Goal: Task Accomplishment & Management: Use online tool/utility

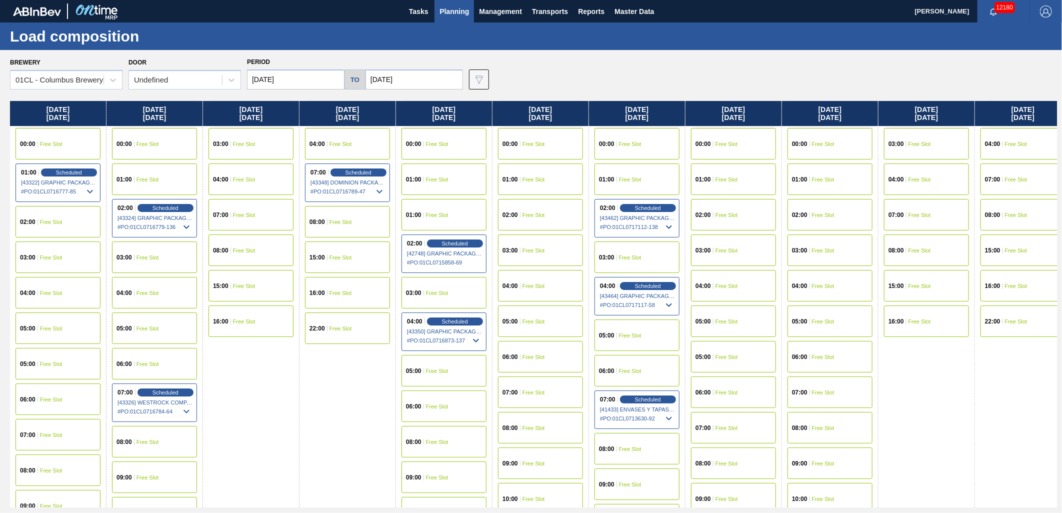
click at [634, 281] on div "04:00 Scheduled [43464] GRAPHIC PACKAGING INTERNATIONA - 0008221069 # PO : 01CL…" at bounding box center [637, 296] width 85 height 39
click at [648, 207] on span "Scheduled" at bounding box center [648, 208] width 29 height 7
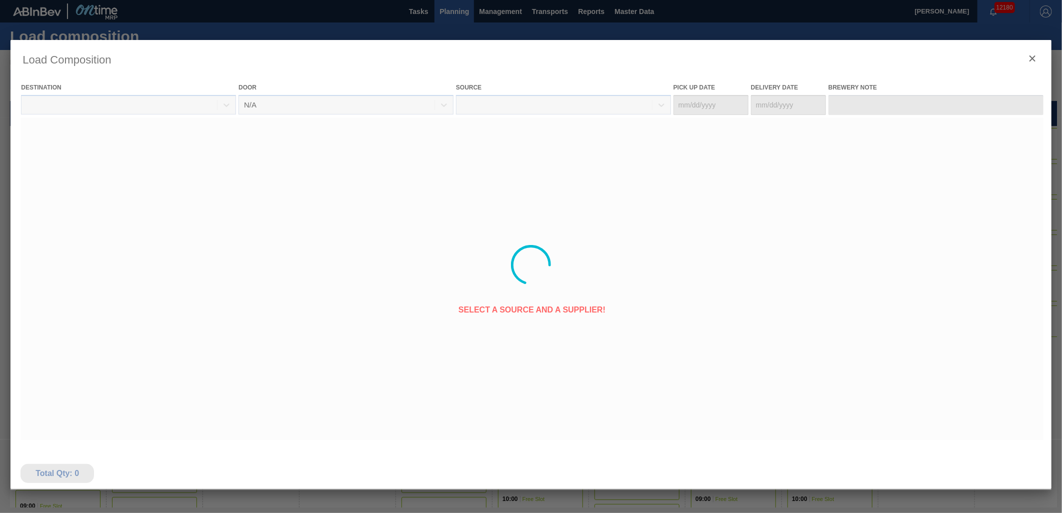
type Date "[DATE]"
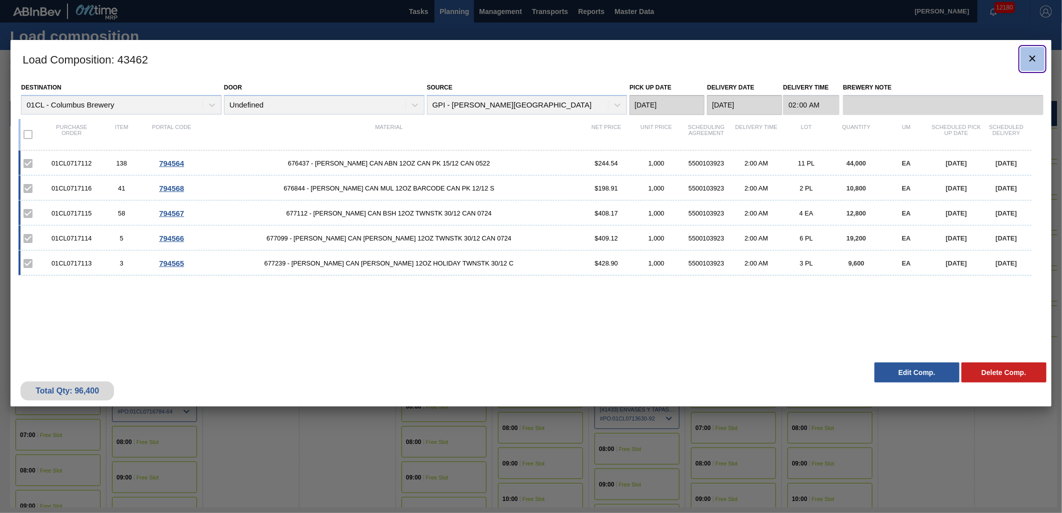
click at [1033, 55] on icon "botão de ícone" at bounding box center [1033, 59] width 12 height 12
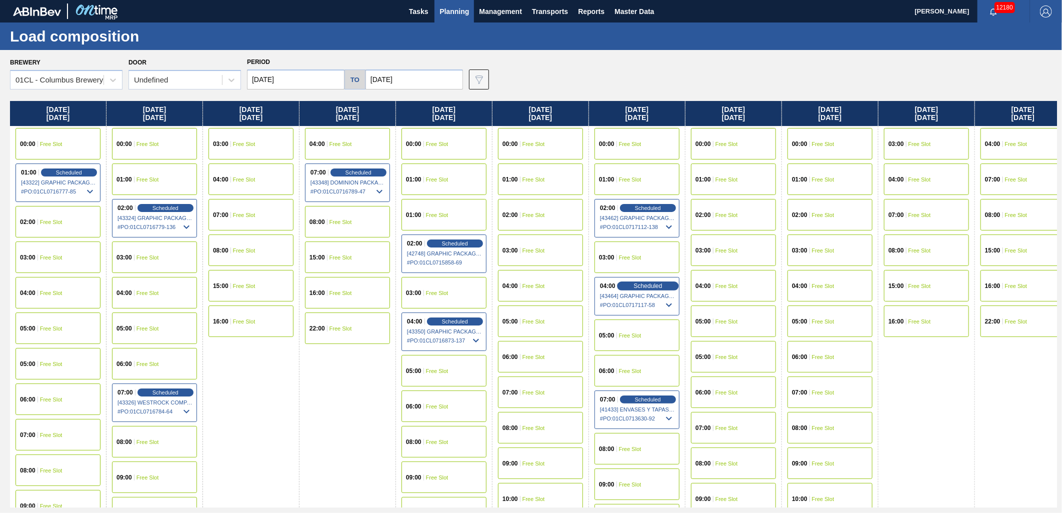
click at [642, 282] on div "Scheduled" at bounding box center [648, 286] width 62 height 9
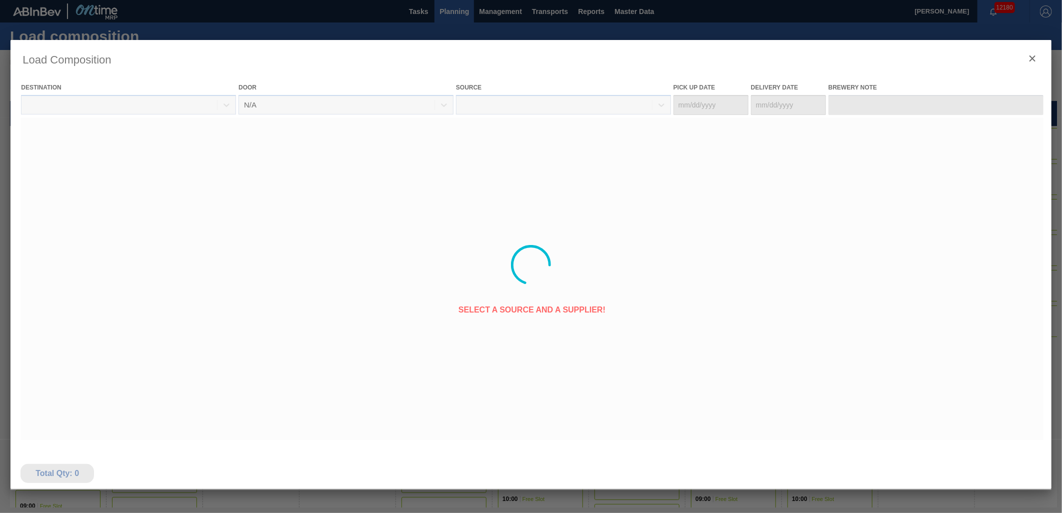
type Date "[DATE]"
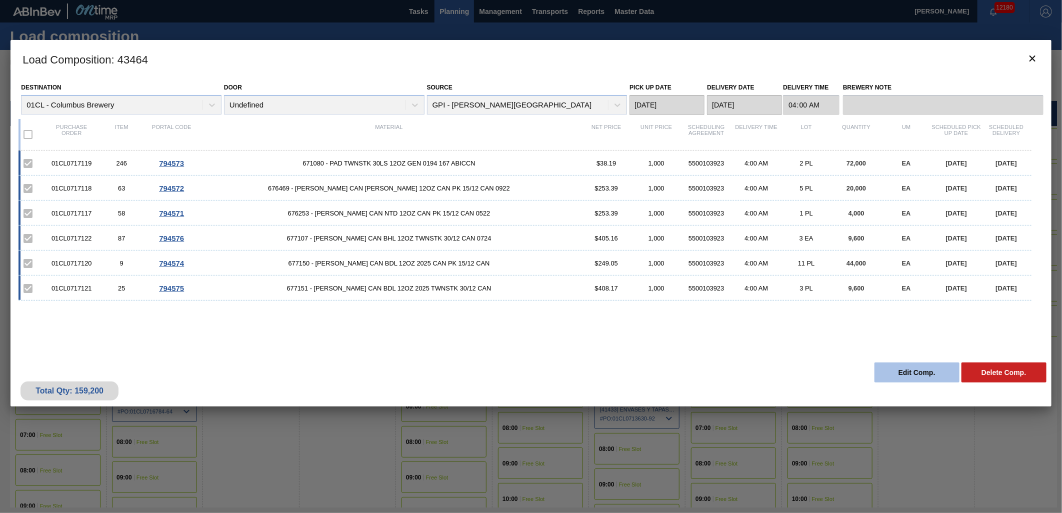
click at [912, 371] on button "Edit Comp." at bounding box center [917, 373] width 85 height 20
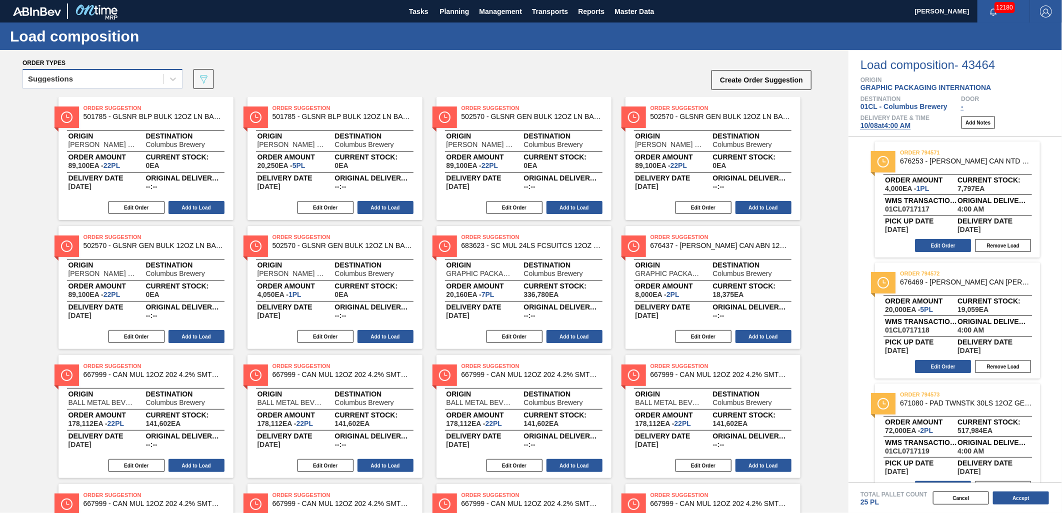
click at [143, 79] on div "Suggestions" at bounding box center [93, 79] width 141 height 15
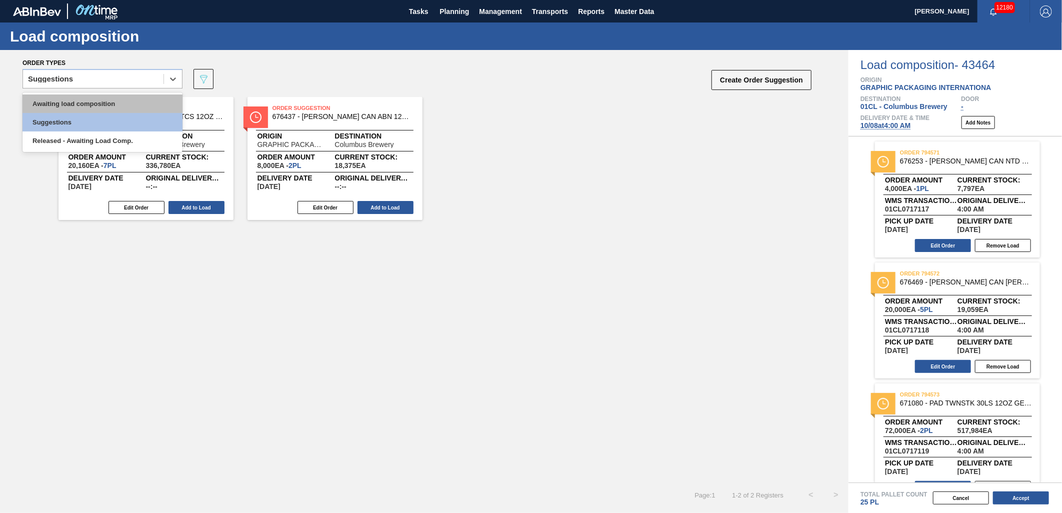
click at [119, 99] on div "Awaiting load composition" at bounding box center [103, 104] width 160 height 19
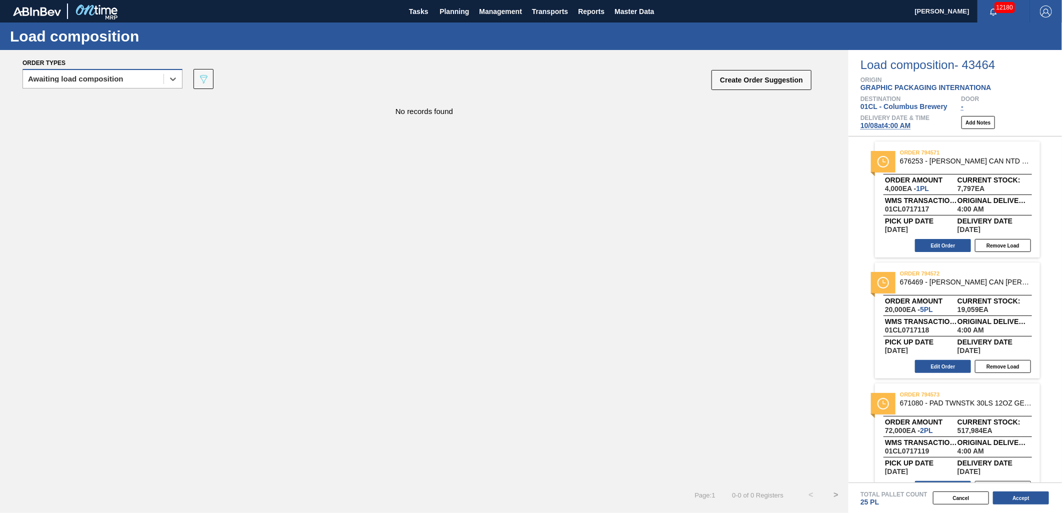
click at [119, 81] on div "Awaiting load composition" at bounding box center [76, 79] width 96 height 7
click at [108, 100] on div "Awaiting load composition" at bounding box center [103, 104] width 160 height 19
click at [1013, 500] on button "Accept" at bounding box center [1021, 498] width 56 height 13
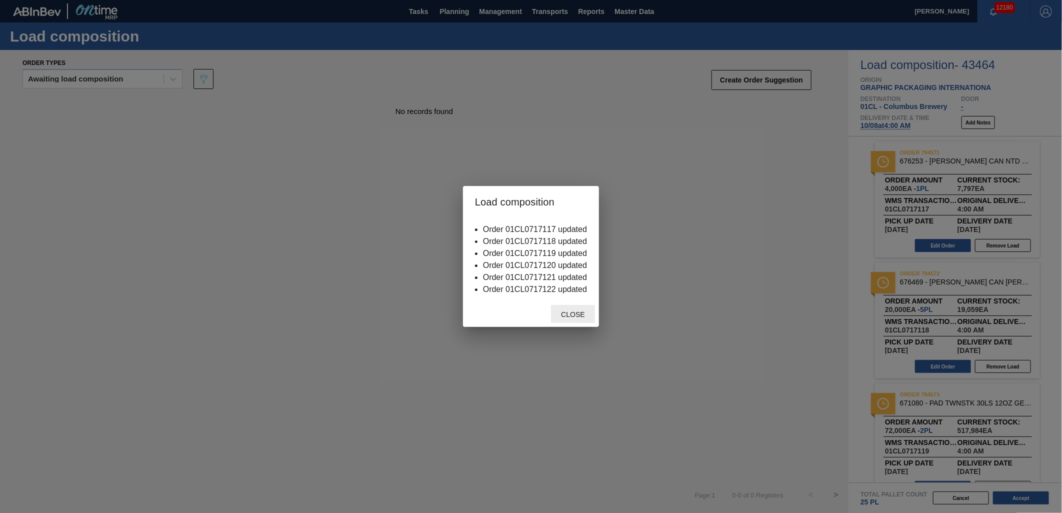
click at [576, 313] on span "Close" at bounding box center [573, 315] width 40 height 8
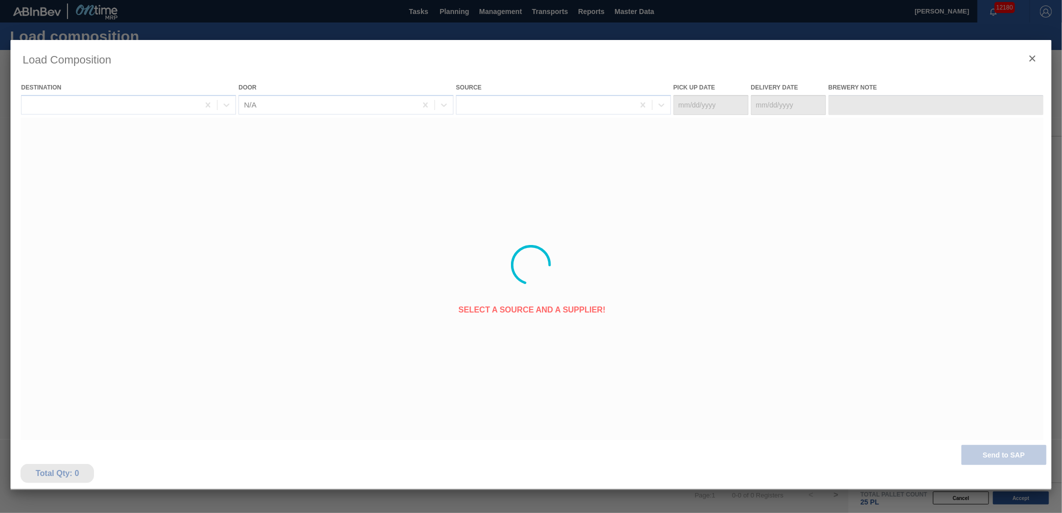
type Date "[DATE]"
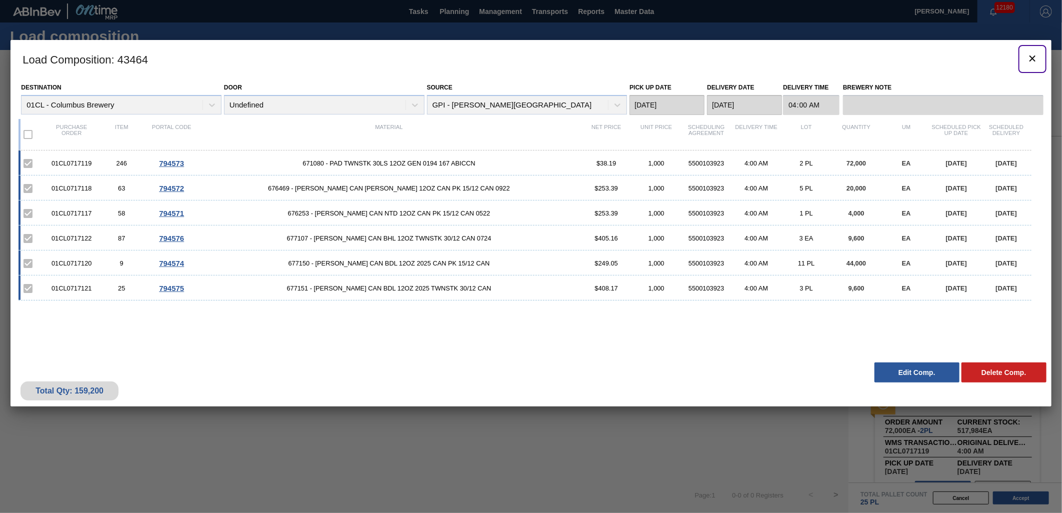
click at [1033, 61] on icon "botão de ícone" at bounding box center [1033, 59] width 12 height 12
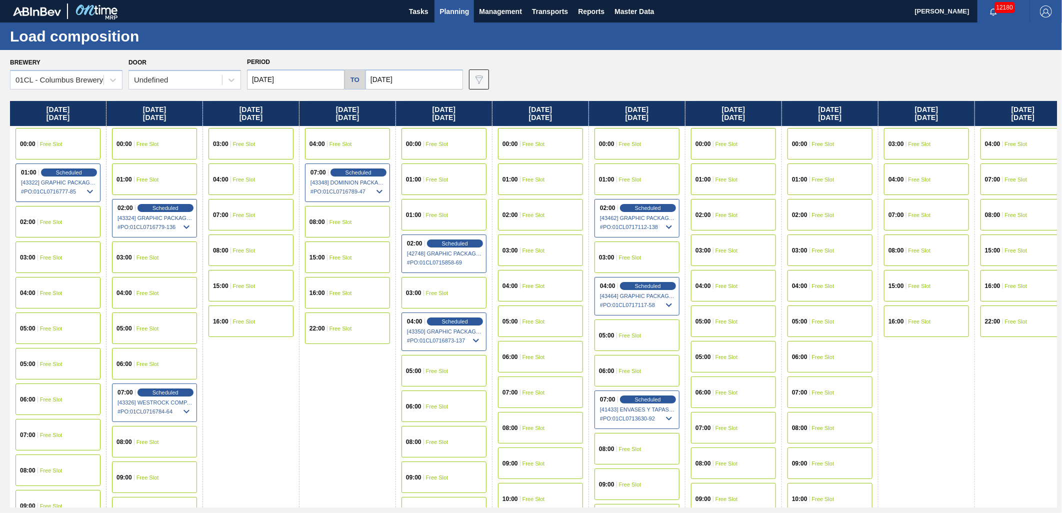
click at [420, 83] on input "[DATE]" at bounding box center [415, 80] width 98 height 20
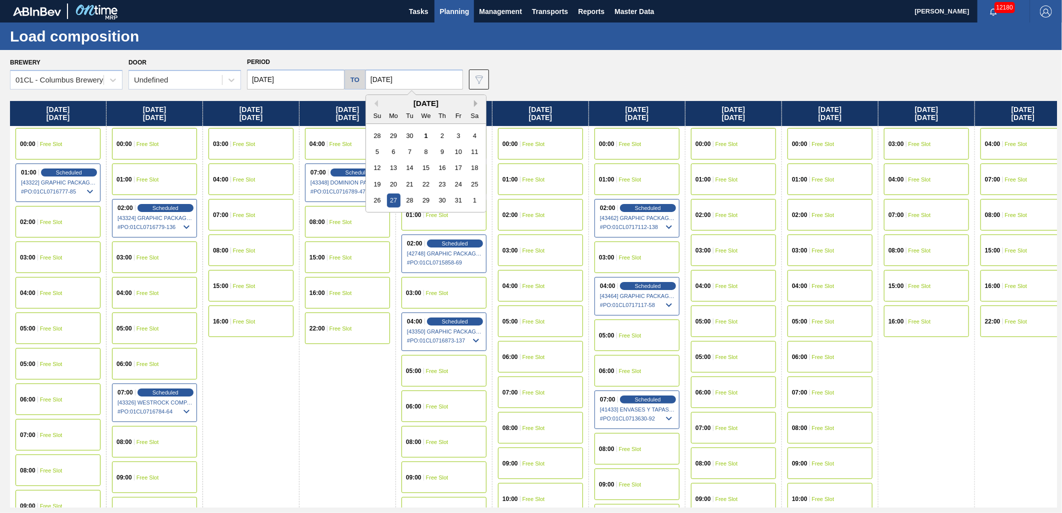
click at [476, 103] on button "Next Month" at bounding box center [477, 103] width 7 height 7
click at [393, 151] on div "3" at bounding box center [394, 152] width 14 height 14
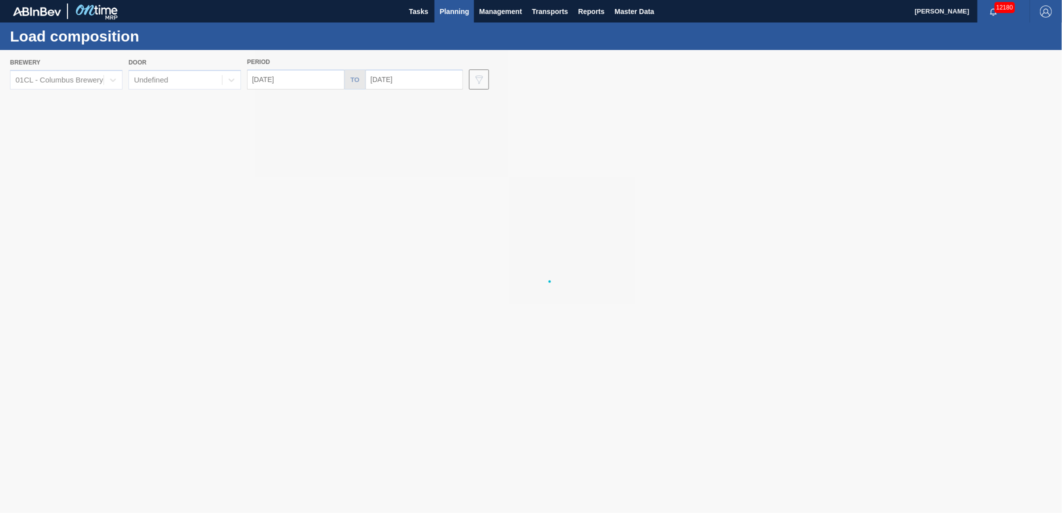
type input "[DATE]"
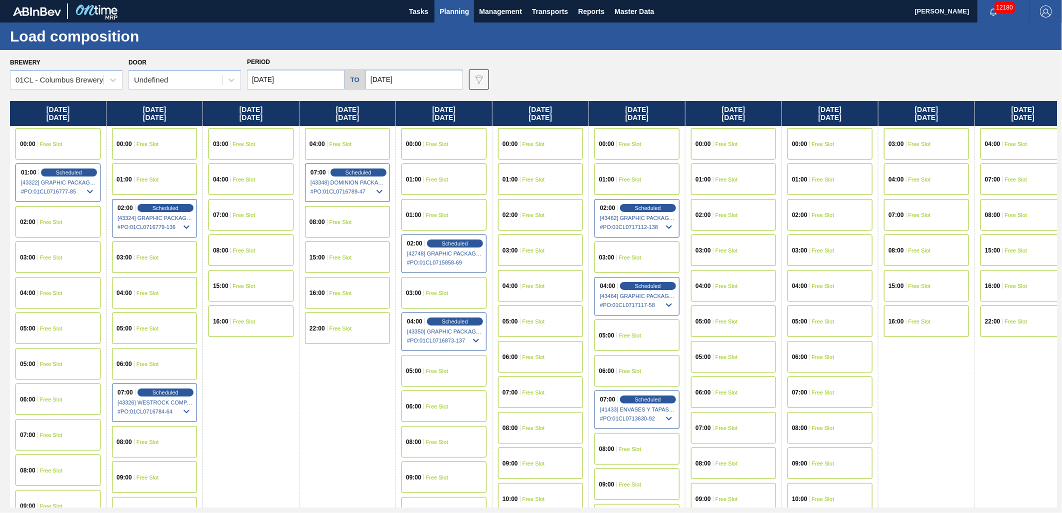
click at [308, 79] on input "[DATE]" at bounding box center [296, 80] width 98 height 20
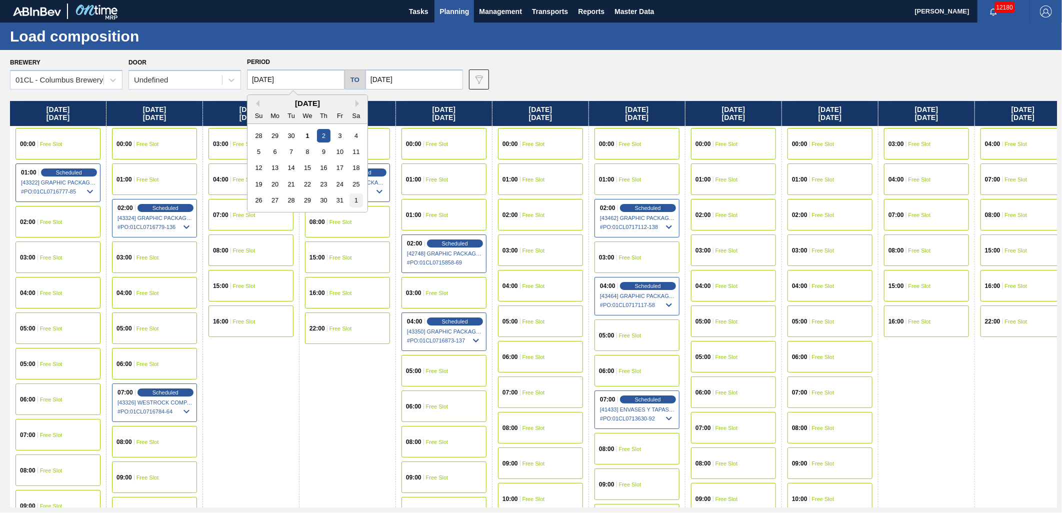
click at [352, 199] on div "1" at bounding box center [357, 201] width 14 height 14
type input "[DATE]"
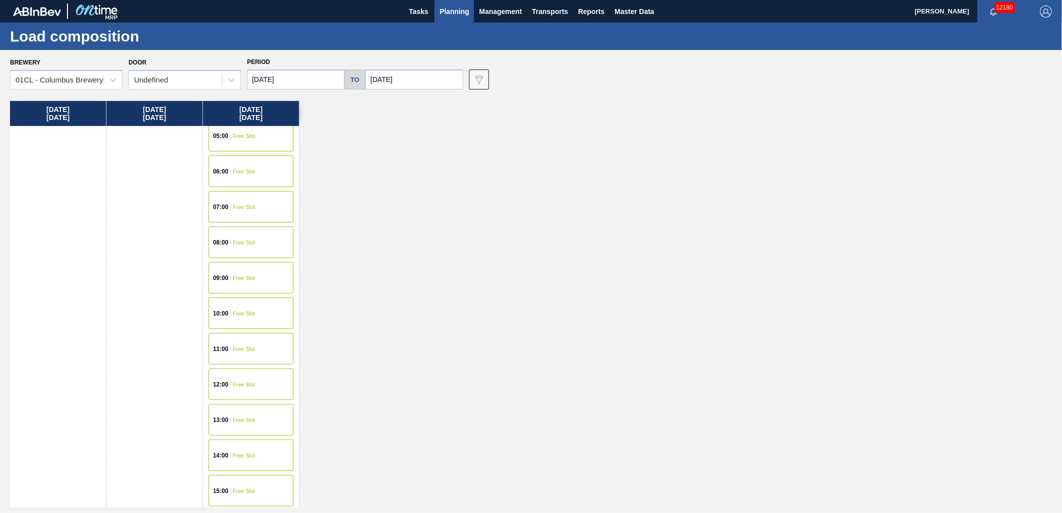
scroll to position [222, 0]
click at [242, 378] on div "12:00 Free Slot" at bounding box center [251, 384] width 85 height 32
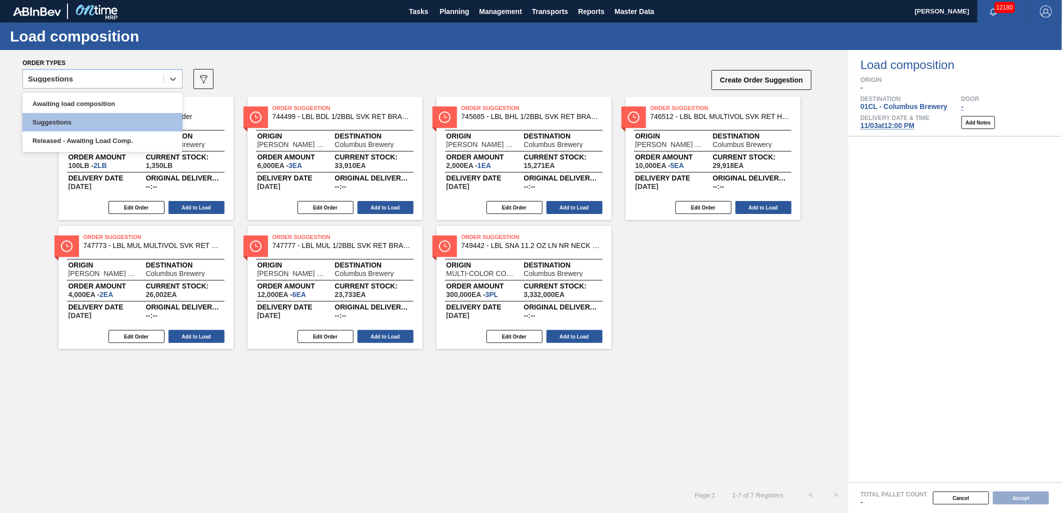
click at [154, 77] on div "Suggestions" at bounding box center [93, 79] width 141 height 15
click at [111, 96] on div "Awaiting load composition" at bounding box center [103, 104] width 160 height 19
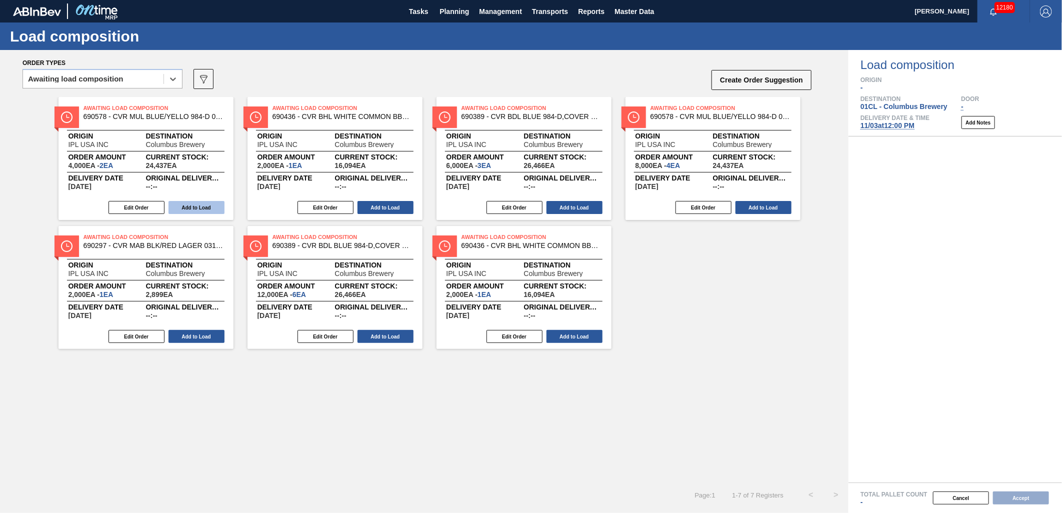
click at [178, 207] on button "Add to Load" at bounding box center [197, 207] width 56 height 13
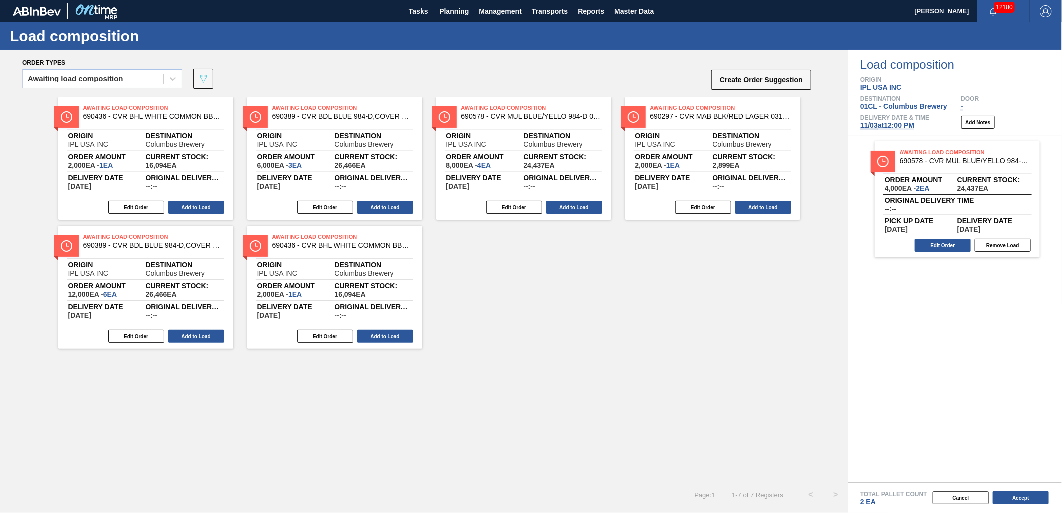
click at [178, 207] on button "Add to Load" at bounding box center [197, 207] width 56 height 13
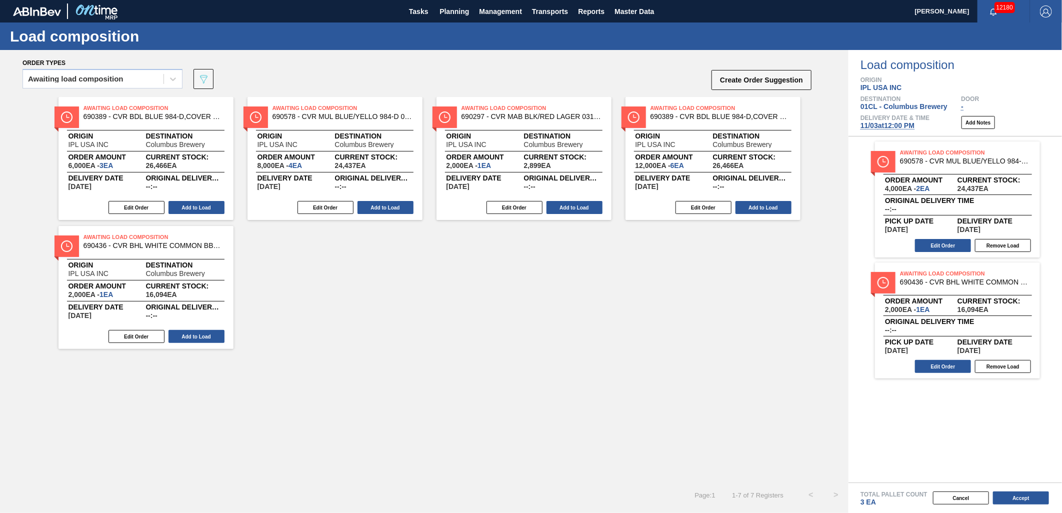
click at [178, 207] on button "Add to Load" at bounding box center [197, 207] width 56 height 13
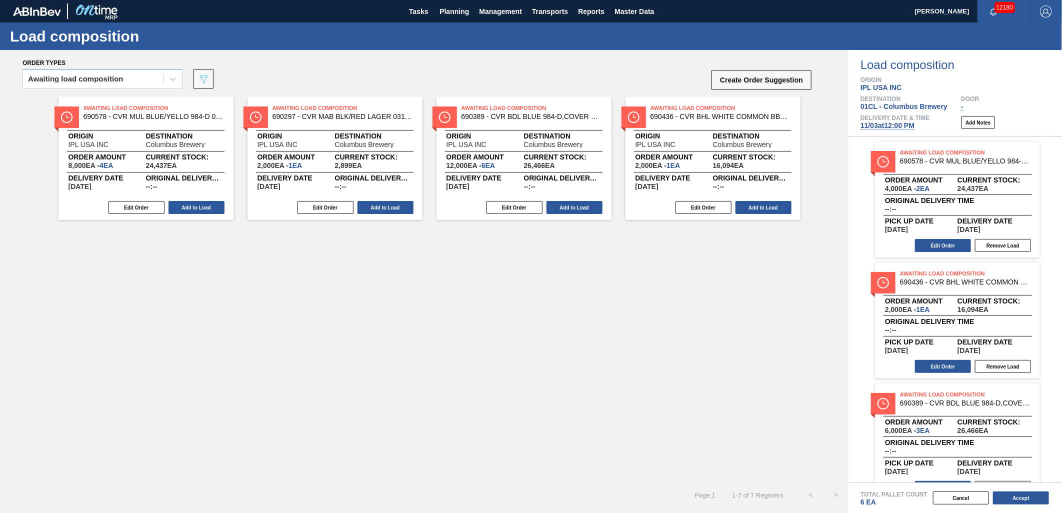
click at [178, 207] on button "Add to Load" at bounding box center [197, 207] width 56 height 13
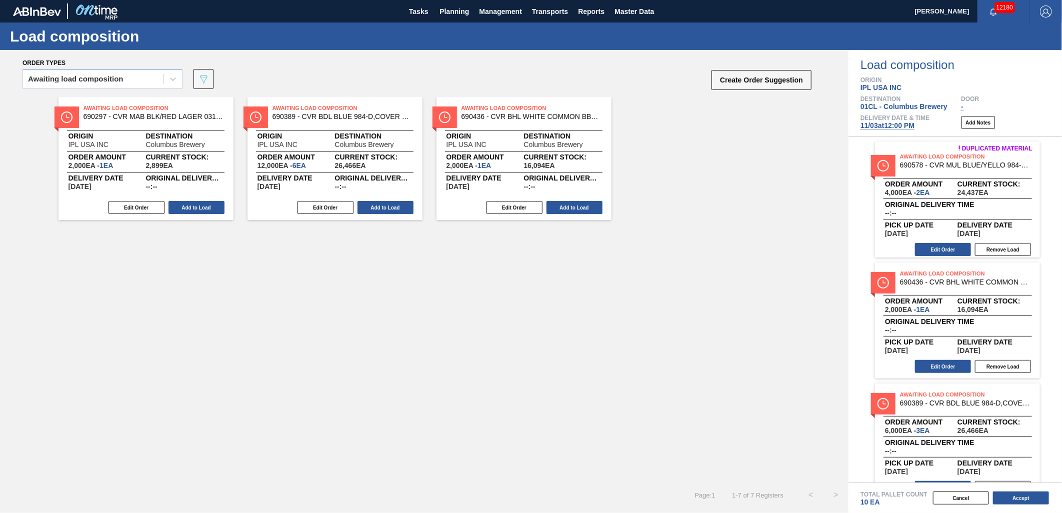
click at [178, 207] on button "Add to Load" at bounding box center [197, 207] width 56 height 13
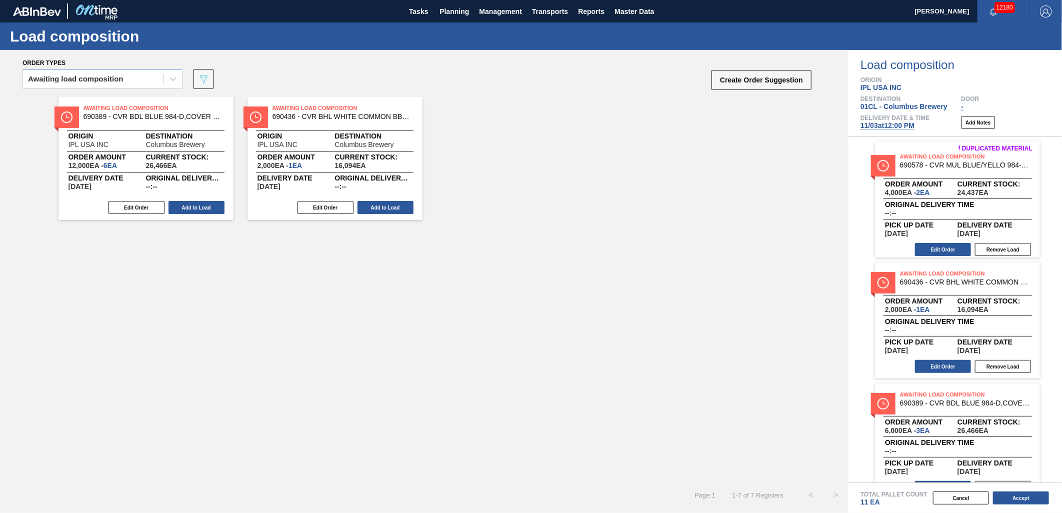
click at [178, 207] on button "Add to Load" at bounding box center [197, 207] width 56 height 13
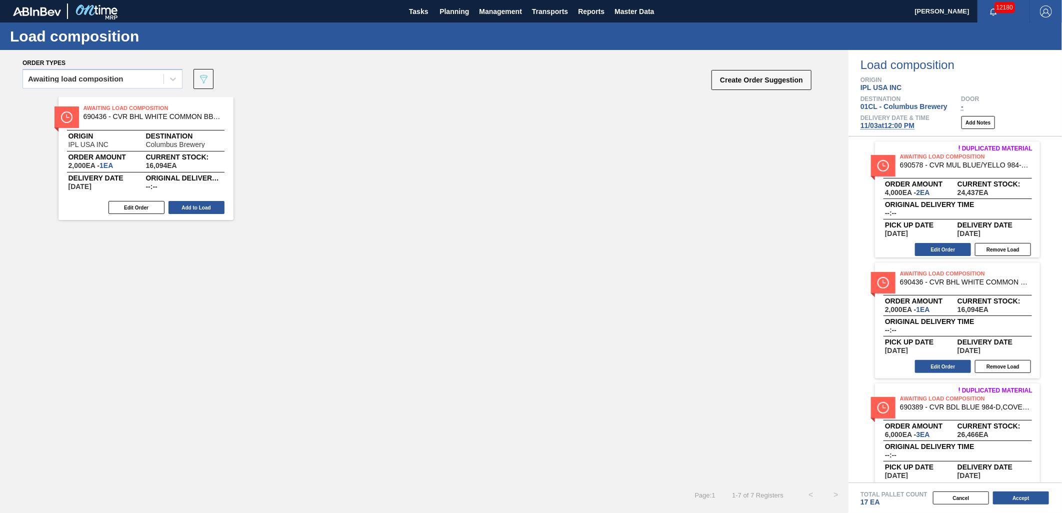
click at [178, 207] on button "Add to Load" at bounding box center [197, 207] width 56 height 13
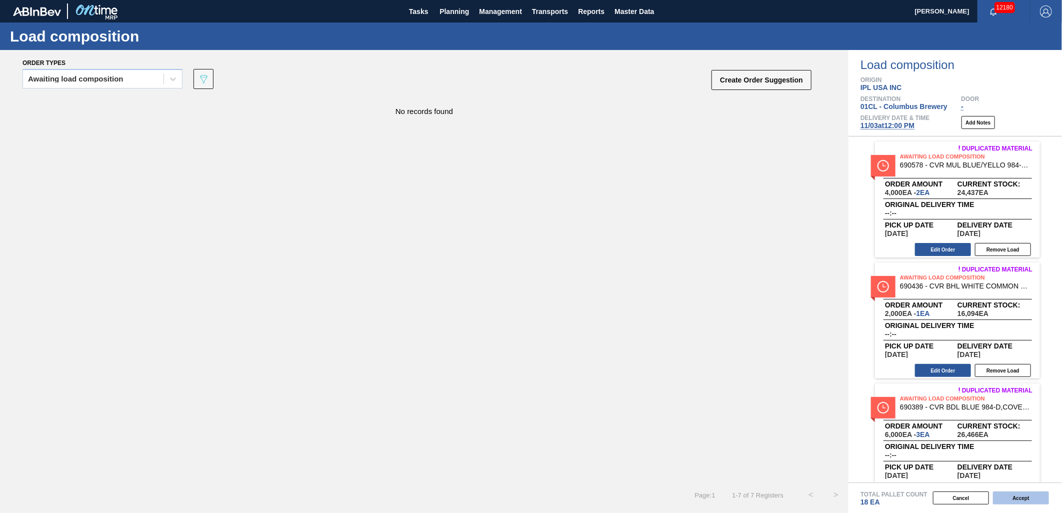
click at [1036, 501] on button "Accept" at bounding box center [1021, 498] width 56 height 13
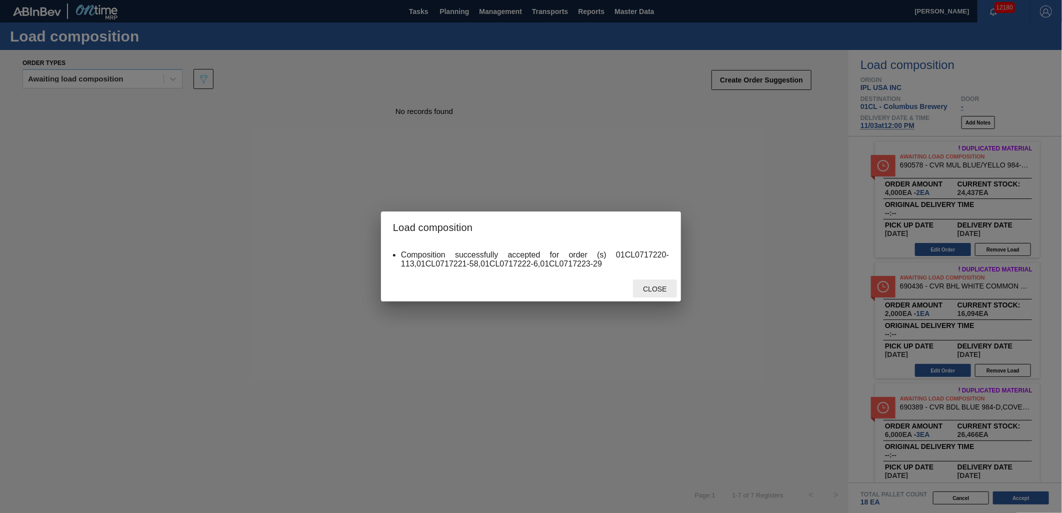
click at [663, 288] on span "Close" at bounding box center [655, 289] width 40 height 8
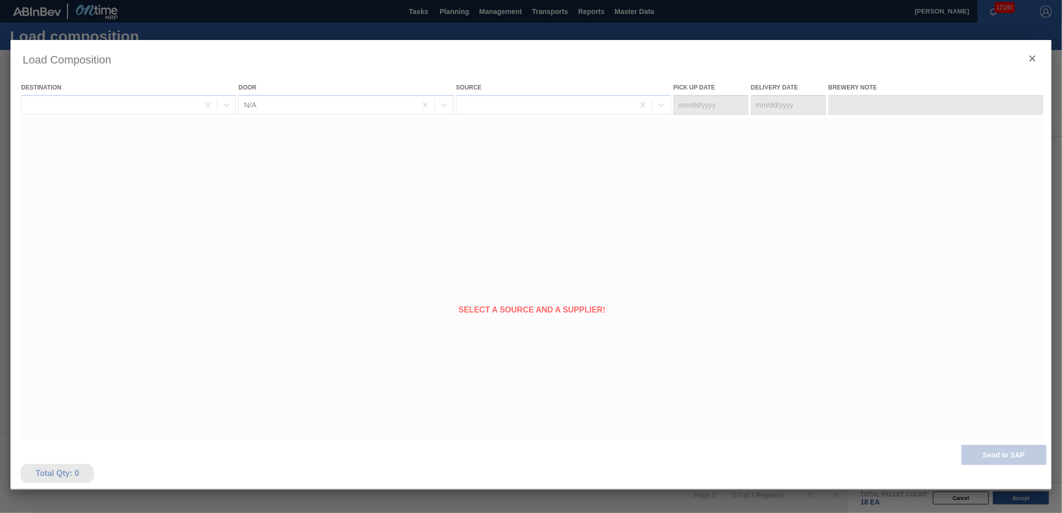
type Date "[DATE]"
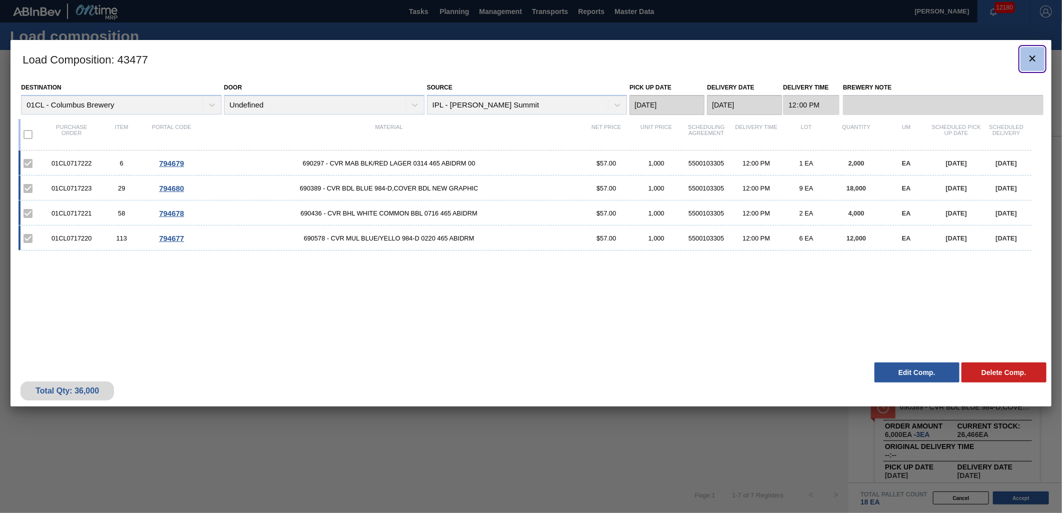
click at [1031, 58] on icon "botão de ícone" at bounding box center [1033, 59] width 12 height 12
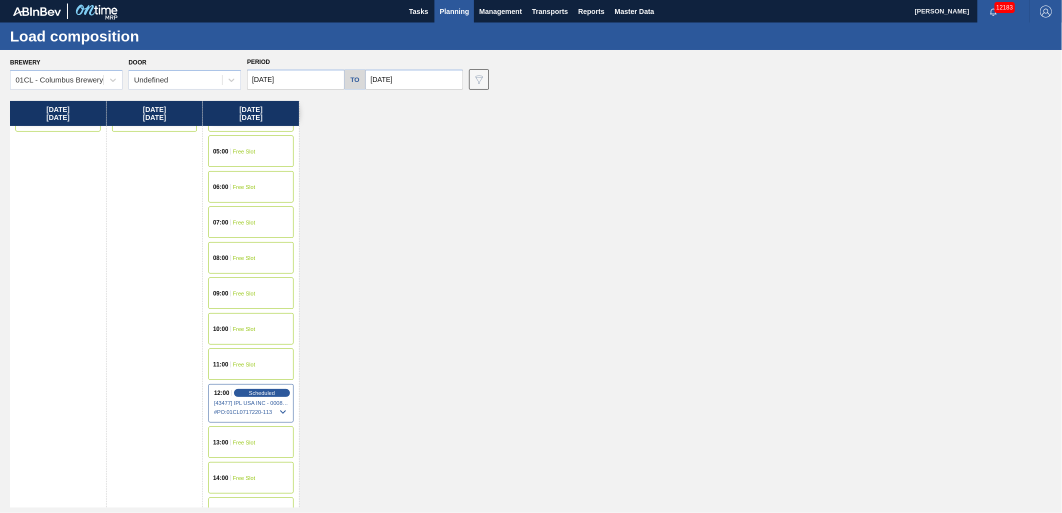
scroll to position [222, 0]
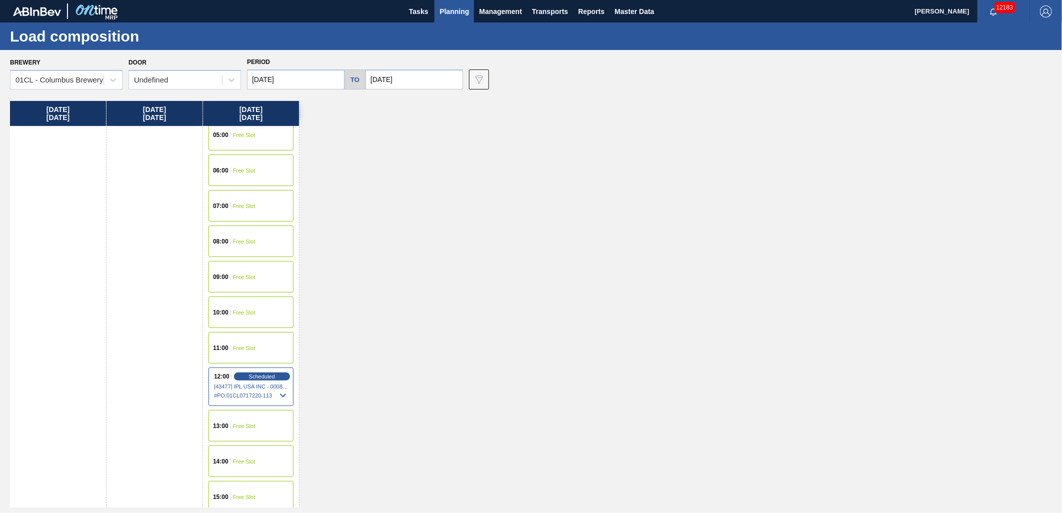
click at [246, 424] on span "Free Slot" at bounding box center [244, 426] width 23 height 6
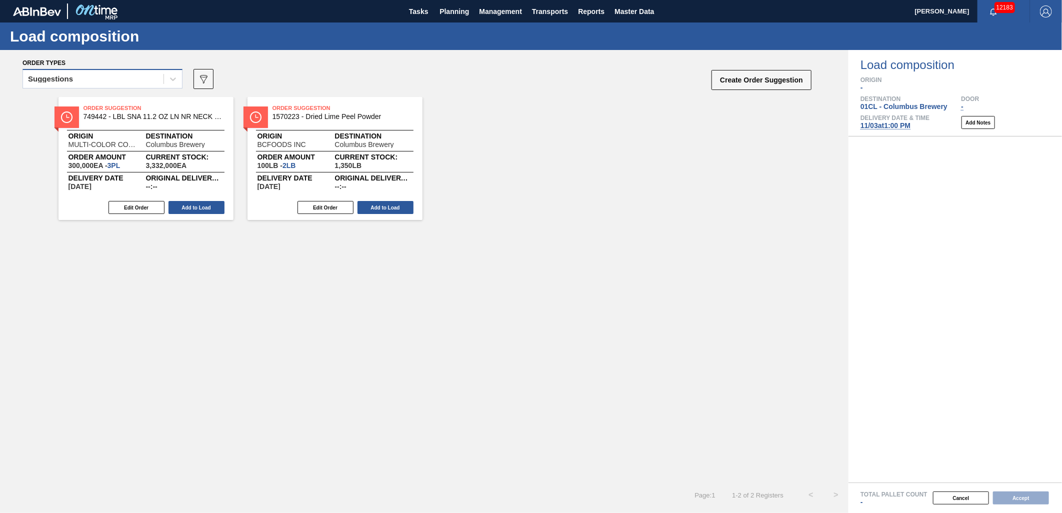
click at [108, 83] on div "Suggestions" at bounding box center [93, 79] width 141 height 15
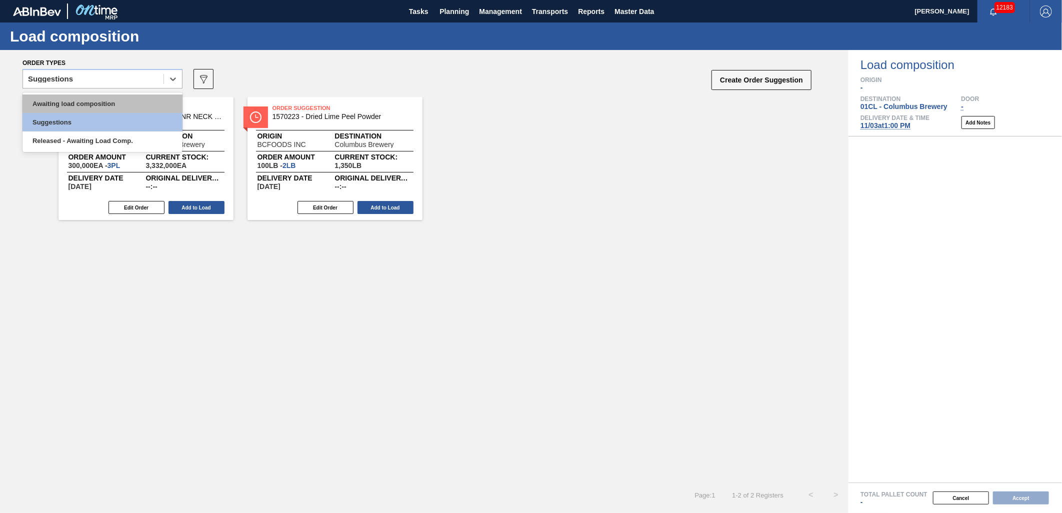
click at [100, 98] on div "Awaiting load composition" at bounding box center [103, 104] width 160 height 19
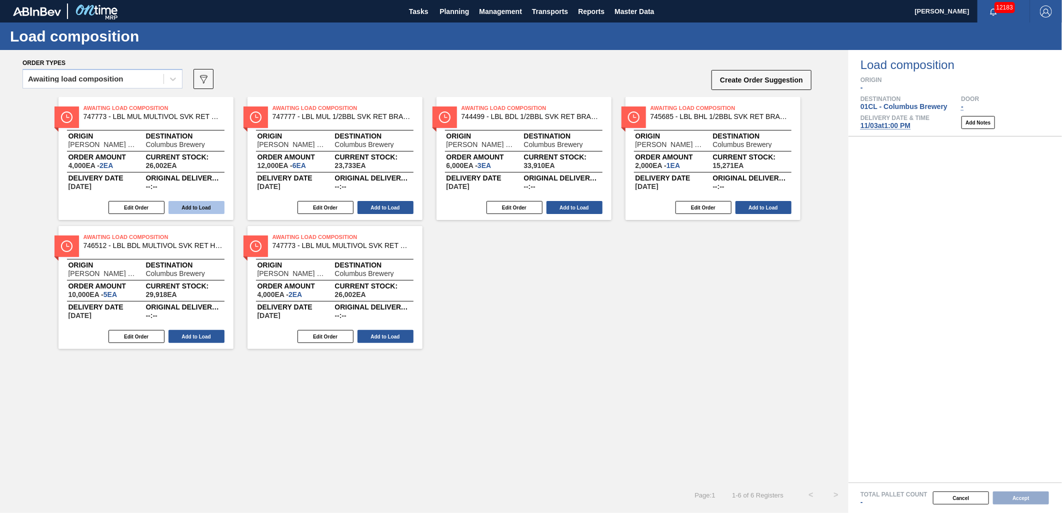
click at [208, 204] on button "Add to Load" at bounding box center [197, 207] width 56 height 13
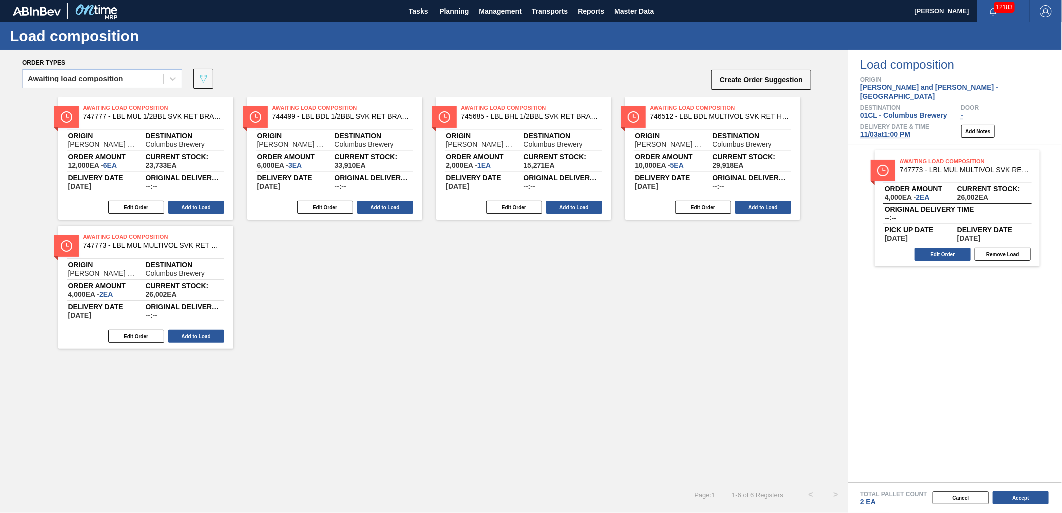
click at [208, 204] on button "Add to Load" at bounding box center [197, 207] width 56 height 13
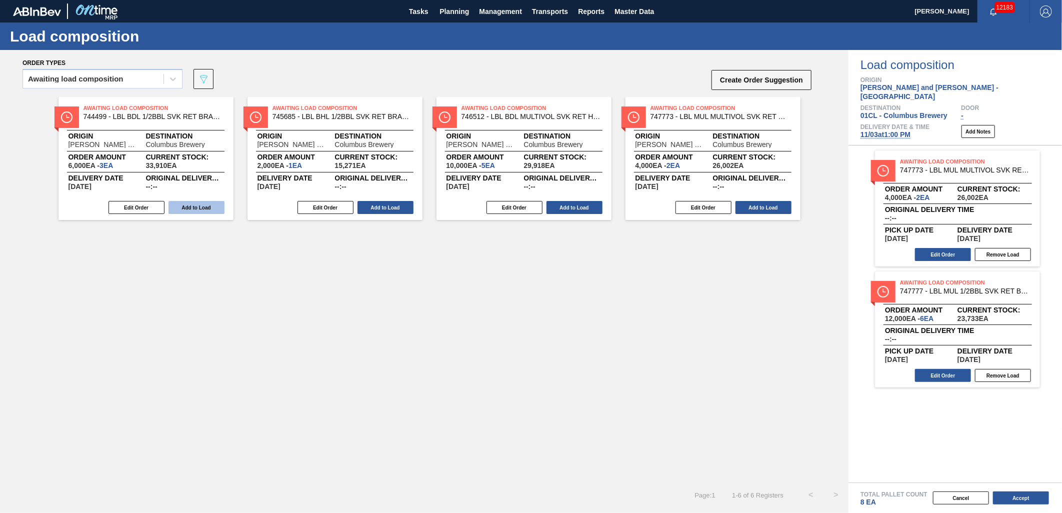
click at [208, 204] on button "Add to Load" at bounding box center [197, 207] width 56 height 13
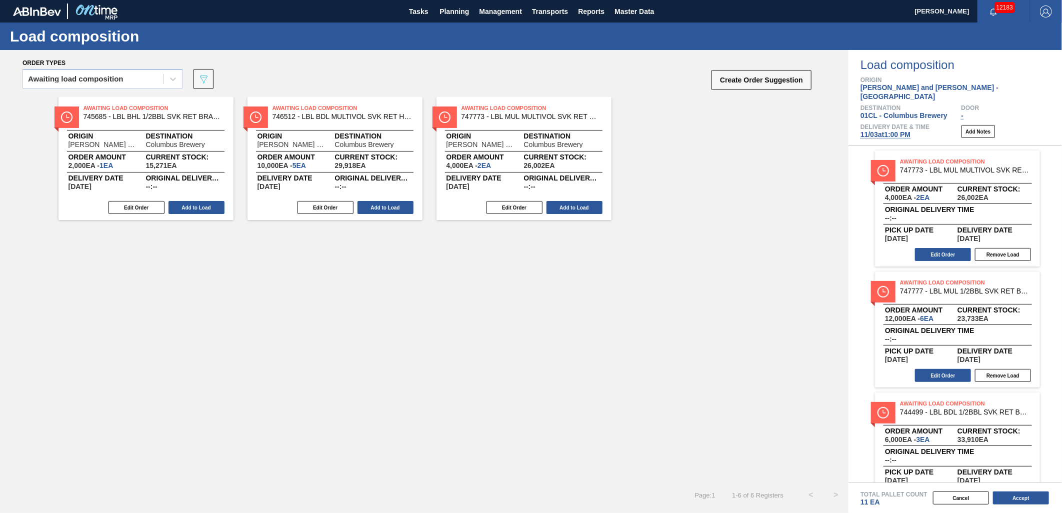
click at [208, 204] on button "Add to Load" at bounding box center [197, 207] width 56 height 13
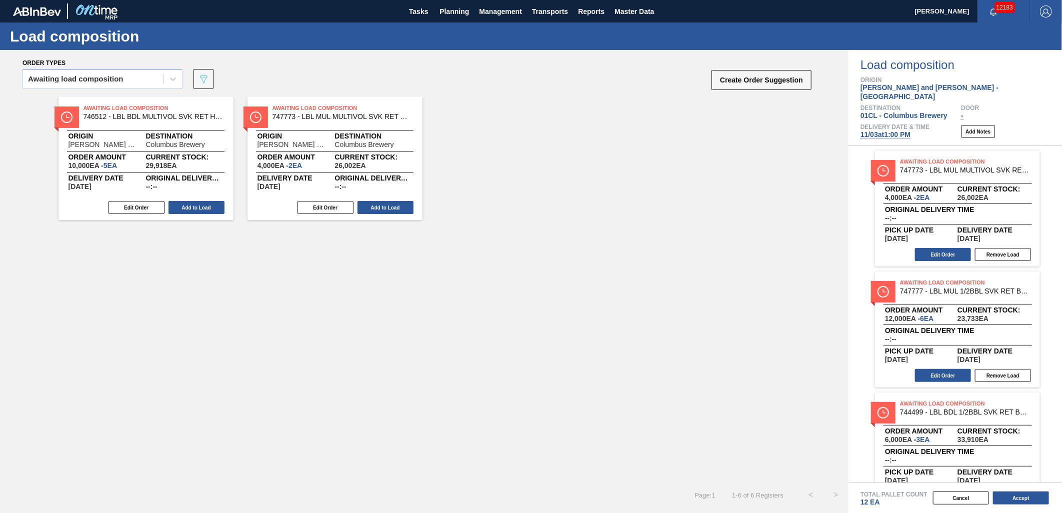
click at [208, 204] on button "Add to Load" at bounding box center [197, 207] width 56 height 13
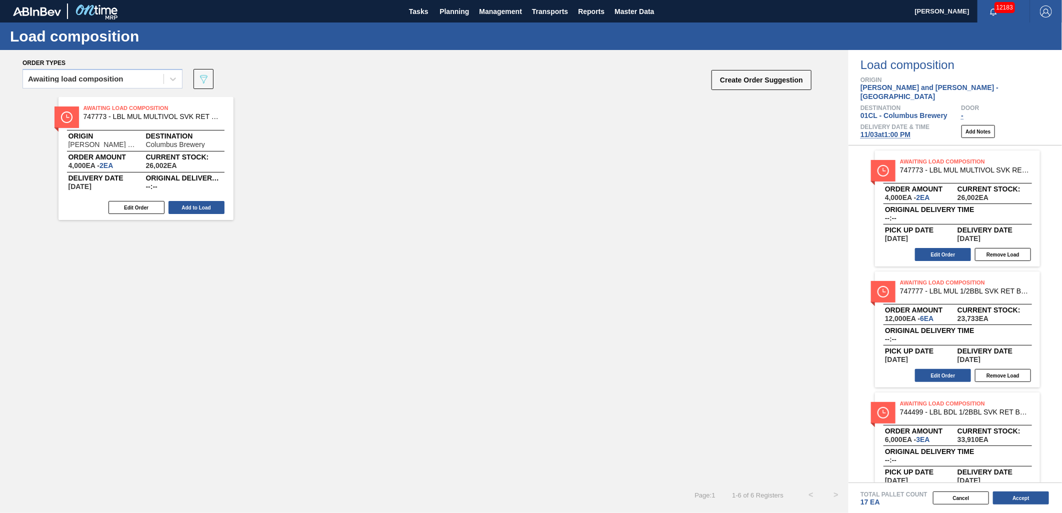
click at [208, 204] on button "Add to Load" at bounding box center [197, 207] width 56 height 13
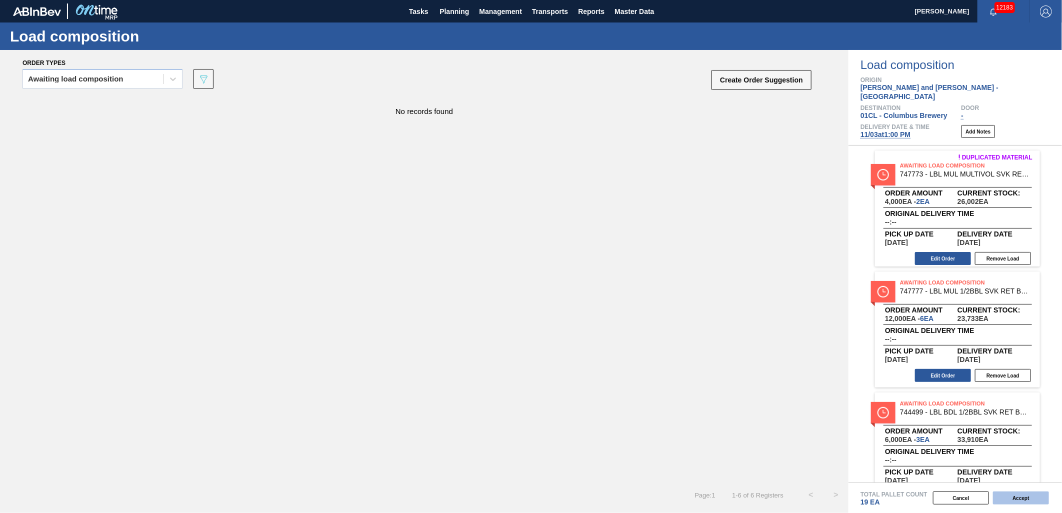
click at [1018, 494] on button "Accept" at bounding box center [1021, 498] width 56 height 13
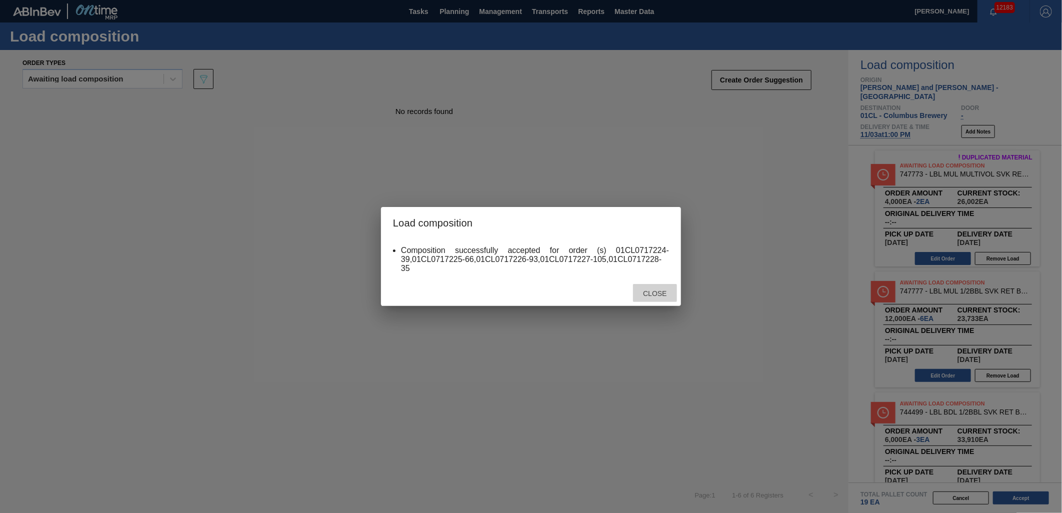
click at [652, 291] on span "Close" at bounding box center [655, 294] width 40 height 8
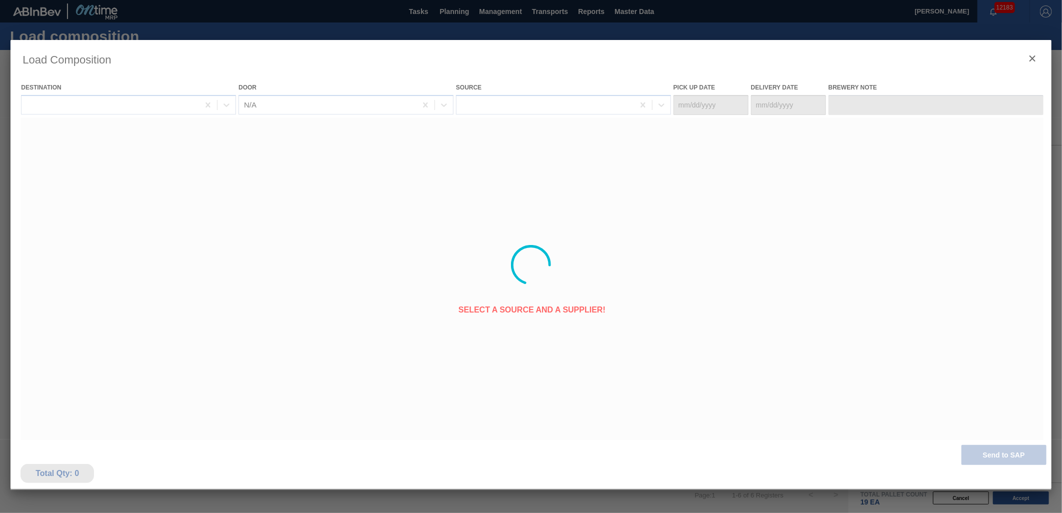
type Date "[DATE]"
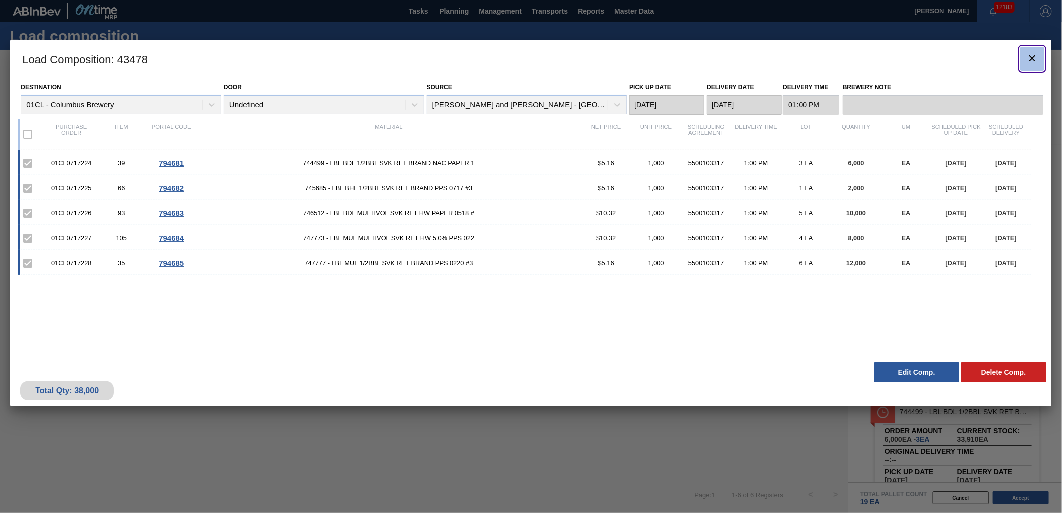
click at [1034, 62] on icon "botão de ícone" at bounding box center [1033, 59] width 12 height 12
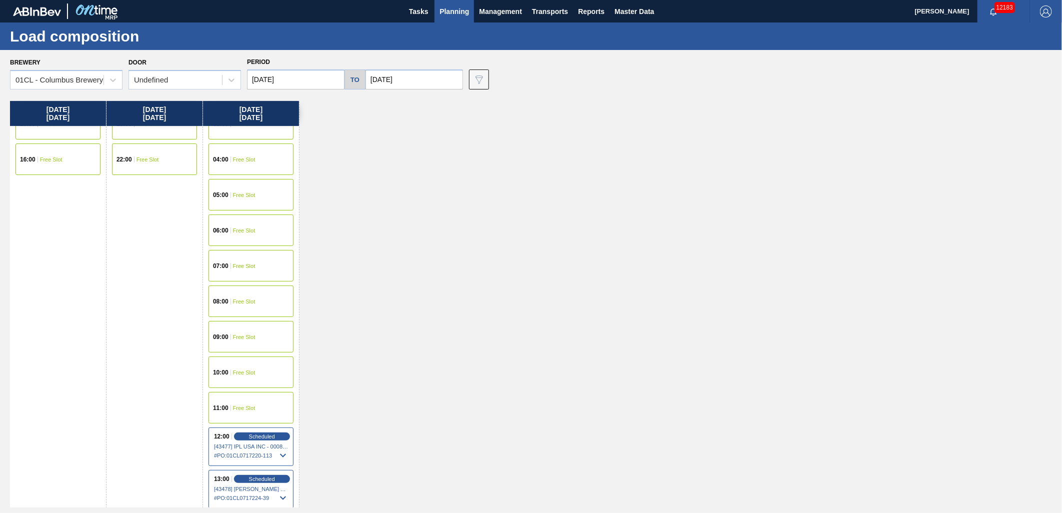
scroll to position [222, 0]
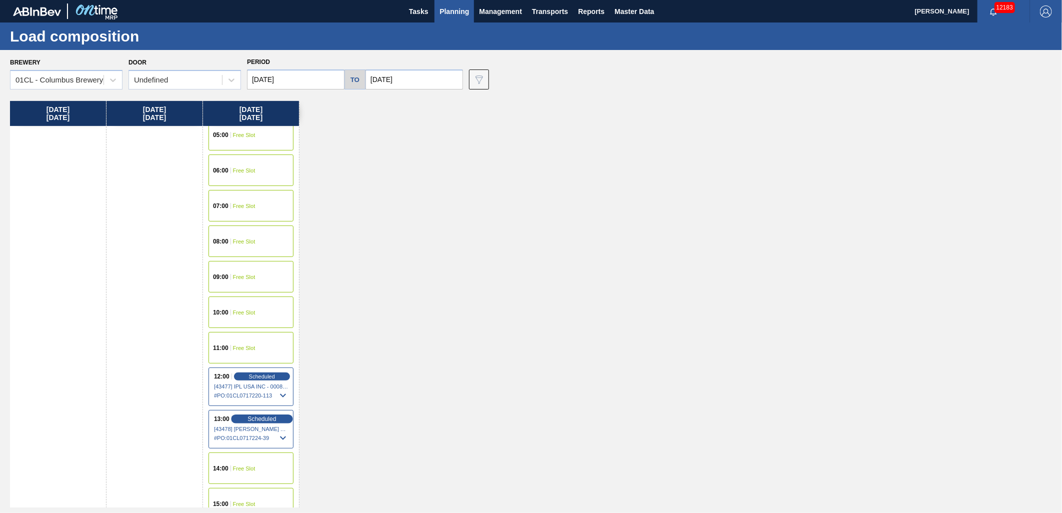
click at [253, 420] on span "Scheduled" at bounding box center [262, 419] width 29 height 7
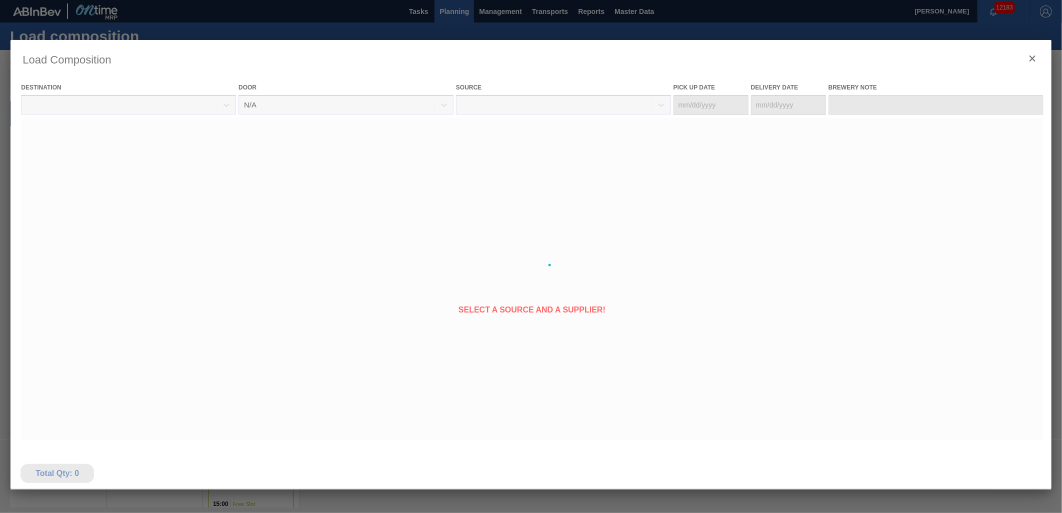
type Date "[DATE]"
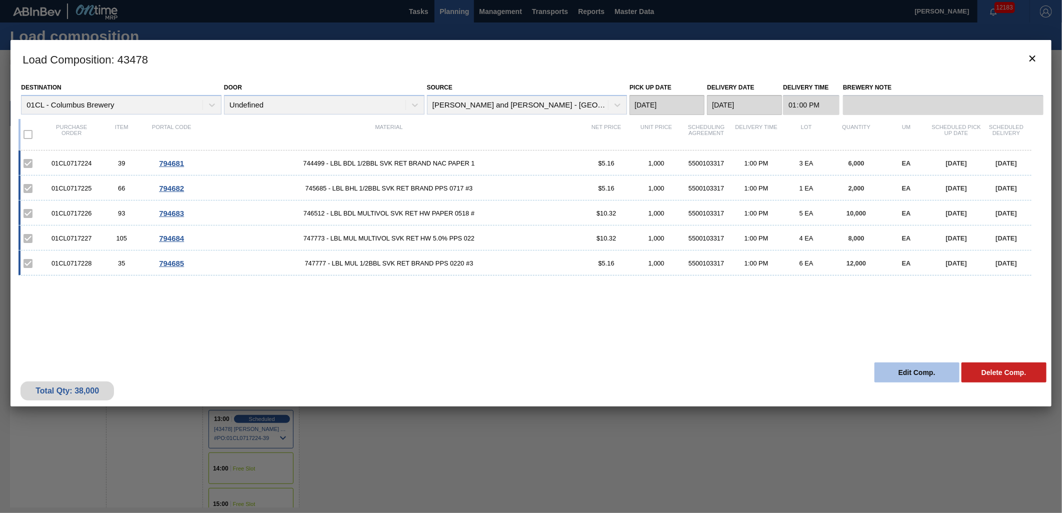
click at [906, 371] on button "Edit Comp." at bounding box center [917, 373] width 85 height 20
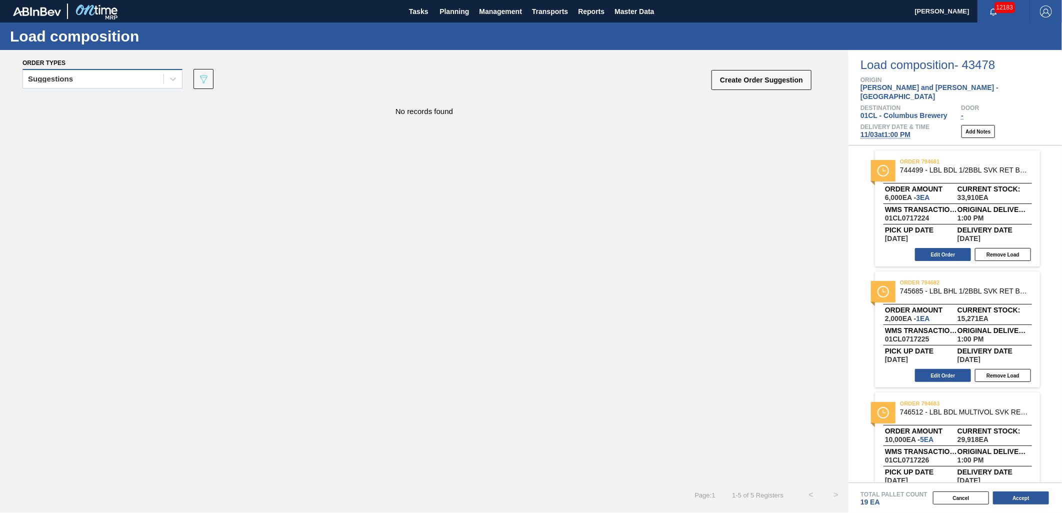
click at [126, 79] on div "Suggestions" at bounding box center [93, 79] width 141 height 15
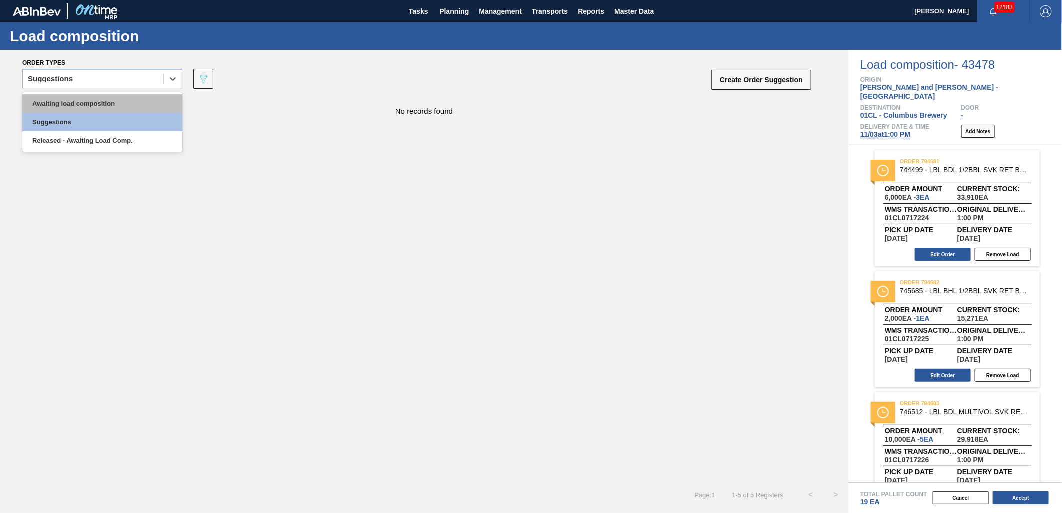
click at [112, 107] on div "Awaiting load composition" at bounding box center [103, 104] width 160 height 19
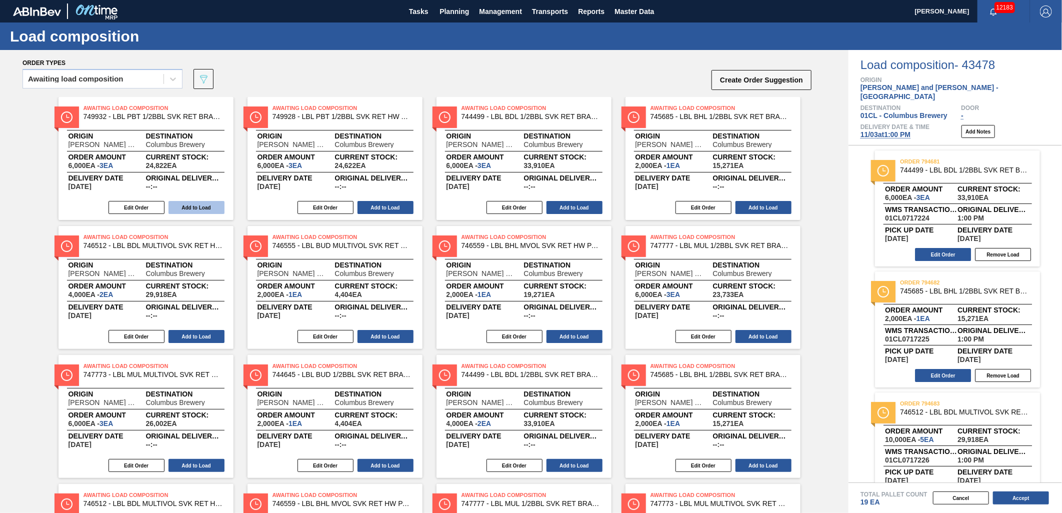
click at [186, 207] on button "Add to Load" at bounding box center [197, 207] width 56 height 13
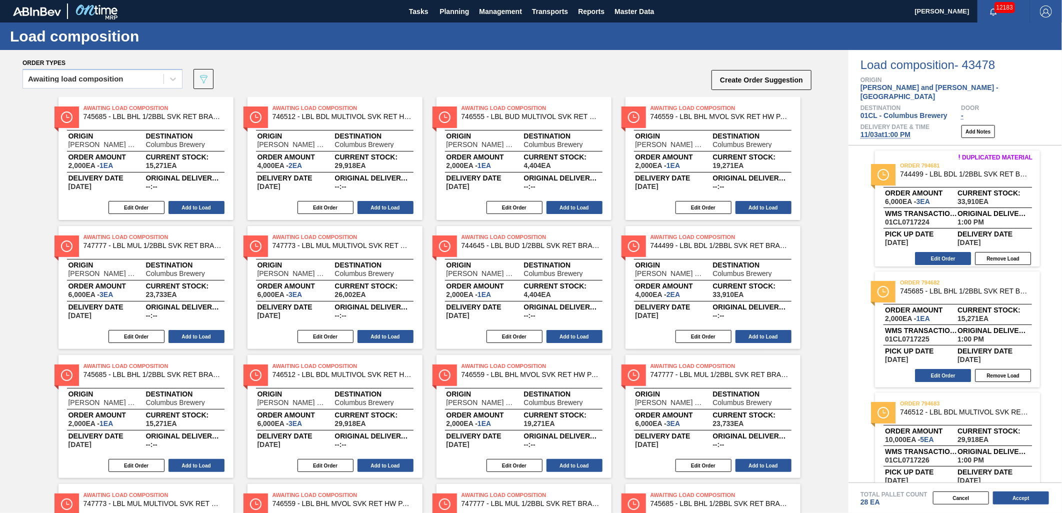
click at [186, 207] on button "Add to Load" at bounding box center [197, 207] width 56 height 13
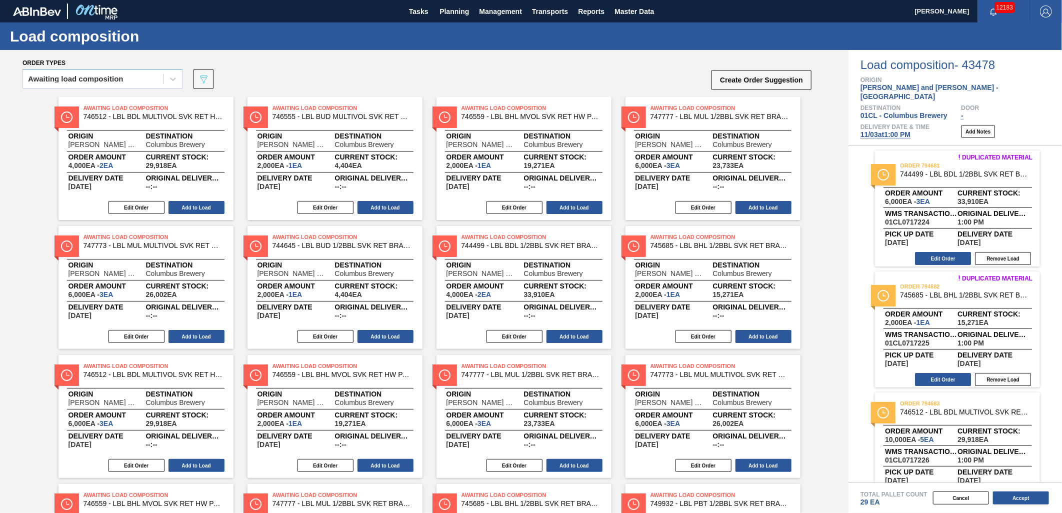
click at [186, 207] on button "Add to Load" at bounding box center [197, 207] width 56 height 13
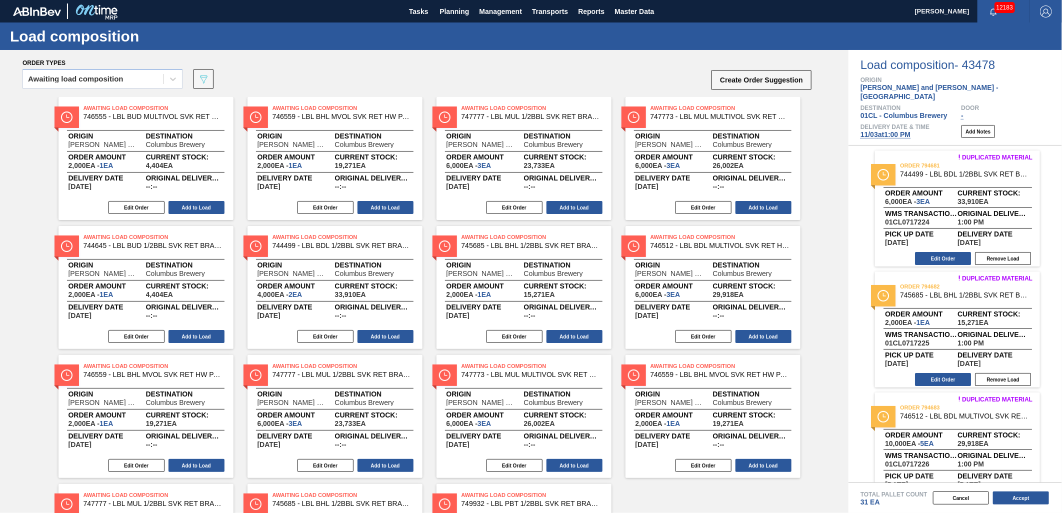
click at [186, 207] on button "Add to Load" at bounding box center [197, 207] width 56 height 13
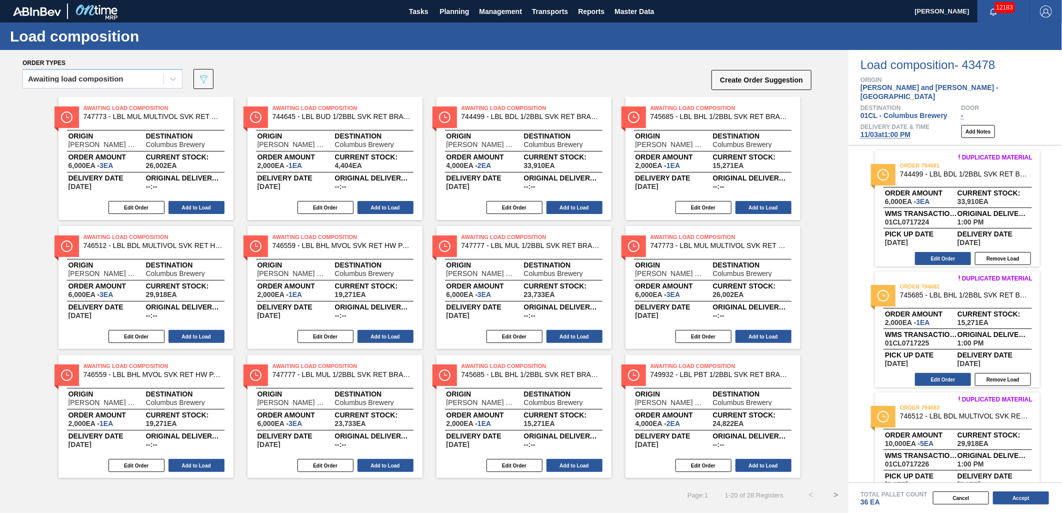
click at [186, 207] on button "Add to Load" at bounding box center [197, 207] width 56 height 13
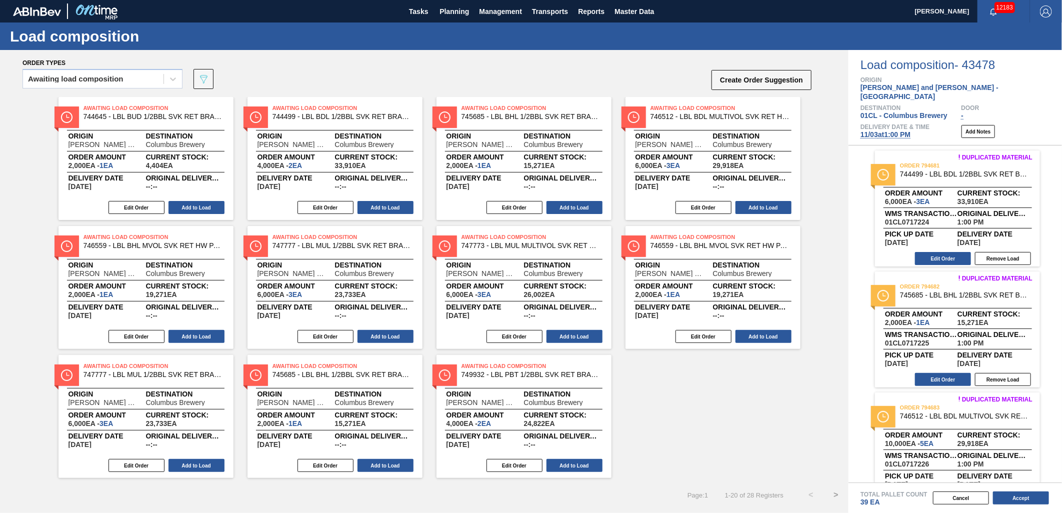
click at [186, 207] on button "Add to Load" at bounding box center [197, 207] width 56 height 13
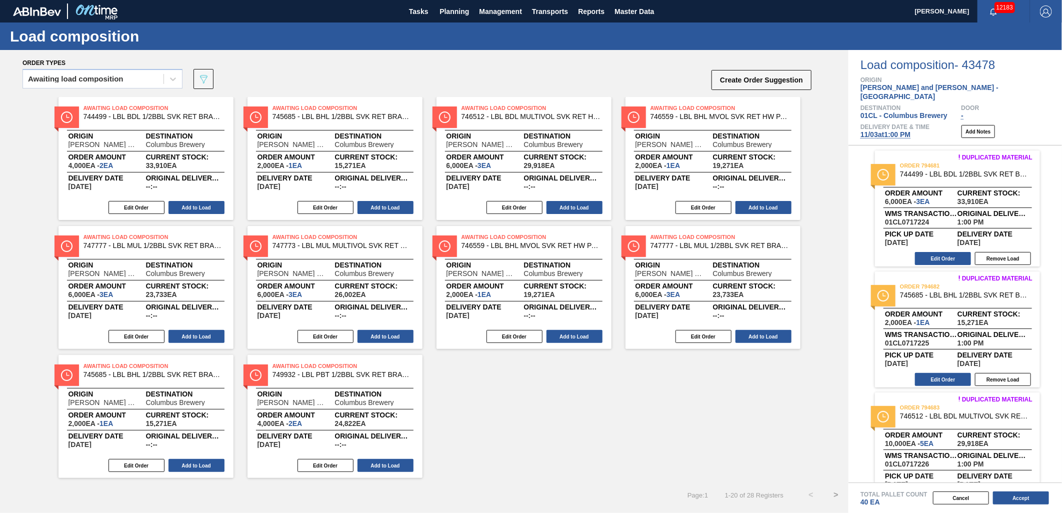
click at [186, 207] on button "Add to Load" at bounding box center [197, 207] width 56 height 13
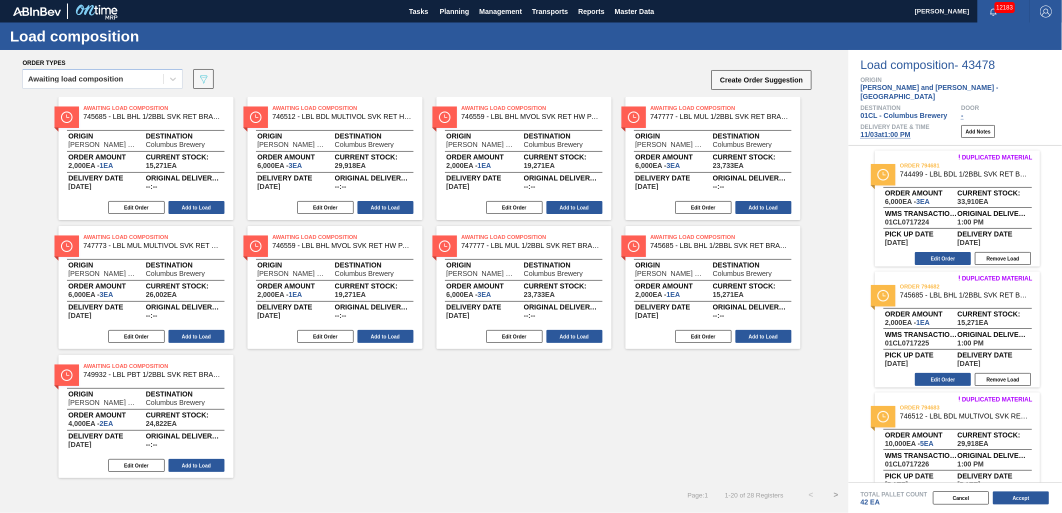
click at [186, 207] on button "Add to Load" at bounding box center [197, 207] width 56 height 13
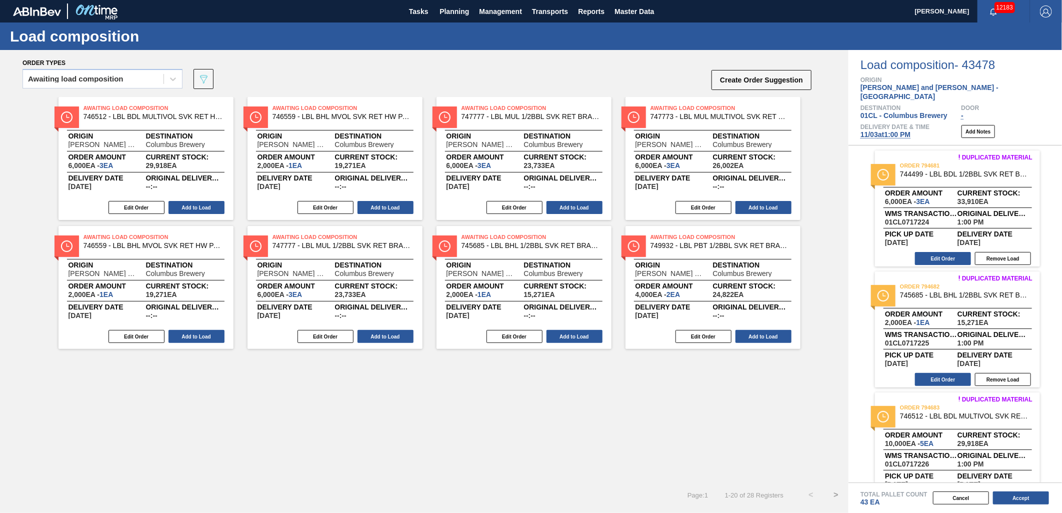
click at [186, 207] on button "Add to Load" at bounding box center [197, 207] width 56 height 13
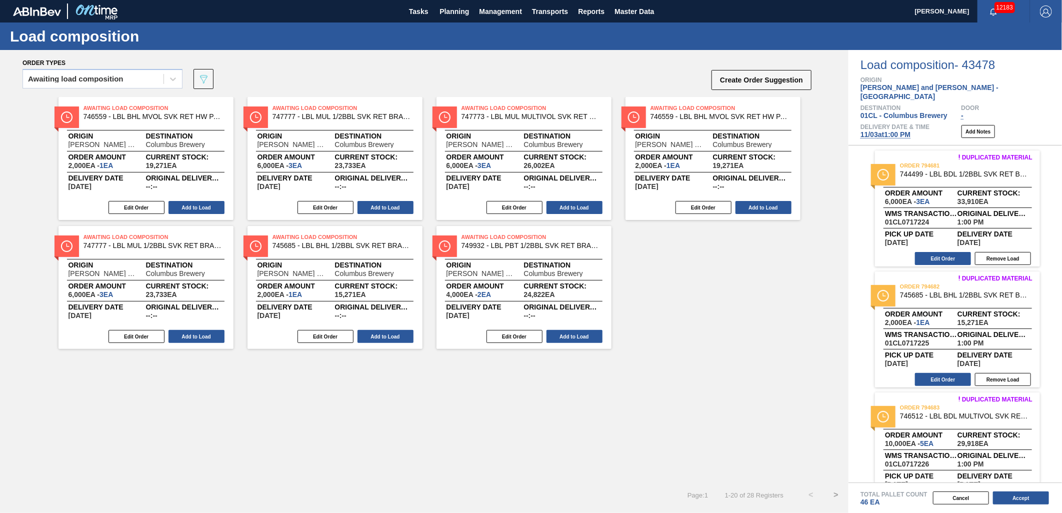
click at [186, 207] on button "Add to Load" at bounding box center [197, 207] width 56 height 13
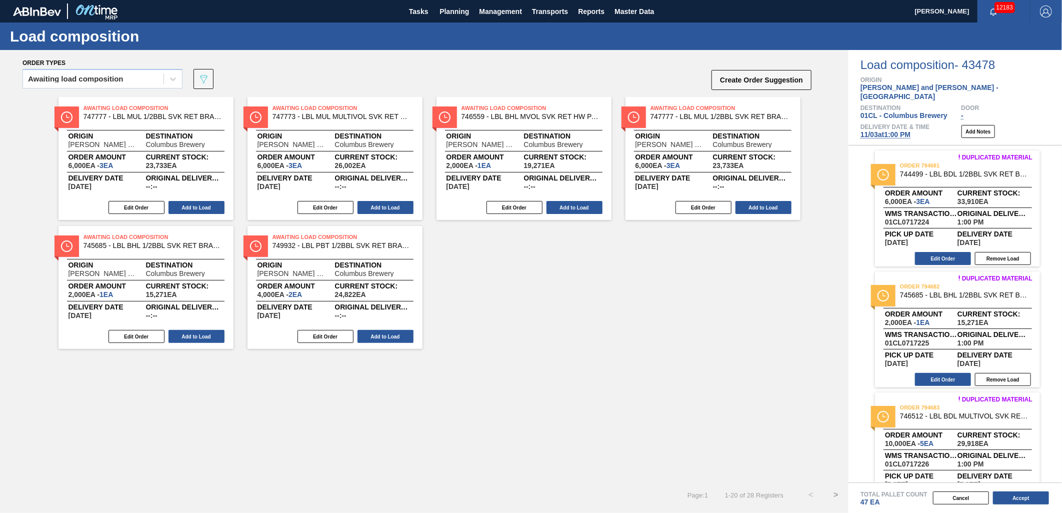
click at [186, 207] on button "Add to Load" at bounding box center [197, 207] width 56 height 13
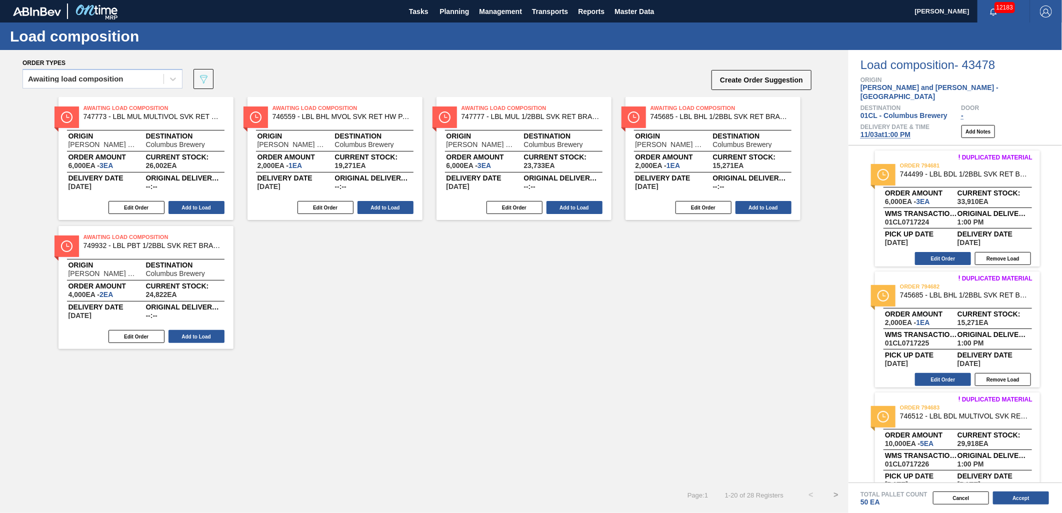
click at [186, 207] on button "Add to Load" at bounding box center [197, 207] width 56 height 13
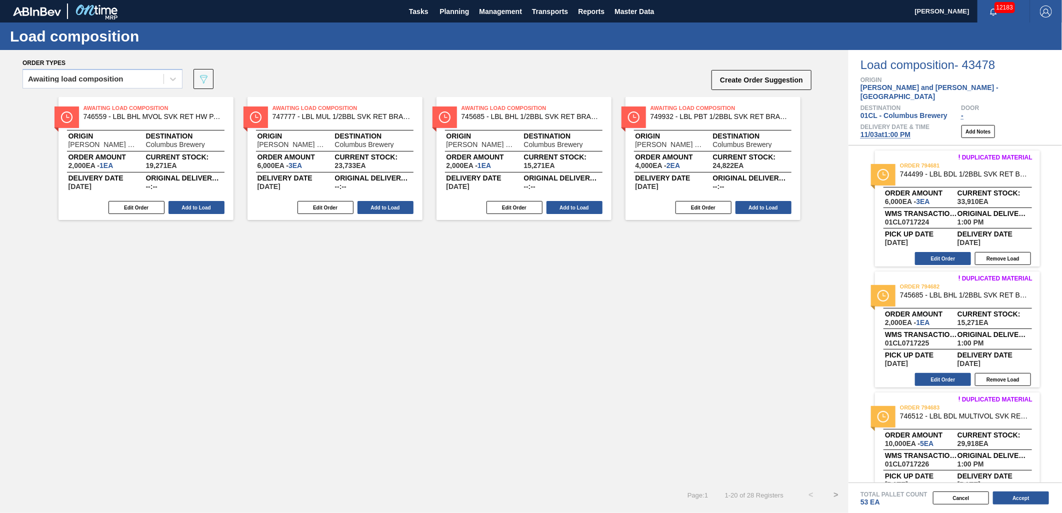
click at [186, 207] on button "Add to Load" at bounding box center [197, 207] width 56 height 13
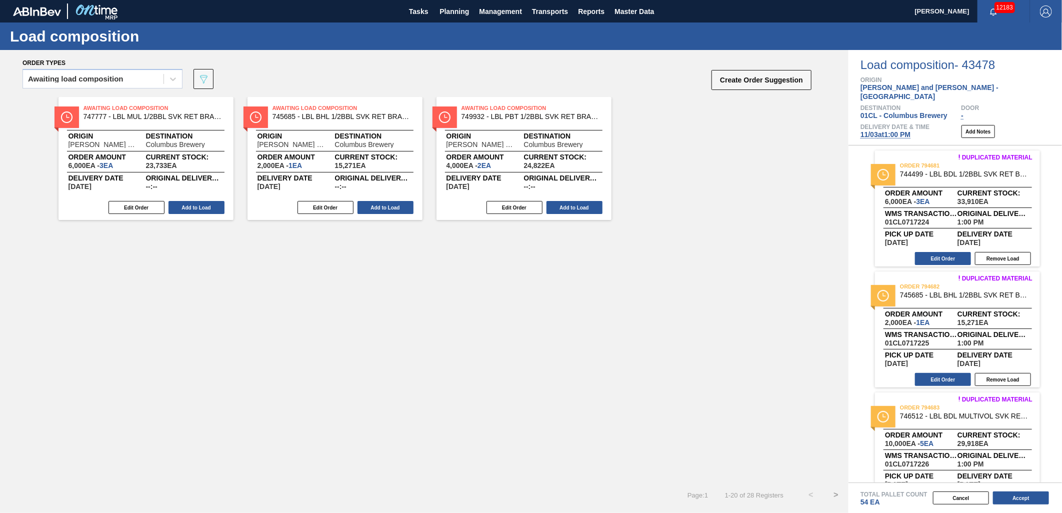
click at [186, 207] on button "Add to Load" at bounding box center [197, 207] width 56 height 13
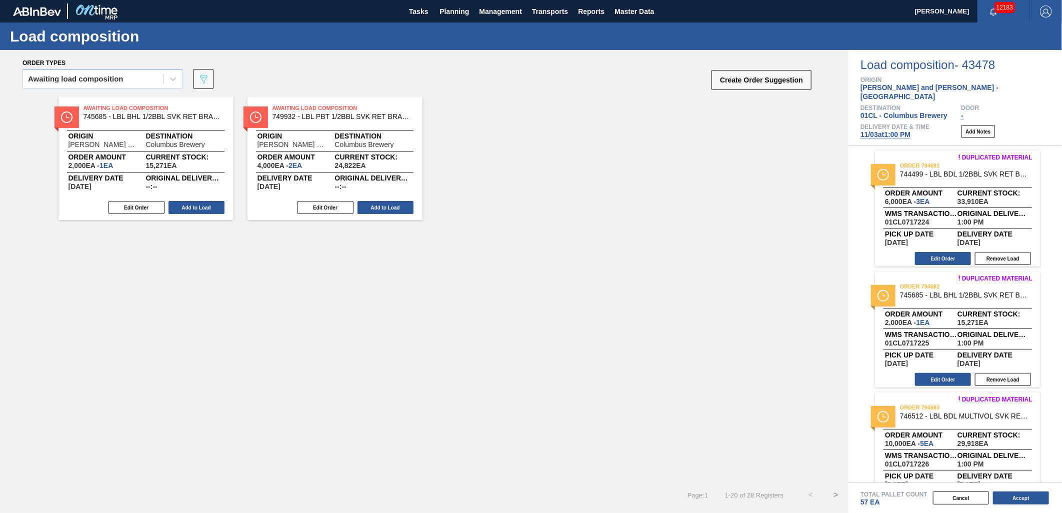
click at [186, 207] on button "Add to Load" at bounding box center [197, 207] width 56 height 13
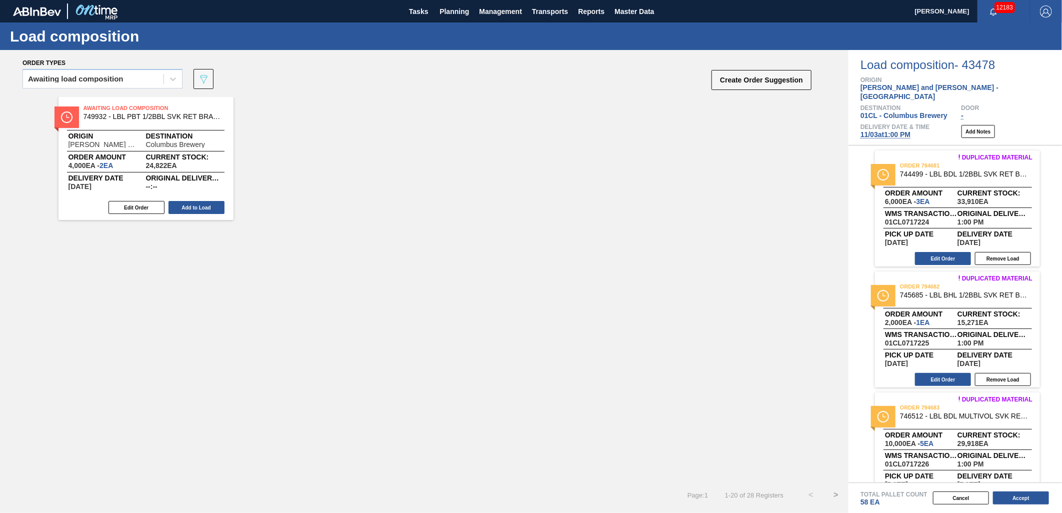
click at [186, 207] on button "Add to Load" at bounding box center [197, 207] width 56 height 13
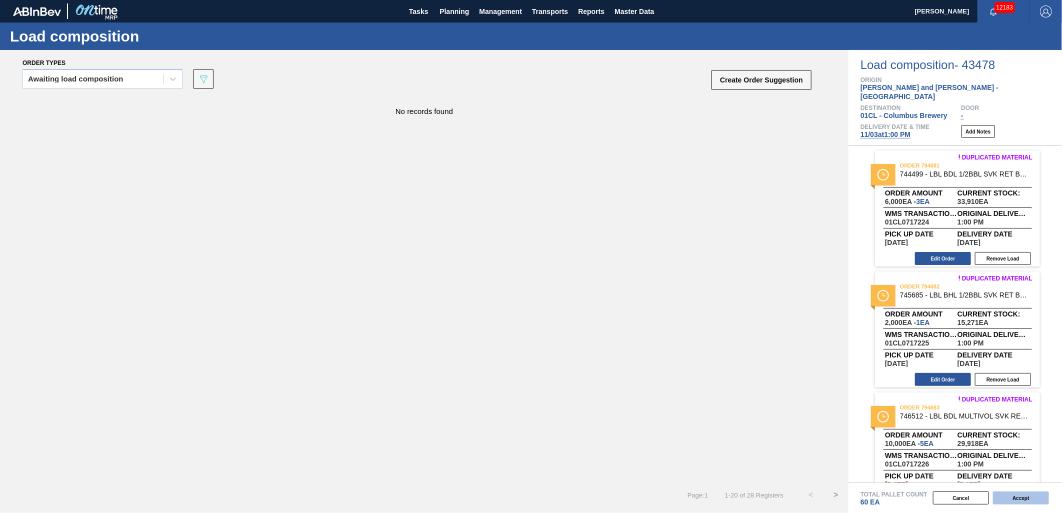
click at [1021, 494] on button "Accept" at bounding box center [1021, 498] width 56 height 13
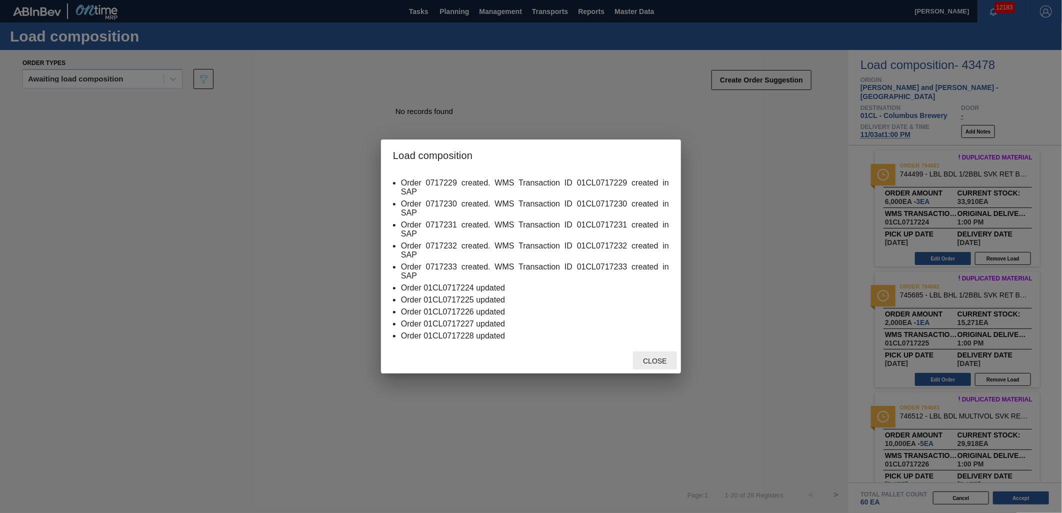
click at [647, 358] on span "Close" at bounding box center [655, 361] width 40 height 8
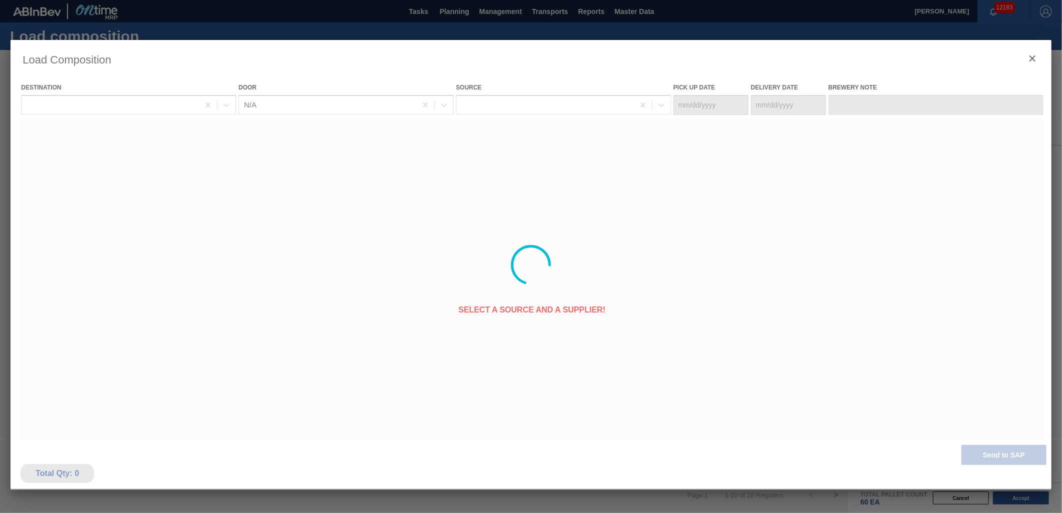
type Date "[DATE]"
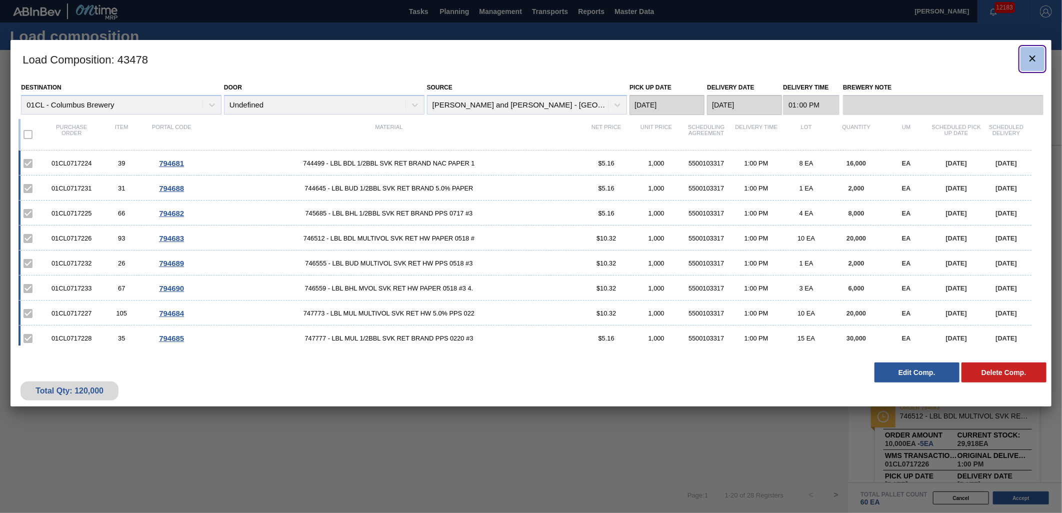
click at [1027, 57] on icon "botão de ícone" at bounding box center [1033, 59] width 12 height 12
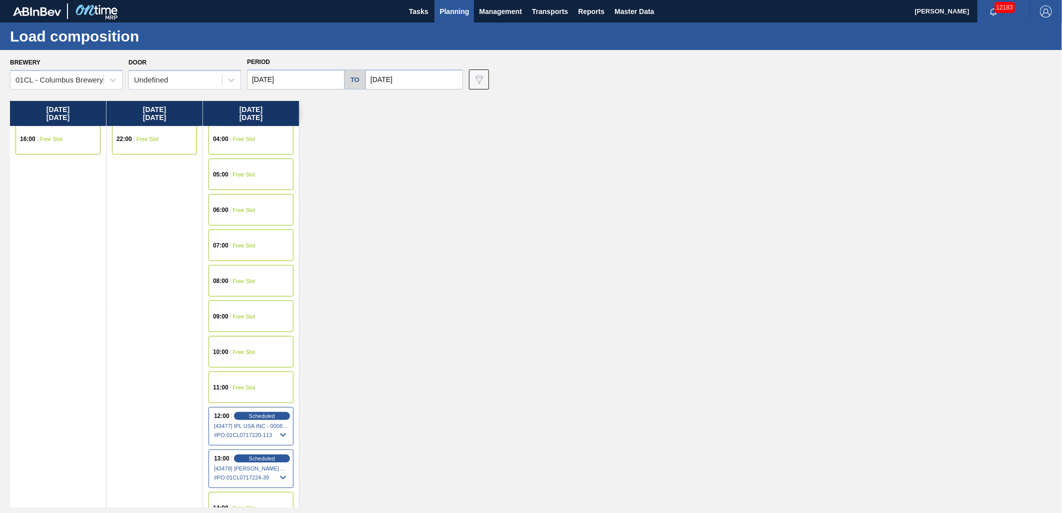
scroll to position [278, 0]
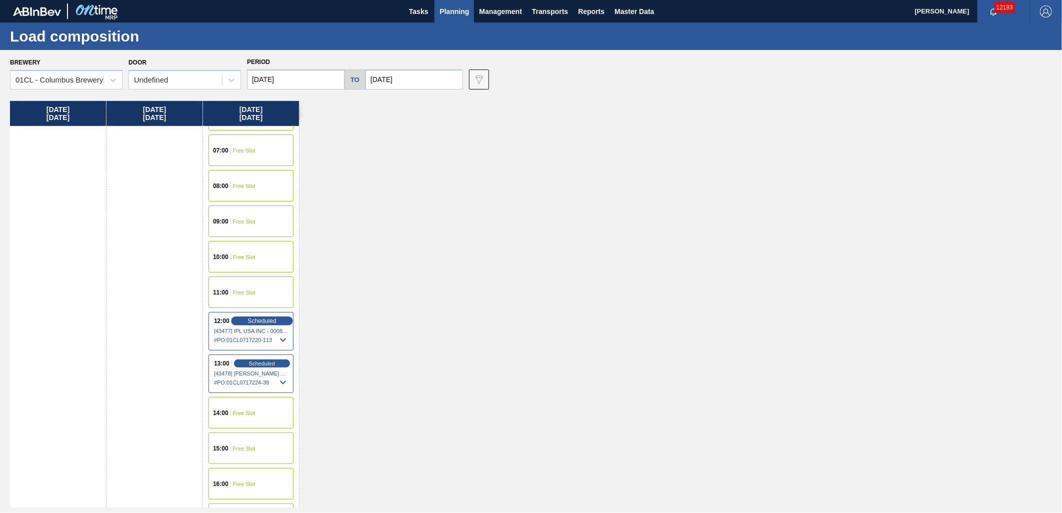
click at [271, 322] on span "Scheduled" at bounding box center [262, 321] width 29 height 7
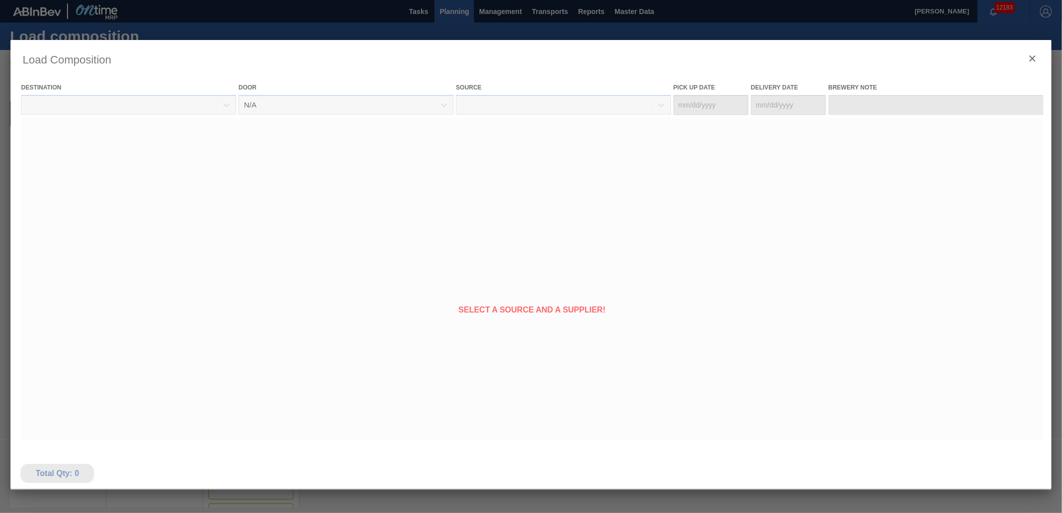
type Date "[DATE]"
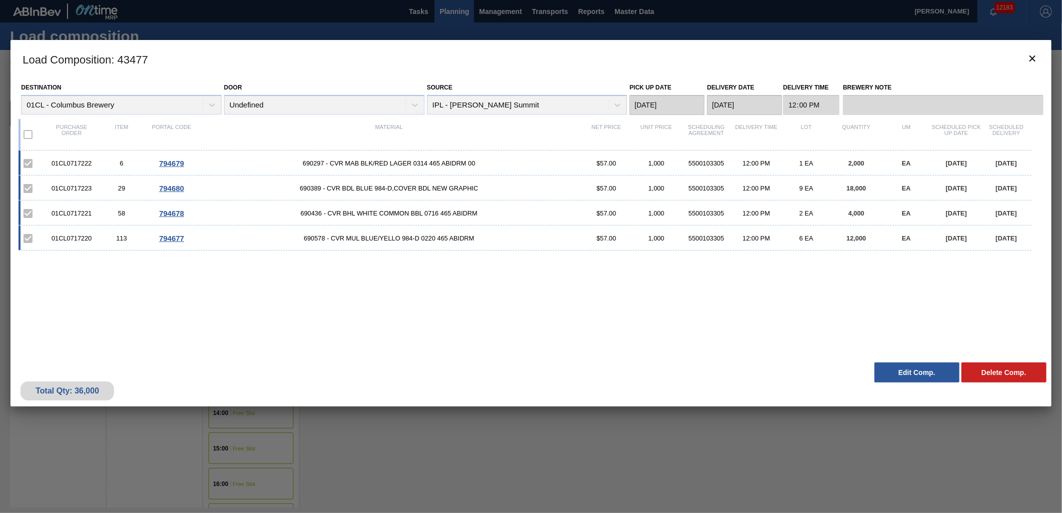
click at [914, 376] on button "Edit Comp." at bounding box center [917, 373] width 85 height 20
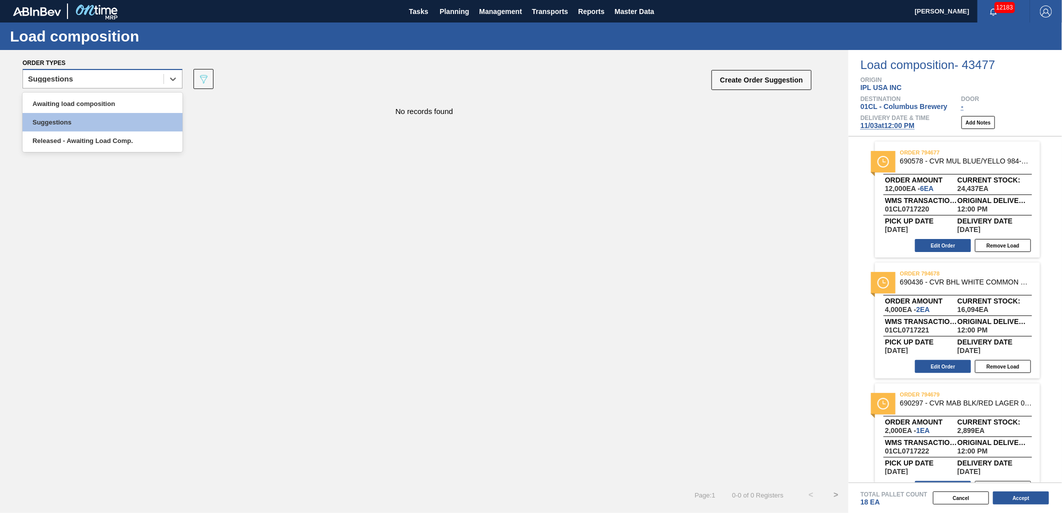
click at [115, 77] on div "Suggestions" at bounding box center [93, 79] width 141 height 15
click at [97, 97] on div "Awaiting load composition" at bounding box center [103, 104] width 160 height 19
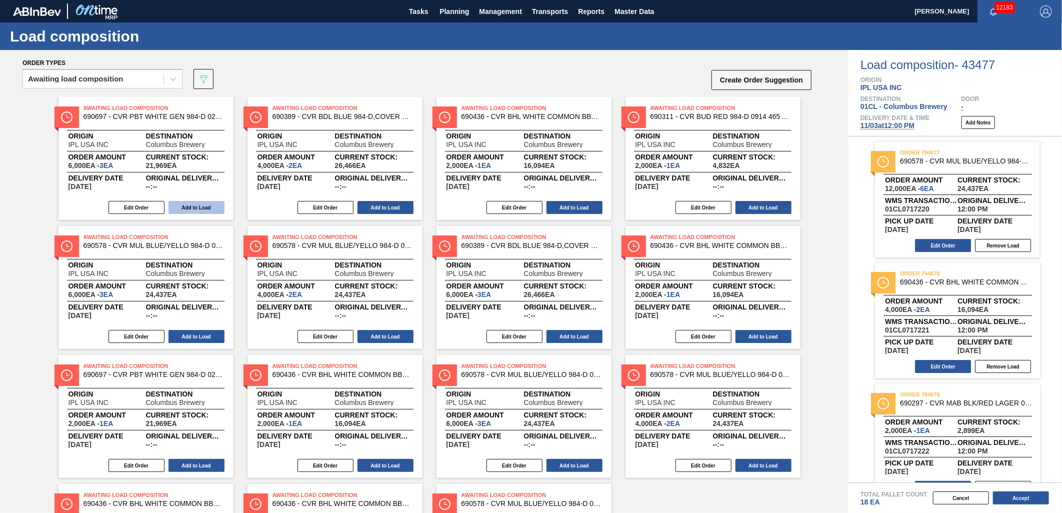
click at [179, 201] on button "Add to Load" at bounding box center [197, 207] width 56 height 13
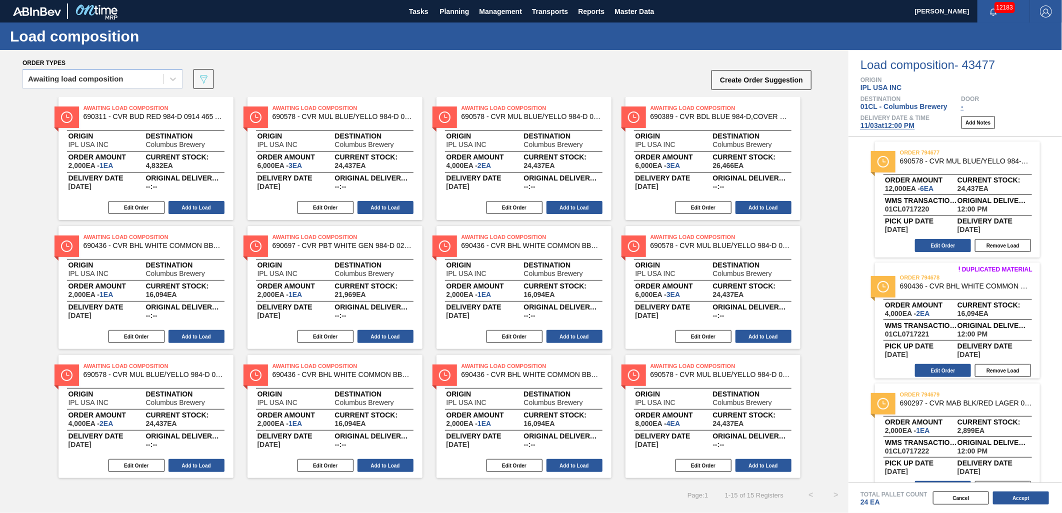
click at [179, 201] on button "Add to Load" at bounding box center [197, 207] width 56 height 13
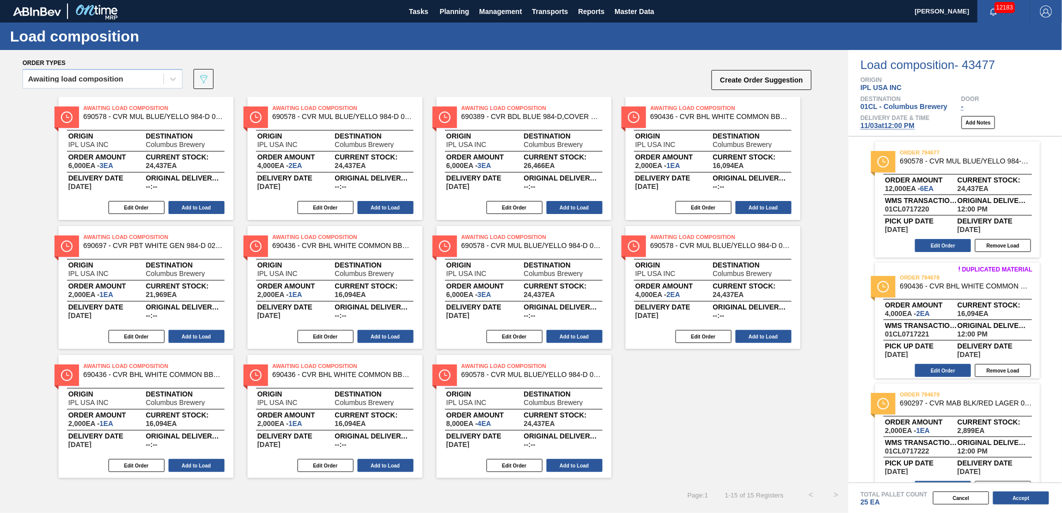
click at [179, 201] on button "Add to Load" at bounding box center [197, 207] width 56 height 13
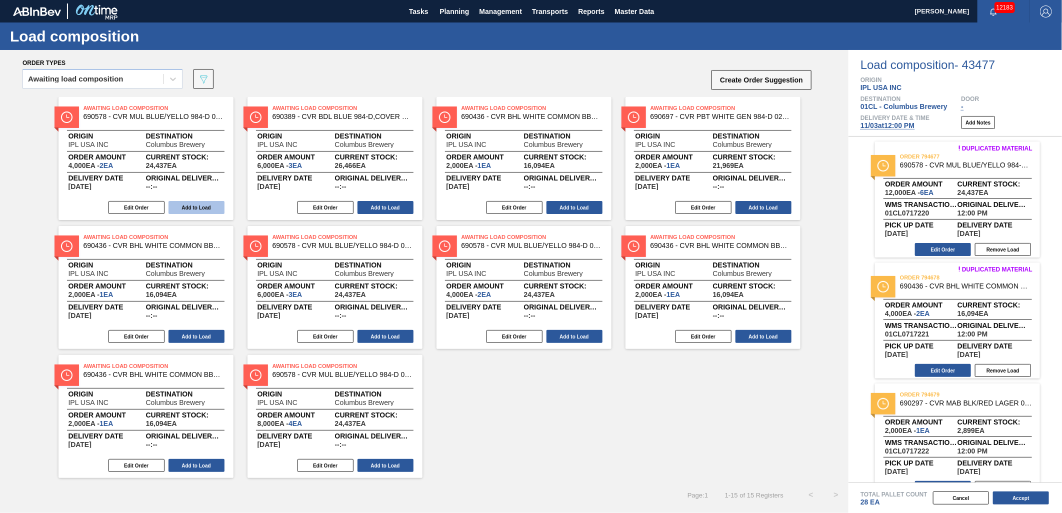
click at [179, 202] on button "Add to Load" at bounding box center [197, 207] width 56 height 13
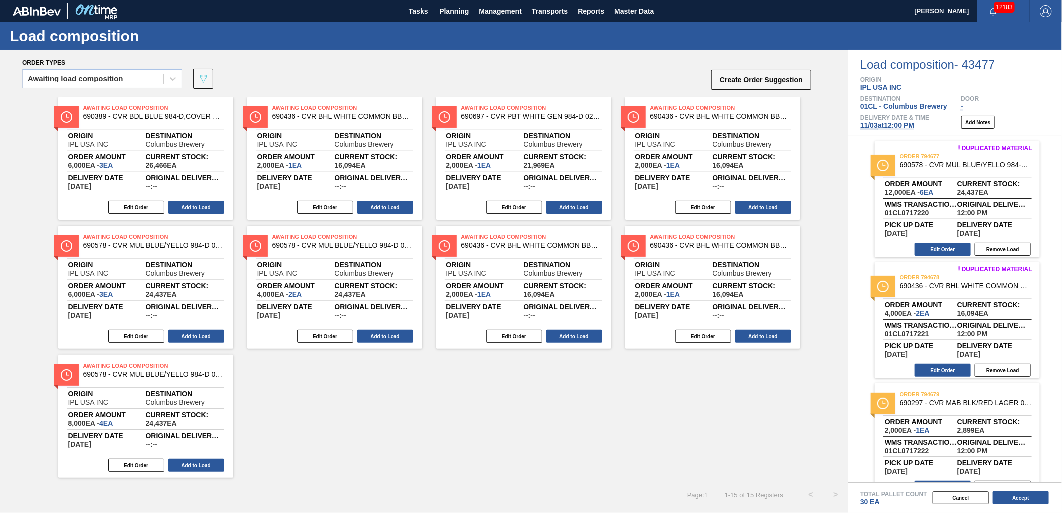
click at [179, 202] on button "Add to Load" at bounding box center [197, 207] width 56 height 13
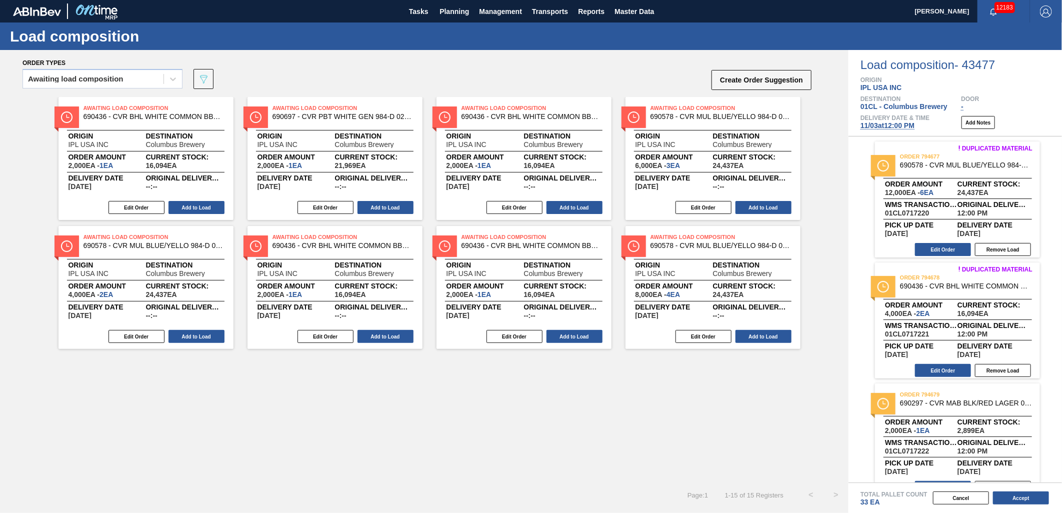
click at [179, 202] on button "Add to Load" at bounding box center [197, 207] width 56 height 13
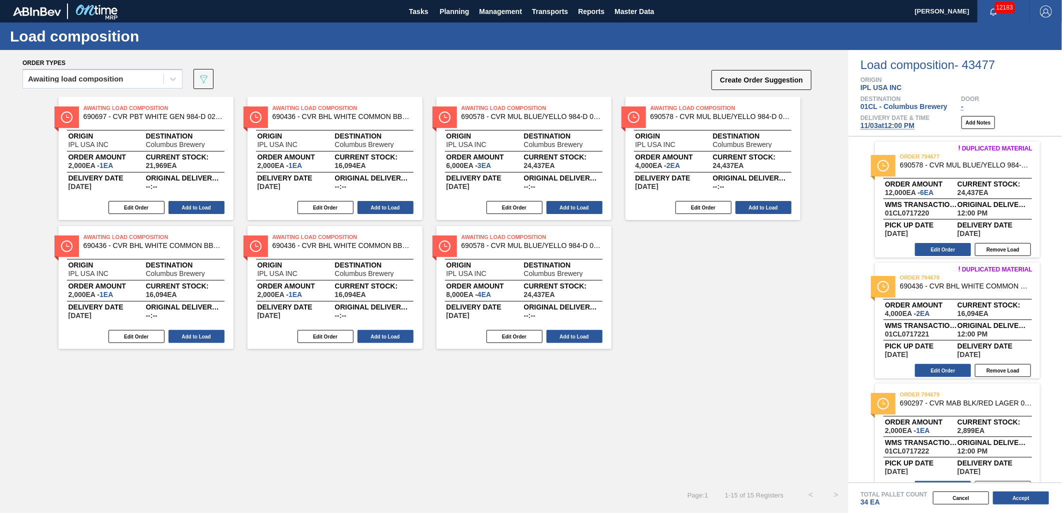
click at [179, 202] on button "Add to Load" at bounding box center [197, 207] width 56 height 13
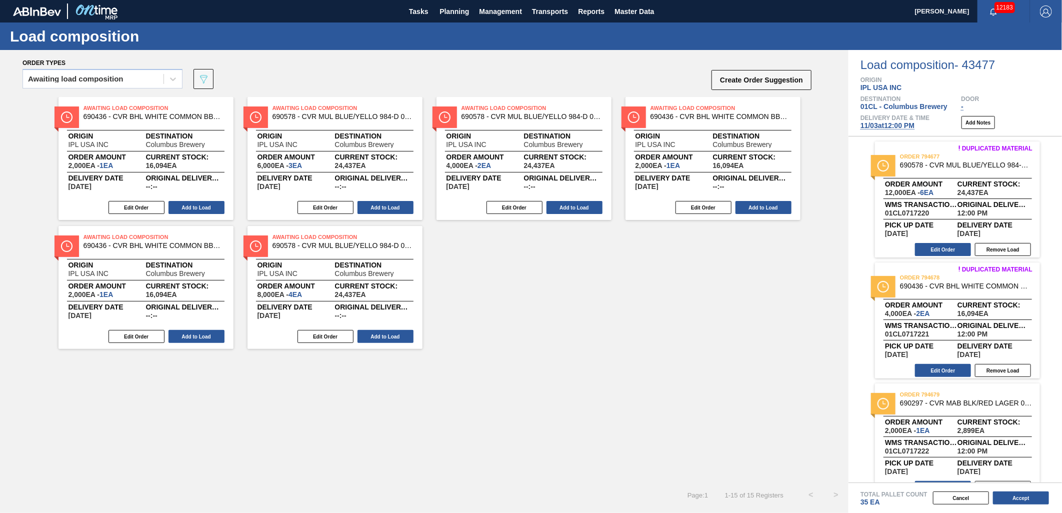
click at [179, 202] on button "Add to Load" at bounding box center [197, 207] width 56 height 13
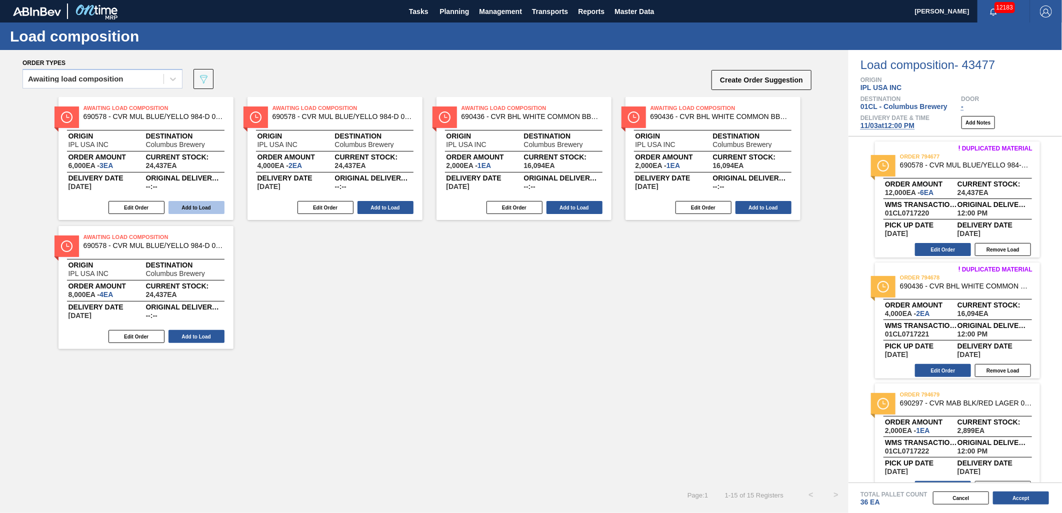
click at [179, 203] on button "Add to Load" at bounding box center [197, 207] width 56 height 13
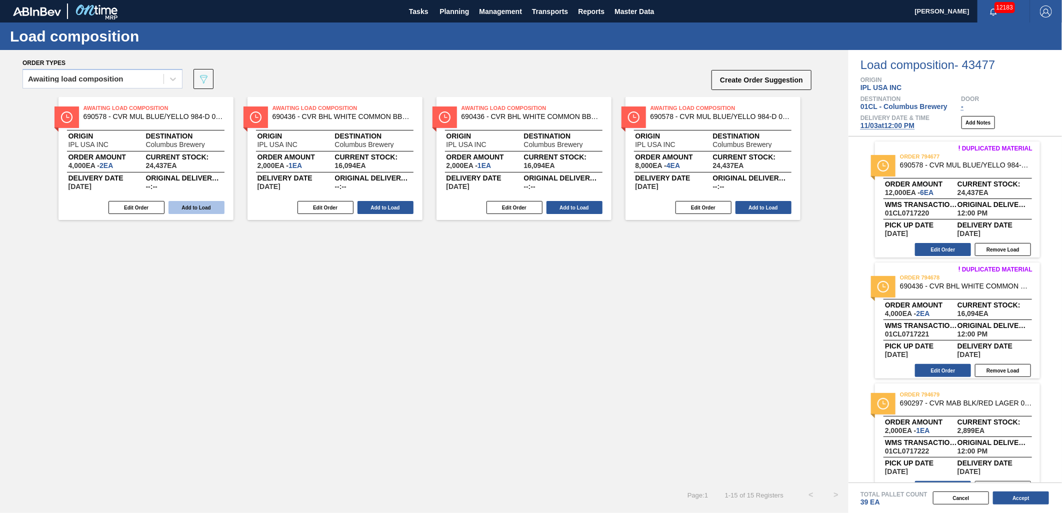
click at [179, 203] on button "Add to Load" at bounding box center [197, 207] width 56 height 13
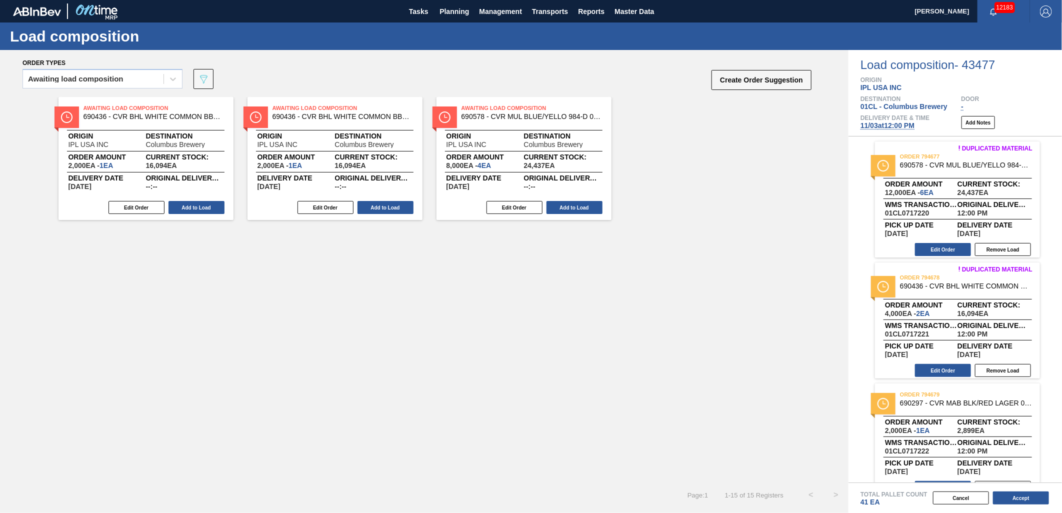
click at [179, 203] on button "Add to Load" at bounding box center [197, 207] width 56 height 13
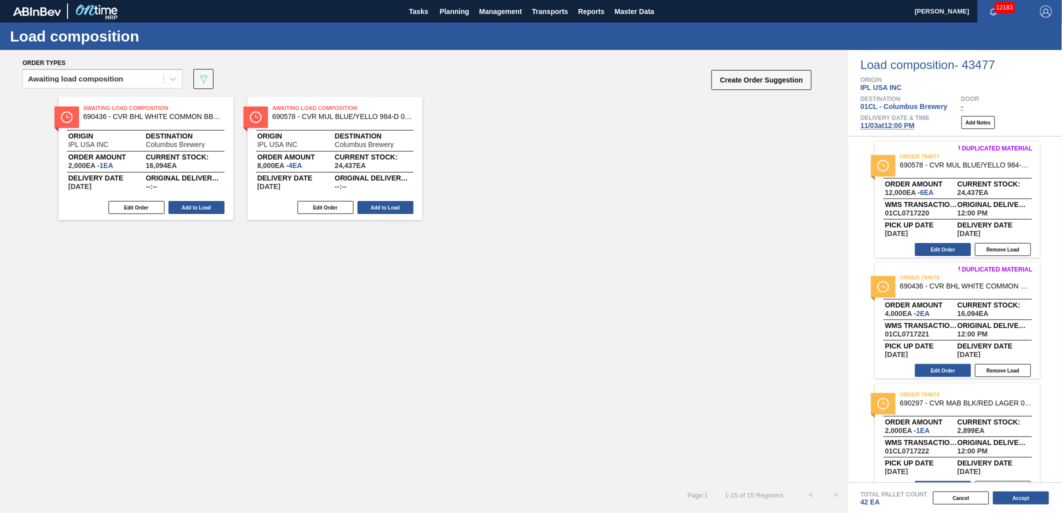
click at [179, 203] on button "Add to Load" at bounding box center [197, 207] width 56 height 13
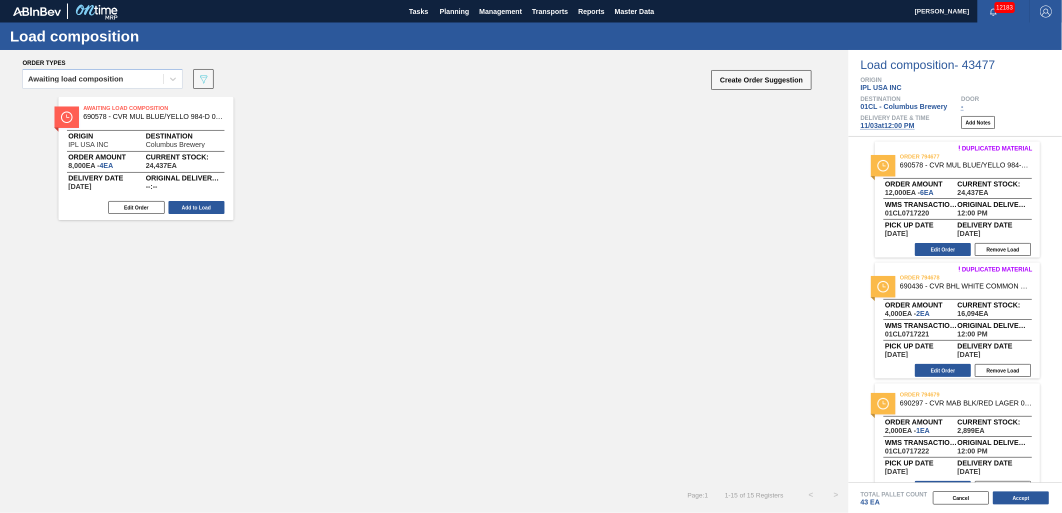
drag, startPoint x: 179, startPoint y: 203, endPoint x: 183, endPoint y: 210, distance: 8.1
click at [179, 204] on button "Add to Load" at bounding box center [197, 207] width 56 height 13
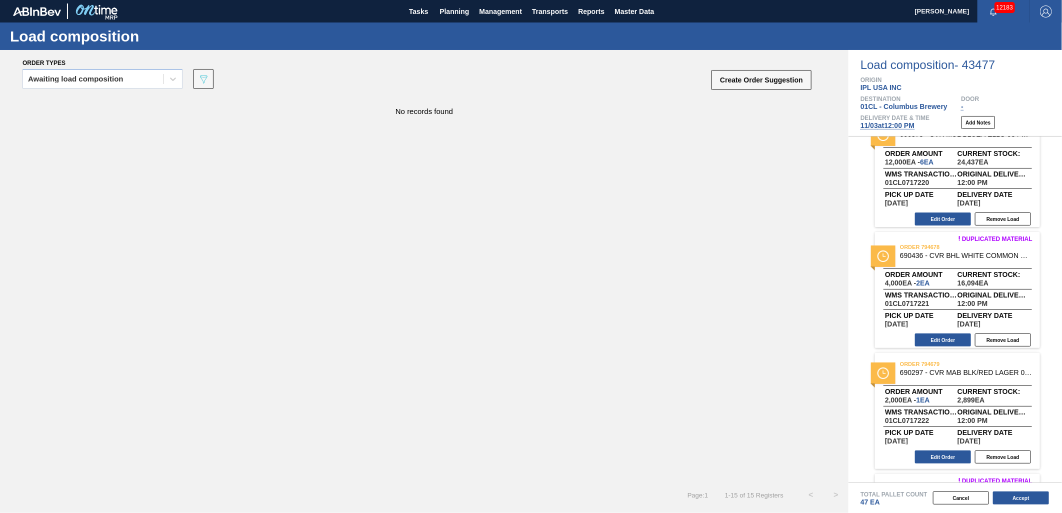
scroll to position [56, 0]
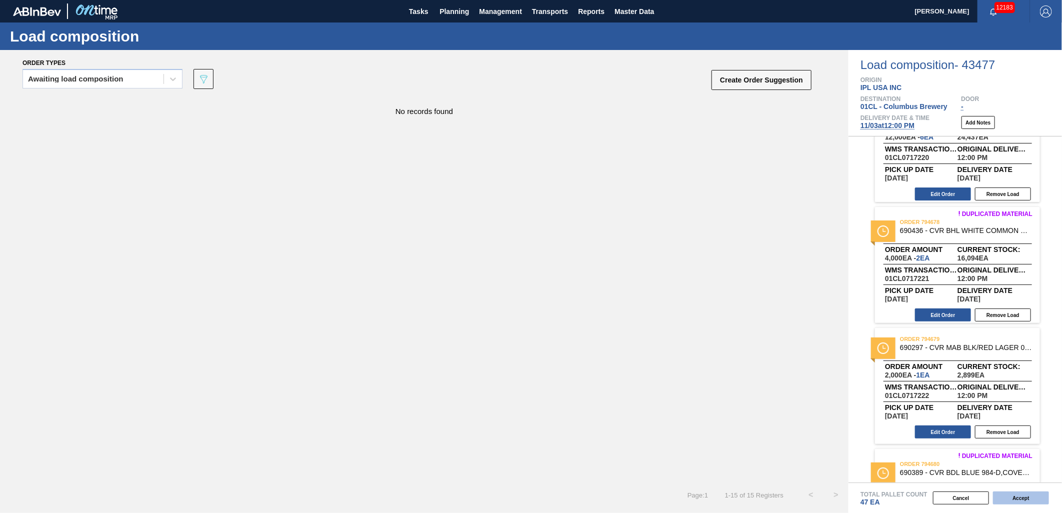
click at [1021, 501] on button "Accept" at bounding box center [1021, 498] width 56 height 13
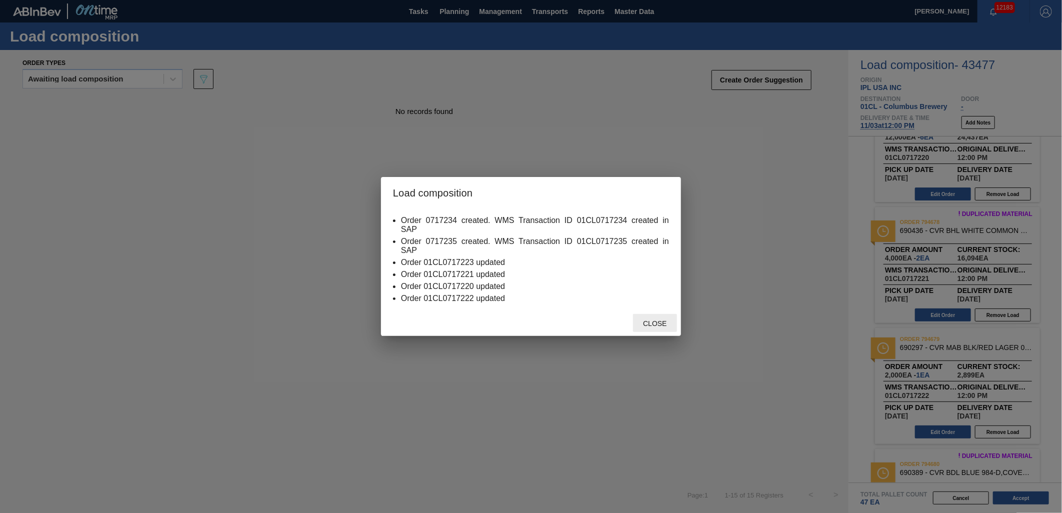
click at [653, 328] on div "Close" at bounding box center [655, 323] width 44 height 19
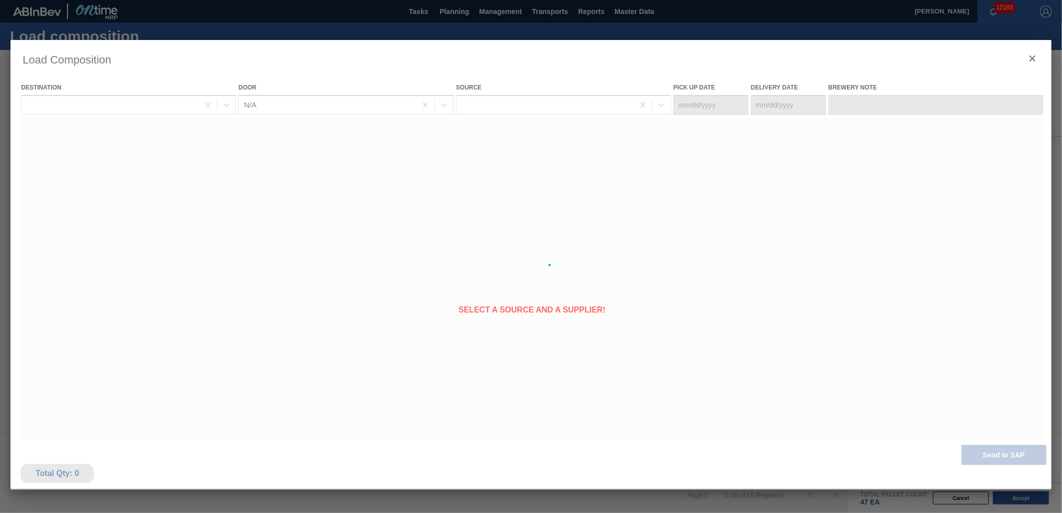
type Date "[DATE]"
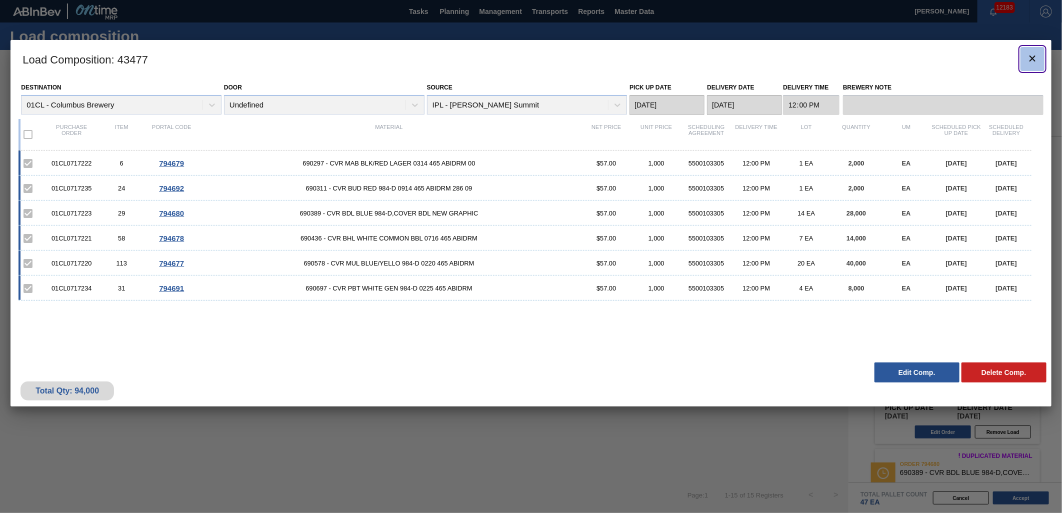
click at [1029, 62] on icon "botão de ícone" at bounding box center [1033, 59] width 12 height 12
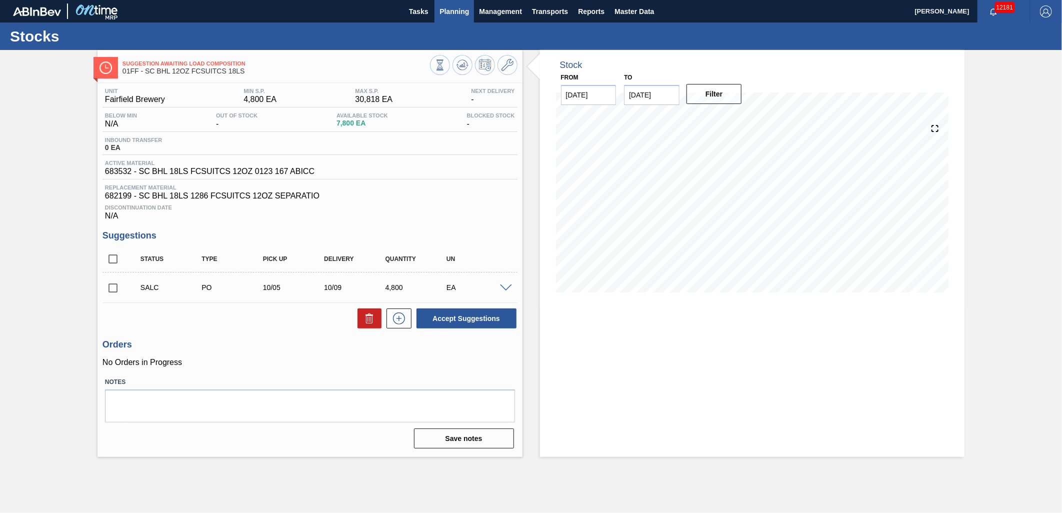
click at [444, 11] on span "Planning" at bounding box center [455, 12] width 30 height 12
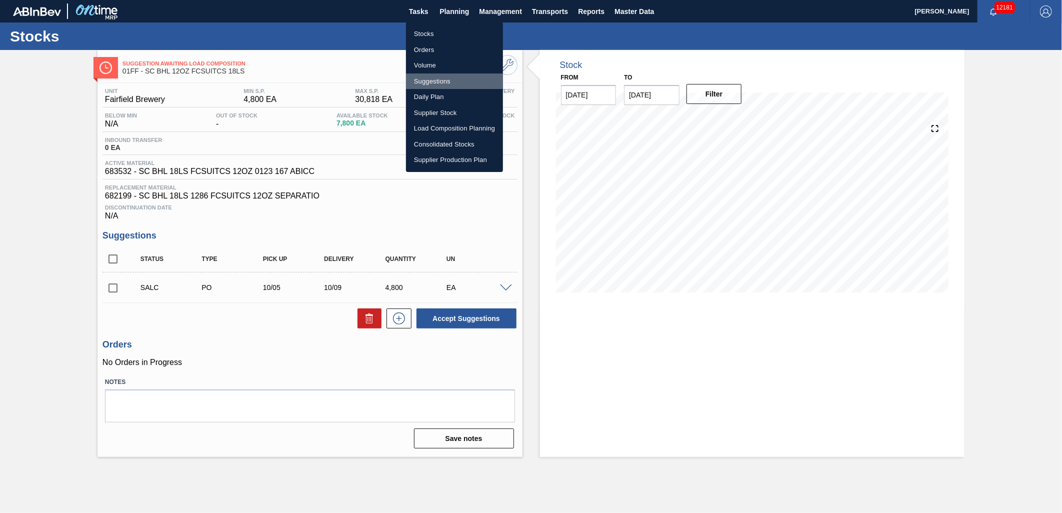
click at [436, 76] on li "Suggestions" at bounding box center [454, 82] width 97 height 16
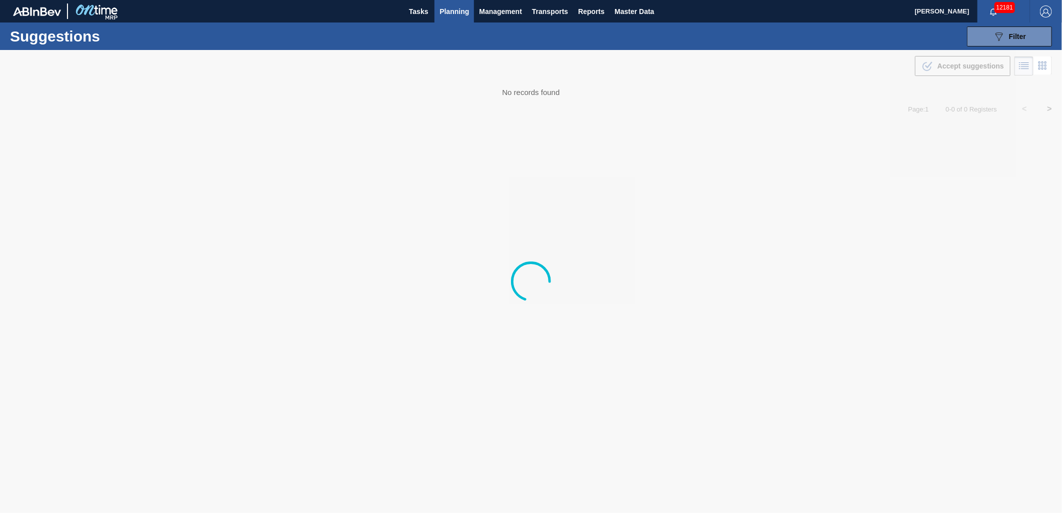
type from "10/01/2025"
type to "[DATE]"
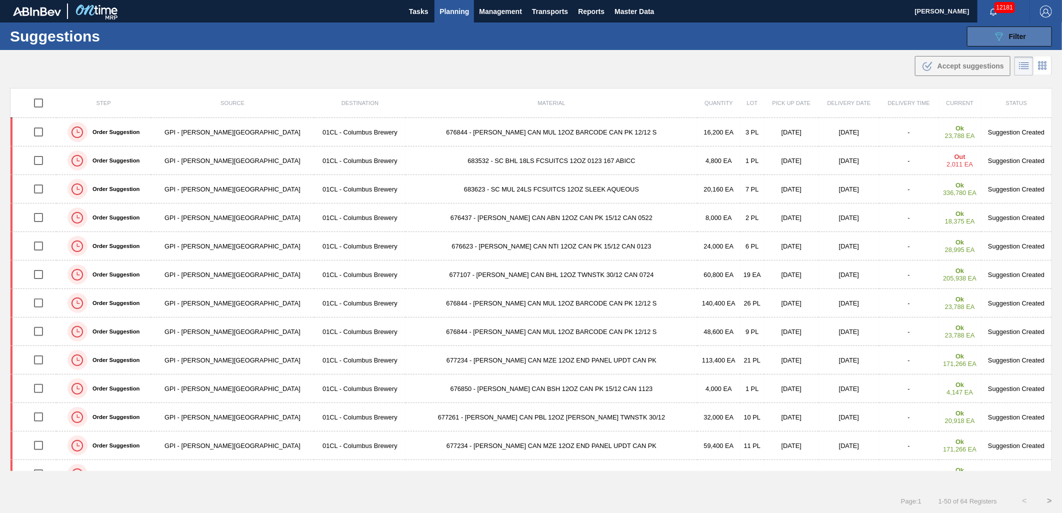
click at [993, 33] on icon "089F7B8B-B2A5-4AFE-B5C0-19BA573D28AC" at bounding box center [999, 37] width 12 height 12
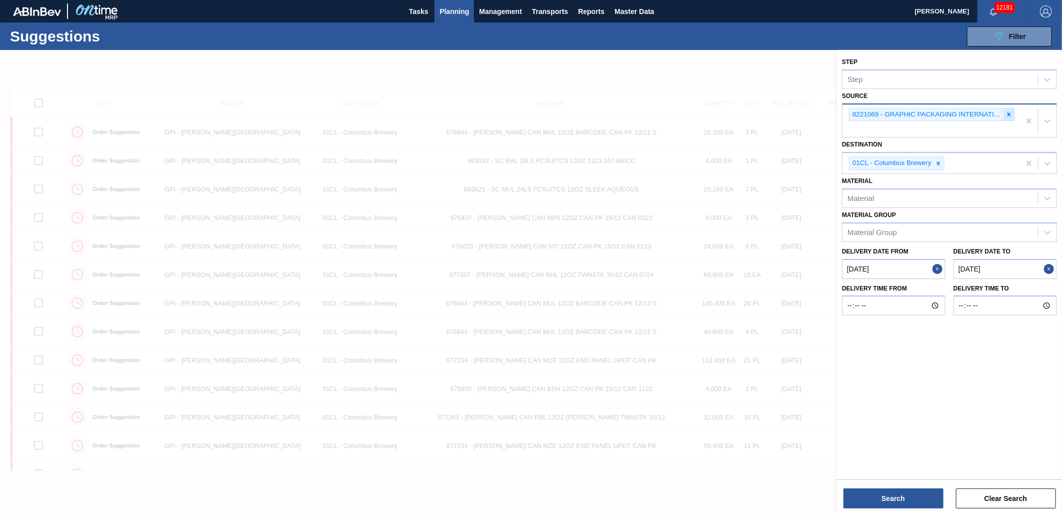
click at [1012, 114] on icon at bounding box center [1009, 114] width 7 height 7
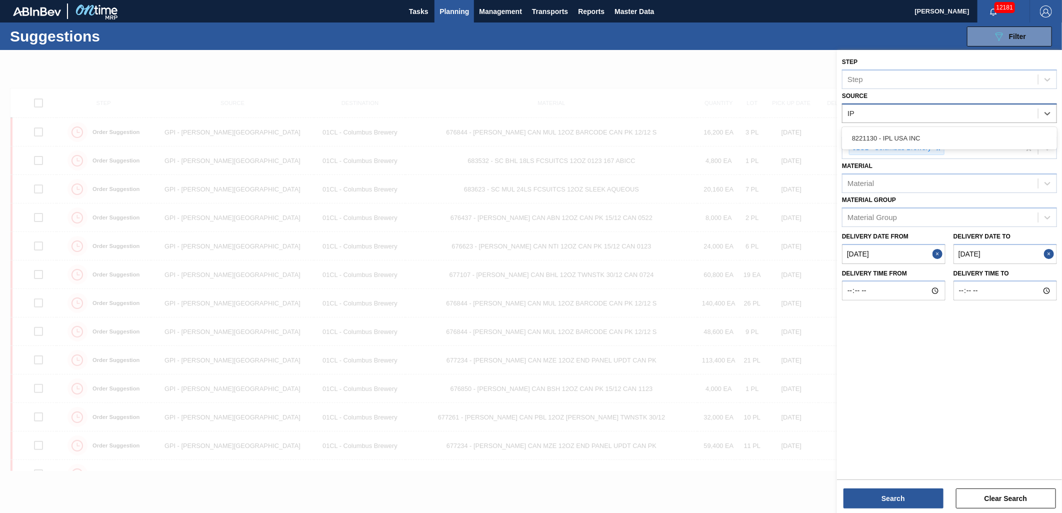
type input "IPL"
click at [927, 137] on div "8221130 - IPL USA INC" at bounding box center [949, 138] width 215 height 19
click at [1024, 241] on div "Delivery Date to 10/17/2025" at bounding box center [1006, 249] width 104 height 35
click at [1019, 250] on to "[DATE]" at bounding box center [1006, 257] width 104 height 20
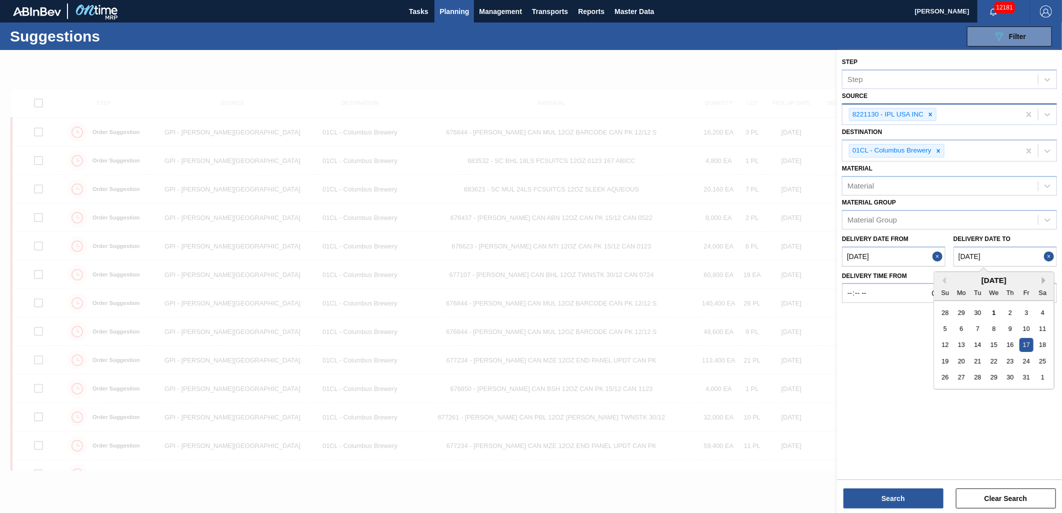
click at [1045, 278] on button "Next Month" at bounding box center [1045, 280] width 7 height 7
click at [952, 341] on div "9" at bounding box center [946, 345] width 14 height 14
type to "11/09/2025"
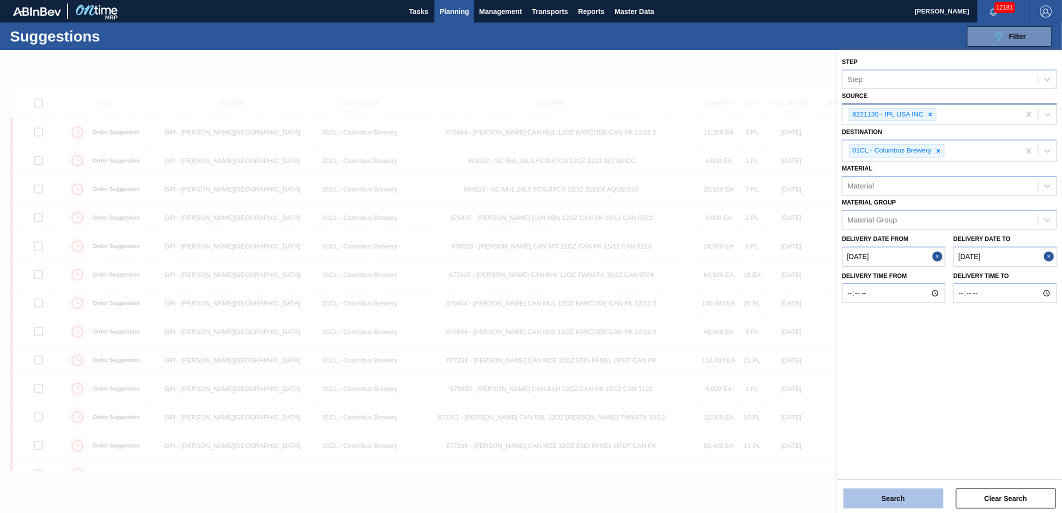
click at [902, 497] on button "Search" at bounding box center [894, 499] width 100 height 20
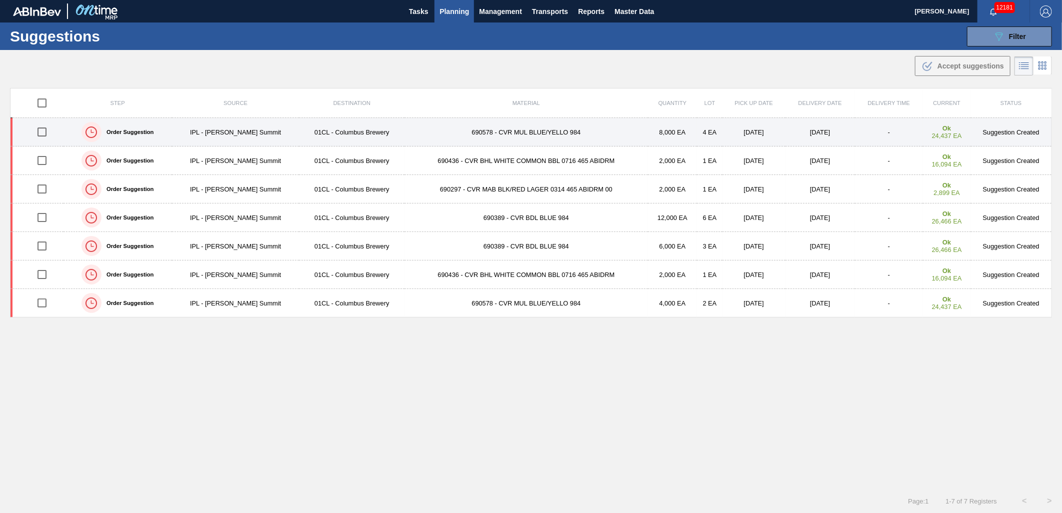
click at [39, 132] on input "checkbox" at bounding box center [42, 132] width 21 height 21
checkbox input "true"
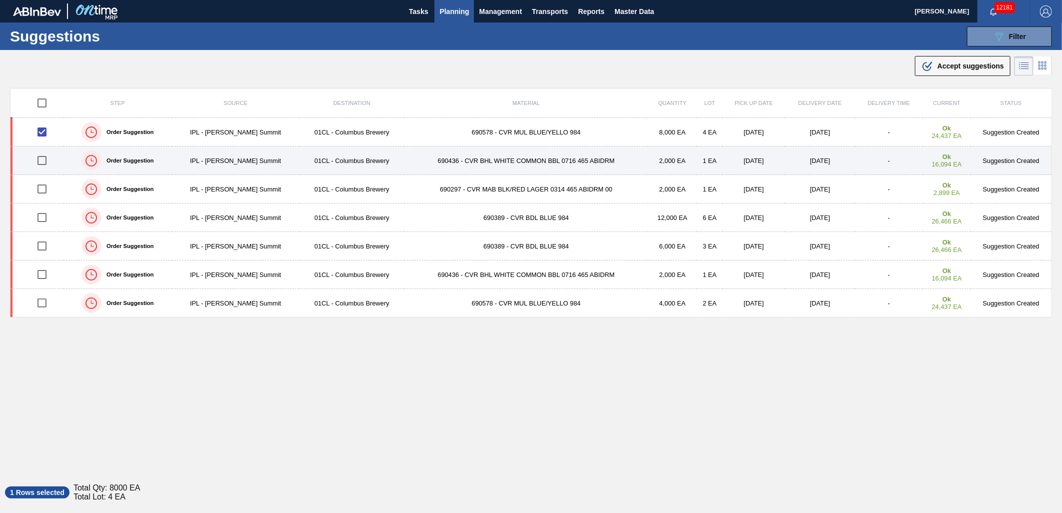
click at [42, 154] on input "checkbox" at bounding box center [42, 160] width 21 height 21
checkbox input "true"
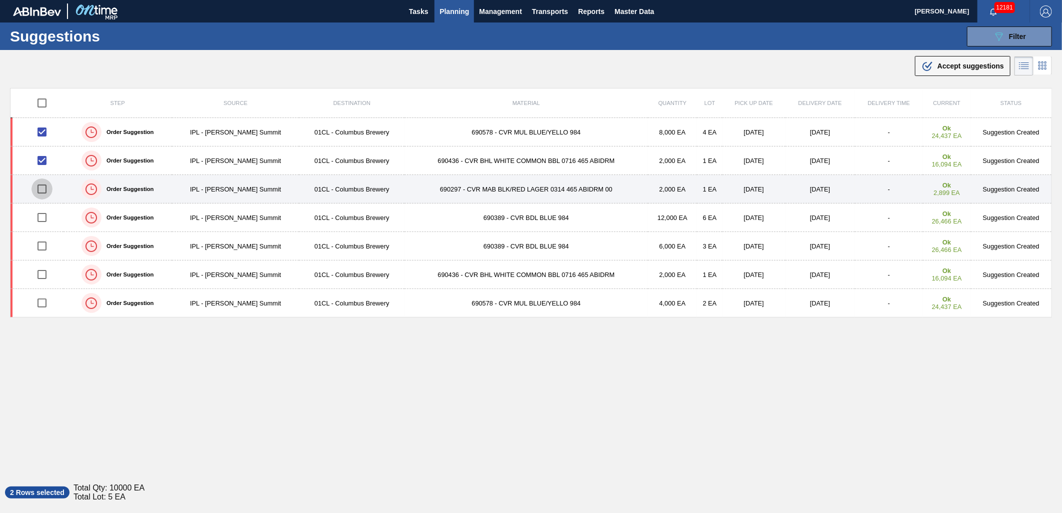
click at [46, 188] on input "checkbox" at bounding box center [42, 189] width 21 height 21
checkbox input "true"
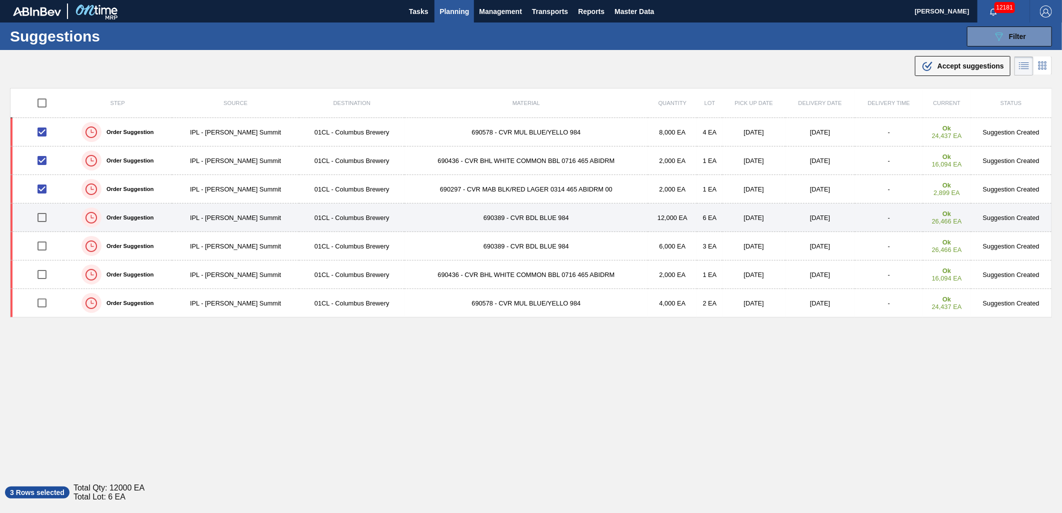
click at [41, 214] on input "checkbox" at bounding box center [42, 217] width 21 height 21
checkbox input "true"
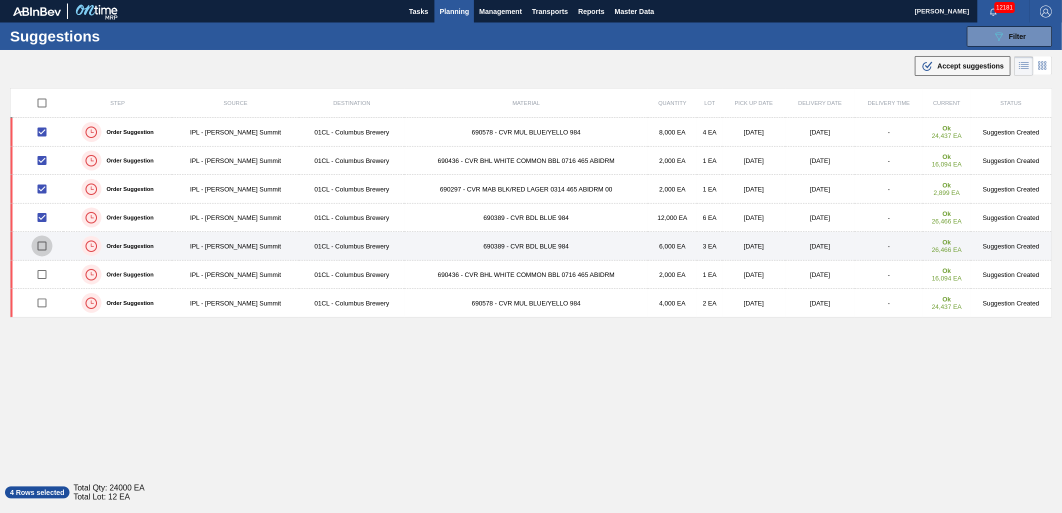
click at [41, 245] on input "checkbox" at bounding box center [42, 246] width 21 height 21
checkbox input "true"
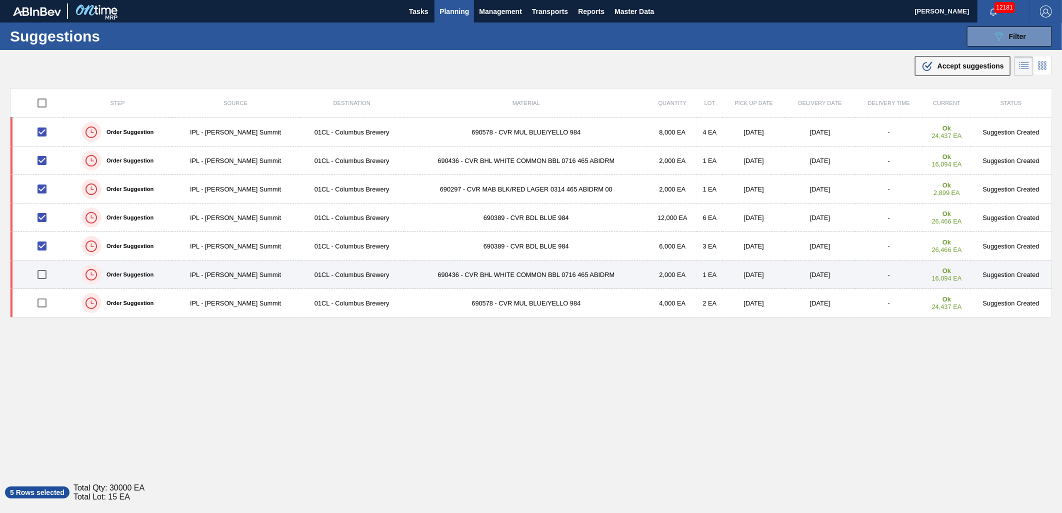
click at [40, 272] on input "checkbox" at bounding box center [42, 274] width 21 height 21
checkbox input "true"
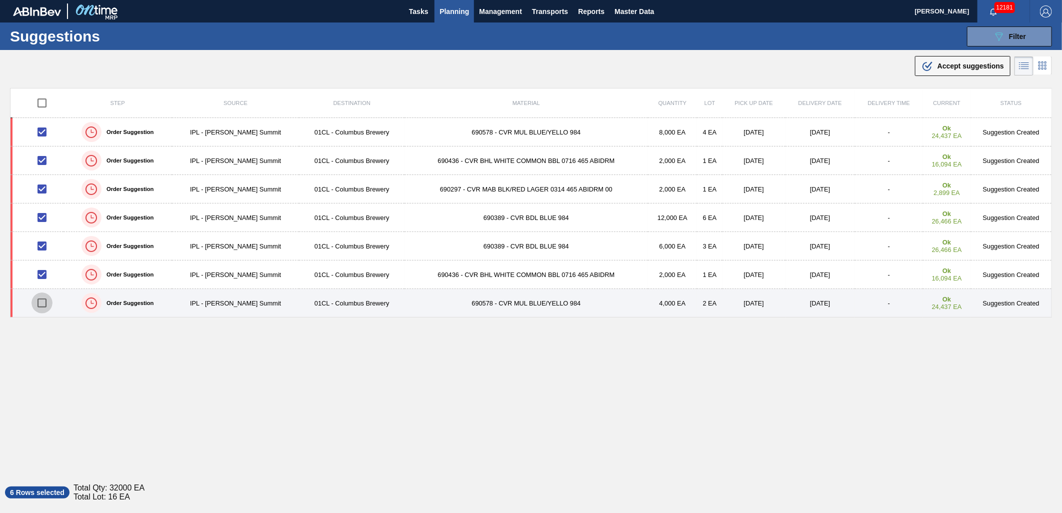
click at [41, 299] on input "checkbox" at bounding box center [42, 303] width 21 height 21
checkbox input "true"
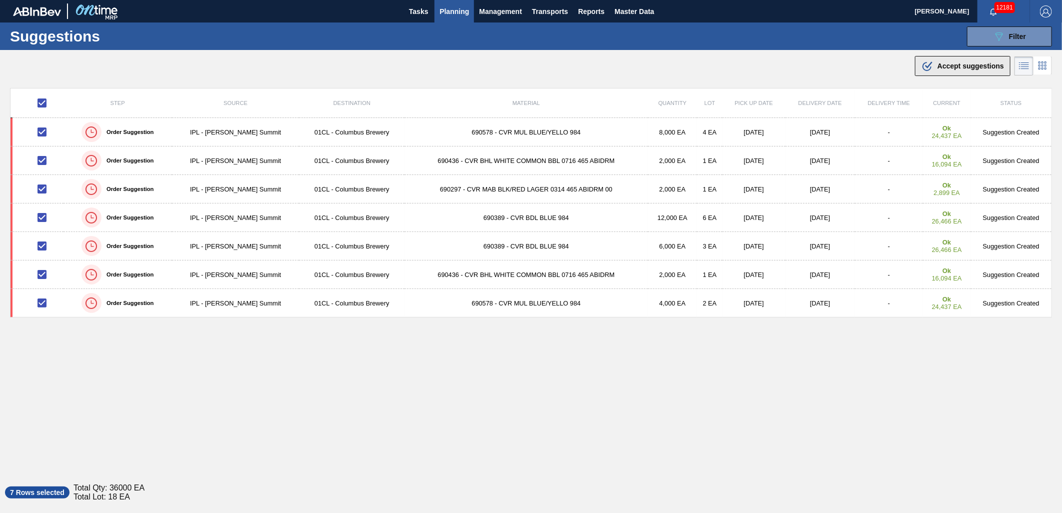
click at [944, 67] on span "Accept suggestions" at bounding box center [971, 66] width 67 height 8
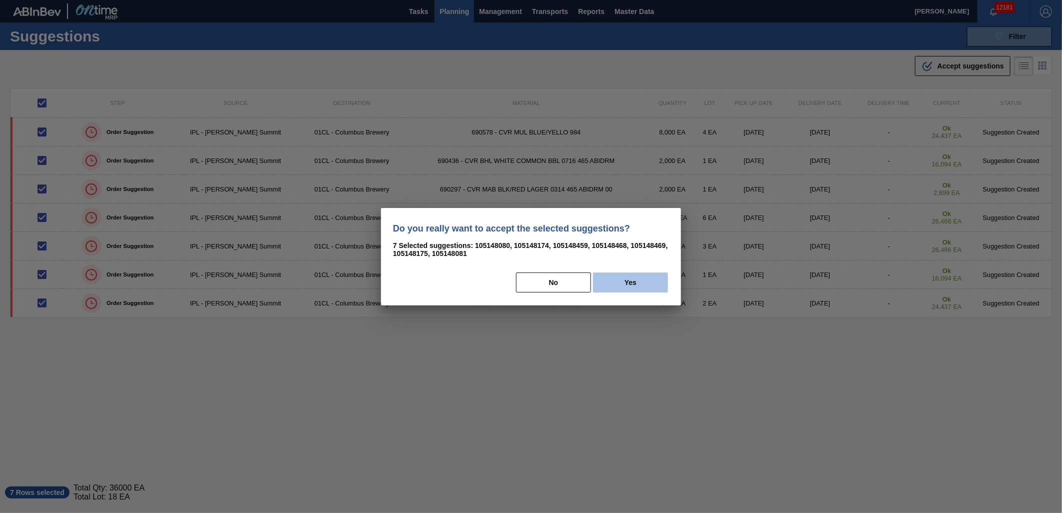
click at [614, 285] on button "Yes" at bounding box center [630, 283] width 75 height 20
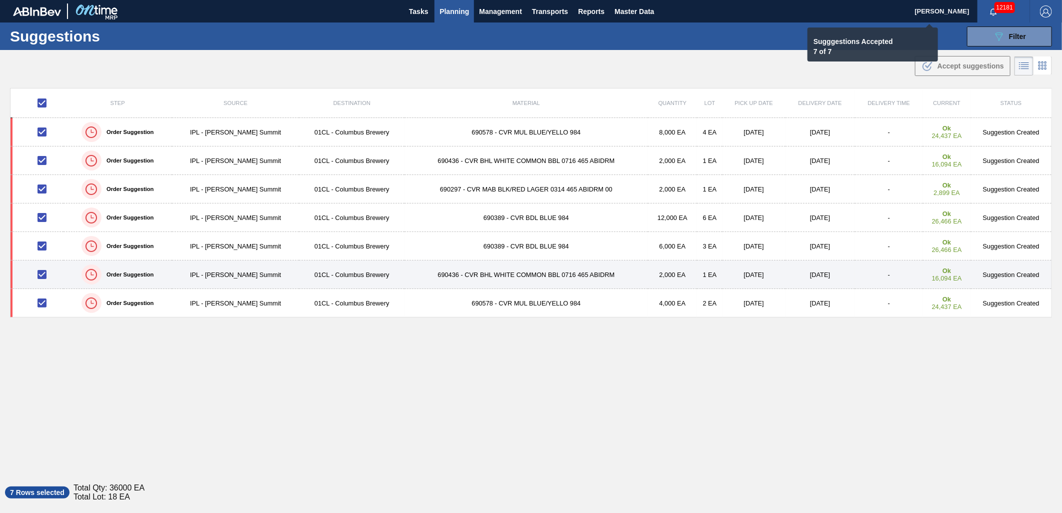
checkbox input "false"
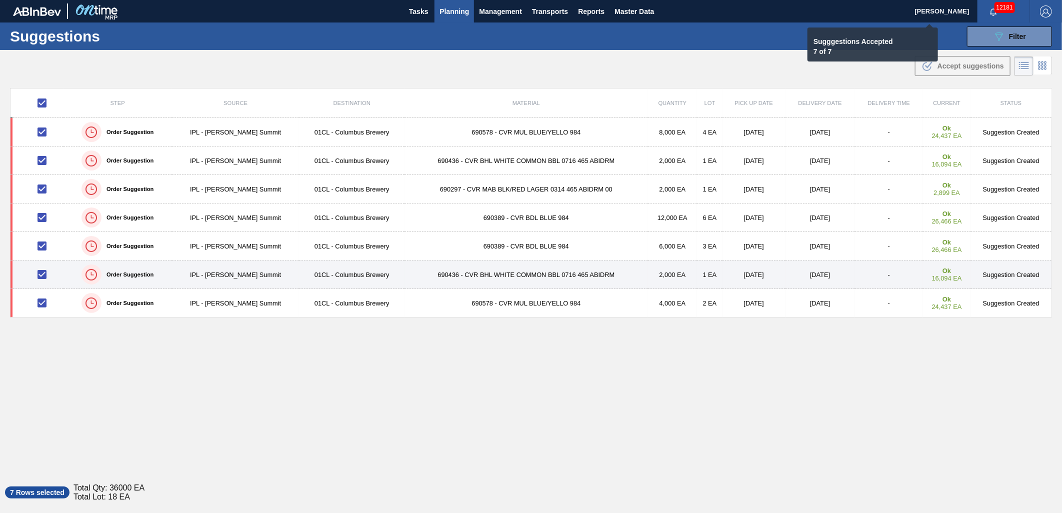
checkbox input "false"
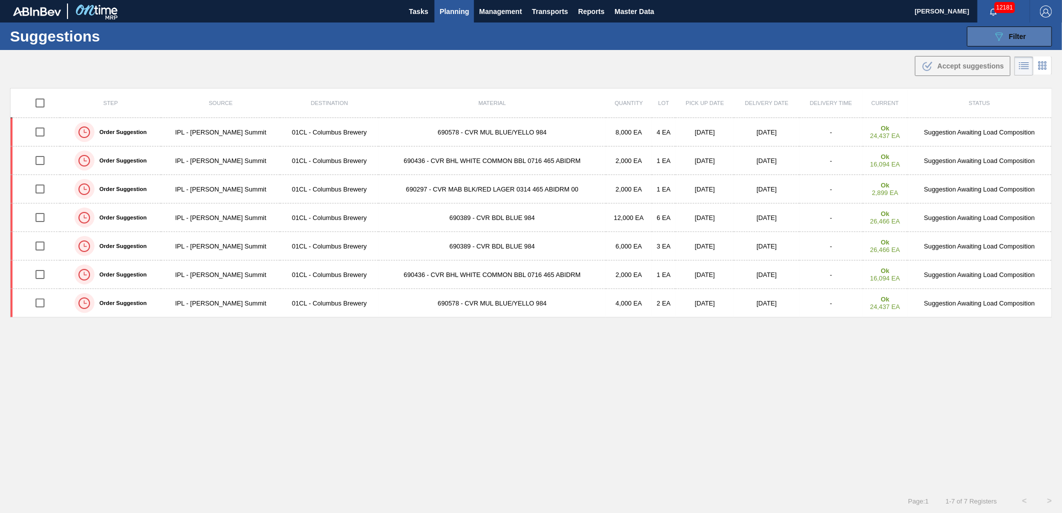
click at [1011, 37] on span "Filter" at bounding box center [1017, 37] width 17 height 8
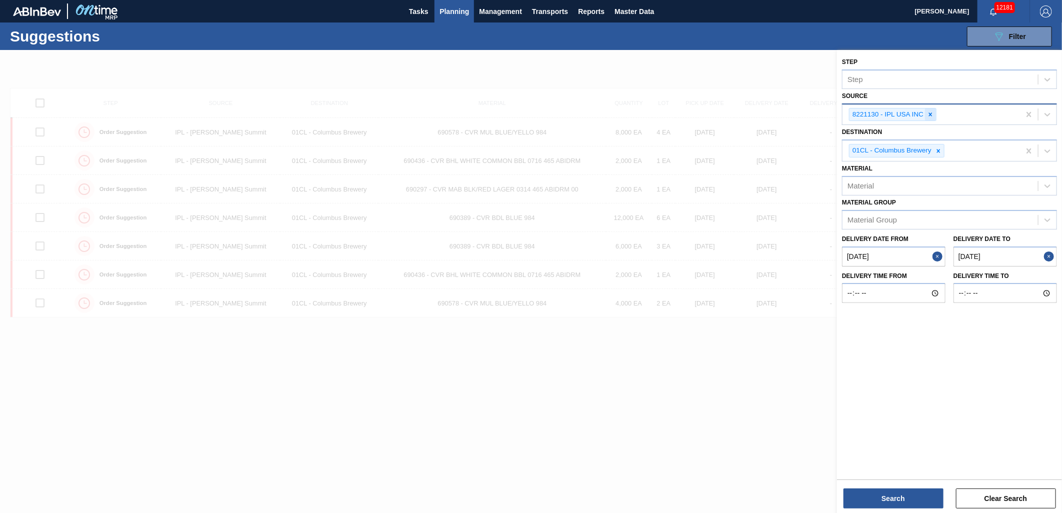
click at [935, 117] on div at bounding box center [930, 115] width 11 height 13
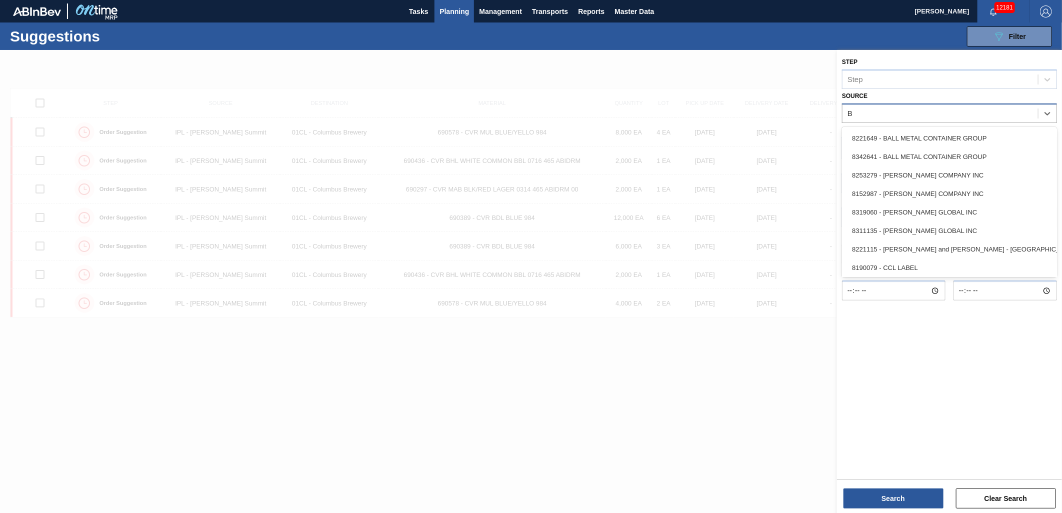
type input "Br"
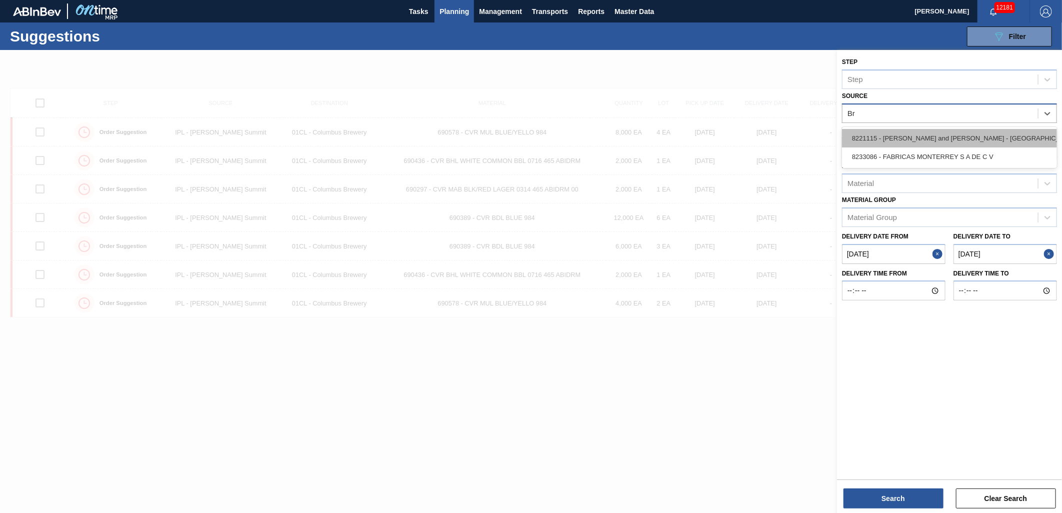
click at [941, 134] on div "8221115 - Brooks and Whittle - Saint Louis" at bounding box center [949, 138] width 215 height 19
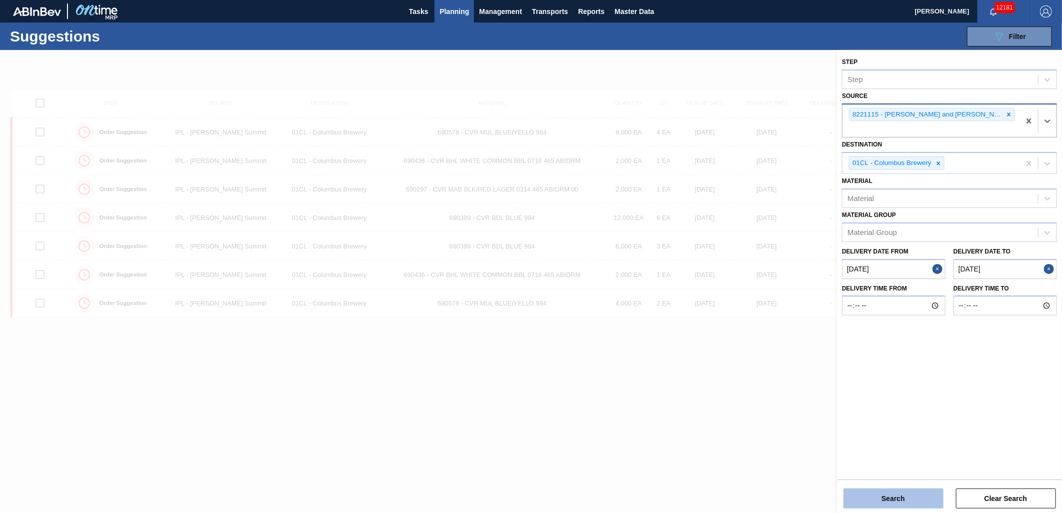
click at [900, 495] on button "Search" at bounding box center [894, 499] width 100 height 20
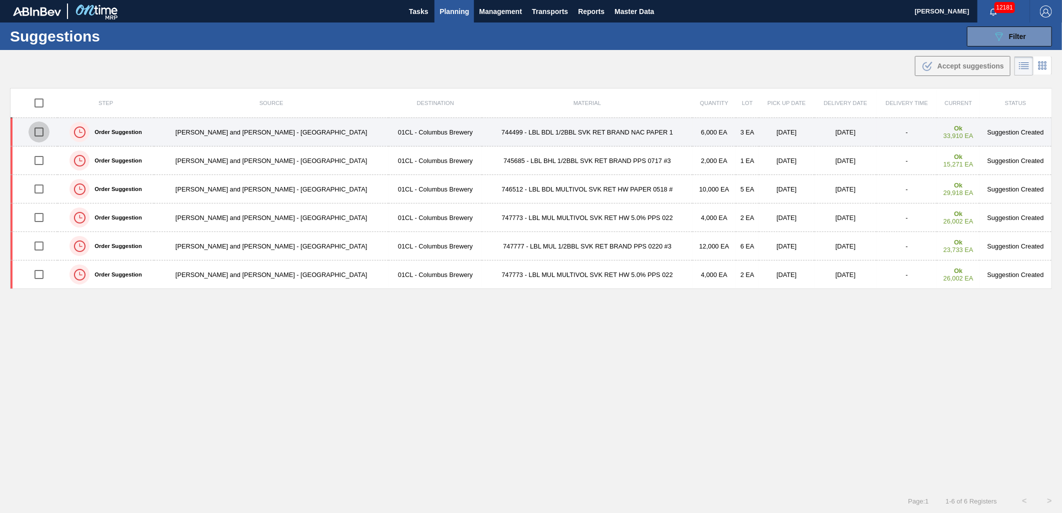
click at [44, 134] on input "checkbox" at bounding box center [39, 132] width 21 height 21
checkbox input "true"
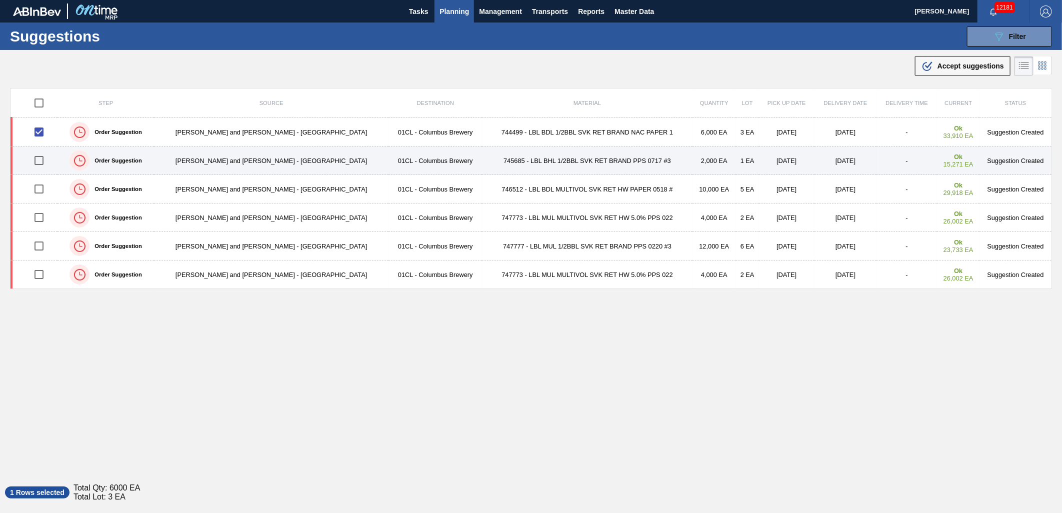
click at [39, 157] on input "checkbox" at bounding box center [39, 160] width 21 height 21
checkbox input "true"
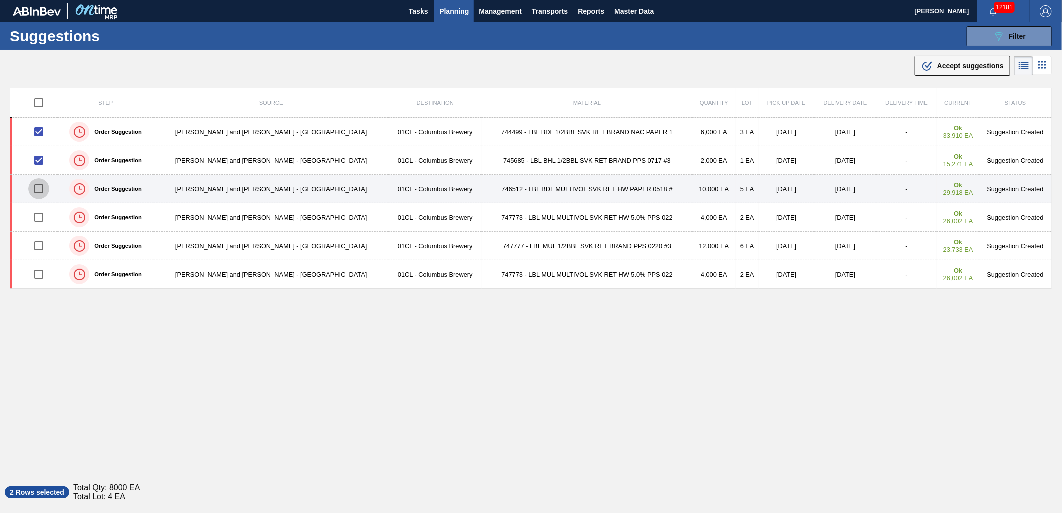
click at [42, 194] on input "checkbox" at bounding box center [39, 189] width 21 height 21
checkbox input "true"
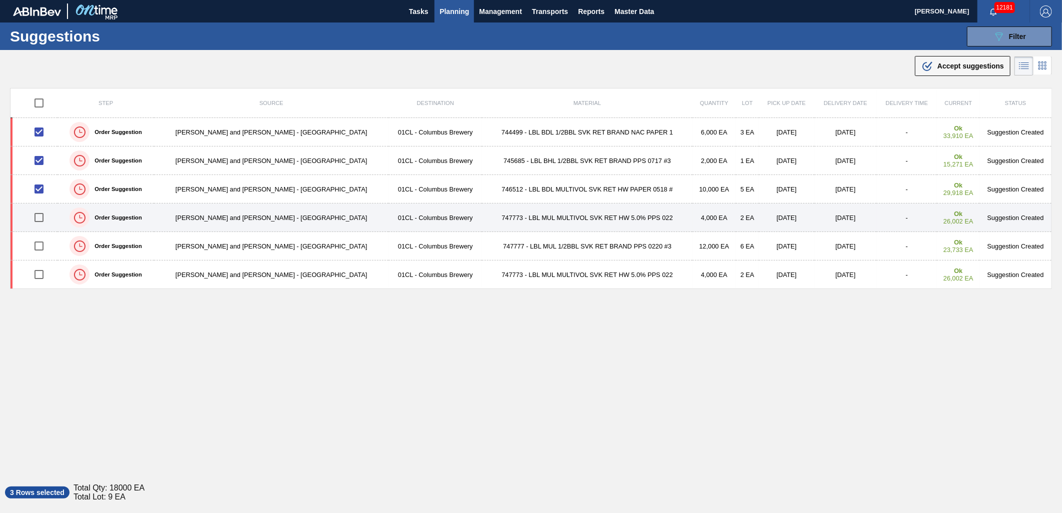
click at [37, 218] on input "checkbox" at bounding box center [39, 217] width 21 height 21
checkbox input "true"
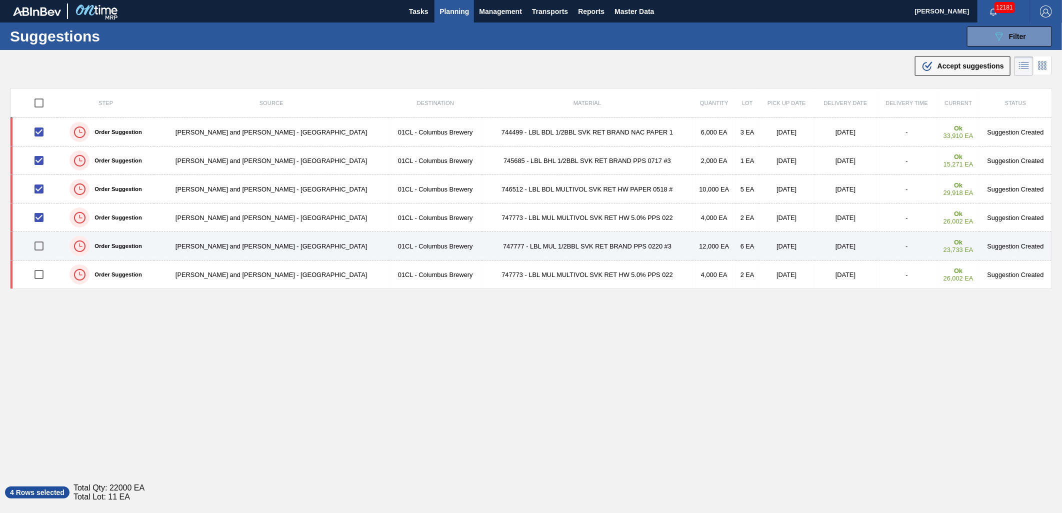
click at [40, 241] on input "checkbox" at bounding box center [39, 246] width 21 height 21
checkbox input "true"
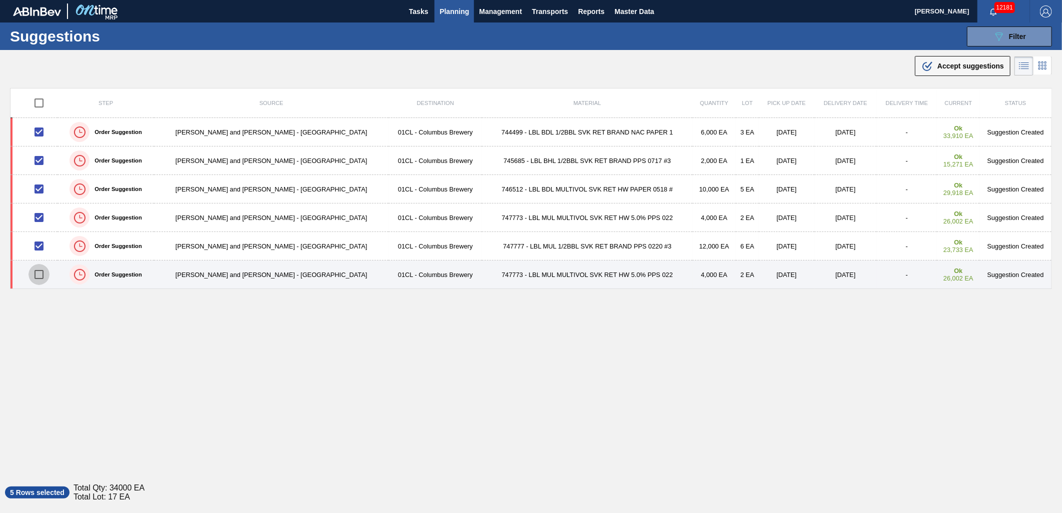
click at [45, 269] on input "checkbox" at bounding box center [39, 274] width 21 height 21
checkbox input "true"
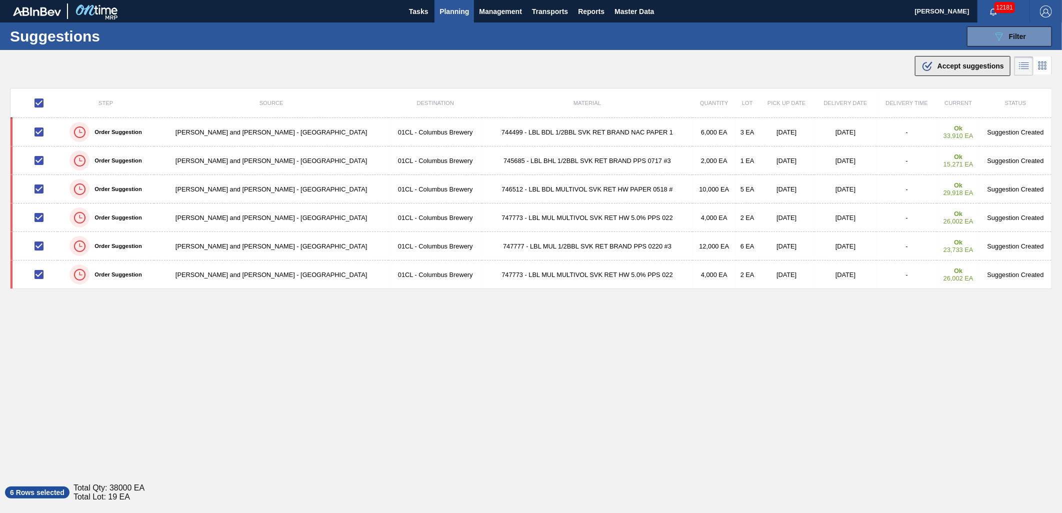
click at [959, 71] on div ".b{fill:var(--color-action-default)} Accept suggestions" at bounding box center [963, 66] width 83 height 12
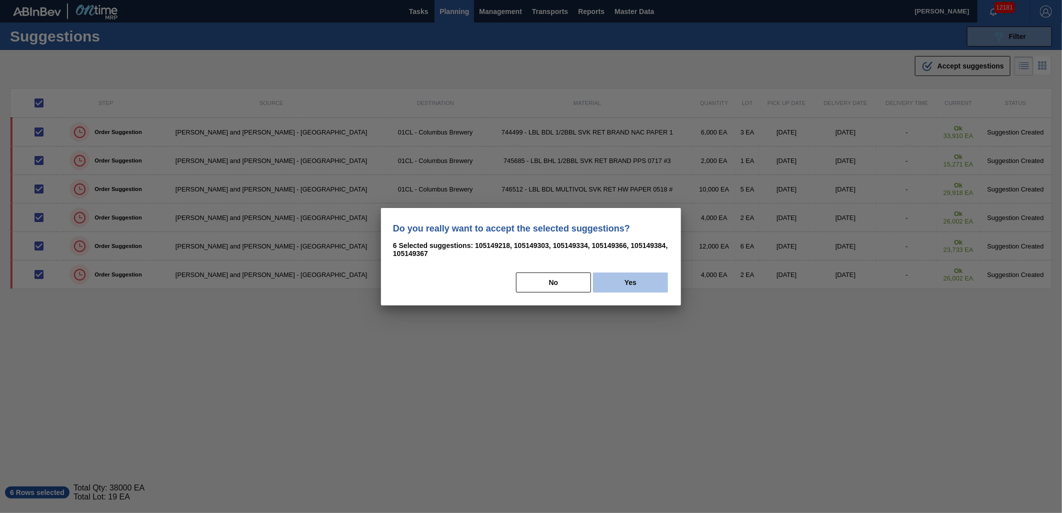
click at [657, 281] on button "Yes" at bounding box center [630, 283] width 75 height 20
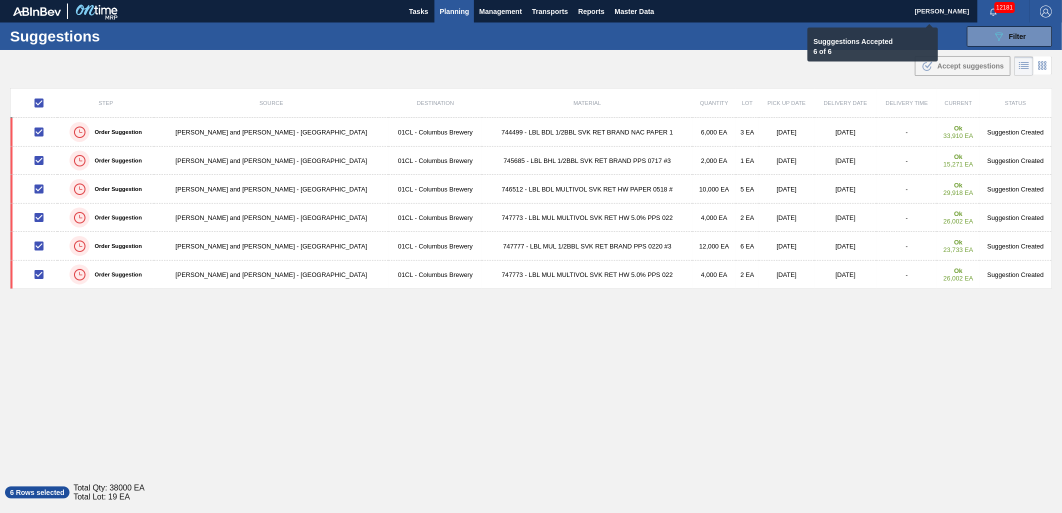
checkbox input "false"
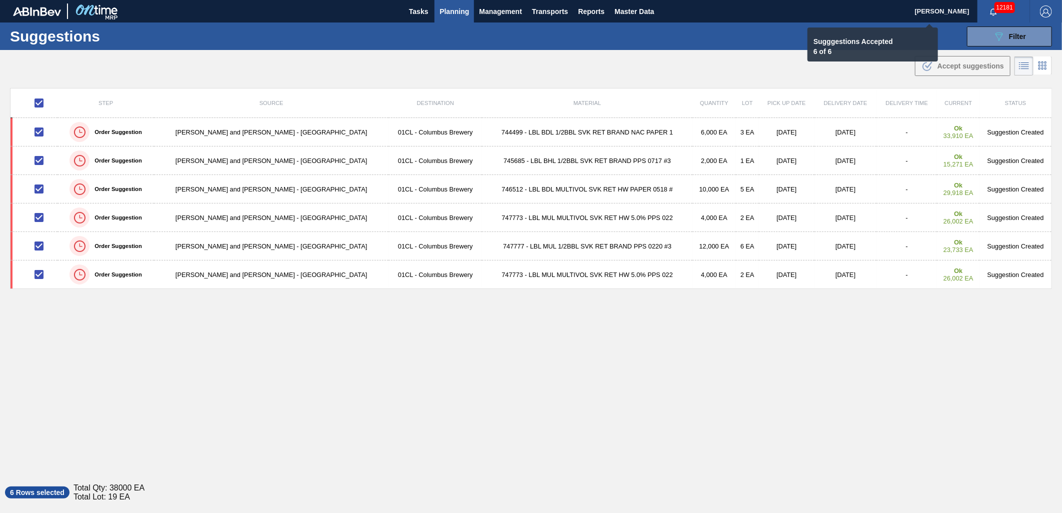
checkbox input "false"
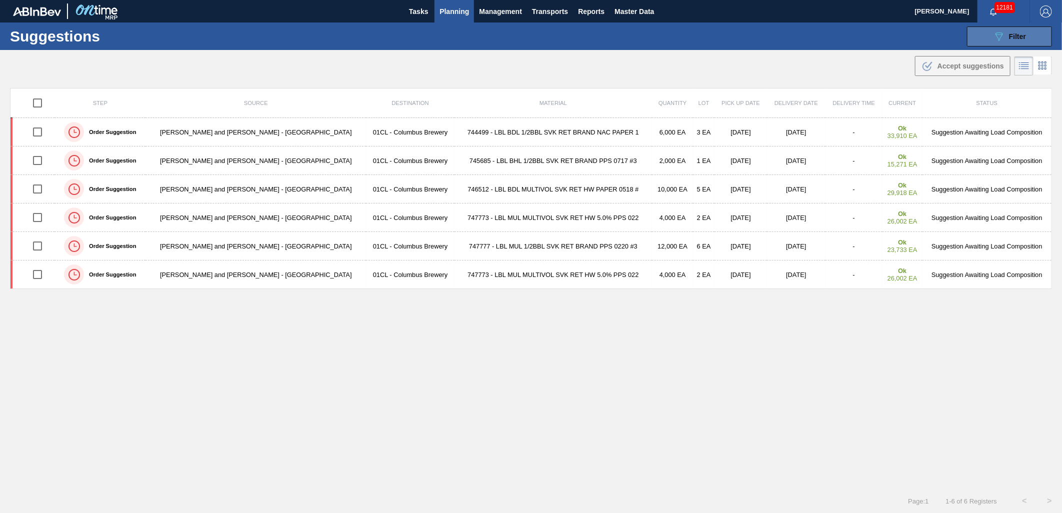
click at [987, 36] on button "089F7B8B-B2A5-4AFE-B5C0-19BA573D28AC Filter" at bounding box center [1009, 37] width 85 height 20
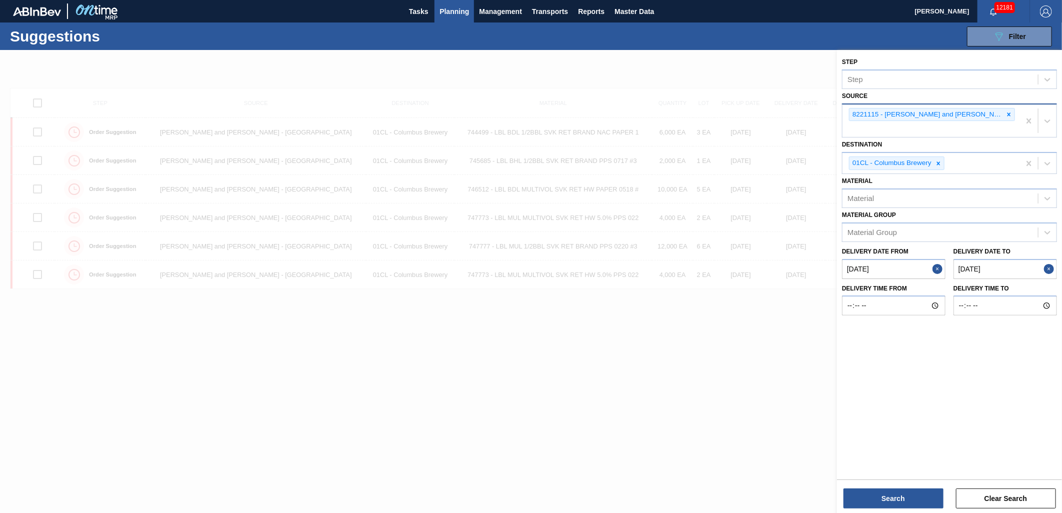
click at [1009, 261] on to "11/09/2025" at bounding box center [1006, 269] width 104 height 20
type to "[DATE]"
click at [919, 409] on div "Step Step Source 8221115 - Brooks and Whittle - Saint Louis Destination 01CL - …" at bounding box center [949, 264] width 225 height 428
click at [887, 495] on button "Search" at bounding box center [894, 499] width 100 height 20
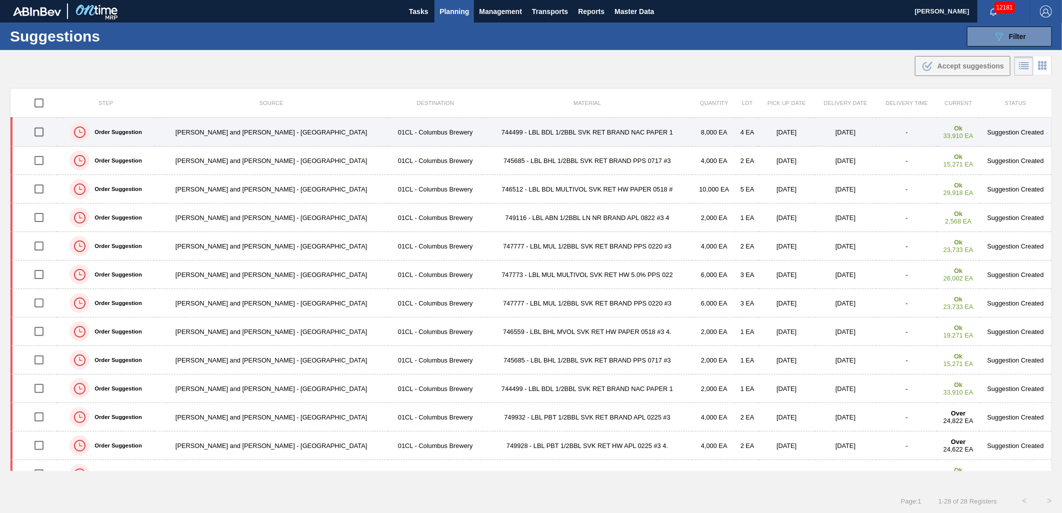
click at [48, 132] on input "checkbox" at bounding box center [39, 132] width 21 height 21
checkbox input "true"
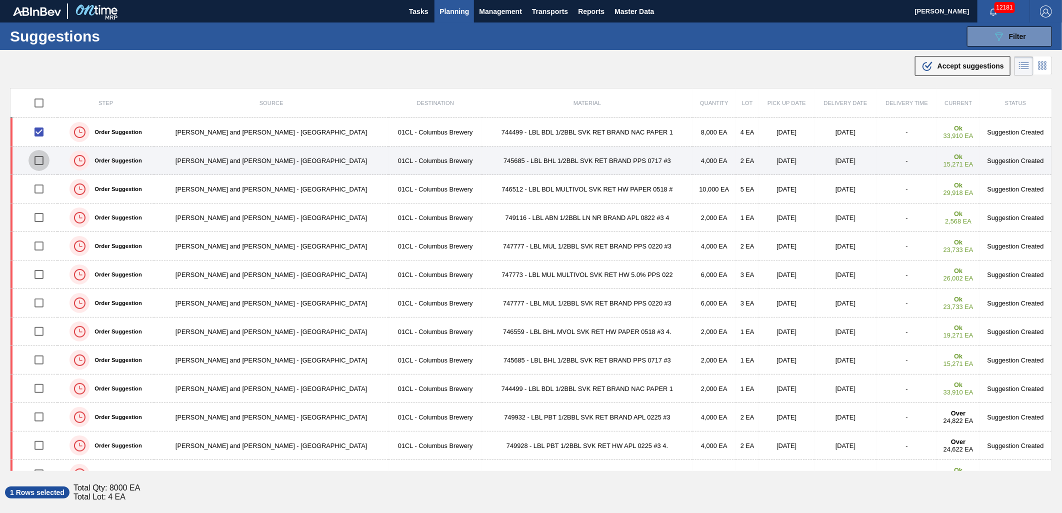
click at [43, 163] on input "checkbox" at bounding box center [39, 160] width 21 height 21
checkbox input "true"
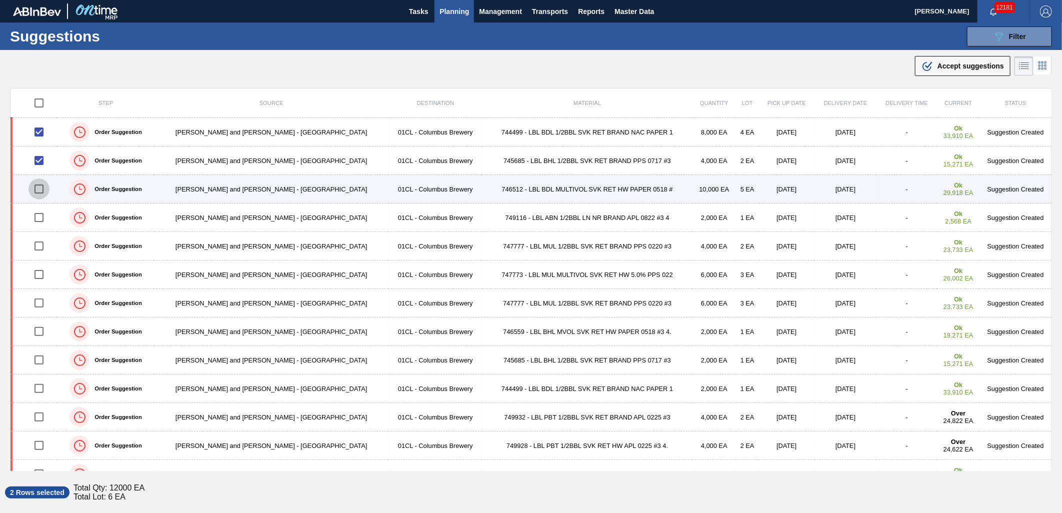
click at [41, 193] on input "checkbox" at bounding box center [39, 189] width 21 height 21
checkbox input "true"
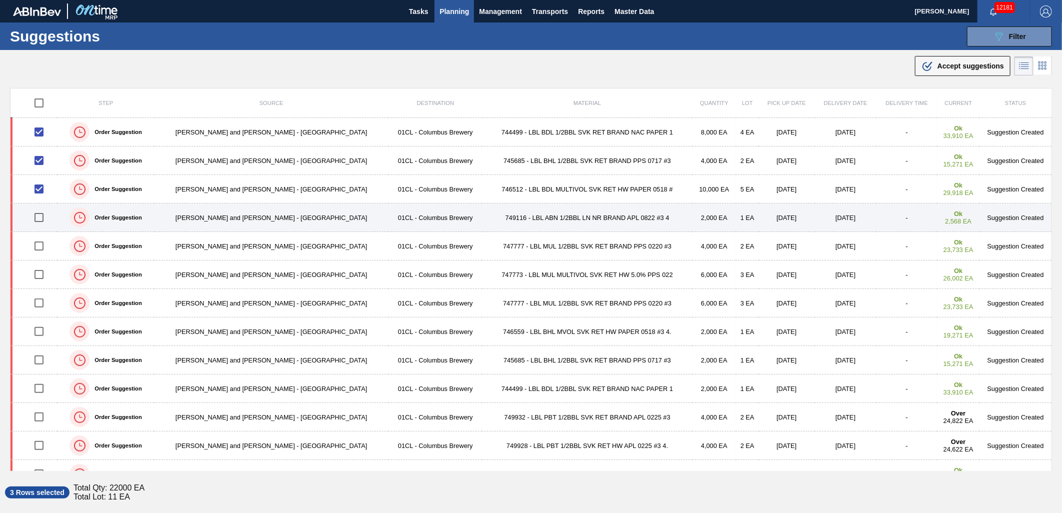
click at [44, 219] on input "checkbox" at bounding box center [39, 217] width 21 height 21
checkbox input "true"
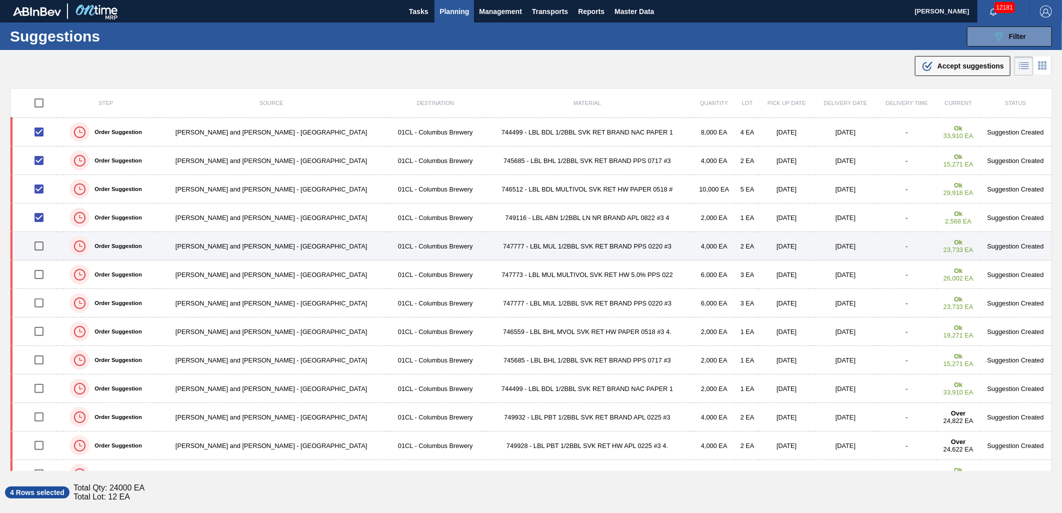
click at [44, 244] on input "checkbox" at bounding box center [39, 246] width 21 height 21
checkbox input "true"
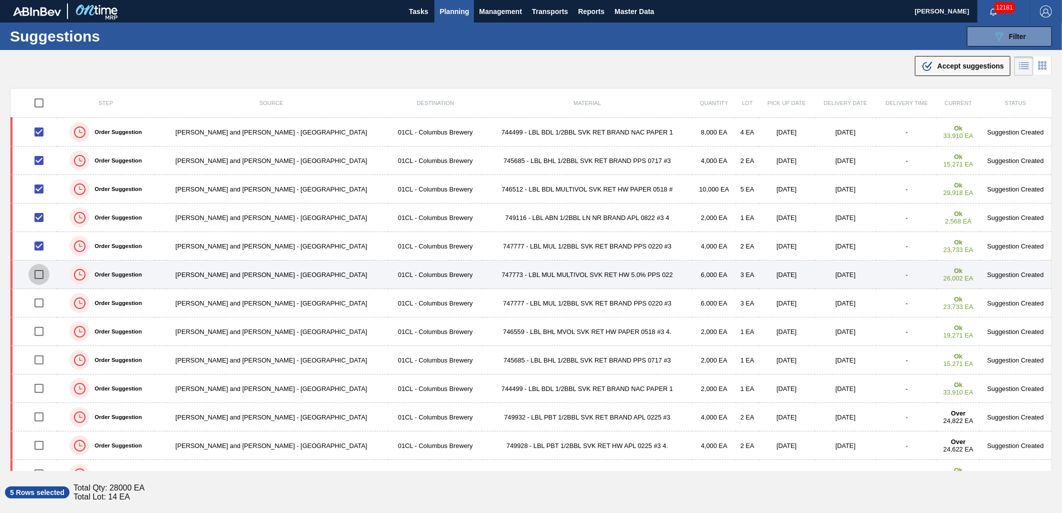
click at [40, 275] on input "checkbox" at bounding box center [39, 274] width 21 height 21
checkbox input "true"
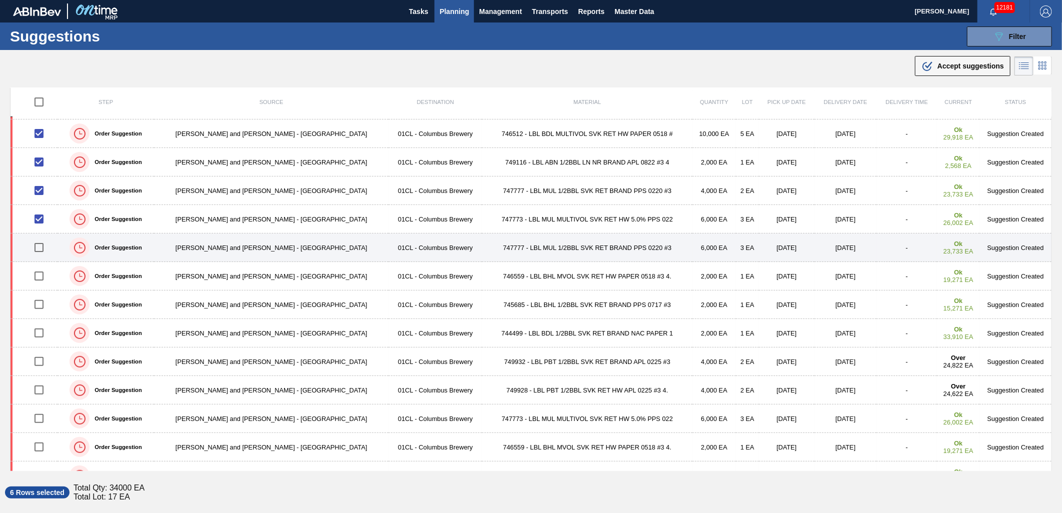
click at [47, 249] on input "checkbox" at bounding box center [39, 247] width 21 height 21
checkbox input "true"
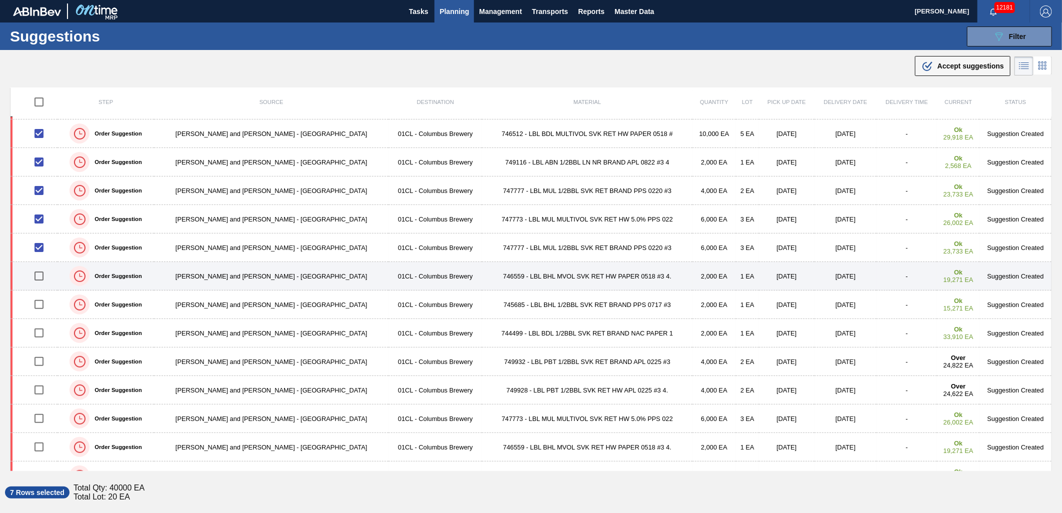
click at [44, 273] on input "checkbox" at bounding box center [39, 276] width 21 height 21
checkbox input "true"
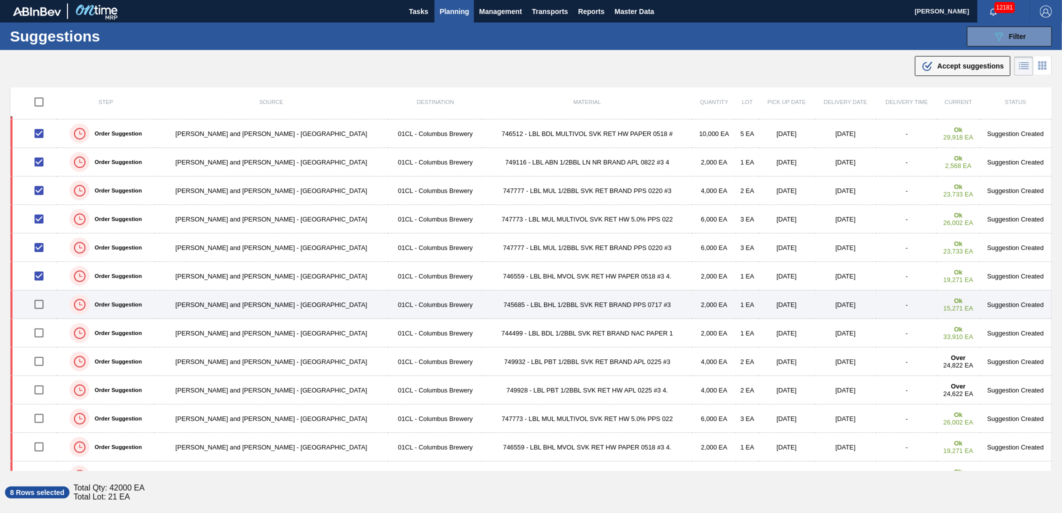
click at [41, 306] on input "checkbox" at bounding box center [39, 304] width 21 height 21
checkbox input "true"
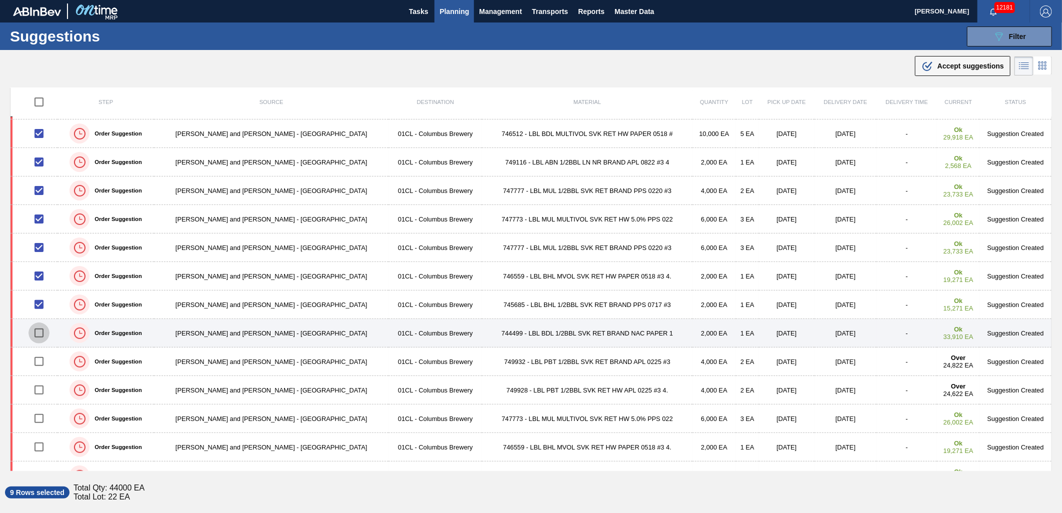
click at [43, 334] on input "checkbox" at bounding box center [39, 333] width 21 height 21
checkbox input "true"
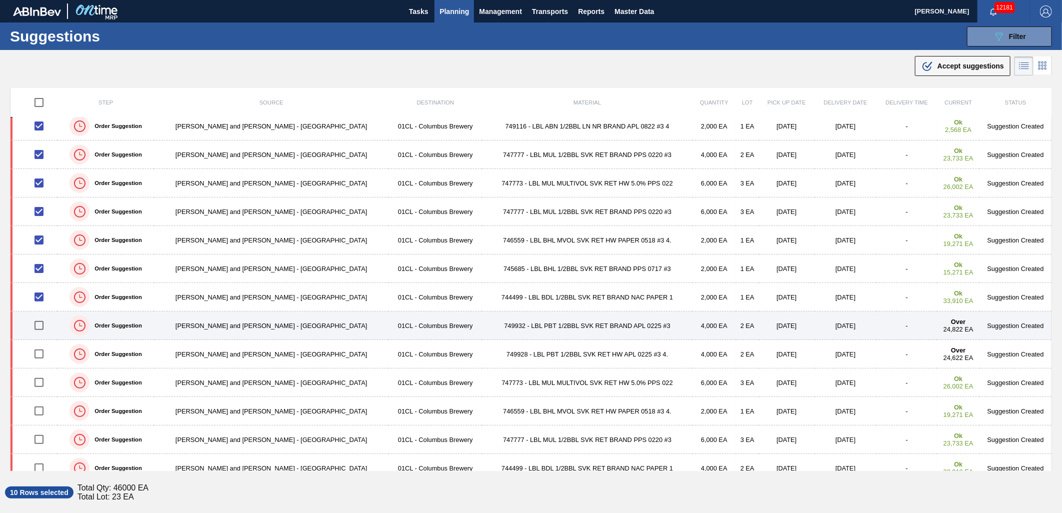
scroll to position [111, 0]
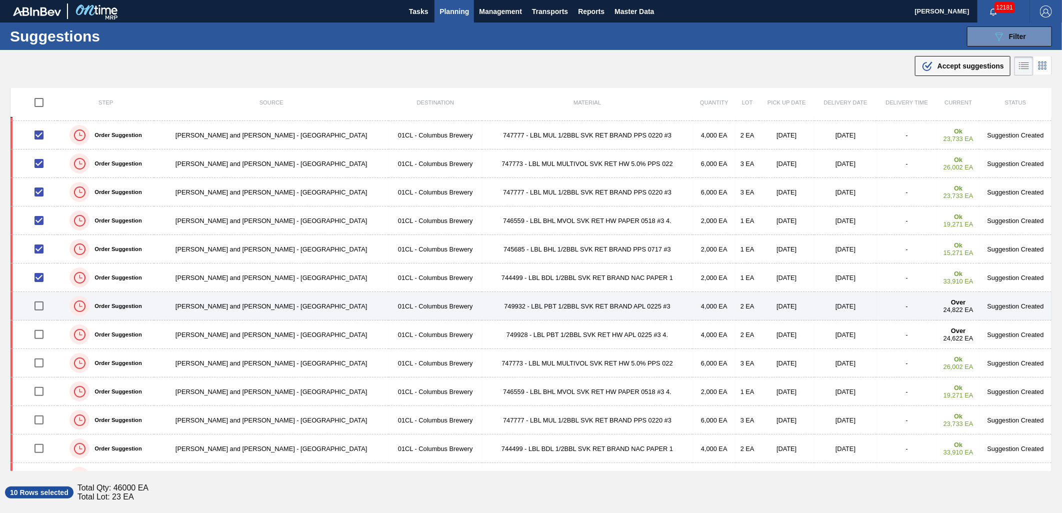
click at [44, 309] on input "checkbox" at bounding box center [39, 306] width 21 height 21
checkbox input "true"
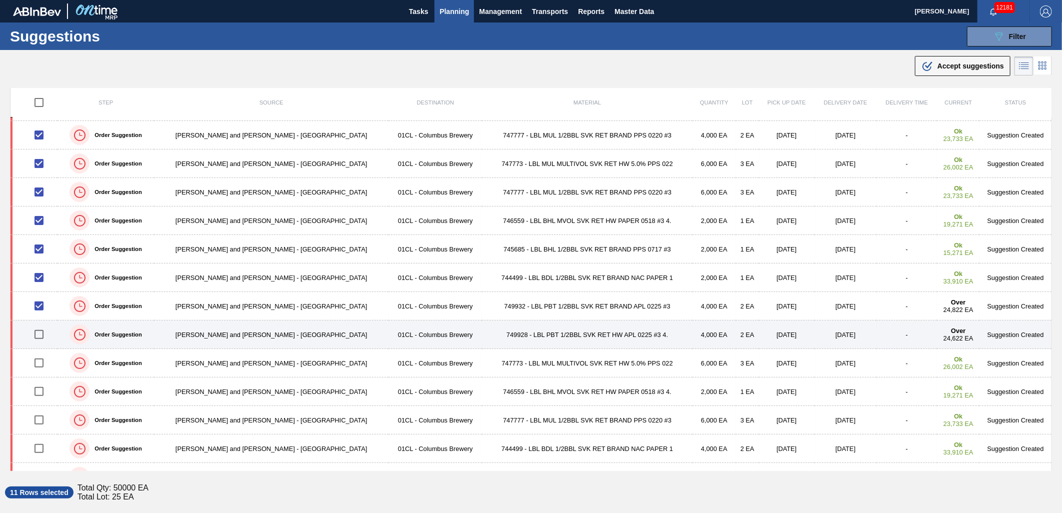
click at [43, 336] on input "checkbox" at bounding box center [39, 334] width 21 height 21
checkbox input "true"
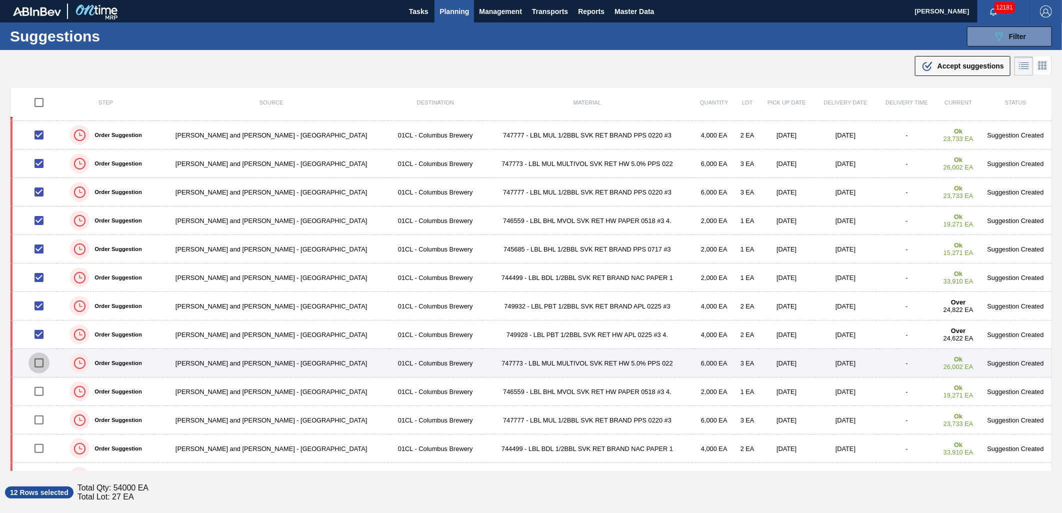
click at [45, 367] on input "checkbox" at bounding box center [39, 363] width 21 height 21
checkbox input "true"
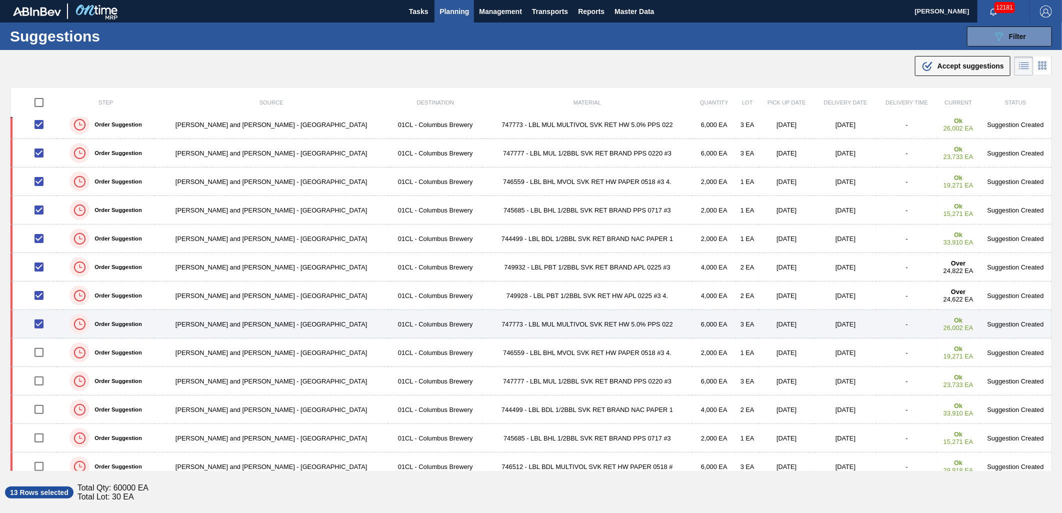
scroll to position [167, 0]
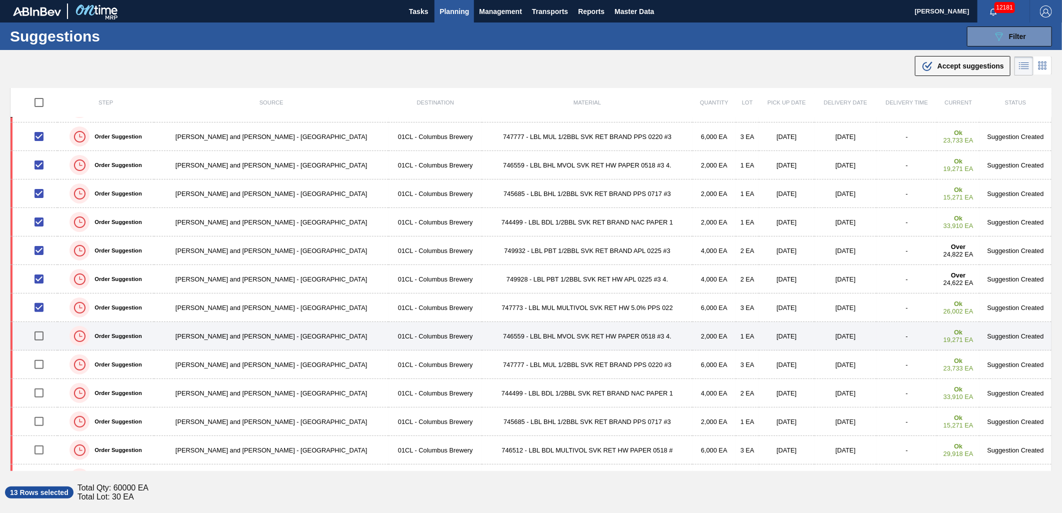
click at [38, 337] on input "checkbox" at bounding box center [39, 336] width 21 height 21
checkbox input "true"
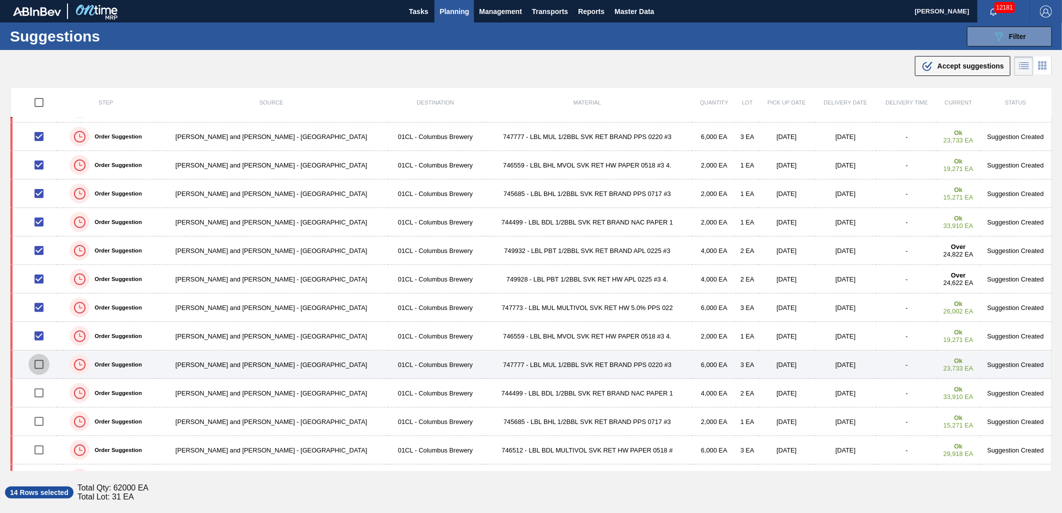
click at [42, 367] on input "checkbox" at bounding box center [39, 364] width 21 height 21
checkbox input "true"
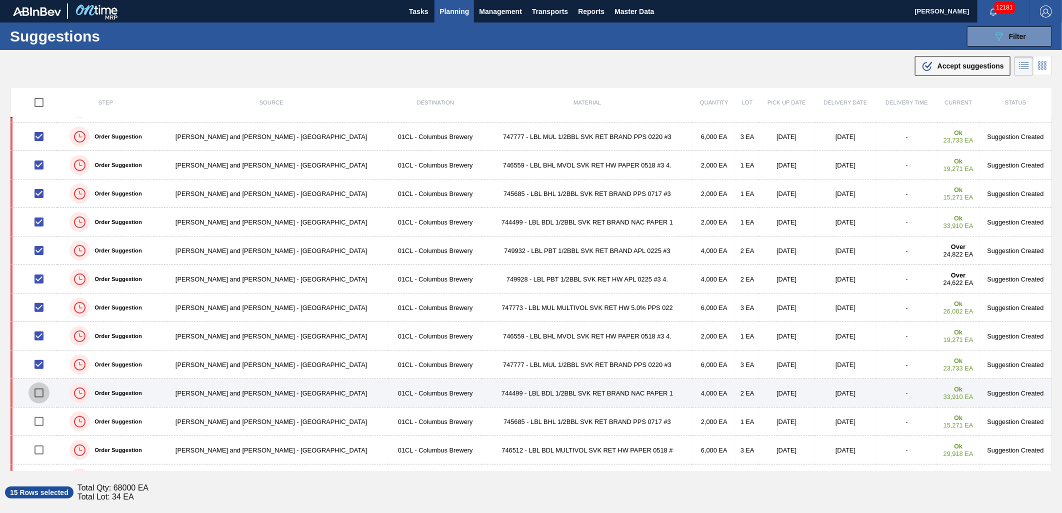
click at [43, 392] on input "checkbox" at bounding box center [39, 393] width 21 height 21
checkbox input "true"
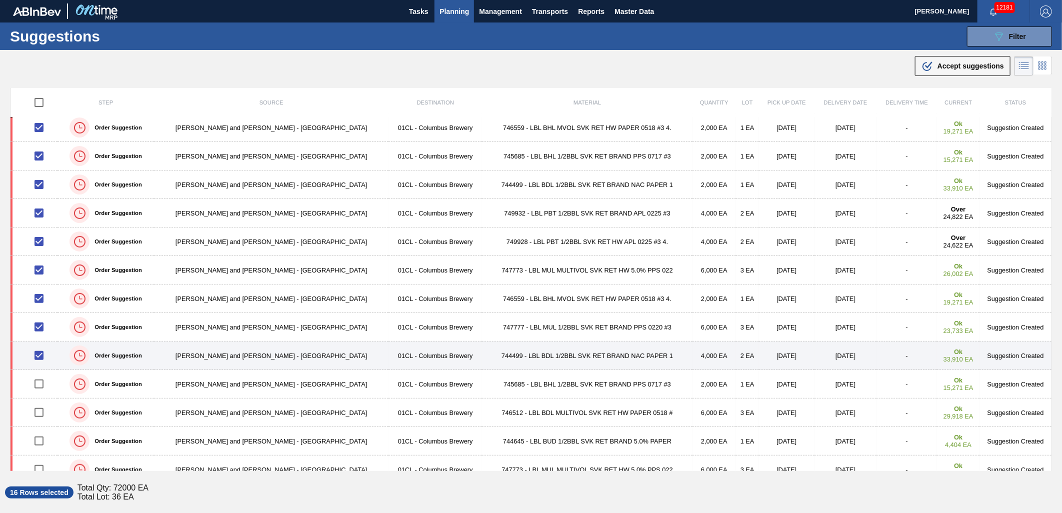
scroll to position [222, 0]
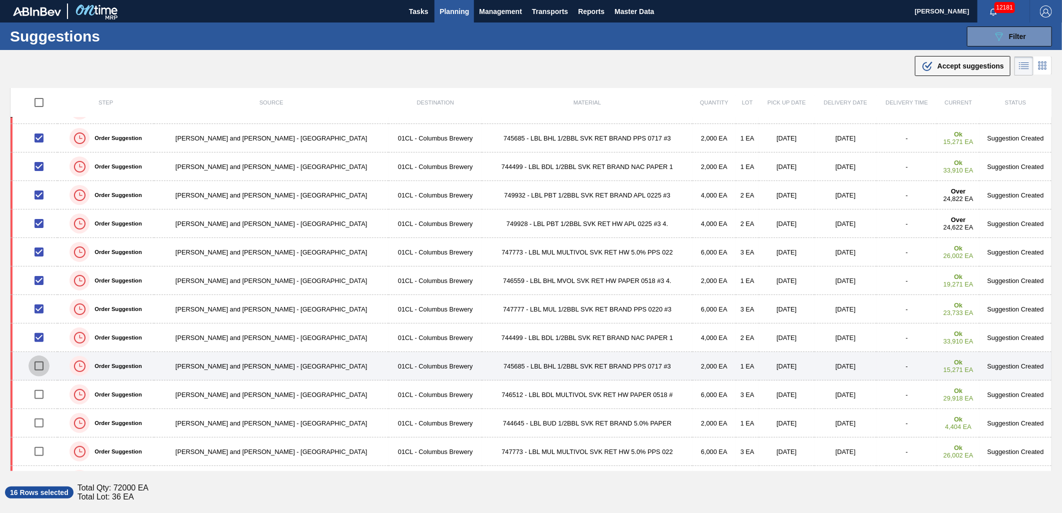
click at [44, 369] on input "checkbox" at bounding box center [39, 366] width 21 height 21
checkbox input "true"
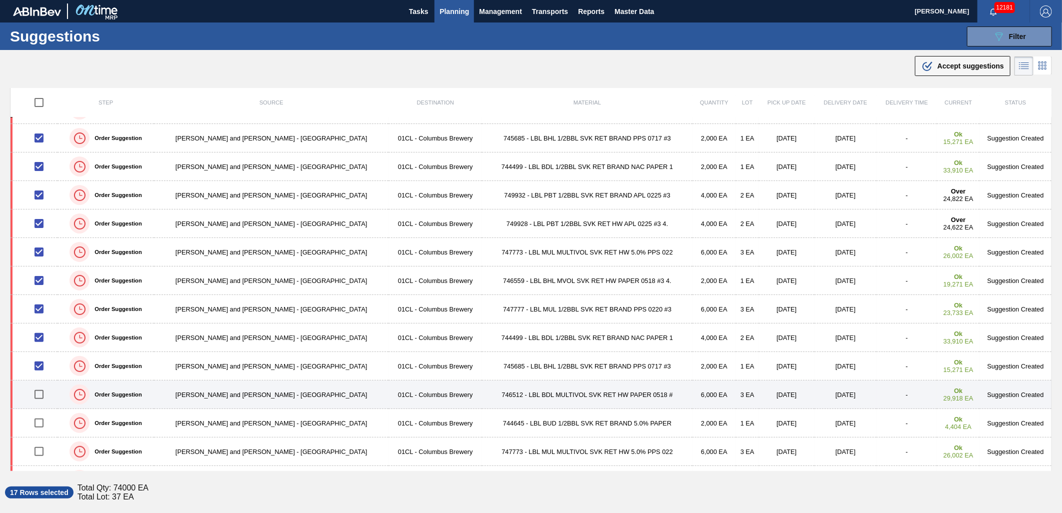
click at [46, 396] on input "checkbox" at bounding box center [39, 394] width 21 height 21
checkbox input "true"
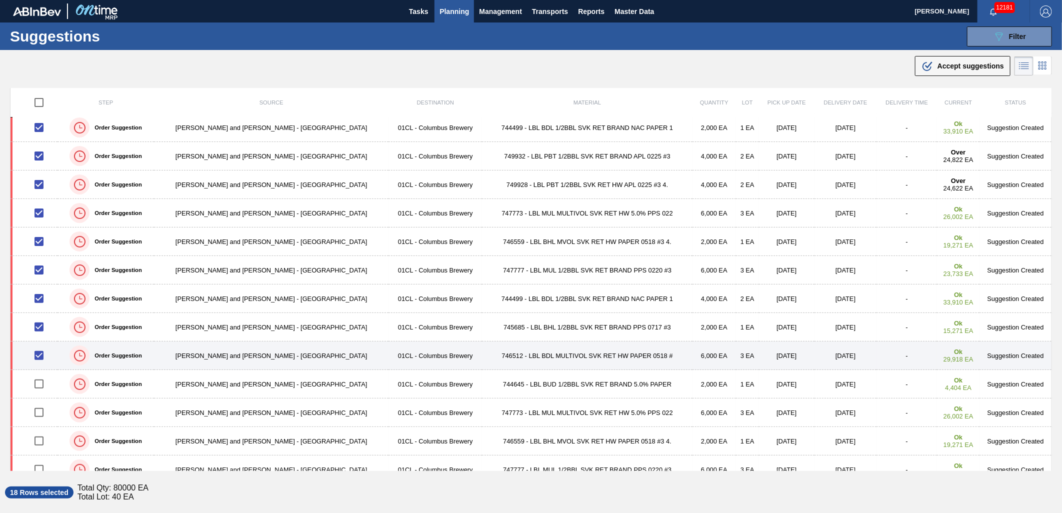
scroll to position [278, 0]
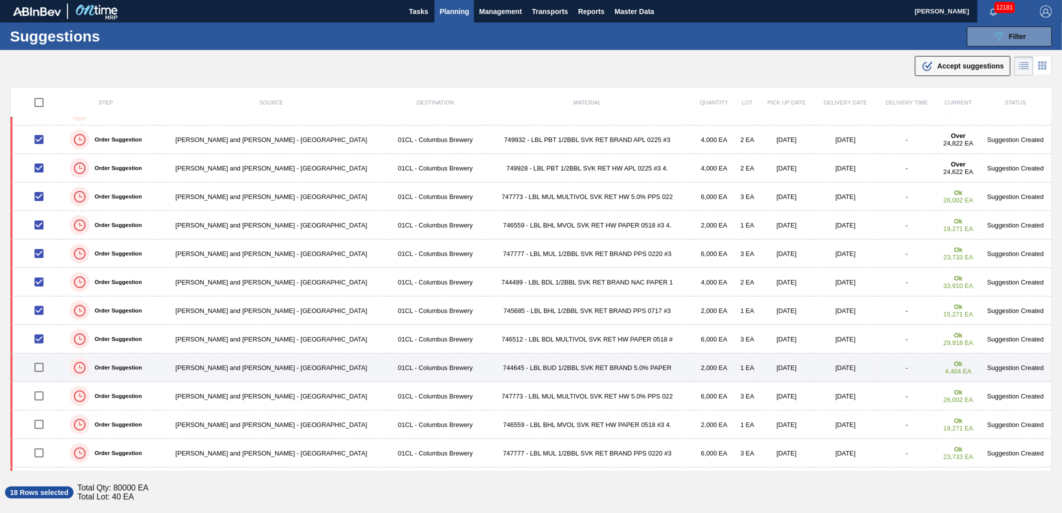
click at [46, 368] on input "checkbox" at bounding box center [39, 367] width 21 height 21
checkbox input "true"
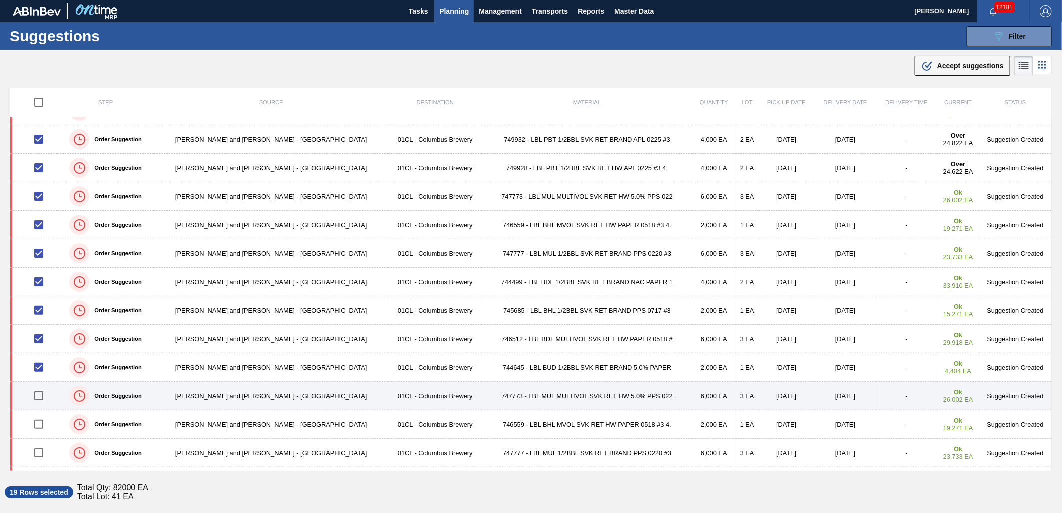
click at [48, 394] on input "checkbox" at bounding box center [39, 396] width 21 height 21
checkbox input "true"
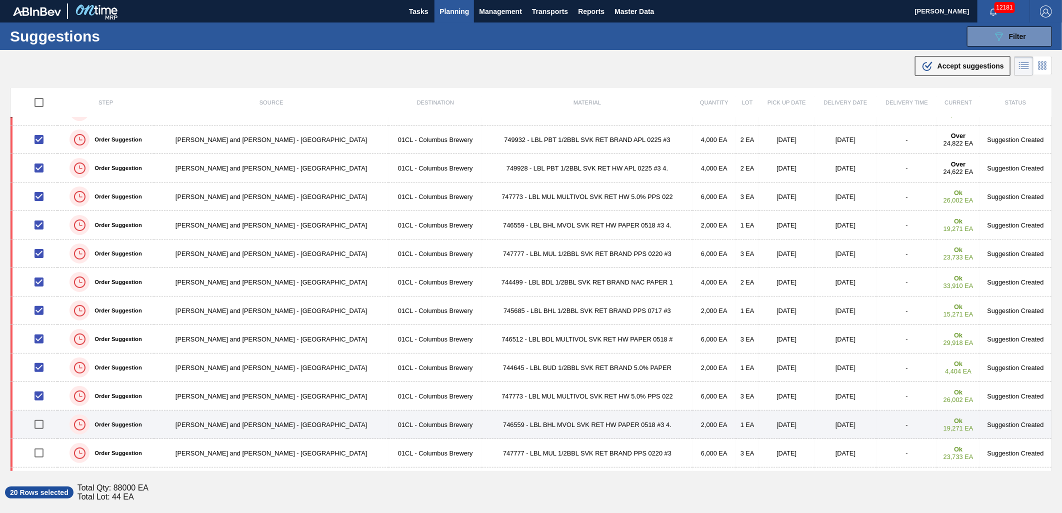
click at [46, 422] on input "checkbox" at bounding box center [39, 424] width 21 height 21
checkbox input "true"
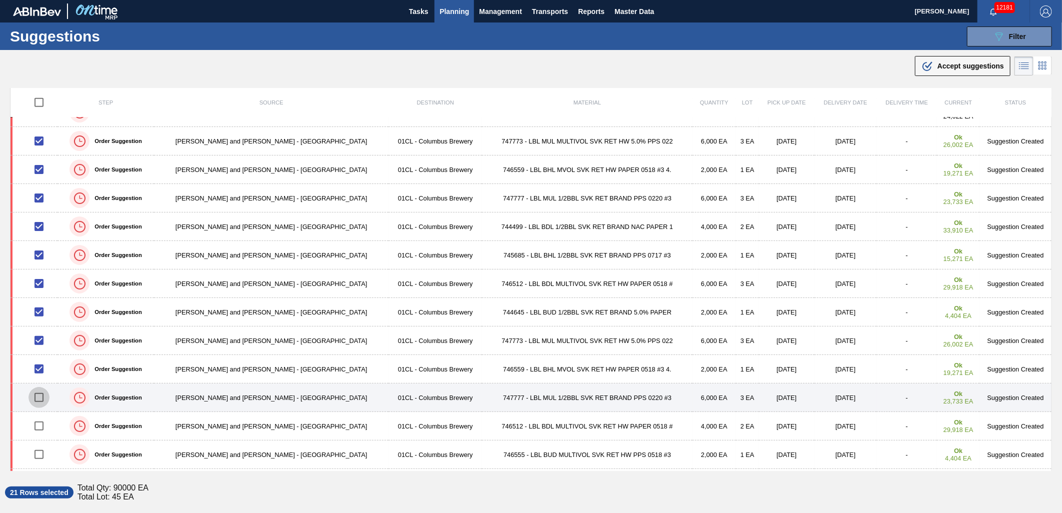
click at [42, 402] on input "checkbox" at bounding box center [39, 397] width 21 height 21
checkbox input "true"
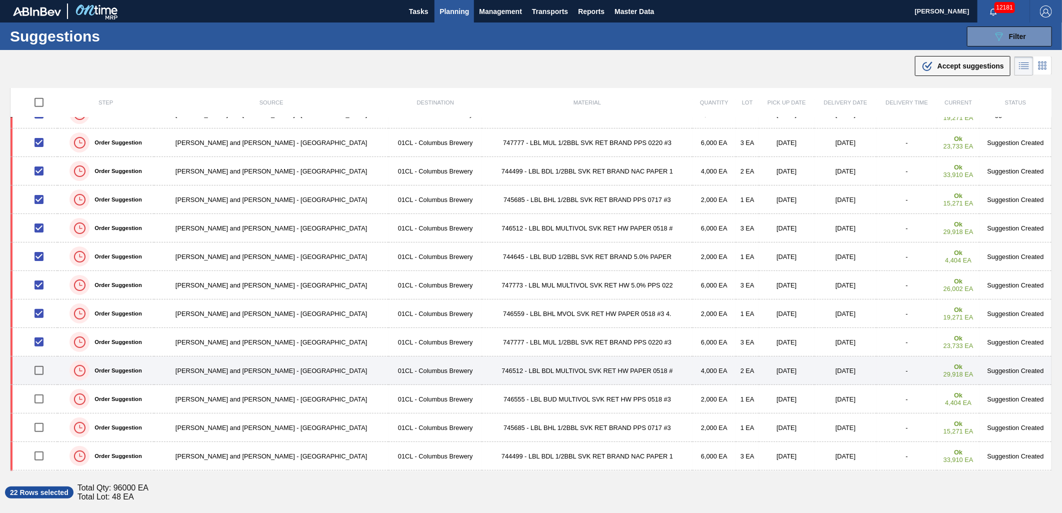
click at [38, 371] on input "checkbox" at bounding box center [39, 370] width 21 height 21
checkbox input "true"
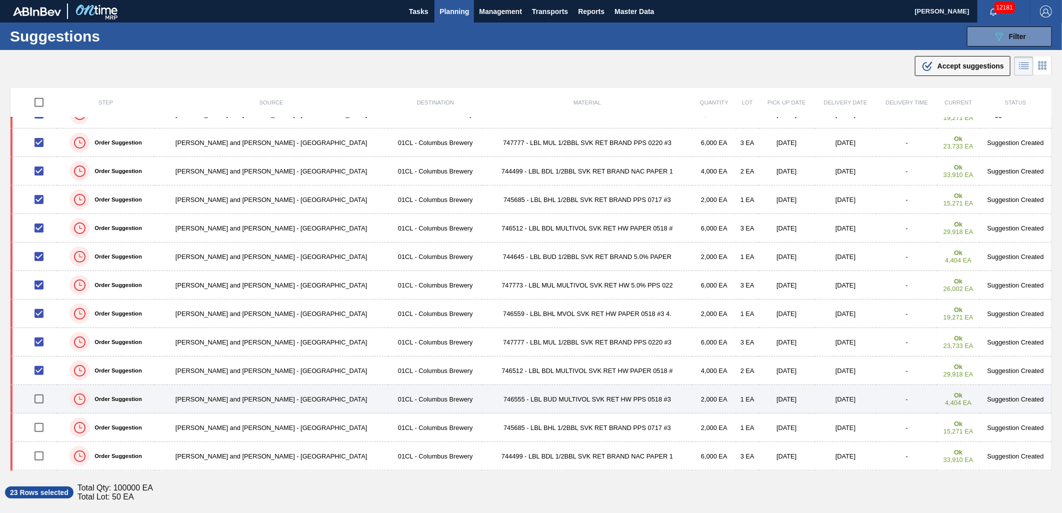
click at [42, 400] on input "checkbox" at bounding box center [39, 399] width 21 height 21
checkbox input "true"
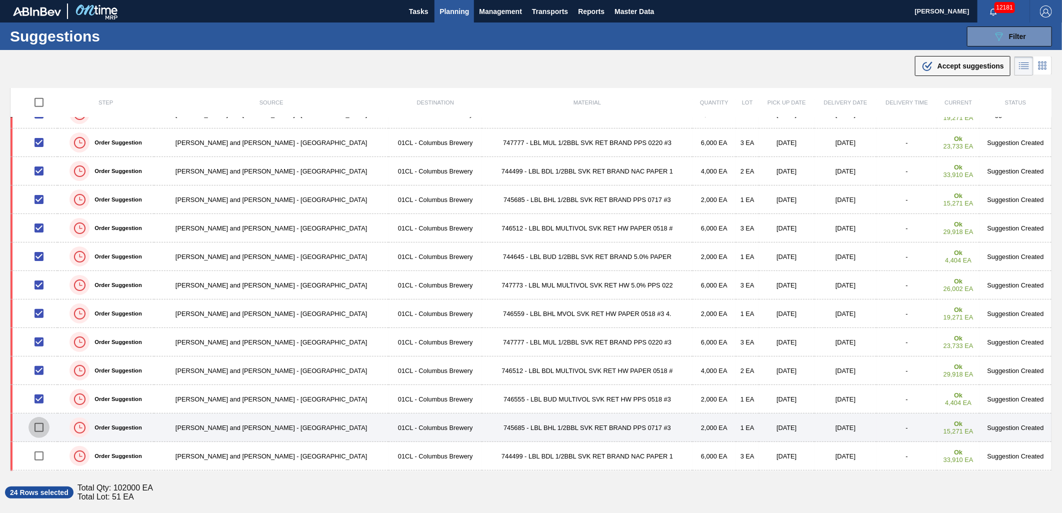
click at [43, 425] on input "checkbox" at bounding box center [39, 427] width 21 height 21
checkbox input "true"
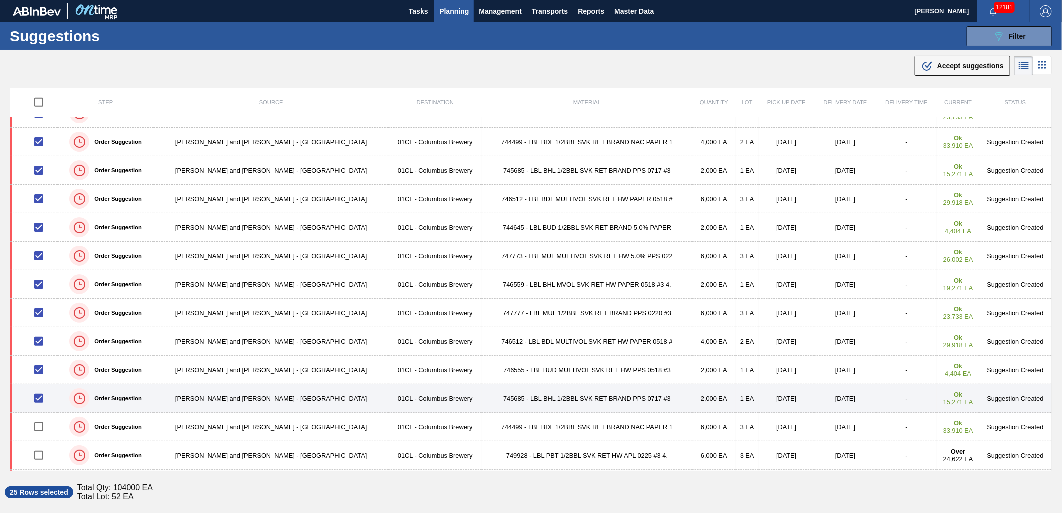
scroll to position [444, 0]
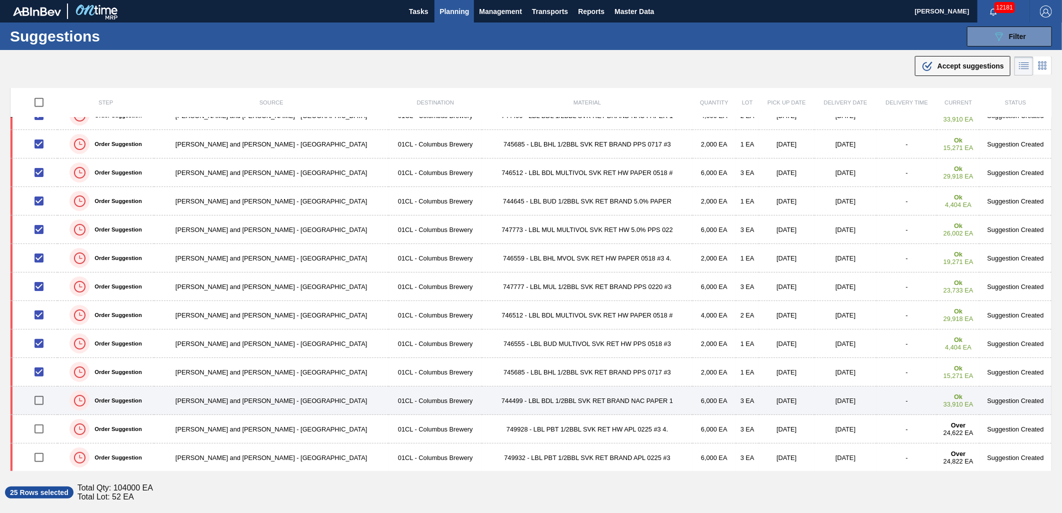
click at [43, 403] on input "checkbox" at bounding box center [39, 400] width 21 height 21
checkbox input "true"
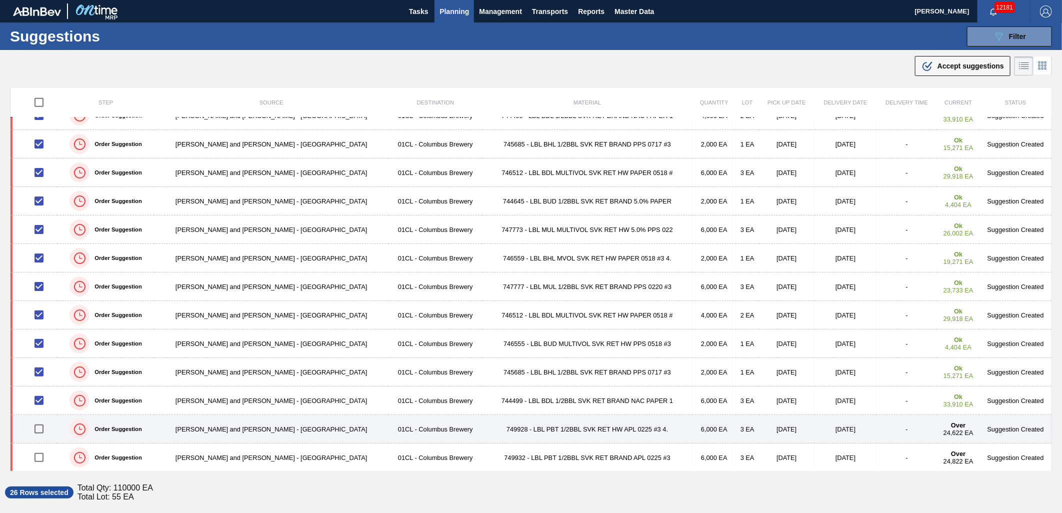
click at [46, 425] on input "checkbox" at bounding box center [39, 429] width 21 height 21
checkbox input "true"
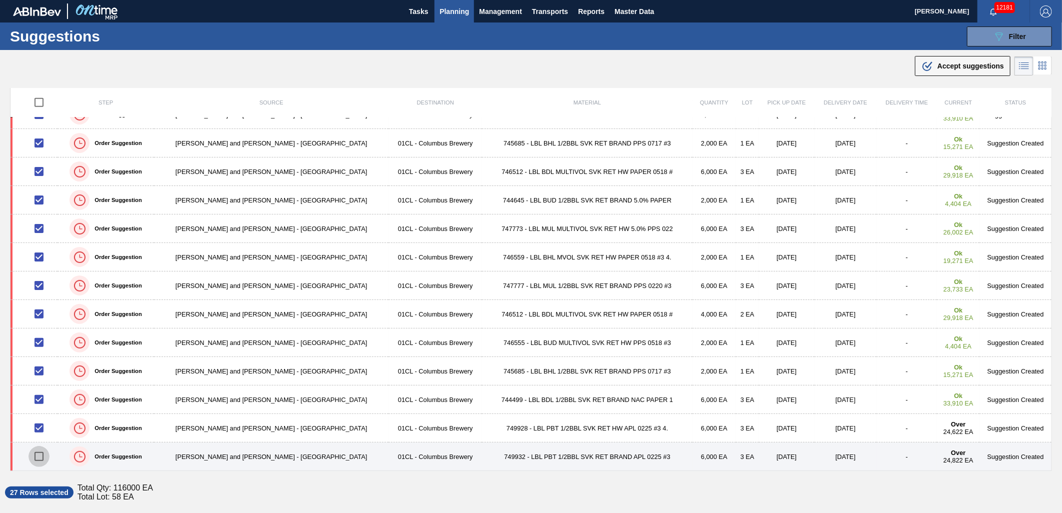
click at [43, 448] on input "checkbox" at bounding box center [39, 456] width 21 height 21
checkbox input "true"
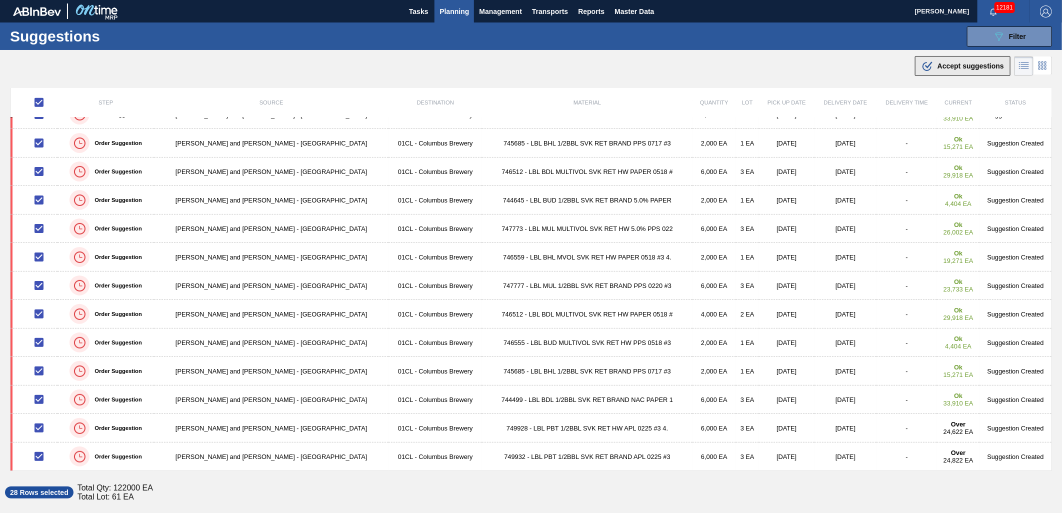
click at [966, 68] on span "Accept suggestions" at bounding box center [971, 66] width 67 height 8
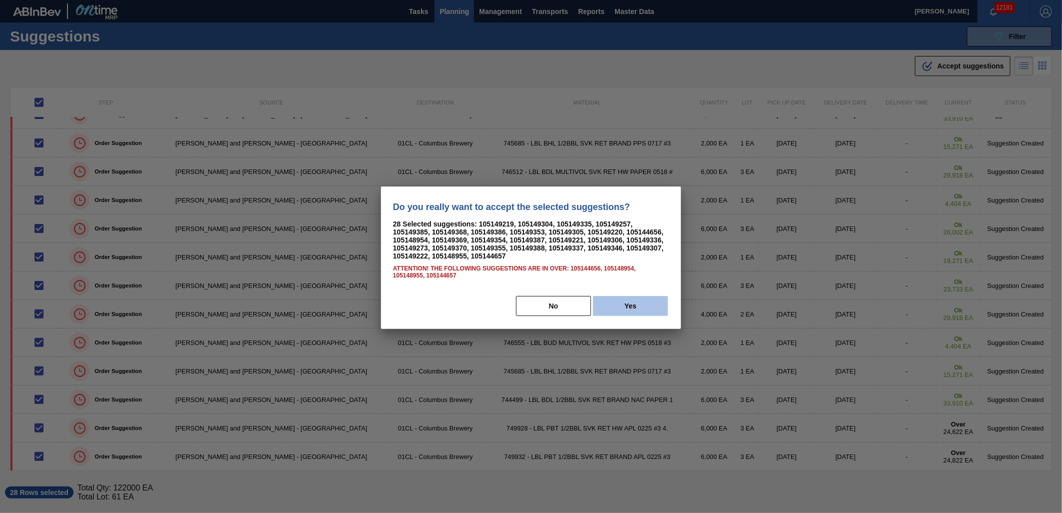
click at [611, 298] on button "Yes" at bounding box center [630, 306] width 75 height 20
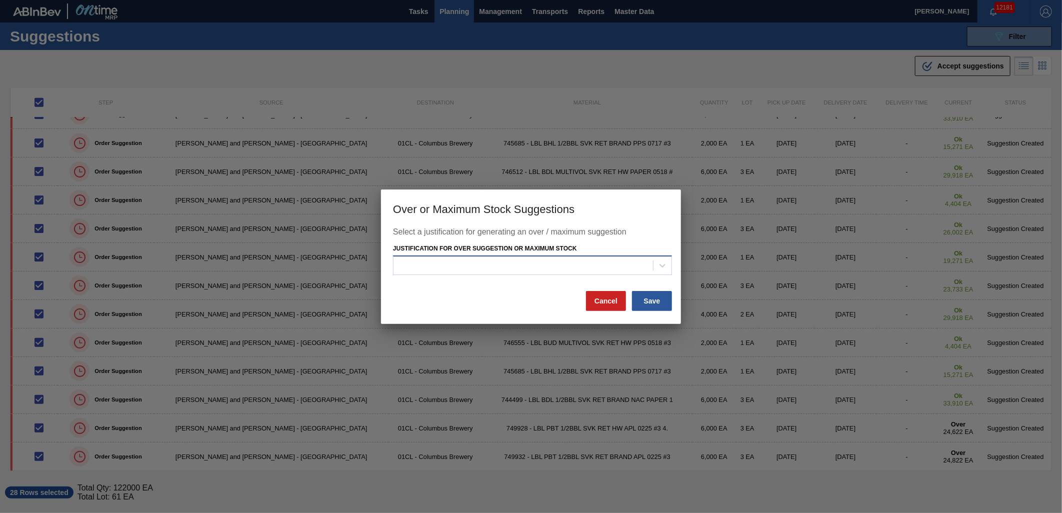
click at [609, 264] on div at bounding box center [524, 266] width 260 height 15
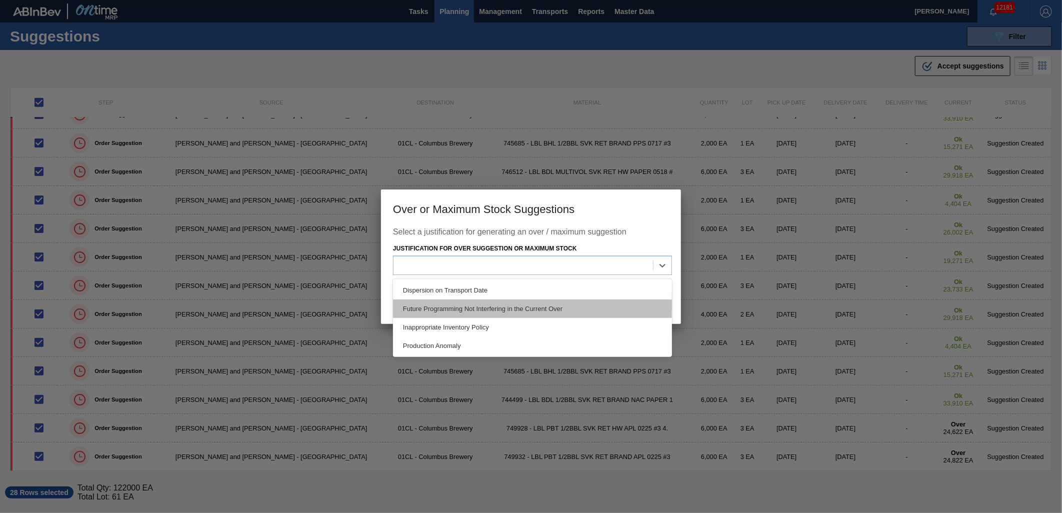
click at [586, 306] on div "Future Programming Not Interfering in the Current Over" at bounding box center [532, 309] width 279 height 19
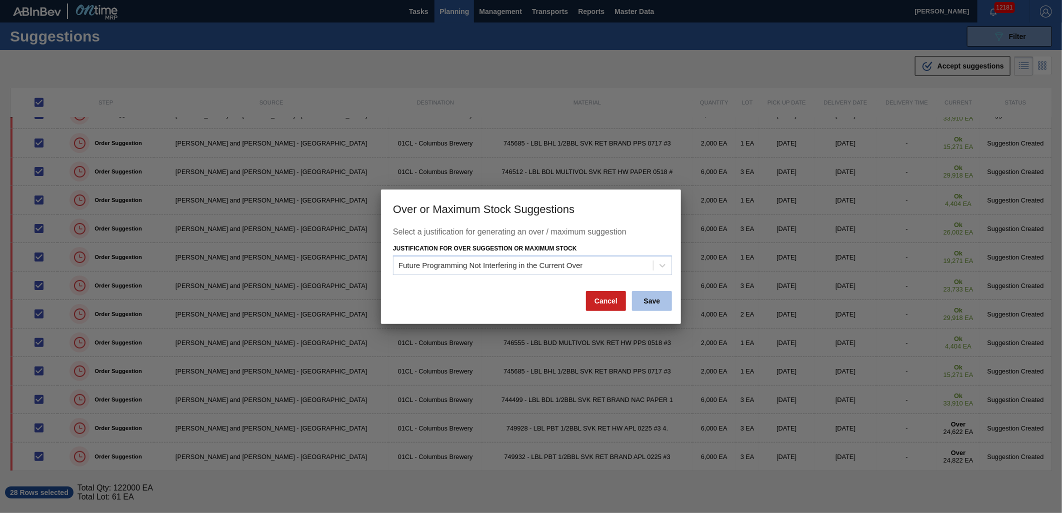
click at [648, 298] on button "Save" at bounding box center [652, 301] width 40 height 20
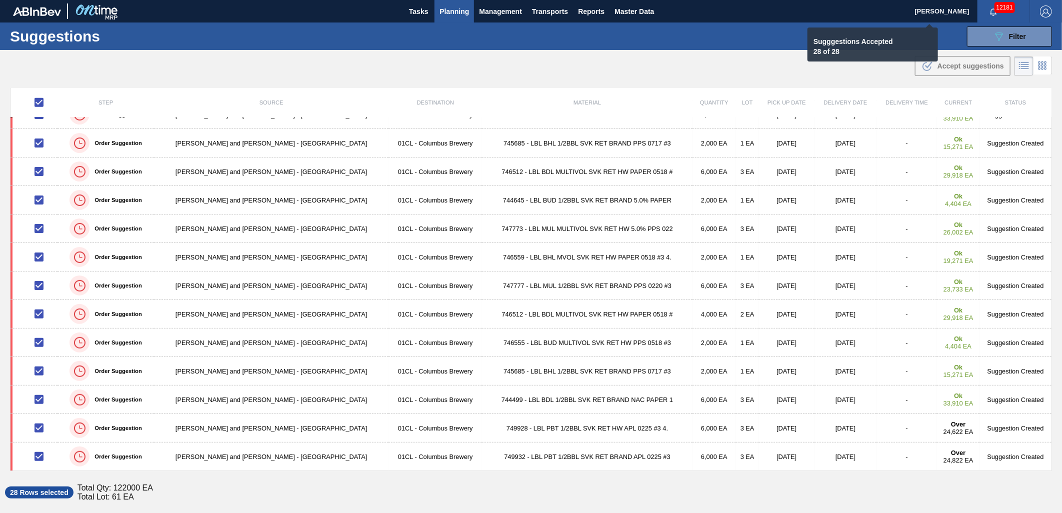
checkbox input "false"
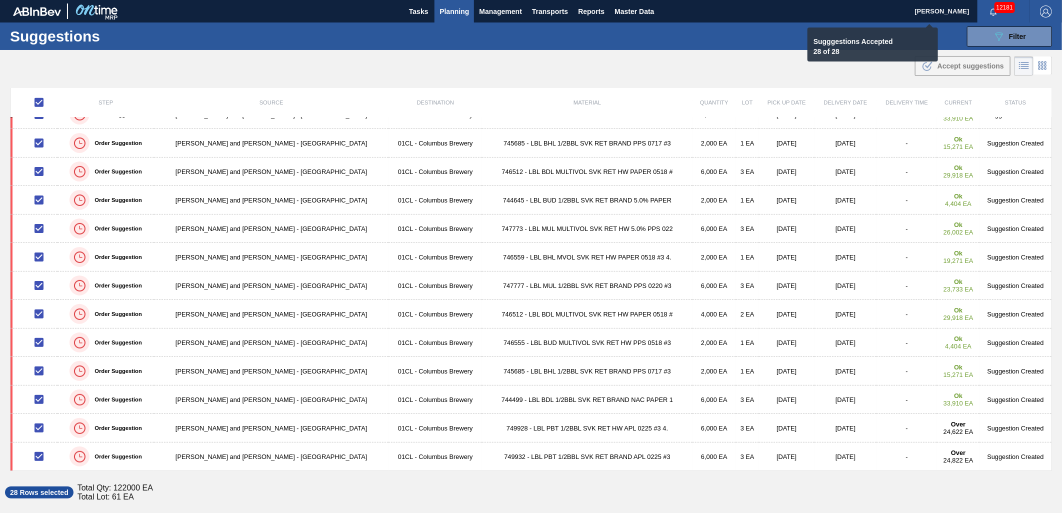
checkbox input "false"
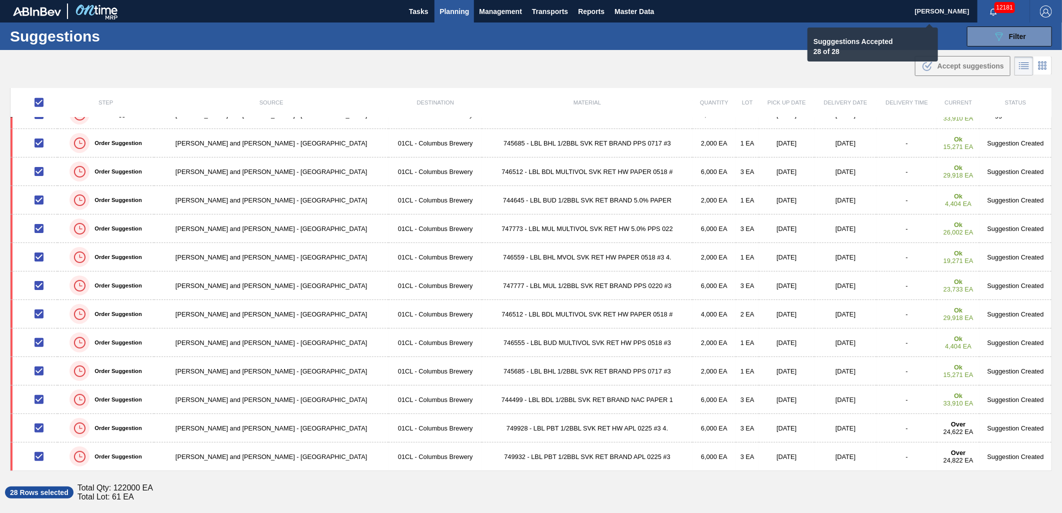
checkbox input "false"
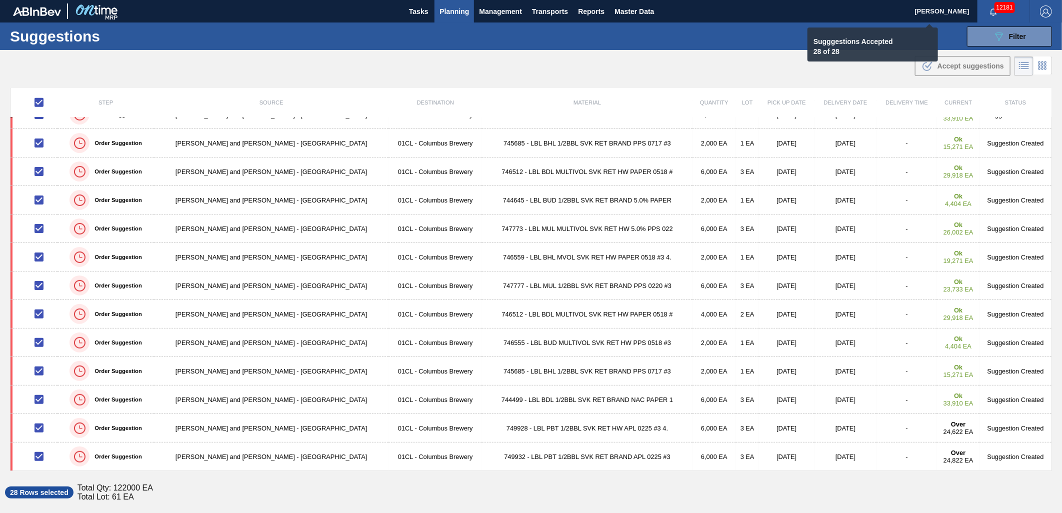
checkbox input "false"
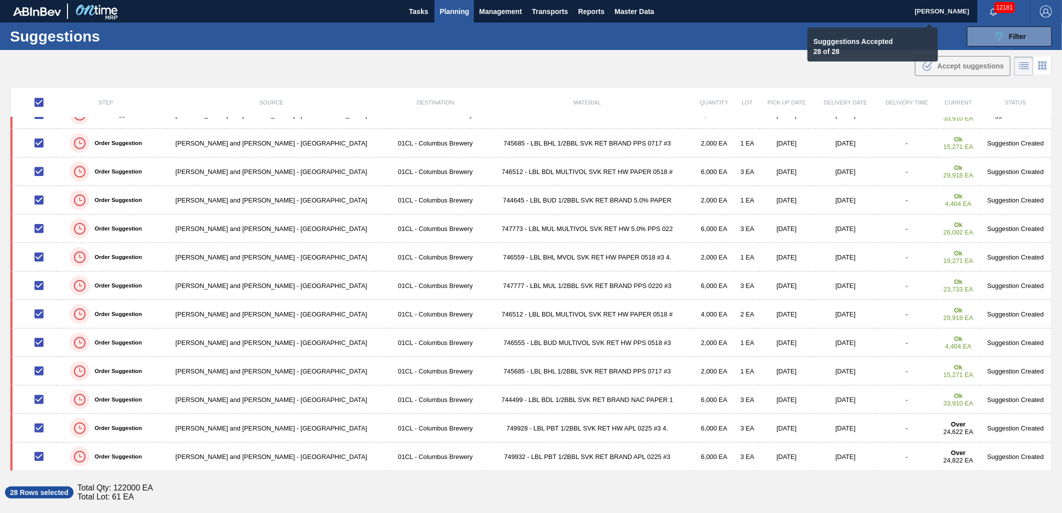
checkbox input "false"
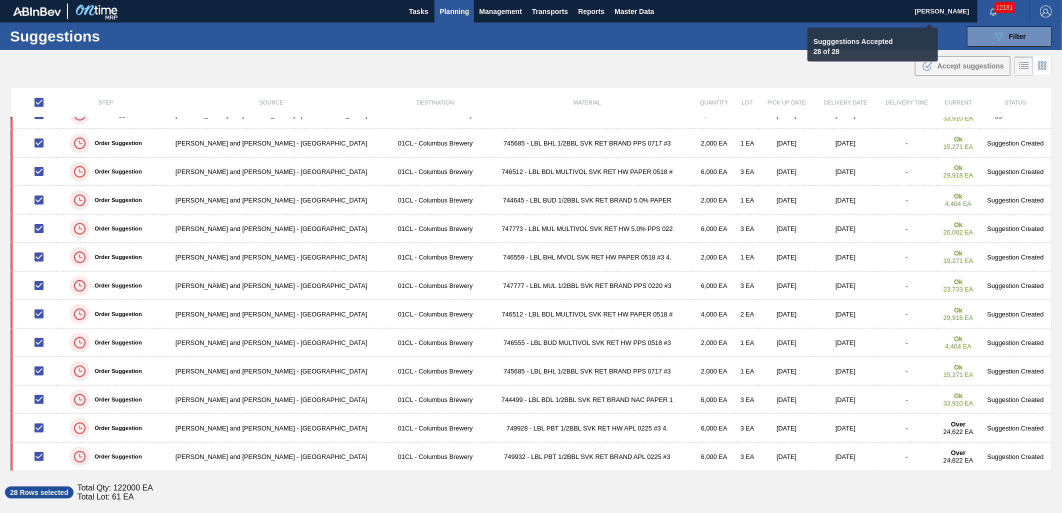
checkbox input "false"
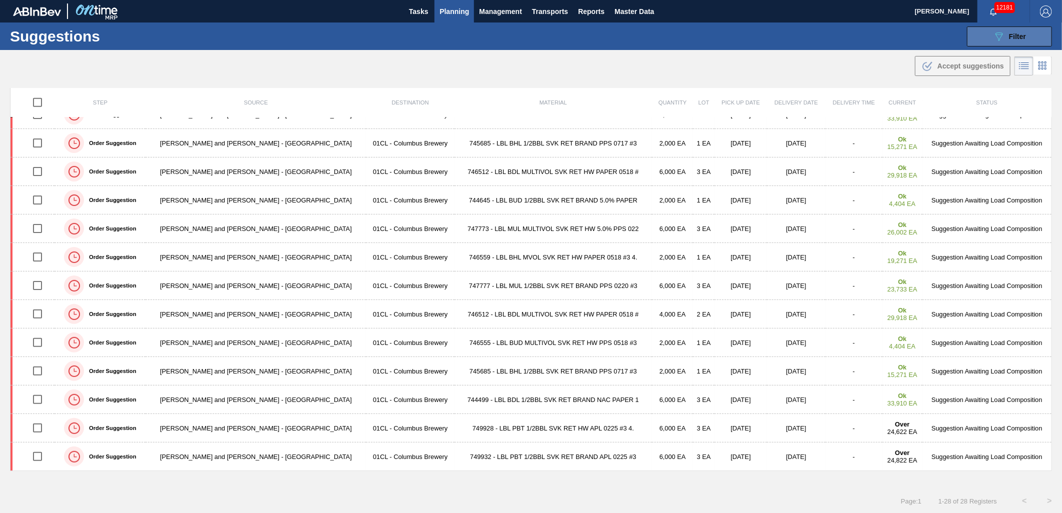
click at [987, 42] on button "089F7B8B-B2A5-4AFE-B5C0-19BA573D28AC Filter" at bounding box center [1009, 37] width 85 height 20
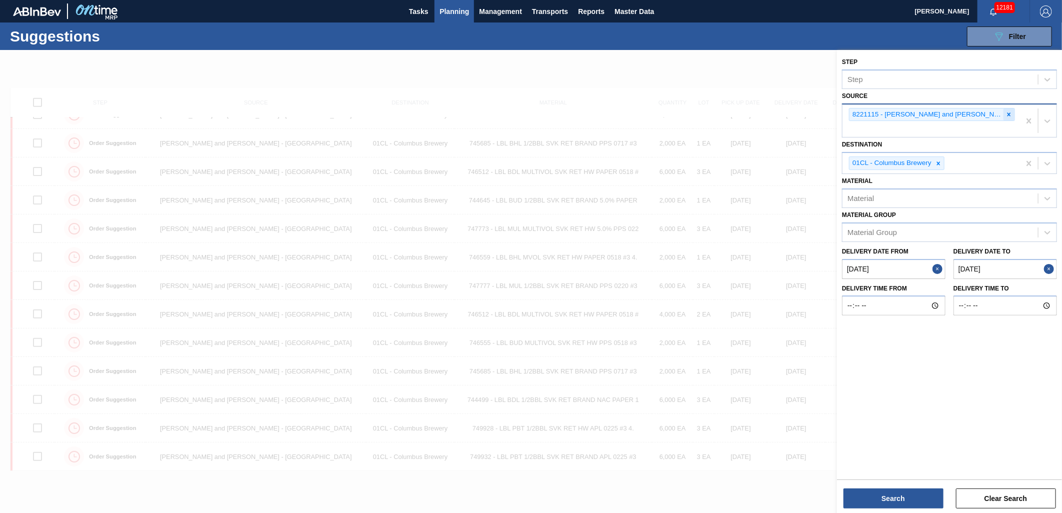
click at [1006, 115] on icon at bounding box center [1009, 114] width 7 height 7
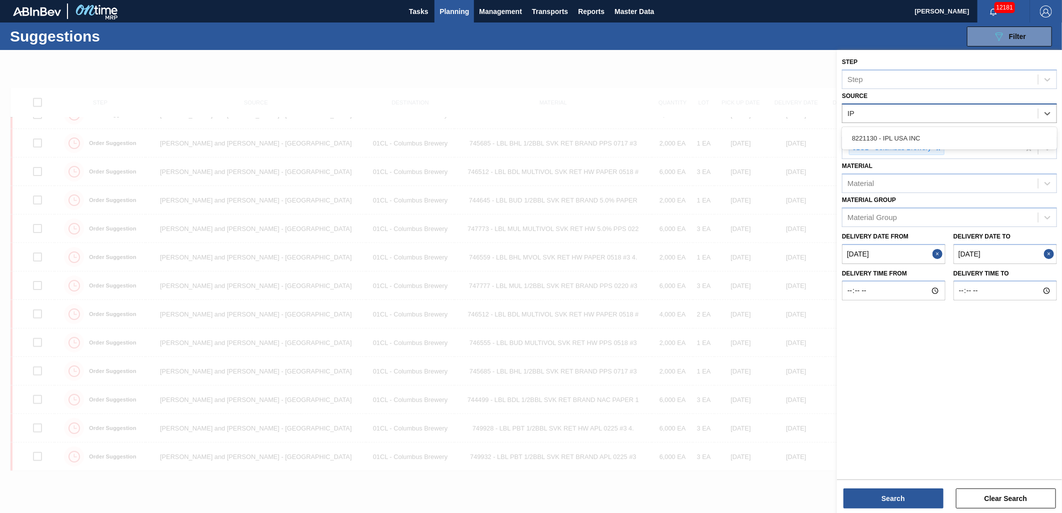
type input "IPL"
click at [965, 131] on div "8221130 - IPL USA INC" at bounding box center [949, 138] width 215 height 19
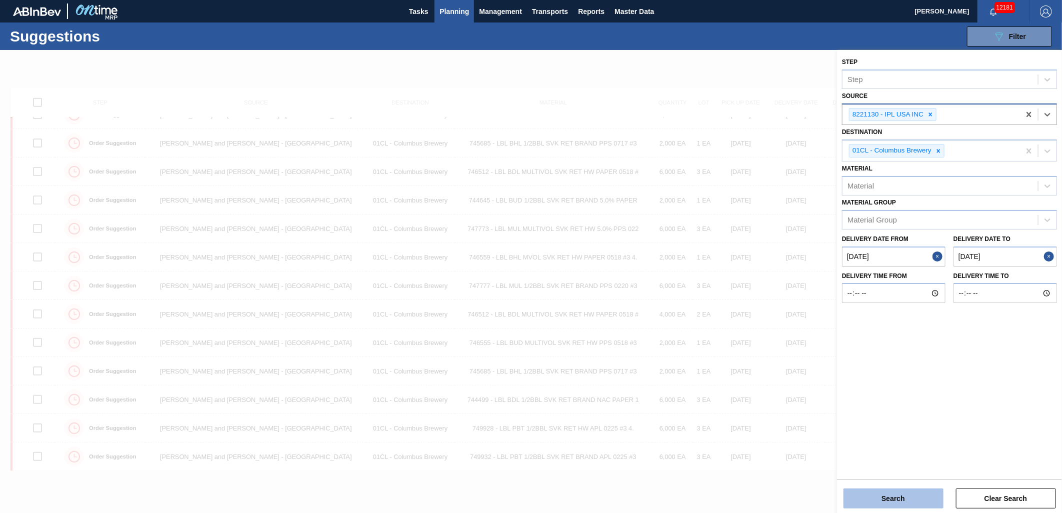
click at [889, 500] on button "Search" at bounding box center [894, 499] width 100 height 20
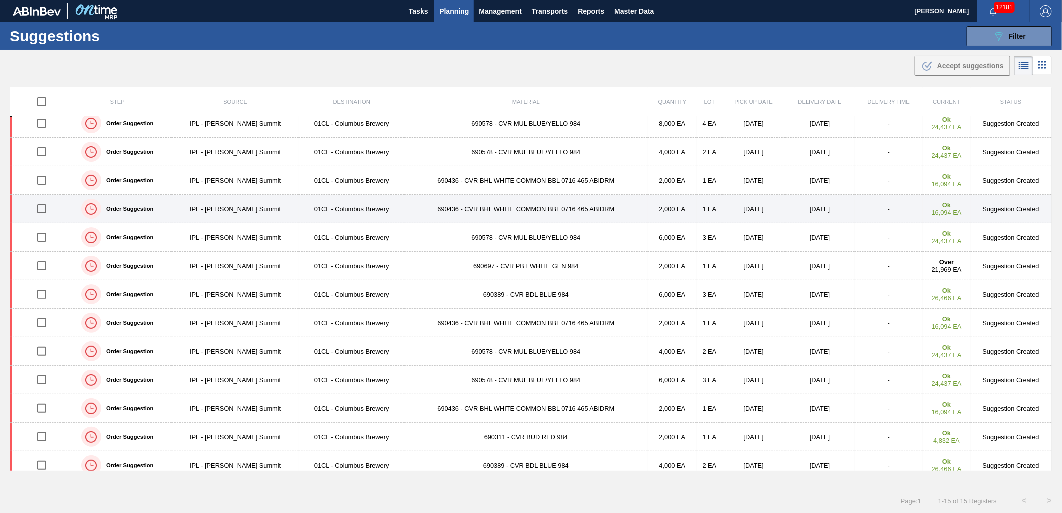
scroll to position [0, 0]
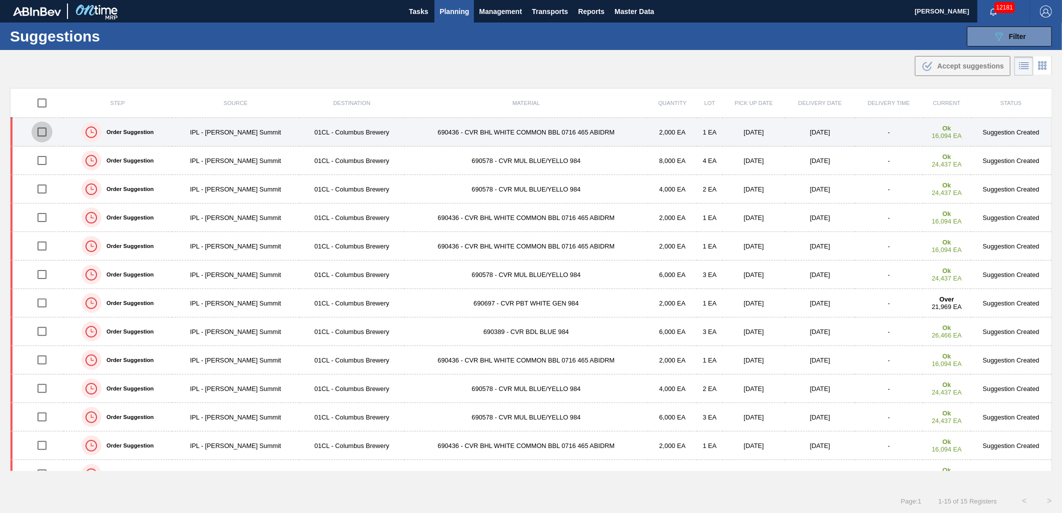
click at [45, 134] on input "checkbox" at bounding box center [42, 132] width 21 height 21
checkbox input "true"
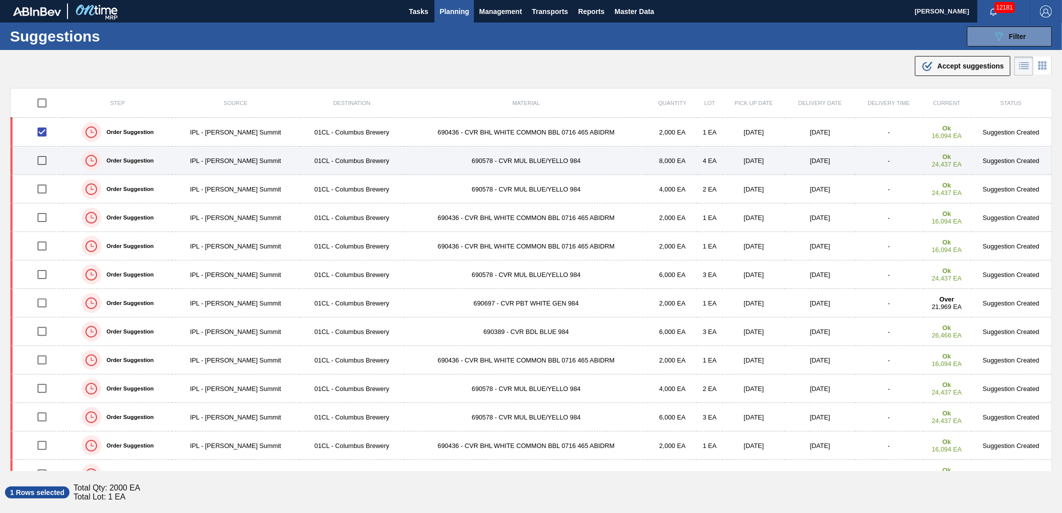
click at [42, 158] on input "checkbox" at bounding box center [42, 160] width 21 height 21
checkbox input "true"
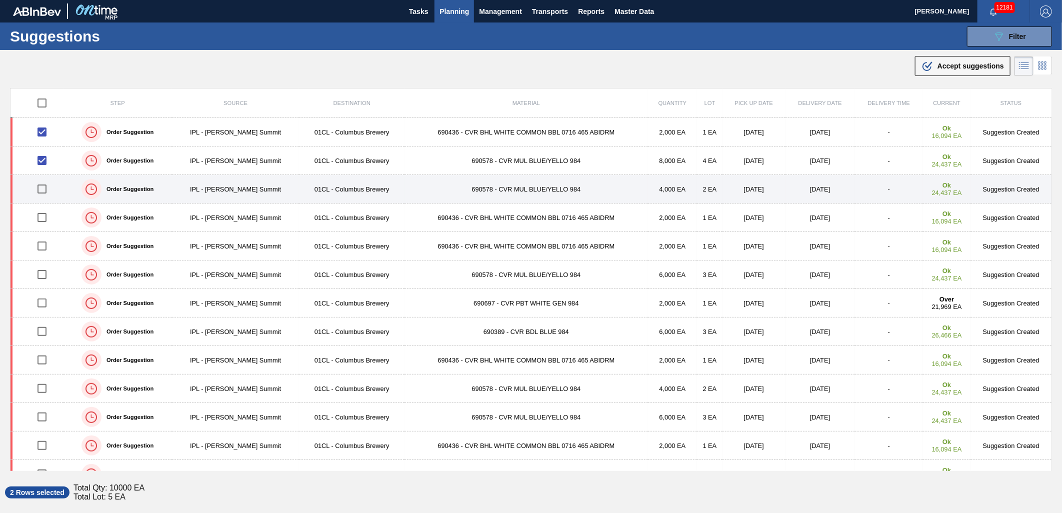
click at [42, 184] on input "checkbox" at bounding box center [42, 189] width 21 height 21
checkbox input "true"
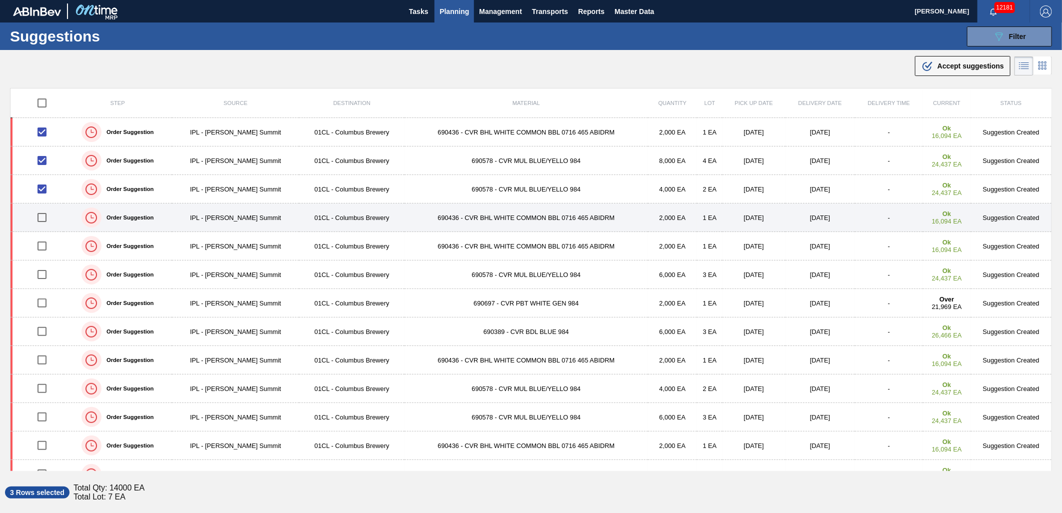
click at [37, 221] on input "checkbox" at bounding box center [42, 217] width 21 height 21
checkbox input "true"
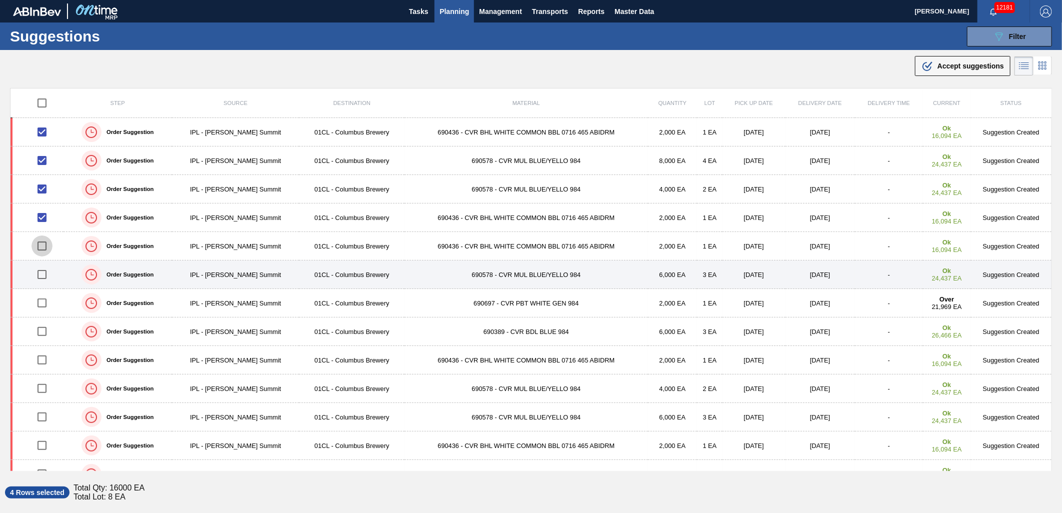
drag, startPoint x: 42, startPoint y: 244, endPoint x: 42, endPoint y: 262, distance: 17.5
click at [42, 245] on input "checkbox" at bounding box center [42, 246] width 21 height 21
checkbox input "true"
click at [38, 277] on input "checkbox" at bounding box center [42, 274] width 21 height 21
checkbox input "true"
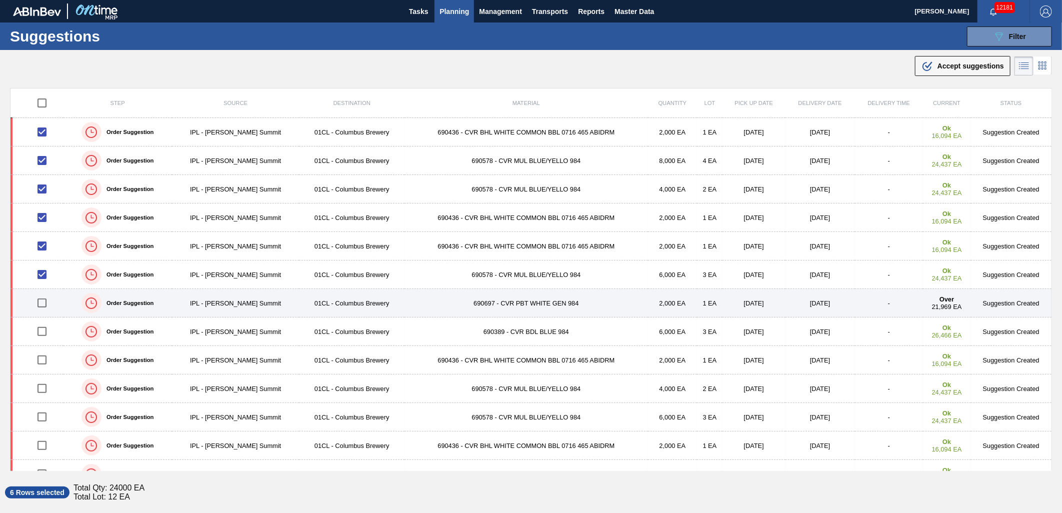
click at [42, 308] on input "checkbox" at bounding box center [42, 303] width 21 height 21
checkbox input "true"
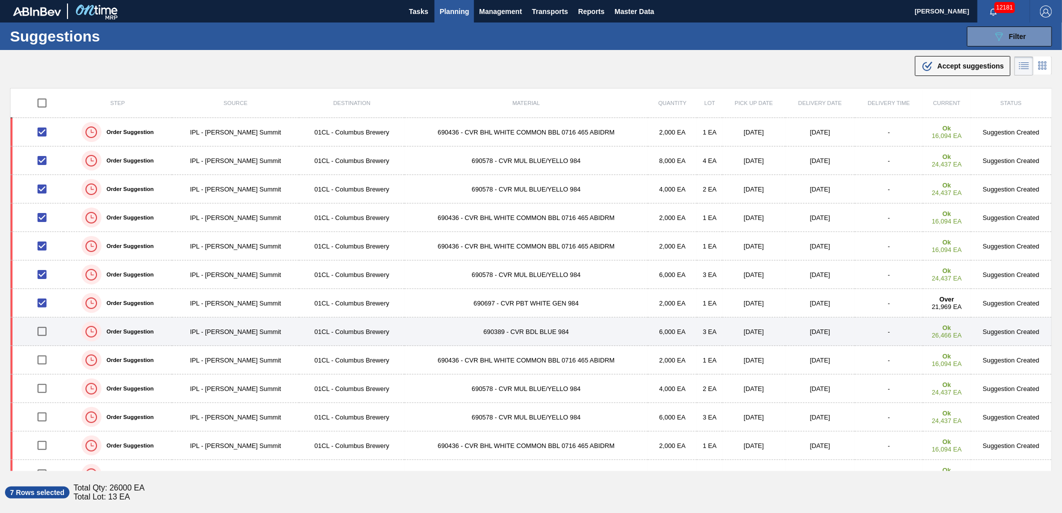
click at [41, 334] on input "checkbox" at bounding box center [42, 331] width 21 height 21
checkbox input "true"
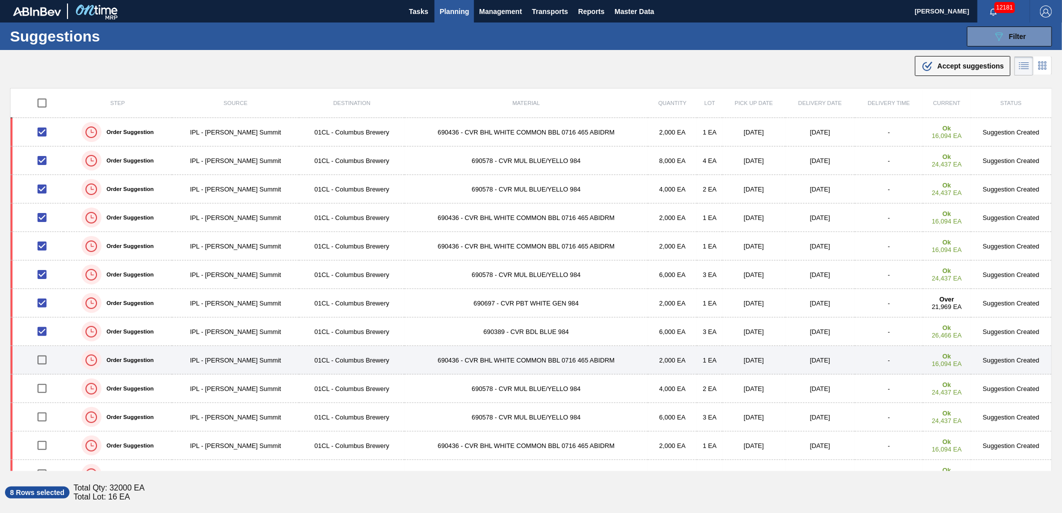
drag, startPoint x: 43, startPoint y: 366, endPoint x: 41, endPoint y: 373, distance: 7.3
click at [43, 366] on input "checkbox" at bounding box center [42, 360] width 21 height 21
checkbox input "true"
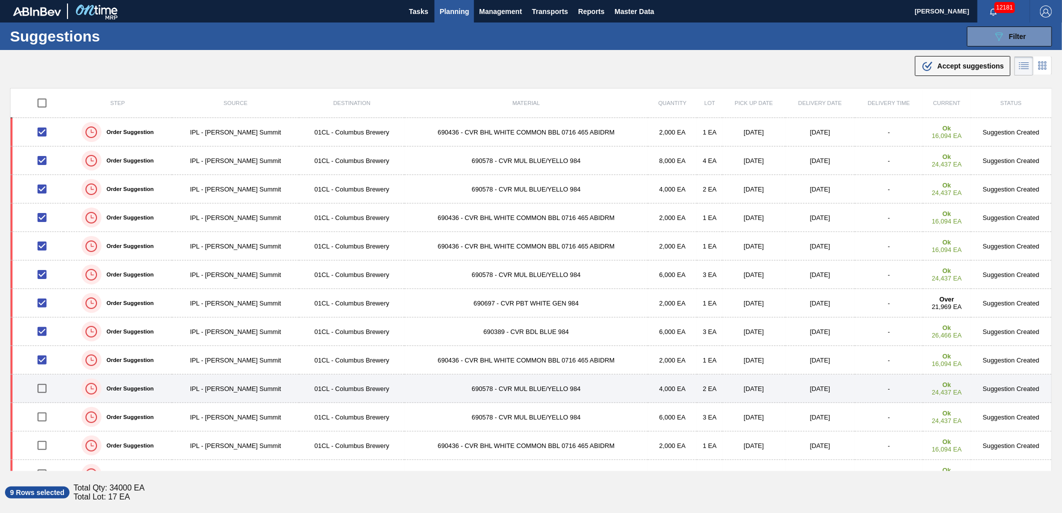
click at [39, 386] on input "checkbox" at bounding box center [42, 388] width 21 height 21
checkbox input "true"
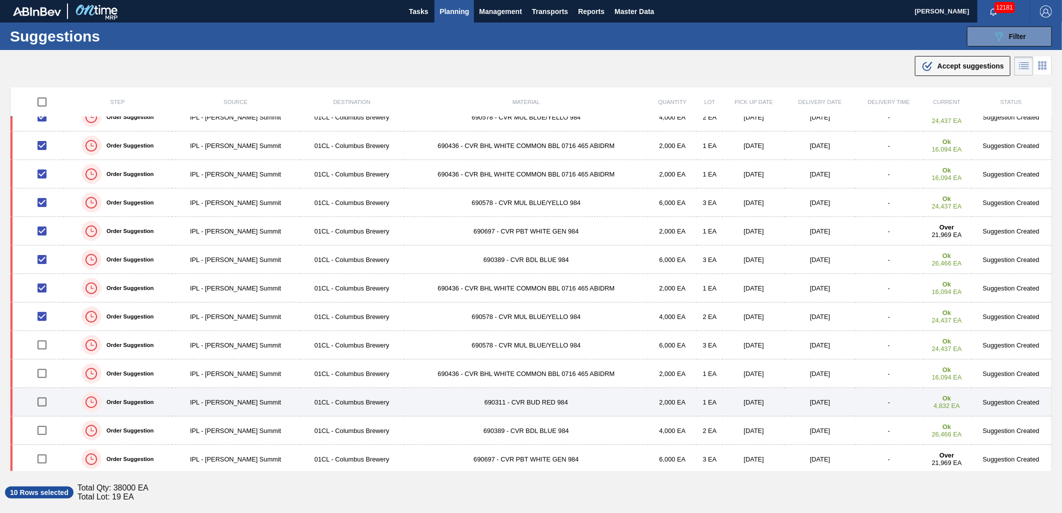
scroll to position [74, 0]
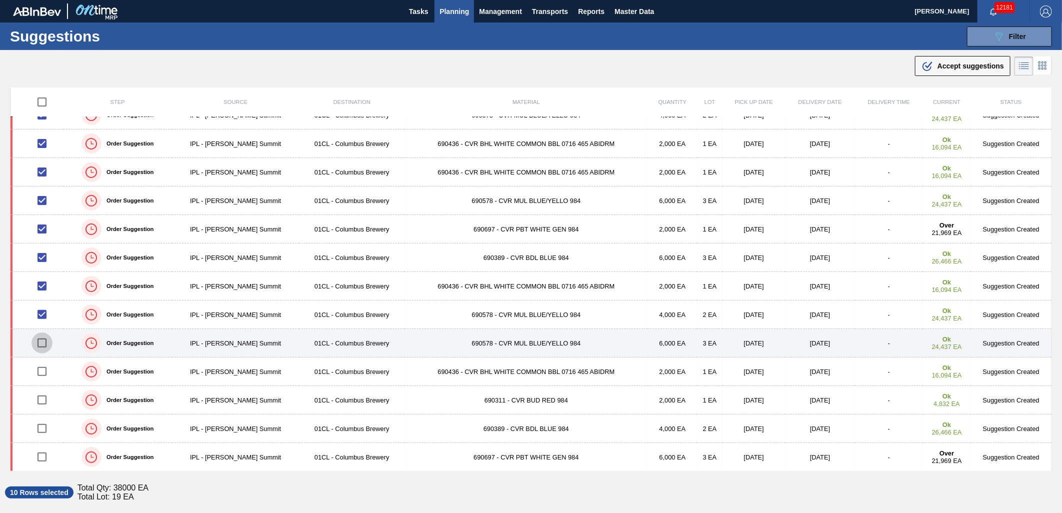
click at [43, 349] on input "checkbox" at bounding box center [42, 343] width 21 height 21
checkbox input "true"
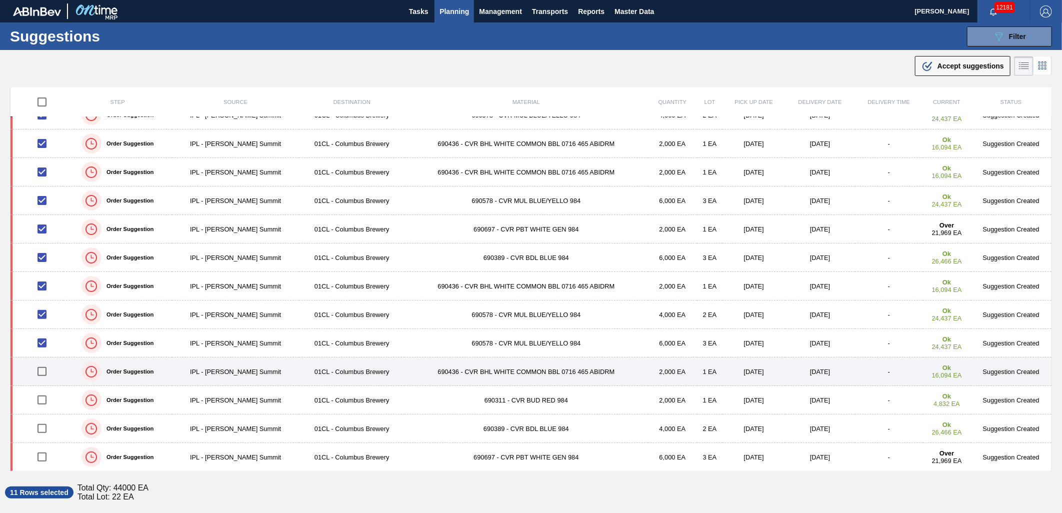
click at [43, 371] on input "checkbox" at bounding box center [42, 371] width 21 height 21
checkbox input "true"
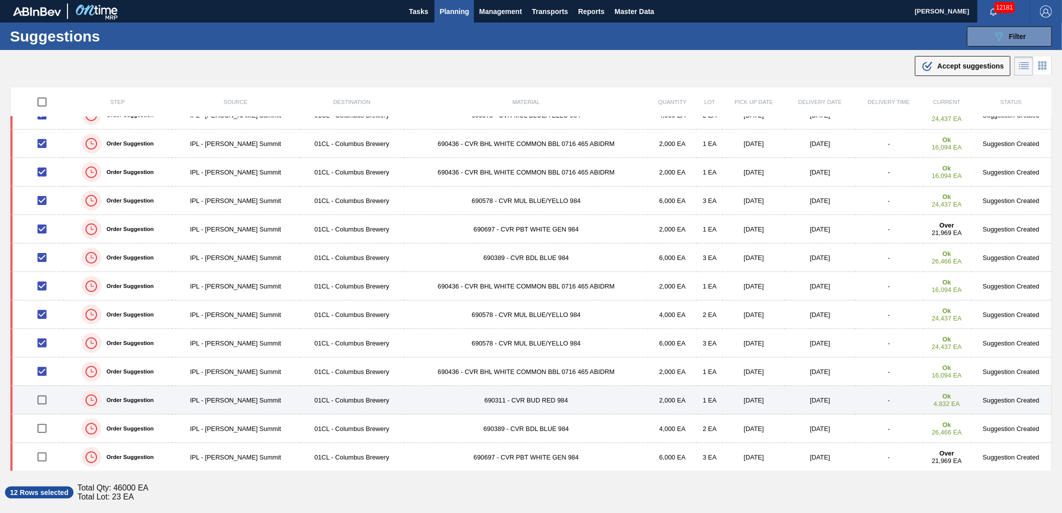
click at [42, 401] on input "checkbox" at bounding box center [42, 400] width 21 height 21
checkbox input "true"
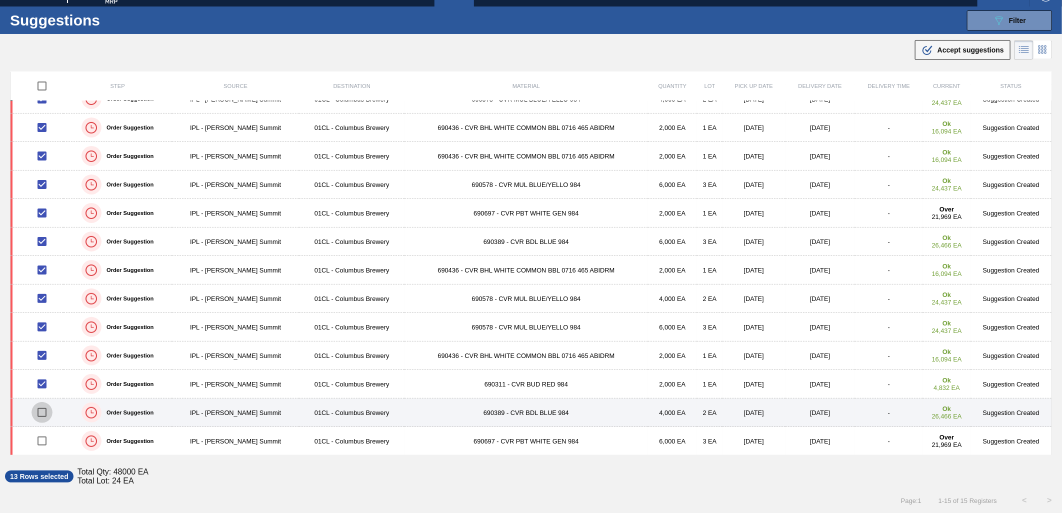
click at [42, 412] on input "checkbox" at bounding box center [42, 412] width 21 height 21
checkbox input "true"
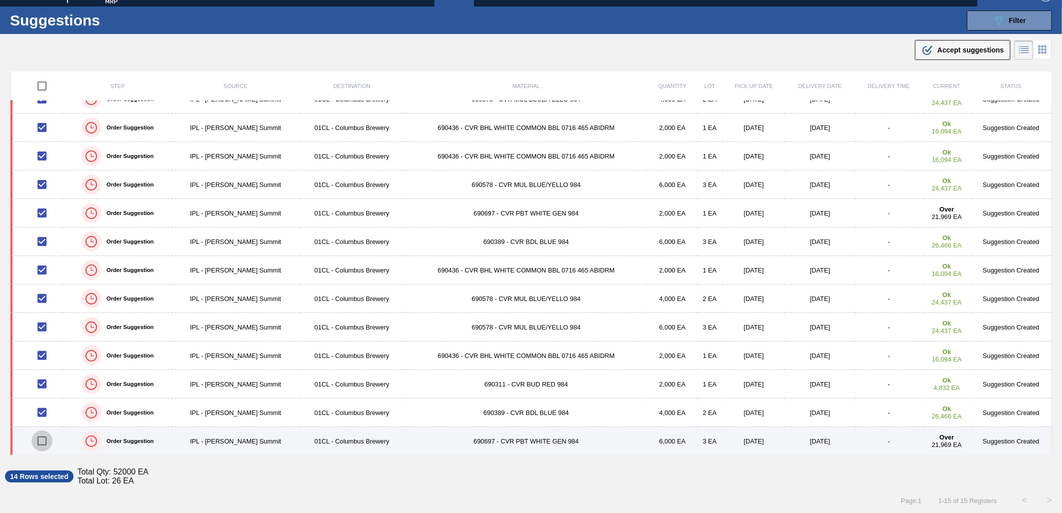
click at [43, 444] on input "checkbox" at bounding box center [42, 441] width 21 height 21
checkbox input "true"
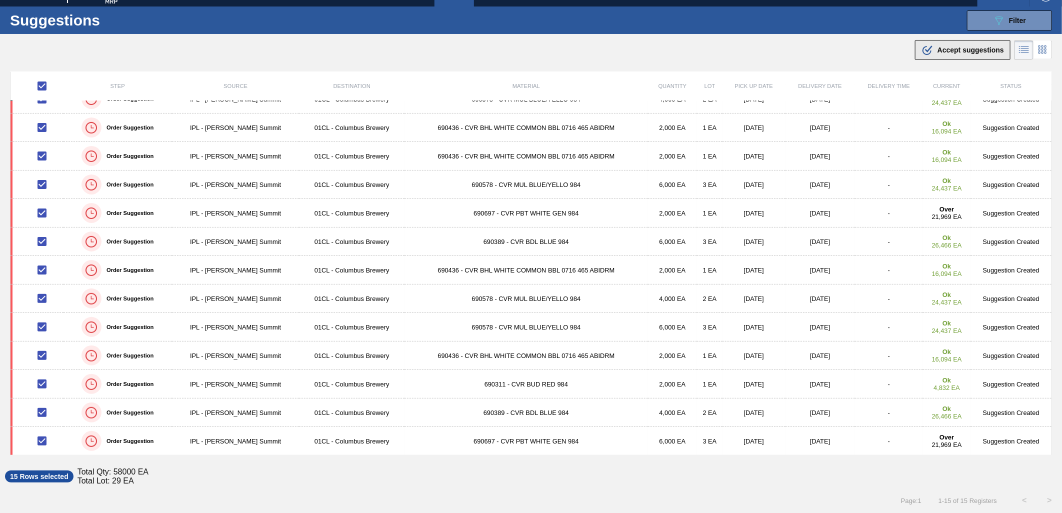
click at [935, 58] on button ".b{fill:var(--color-action-default)} Accept suggestions" at bounding box center [963, 50] width 96 height 20
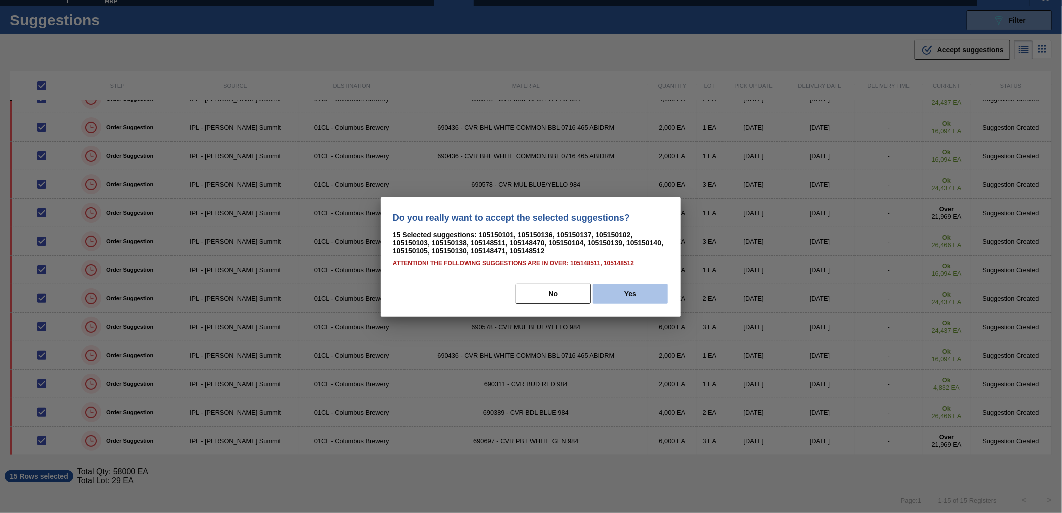
click at [638, 289] on button "Yes" at bounding box center [630, 294] width 75 height 20
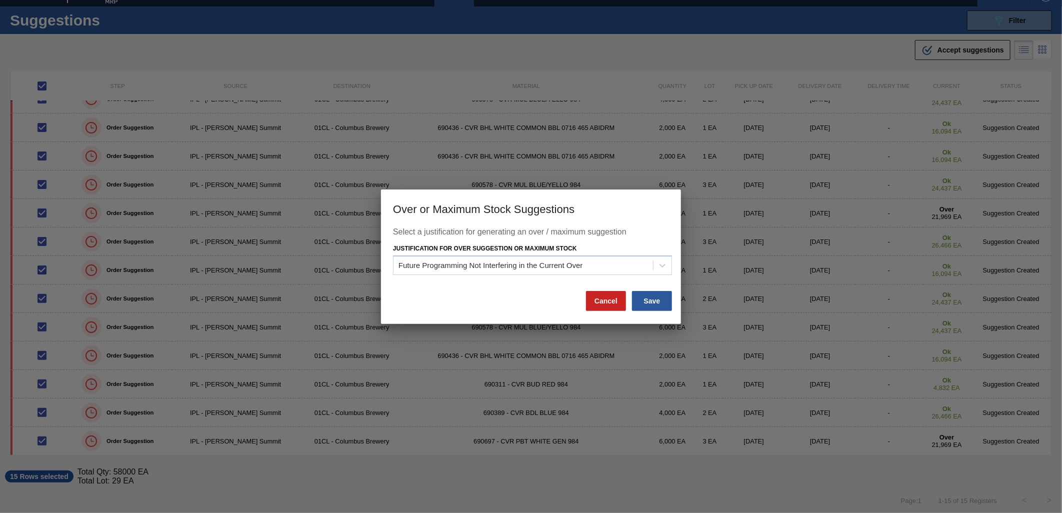
drag, startPoint x: 652, startPoint y: 300, endPoint x: 878, endPoint y: 194, distance: 249.4
click at [654, 299] on button "Save" at bounding box center [652, 301] width 40 height 20
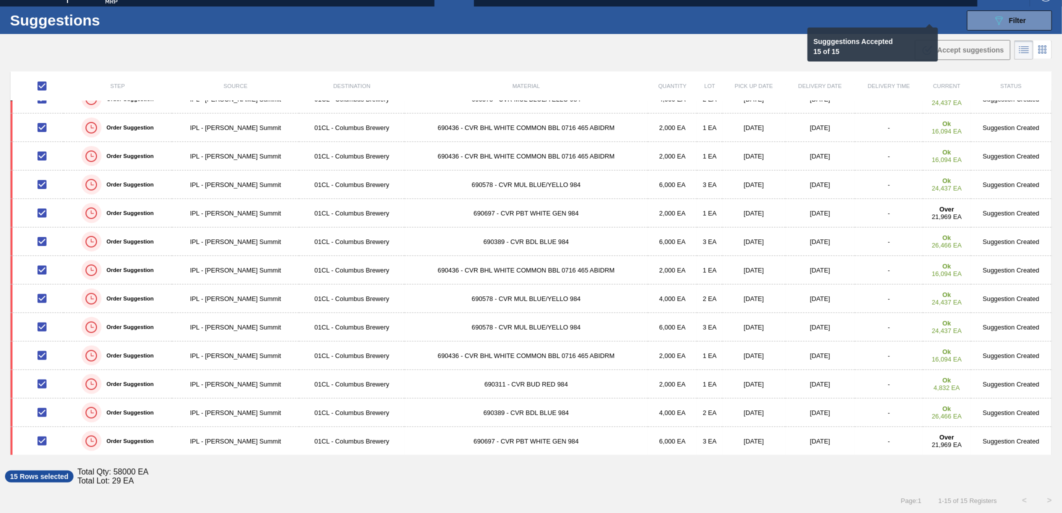
checkbox input "false"
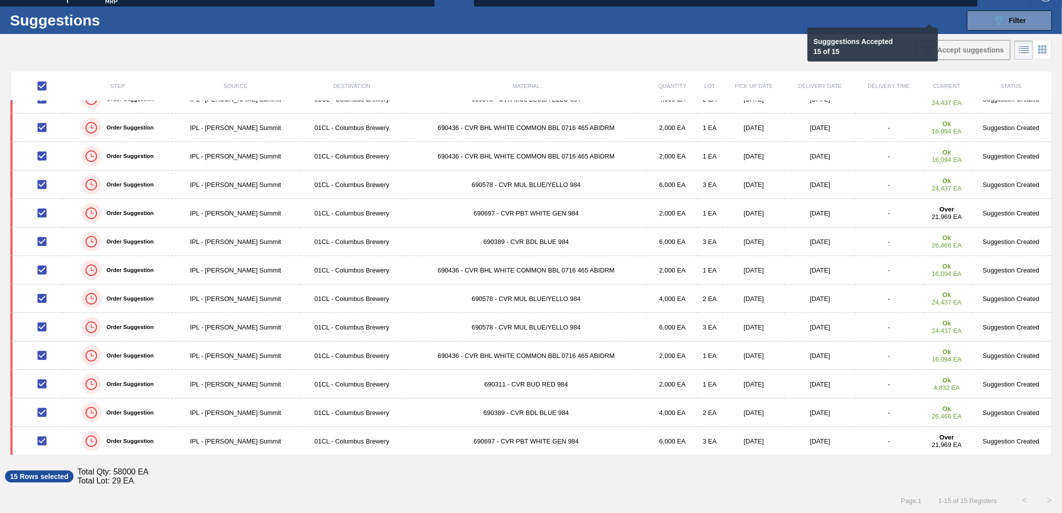
checkbox input "false"
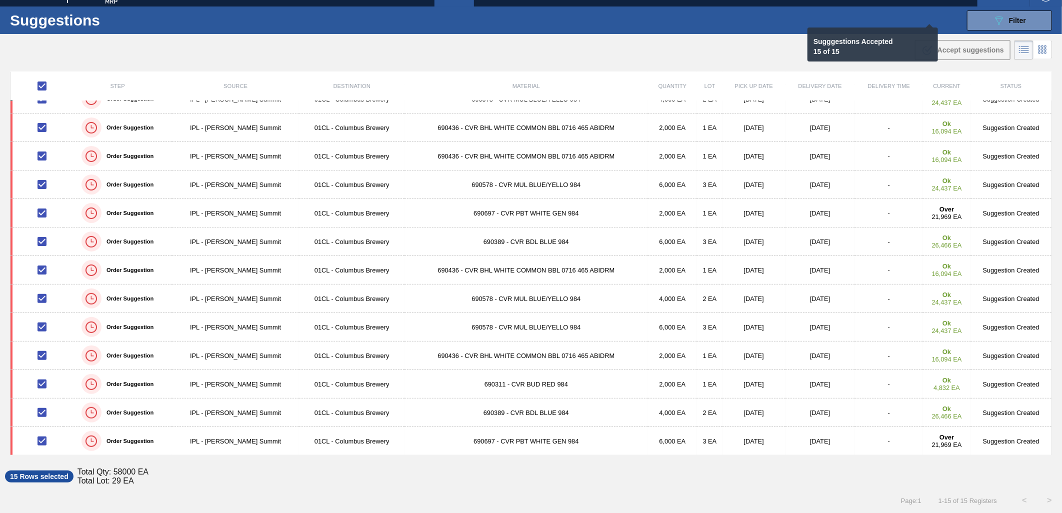
checkbox input "false"
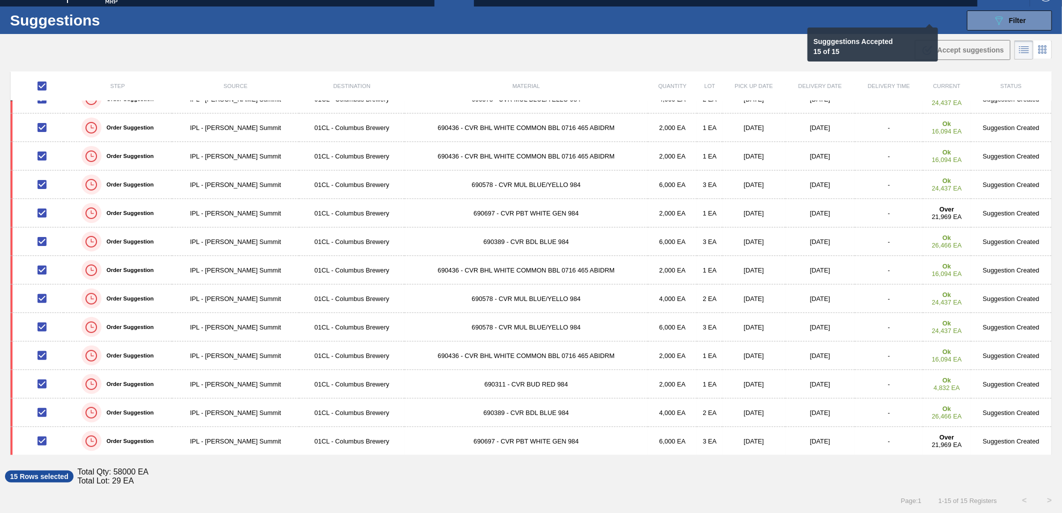
checkbox input "false"
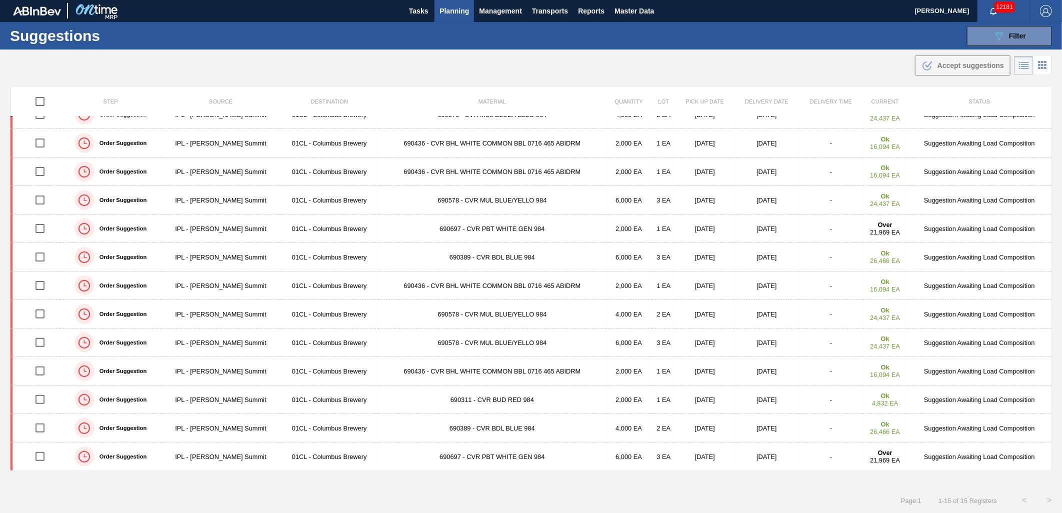
click at [453, 19] on button "Planning" at bounding box center [455, 10] width 40 height 23
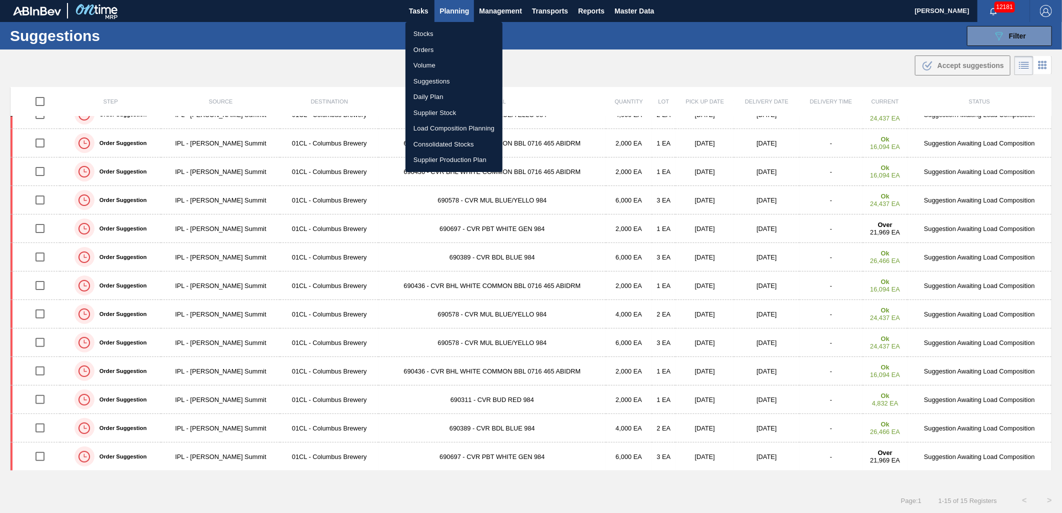
click at [442, 32] on li "Stocks" at bounding box center [454, 34] width 97 height 16
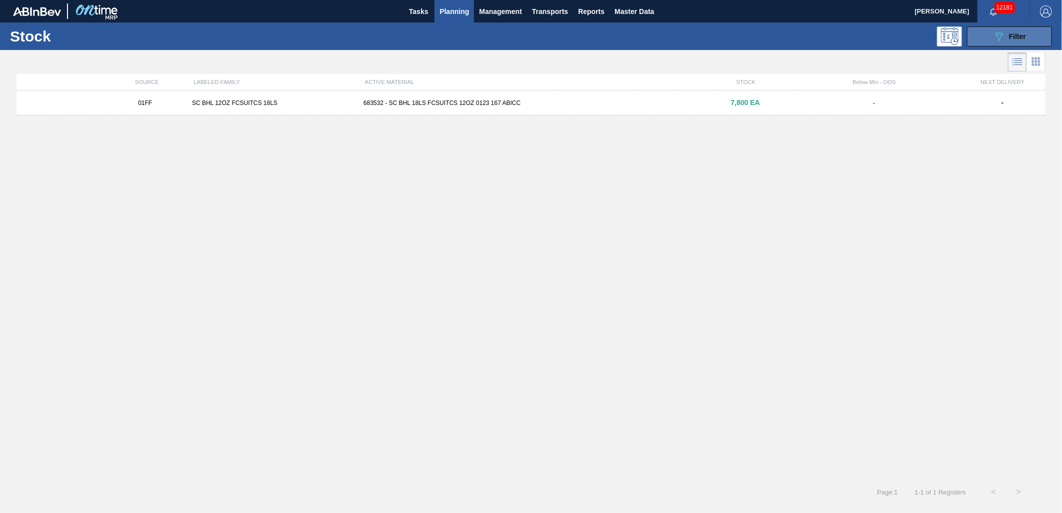
click at [998, 39] on icon "089F7B8B-B2A5-4AFE-B5C0-19BA573D28AC" at bounding box center [999, 37] width 12 height 12
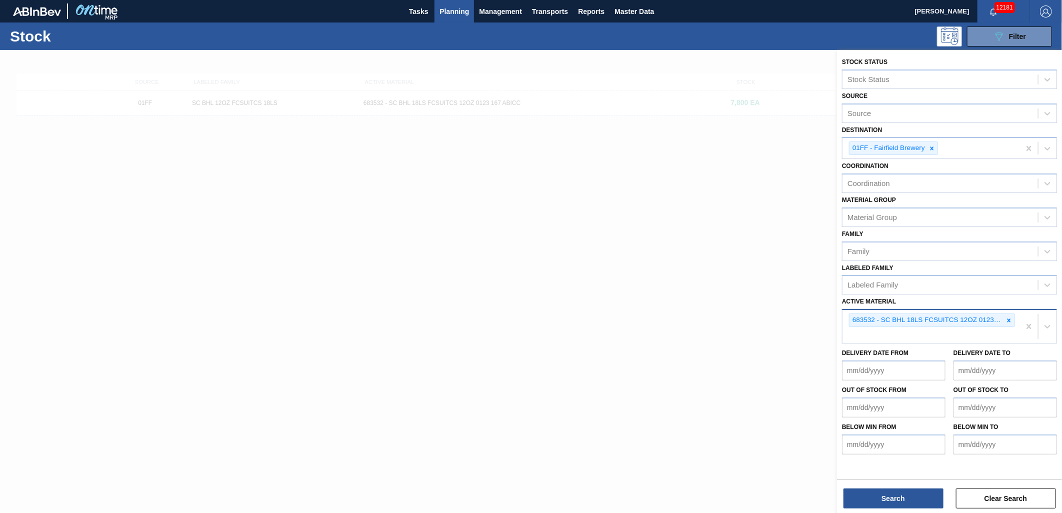
click at [1007, 317] on icon at bounding box center [1009, 320] width 7 height 7
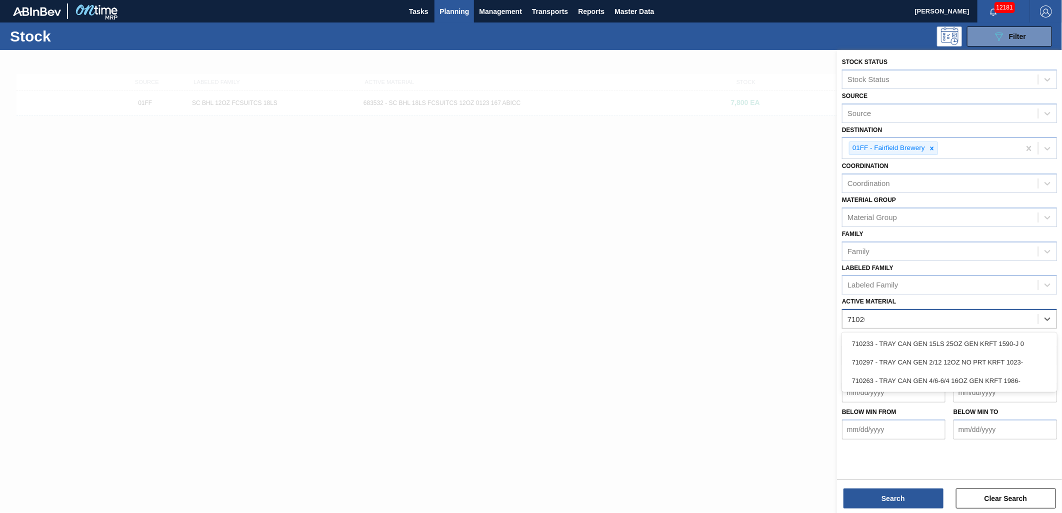
type Material "710263"
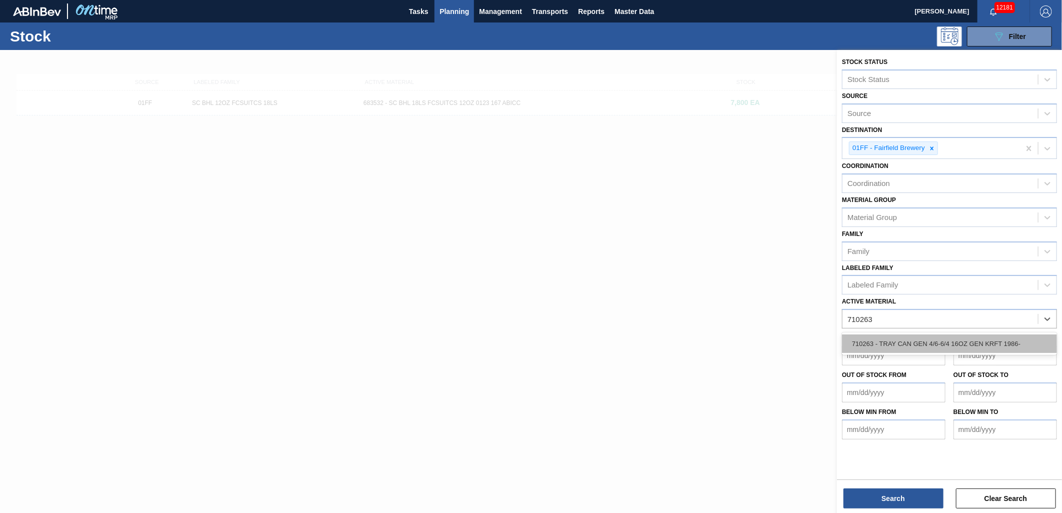
click at [997, 340] on div "710263 - TRAY CAN GEN 4/6-6/4 16OZ GEN KRFT 1986-" at bounding box center [949, 344] width 215 height 19
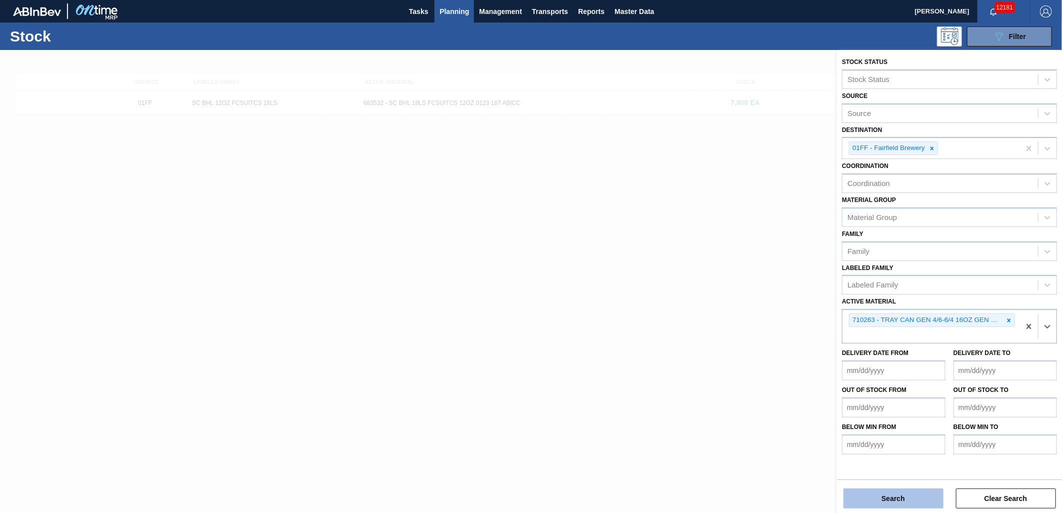
click at [899, 499] on button "Search" at bounding box center [894, 499] width 100 height 20
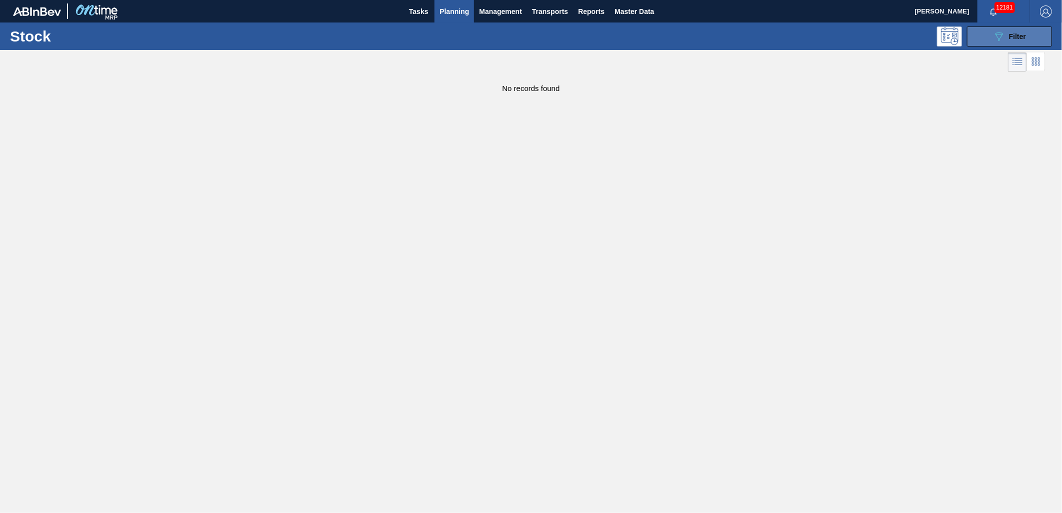
click at [998, 32] on icon "089F7B8B-B2A5-4AFE-B5C0-19BA573D28AC" at bounding box center [999, 37] width 12 height 12
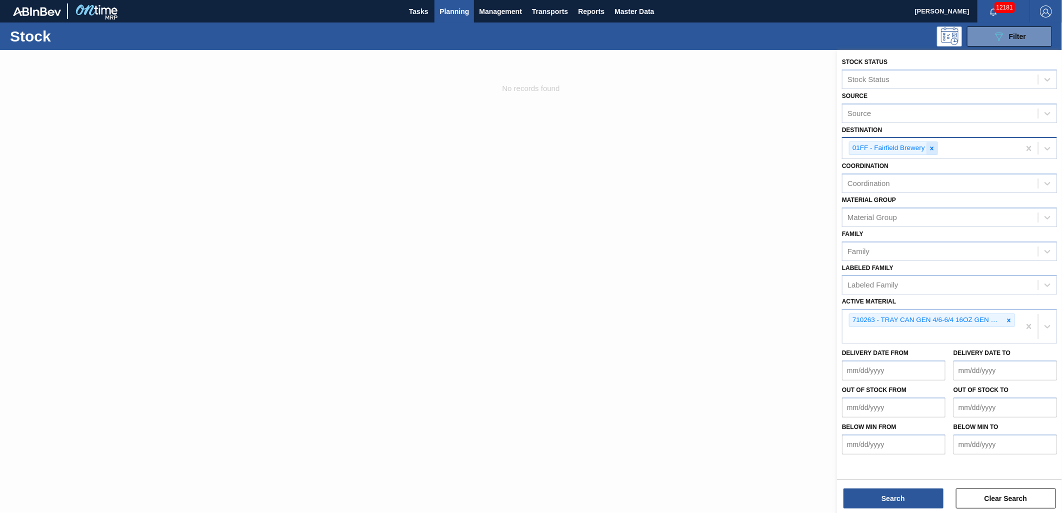
click at [930, 151] on icon at bounding box center [932, 148] width 7 height 7
type input "01"
drag, startPoint x: 898, startPoint y: 165, endPoint x: 899, endPoint y: 203, distance: 37.5
click at [898, 166] on div "01CL - Columbus Brewery" at bounding box center [949, 172] width 215 height 19
click at [873, 503] on button "Search" at bounding box center [894, 499] width 100 height 20
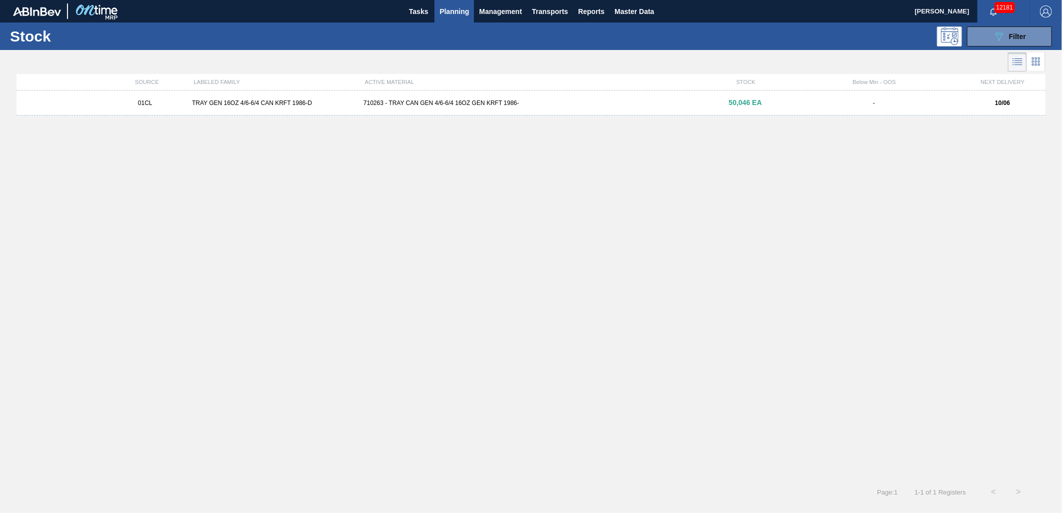
click at [426, 101] on div "710263 - TRAY CAN GEN 4/6-6/4 16OZ GEN KRFT 1986-" at bounding box center [531, 103] width 343 height 7
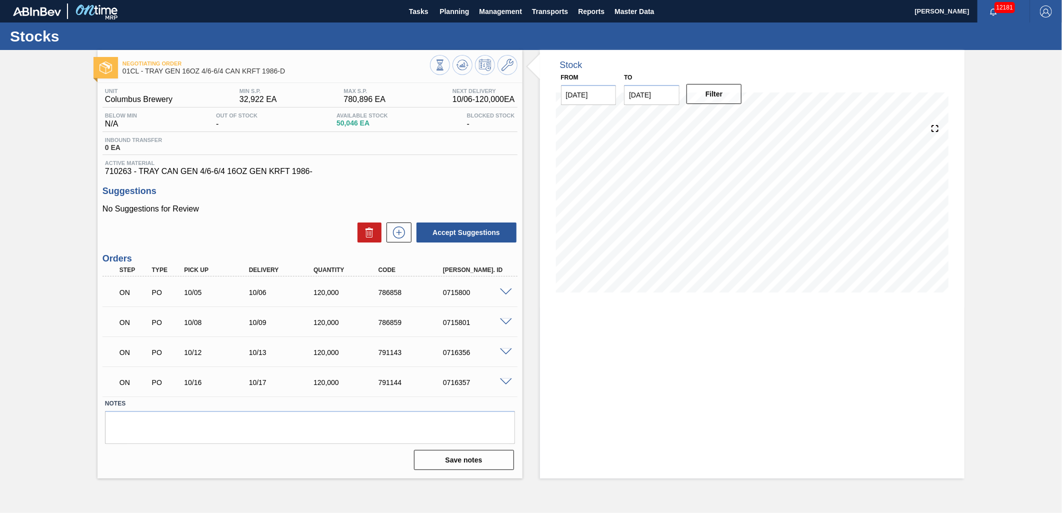
click at [502, 323] on span at bounding box center [506, 323] width 12 height 8
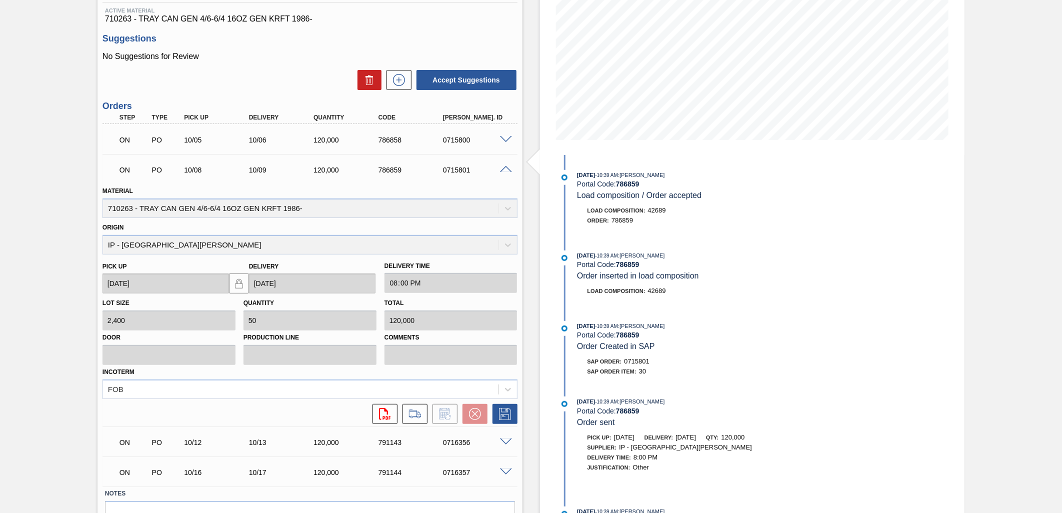
scroll to position [167, 0]
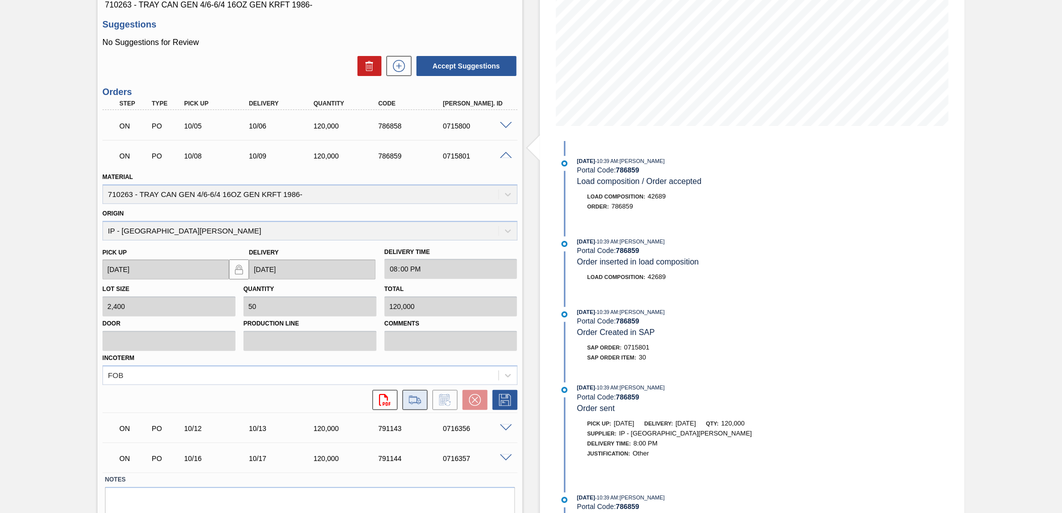
click at [411, 402] on icon at bounding box center [415, 403] width 9 height 3
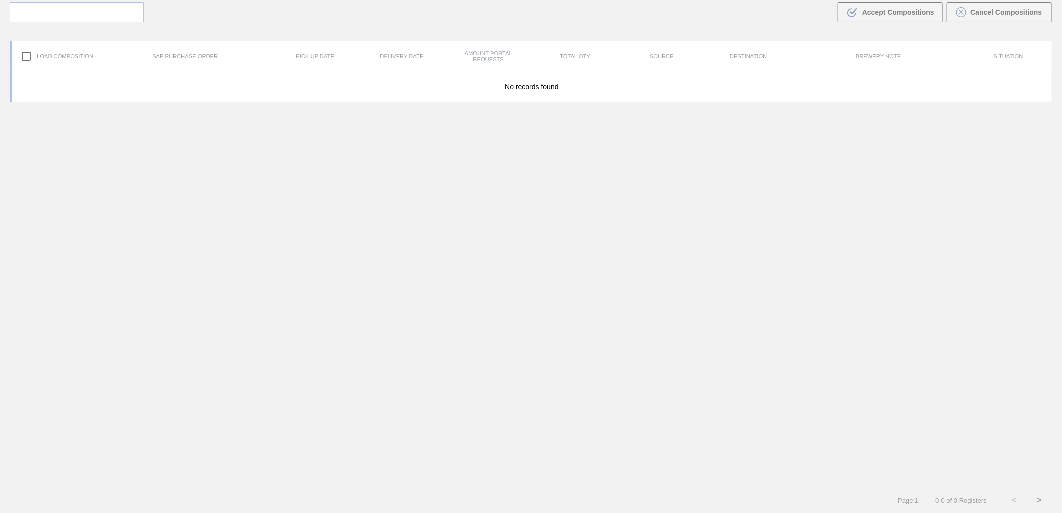
scroll to position [72, 0]
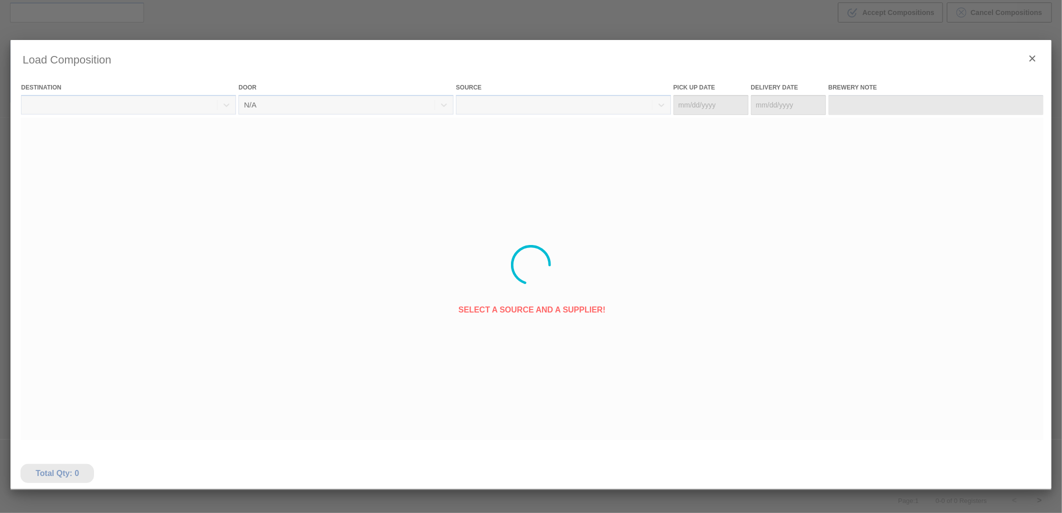
type Date "[DATE]"
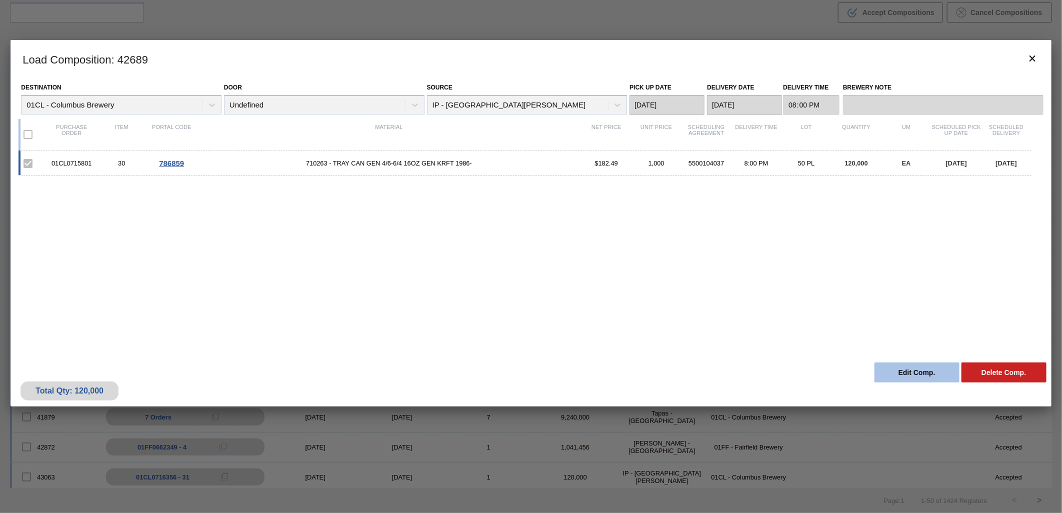
click at [900, 371] on button "Edit Comp." at bounding box center [917, 373] width 85 height 20
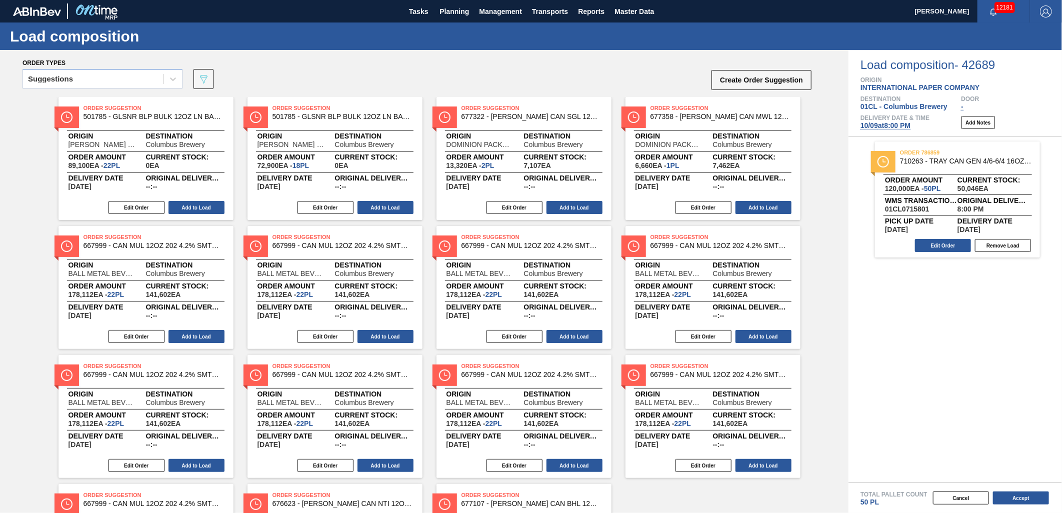
click at [864, 130] on div "Load composition - 42689 Origin INTERNATIONAL PAPER COMPANY Destination 01CL - …" at bounding box center [956, 93] width 214 height 87
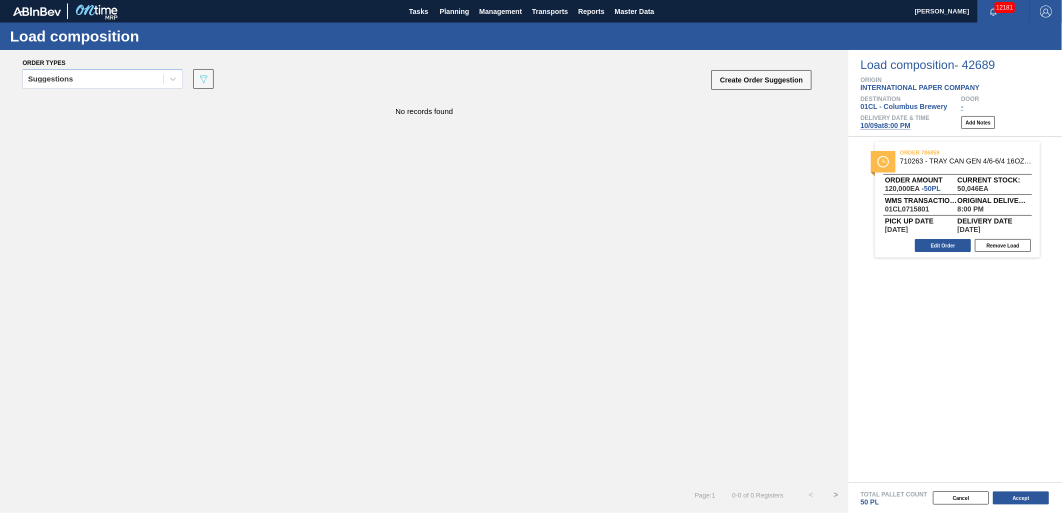
click at [871, 126] on span "10/09 at 8:00 PM" at bounding box center [886, 126] width 50 height 8
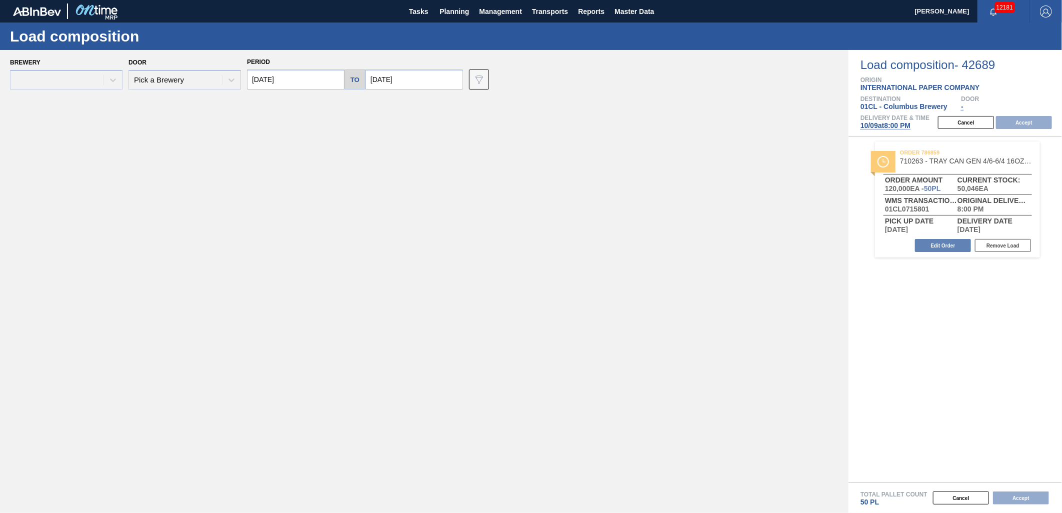
type input "[DATE]"
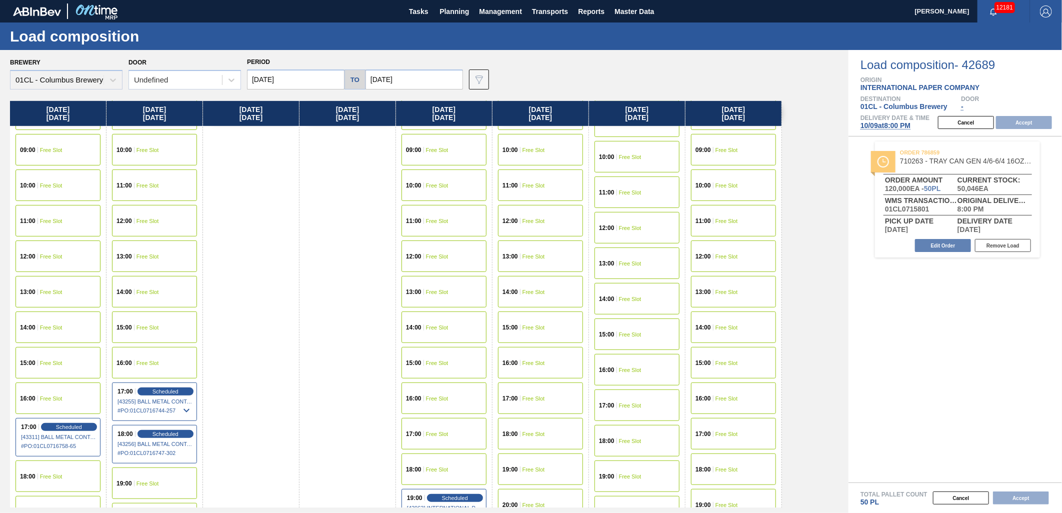
scroll to position [500, 0]
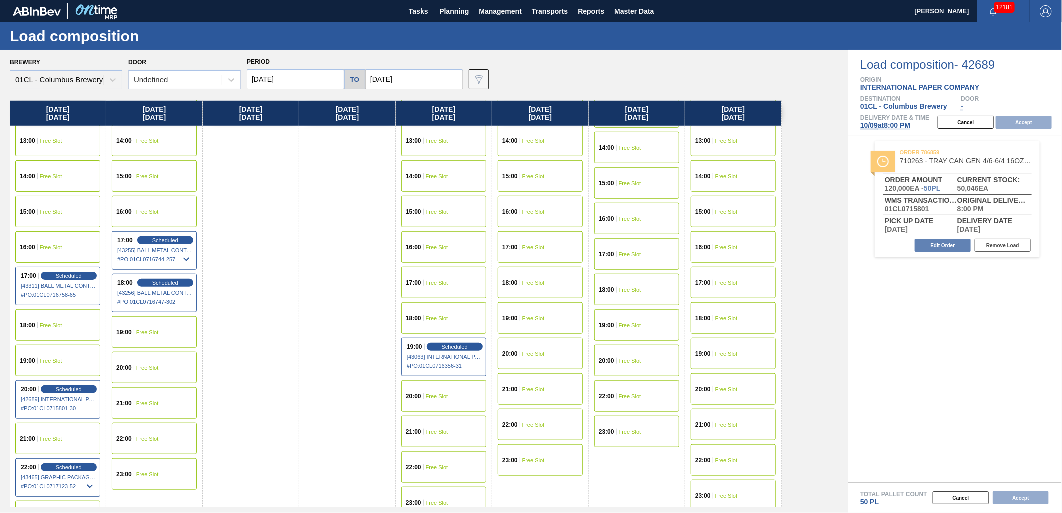
click at [725, 383] on div "20:00 Free Slot" at bounding box center [733, 390] width 85 height 32
click at [1027, 124] on button "Accept" at bounding box center [1024, 122] width 56 height 13
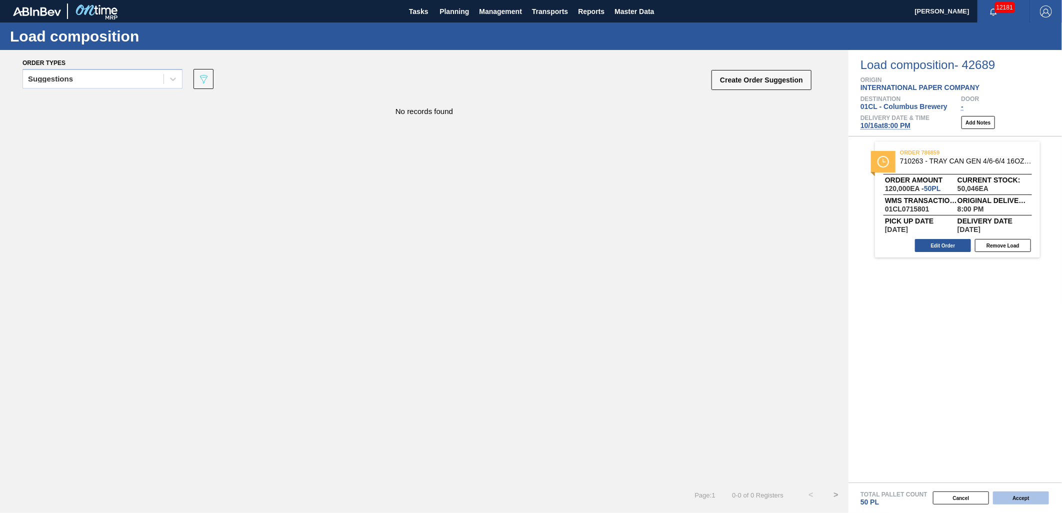
click at [1022, 496] on button "Accept" at bounding box center [1021, 498] width 56 height 13
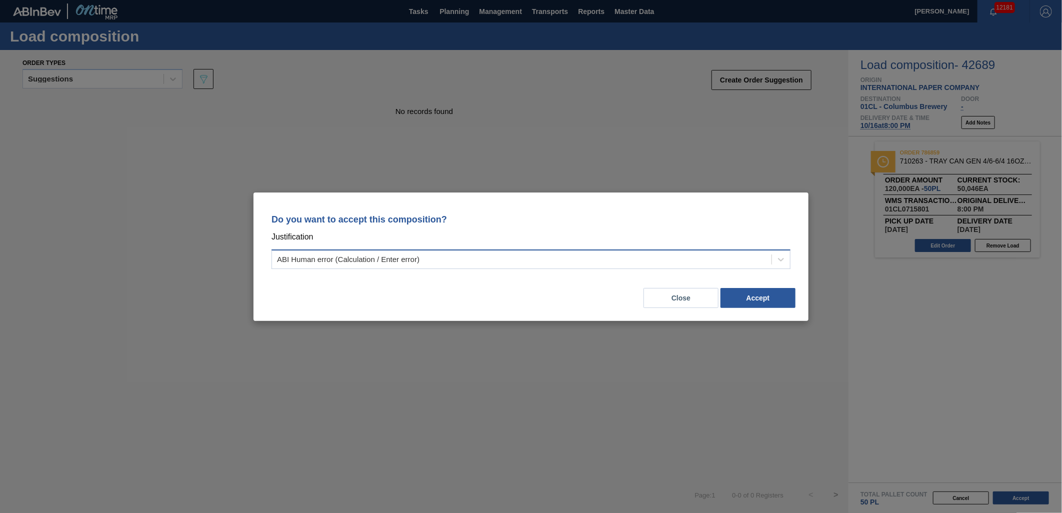
click at [562, 258] on div "ABI Human error (Calculation / Enter error)" at bounding box center [522, 259] width 500 height 15
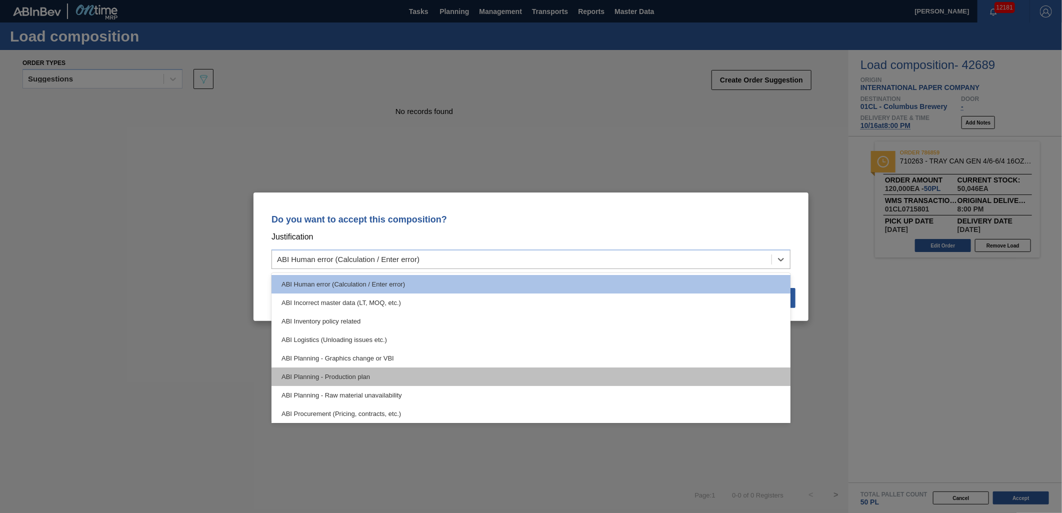
click at [507, 373] on div "ABI Planning - Production plan" at bounding box center [531, 377] width 519 height 19
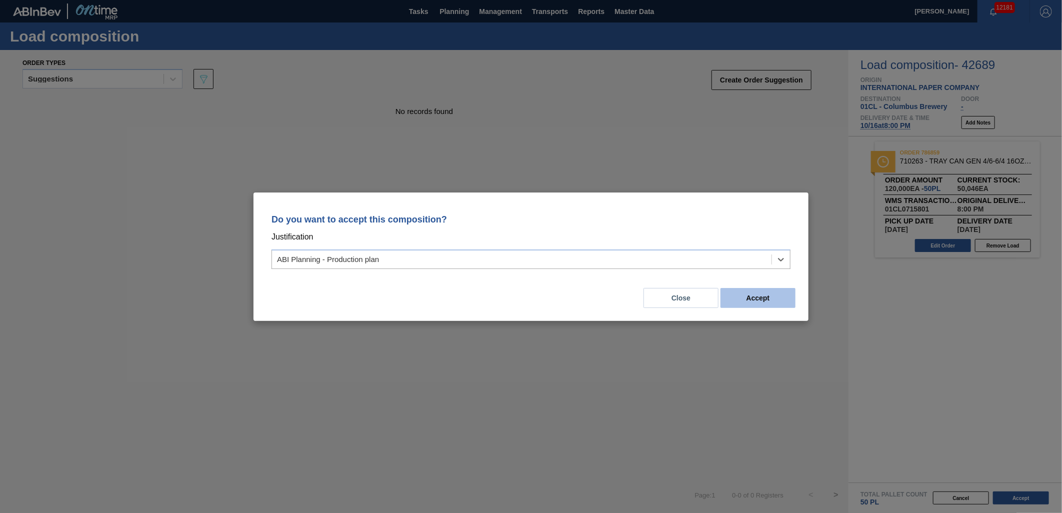
click at [751, 297] on button "Accept" at bounding box center [758, 298] width 75 height 20
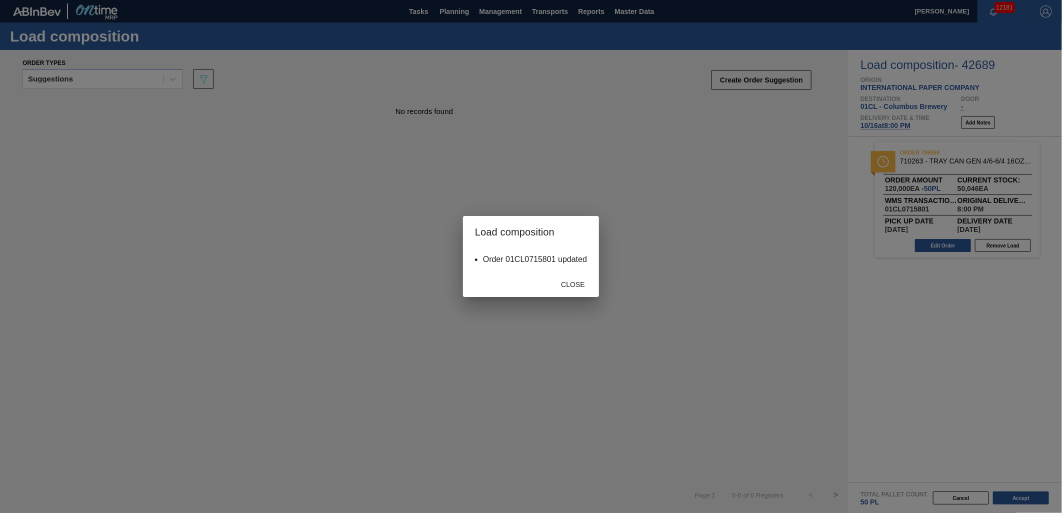
click at [583, 288] on div "Close" at bounding box center [573, 284] width 44 height 19
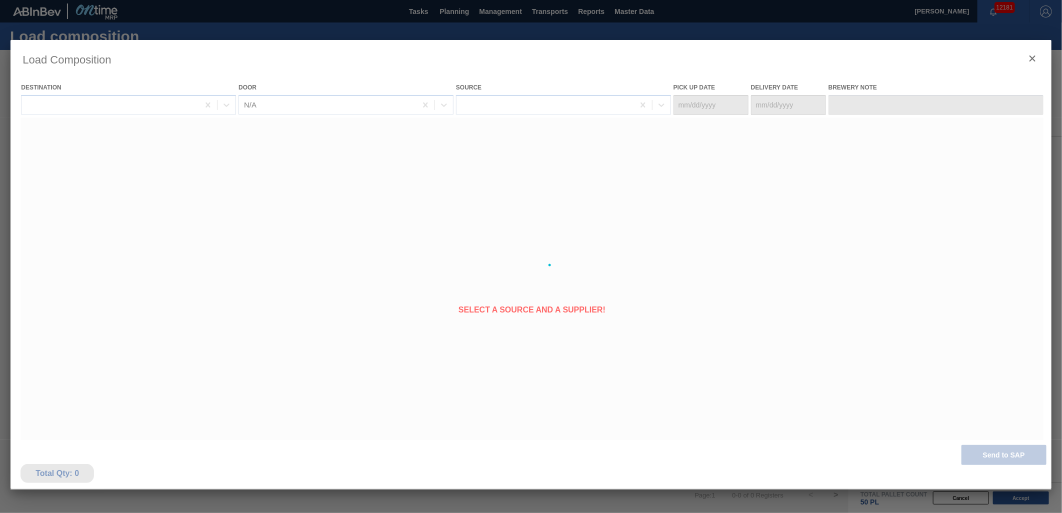
type Date "[DATE]"
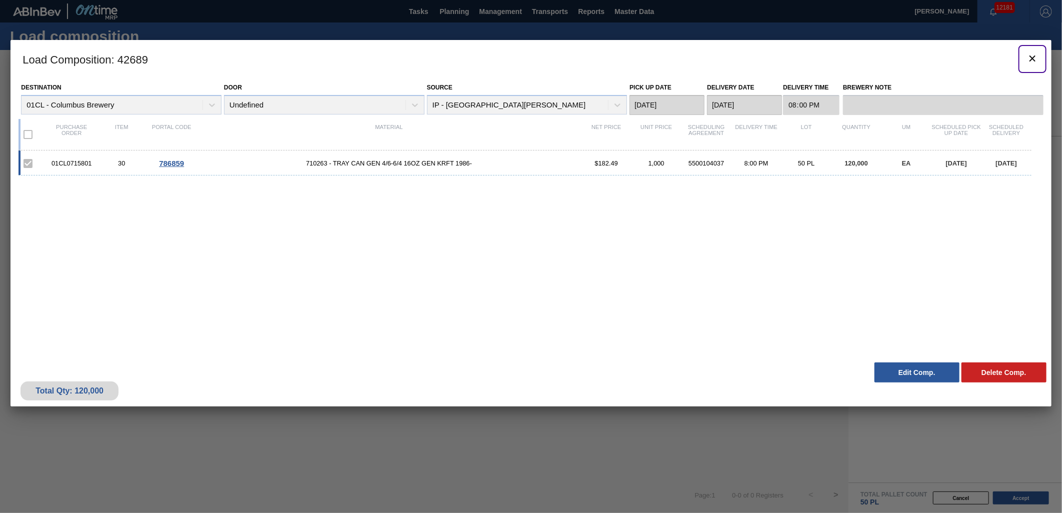
click at [1027, 59] on icon "botão de ícone" at bounding box center [1033, 59] width 12 height 12
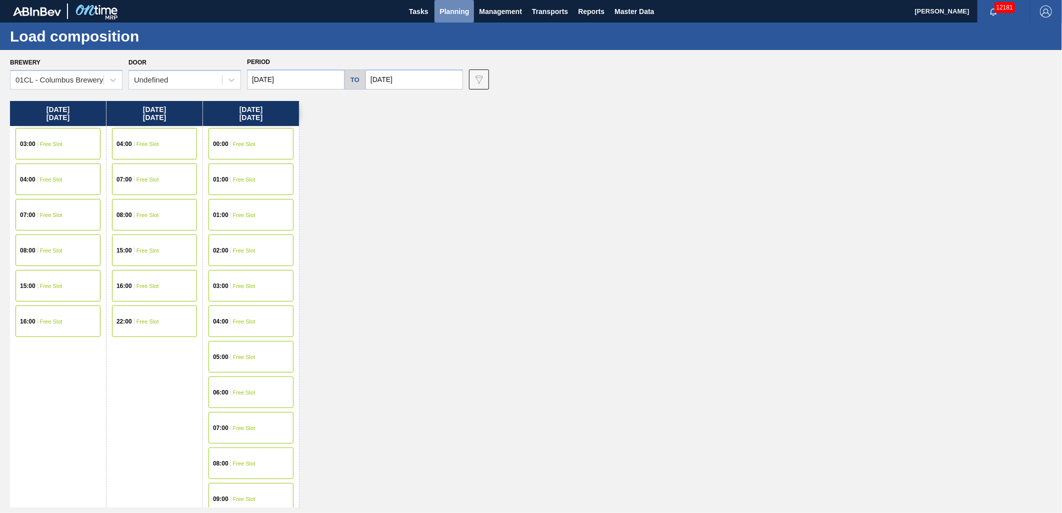
click at [450, 12] on span "Planning" at bounding box center [455, 12] width 30 height 12
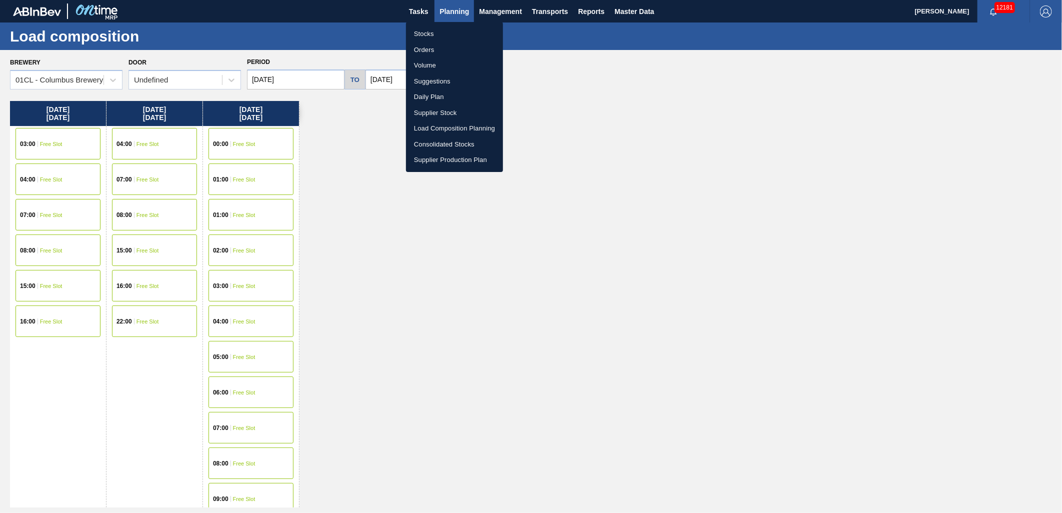
click at [426, 31] on li "Stocks" at bounding box center [454, 34] width 97 height 16
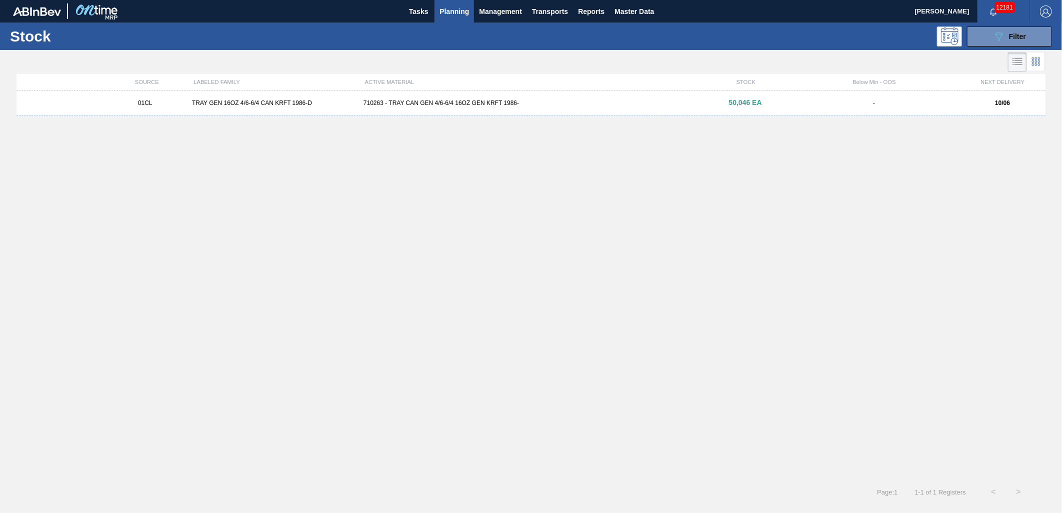
click at [558, 112] on div "01CL TRAY GEN 16OZ 4/6-6/4 CAN KRFT 1986-D 710263 - TRAY CAN GEN 4/6-6/4 16OZ G…" at bounding box center [531, 103] width 1029 height 25
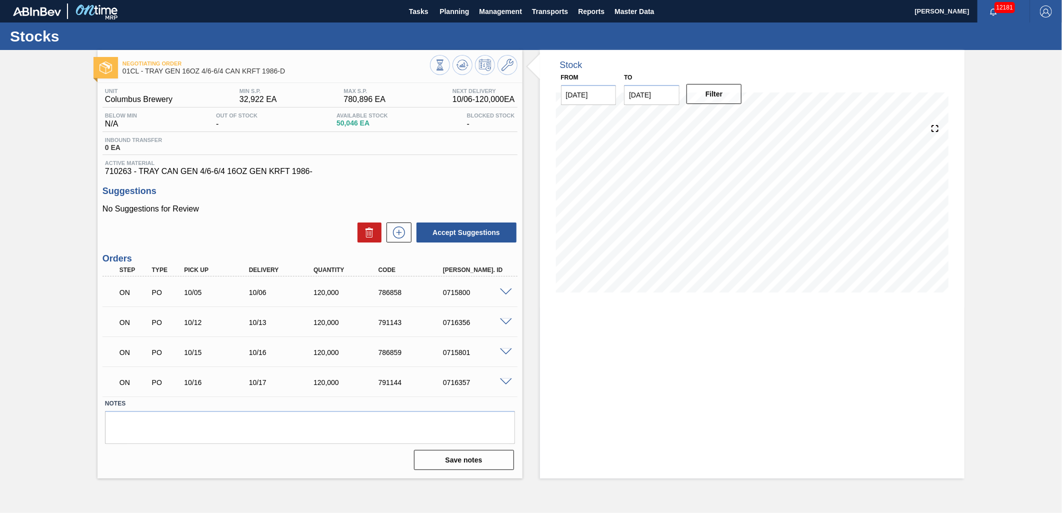
click at [503, 383] on span at bounding box center [506, 383] width 12 height 8
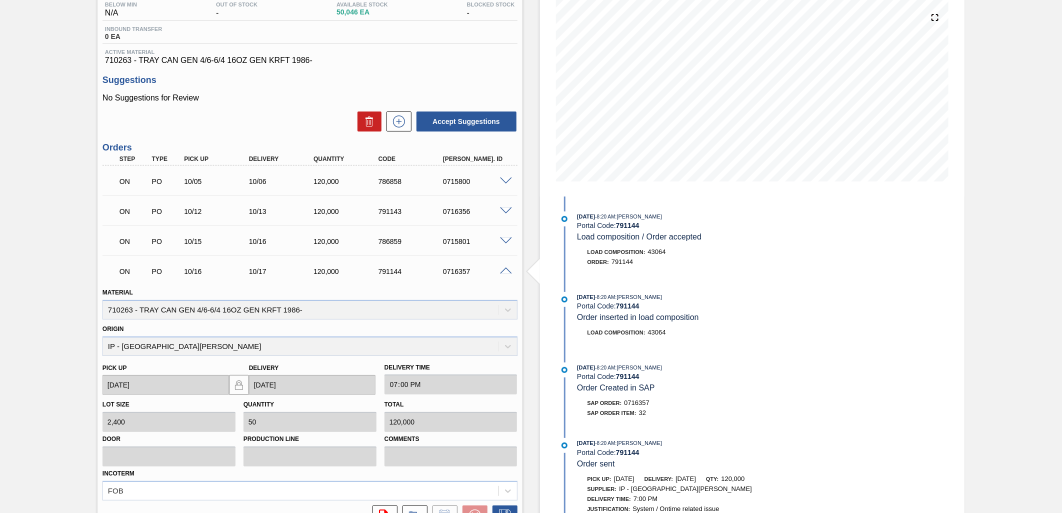
scroll to position [167, 0]
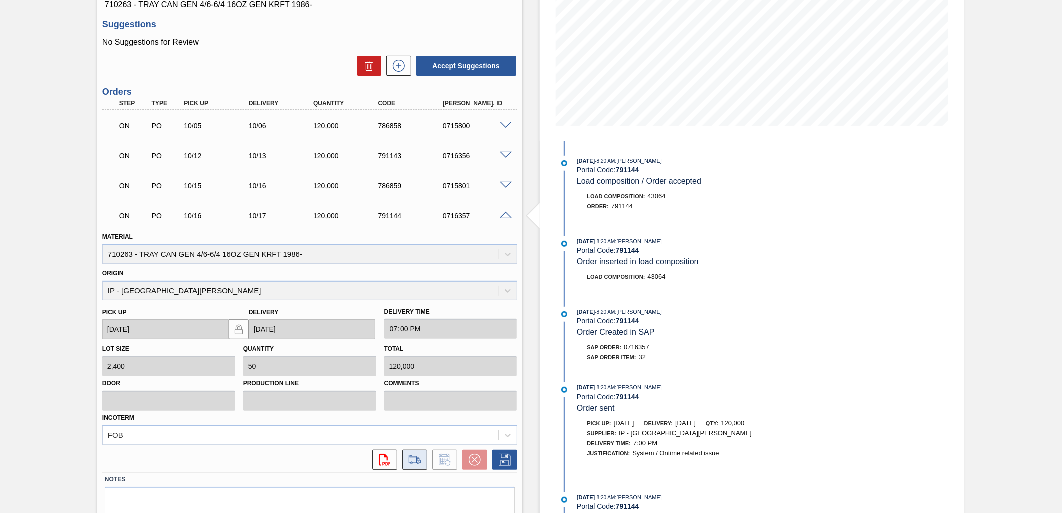
click at [418, 458] on icon at bounding box center [415, 460] width 16 height 12
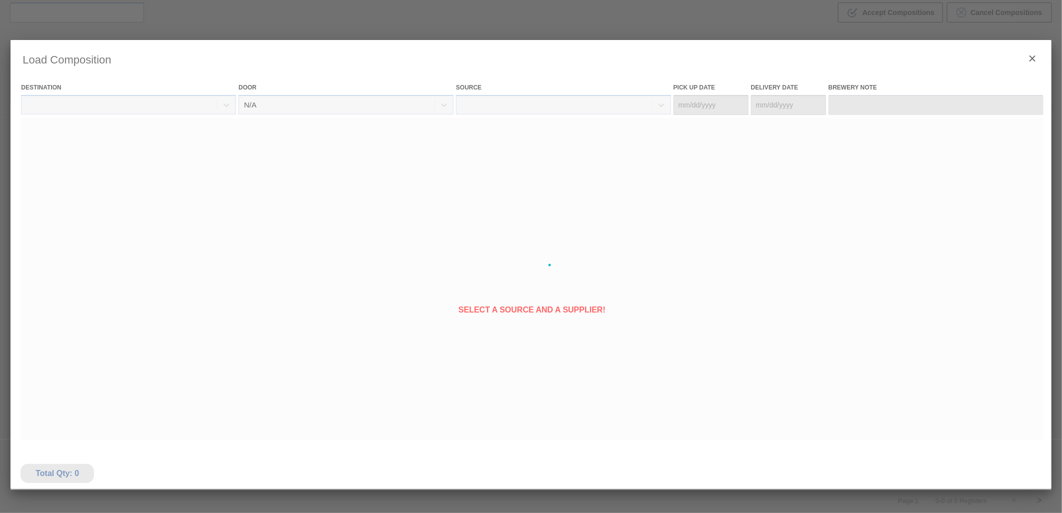
type Date "[DATE]"
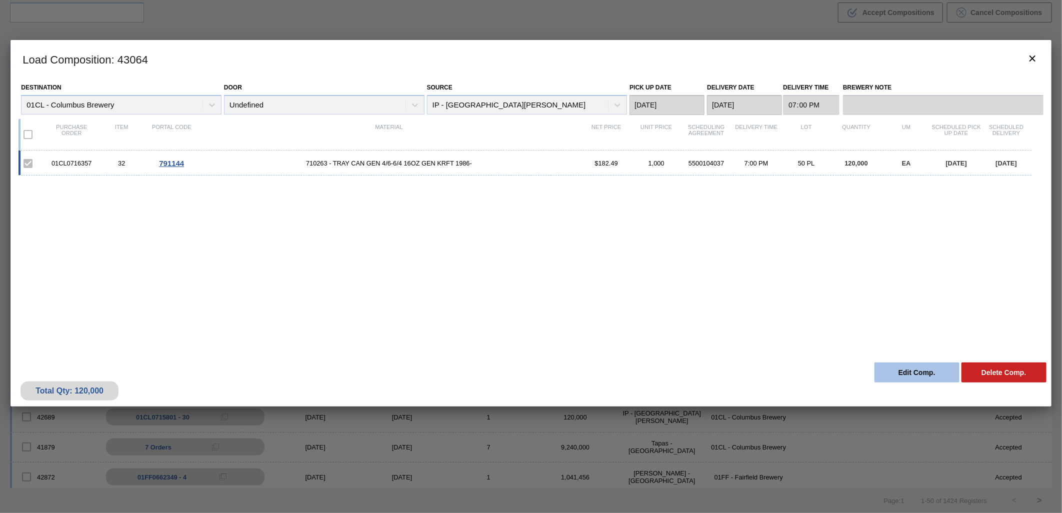
click at [919, 373] on button "Edit Comp." at bounding box center [917, 373] width 85 height 20
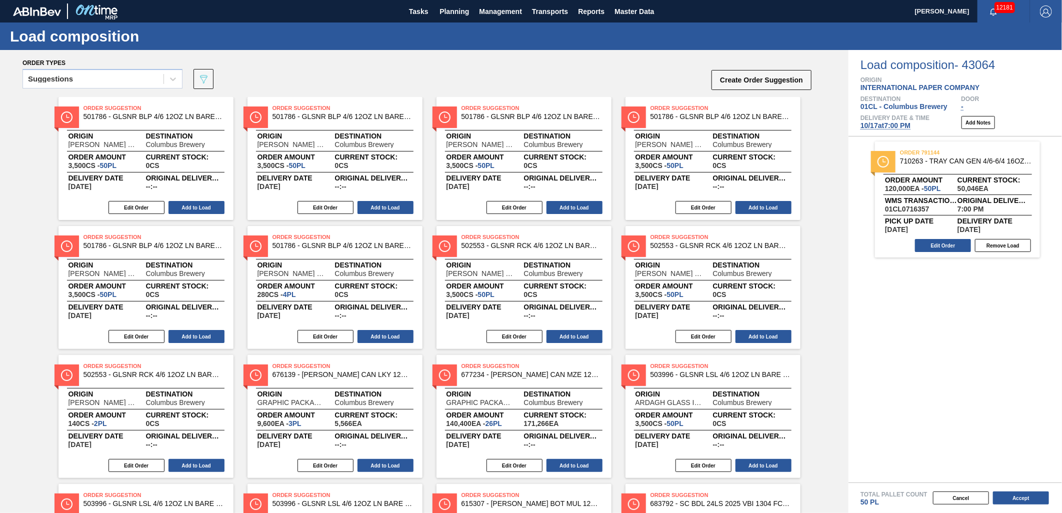
click at [881, 128] on span "10/17 at 7:00 PM" at bounding box center [886, 126] width 50 height 8
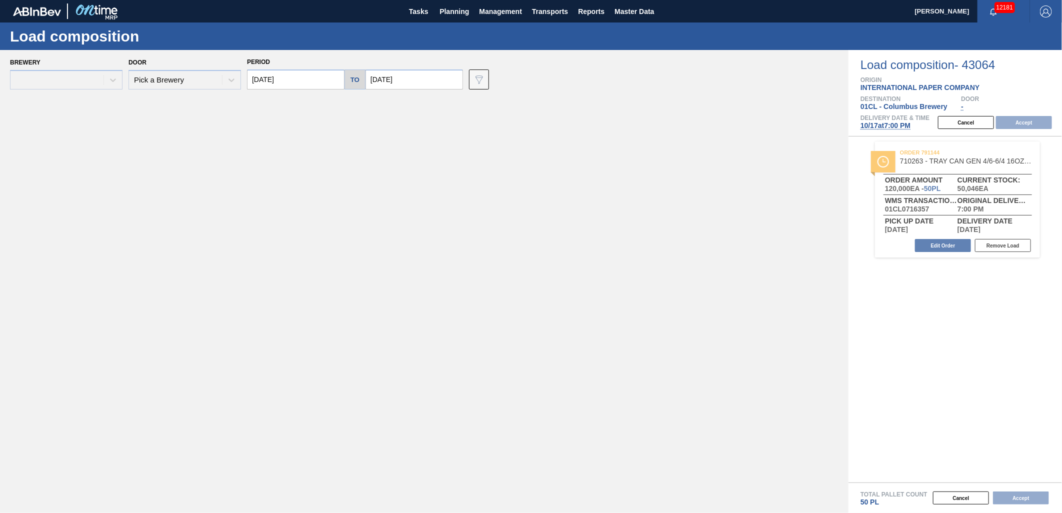
type input "[DATE]"
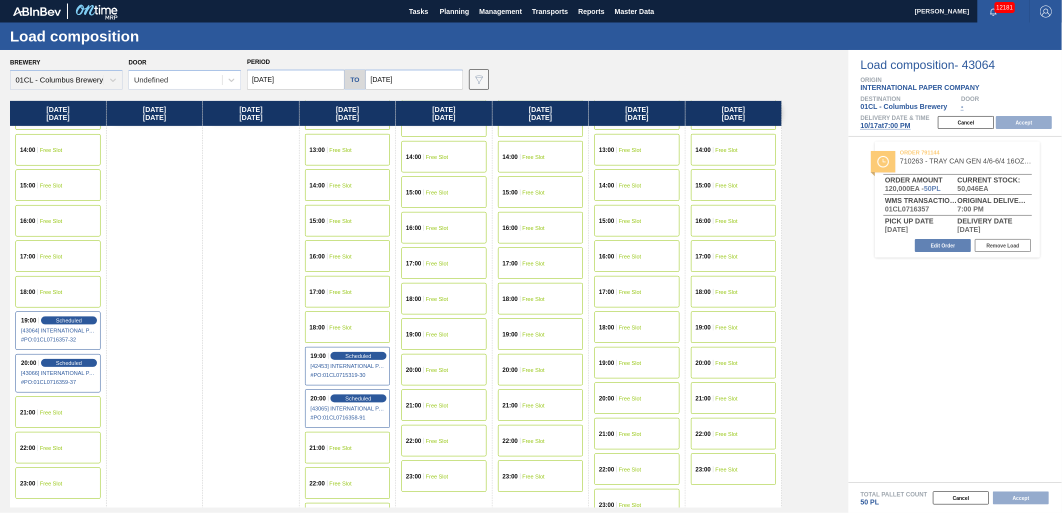
scroll to position [500, 0]
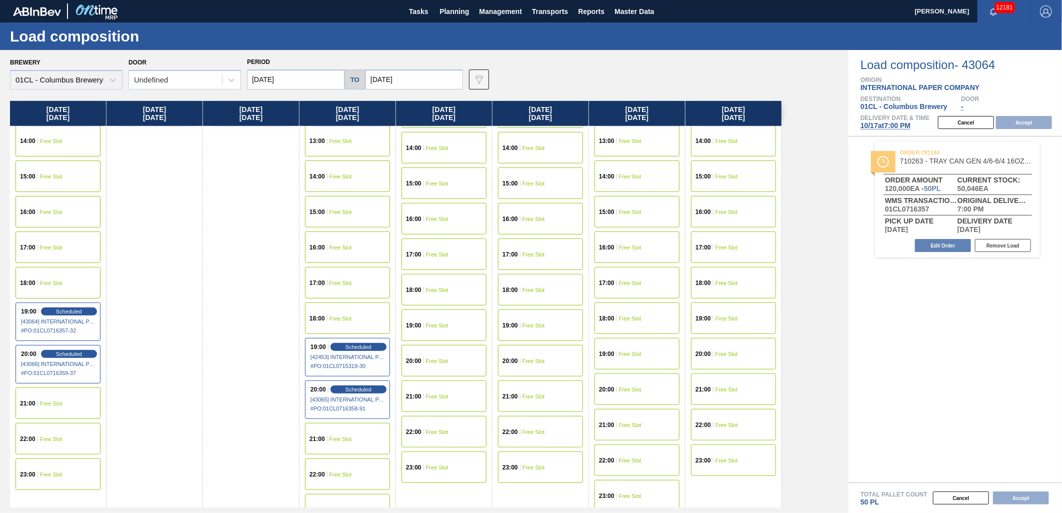
click at [646, 456] on div "22:00 Free Slot" at bounding box center [637, 461] width 85 height 32
click at [1024, 122] on button "Accept" at bounding box center [1024, 122] width 56 height 13
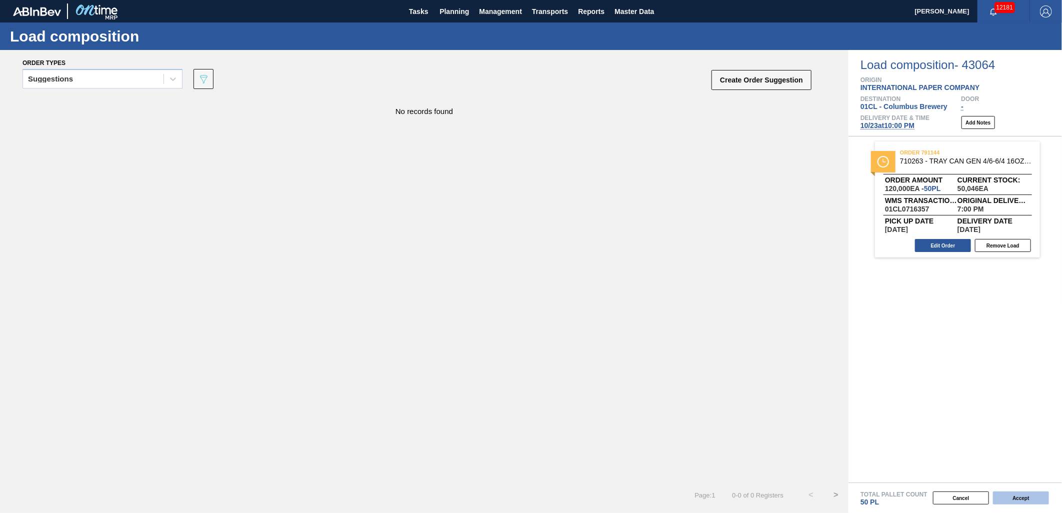
click at [1009, 500] on button "Accept" at bounding box center [1021, 498] width 56 height 13
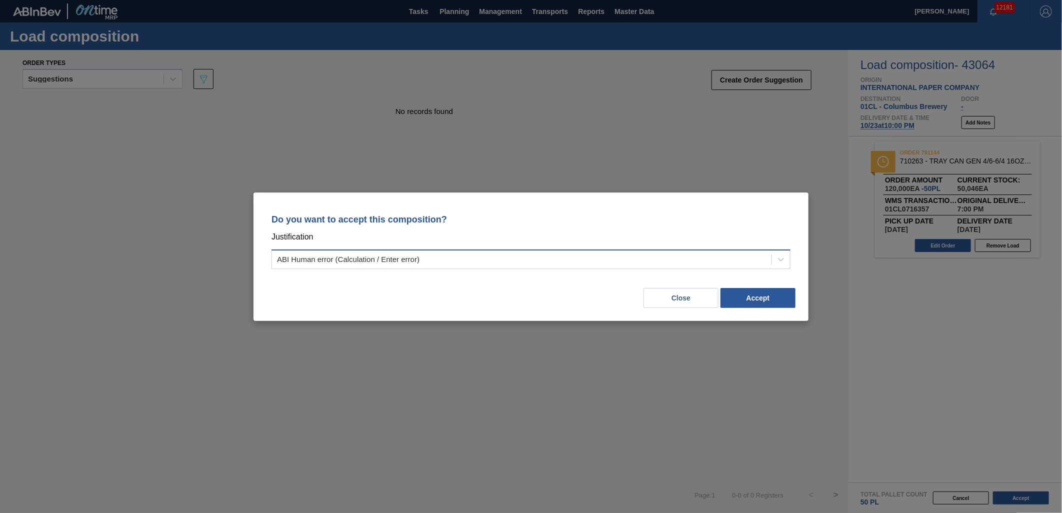
click at [619, 259] on div "ABI Human error (Calculation / Enter error)" at bounding box center [522, 259] width 500 height 15
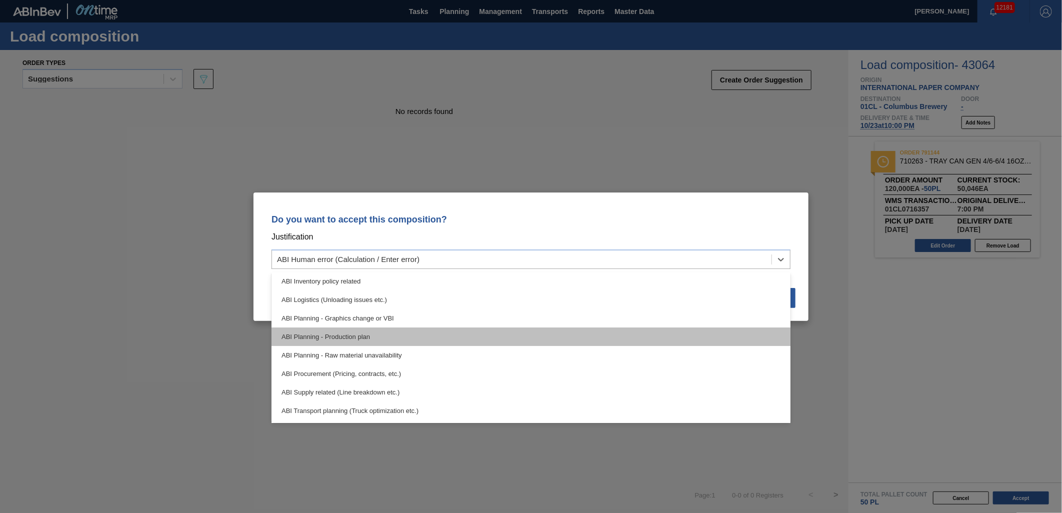
scroll to position [56, 0]
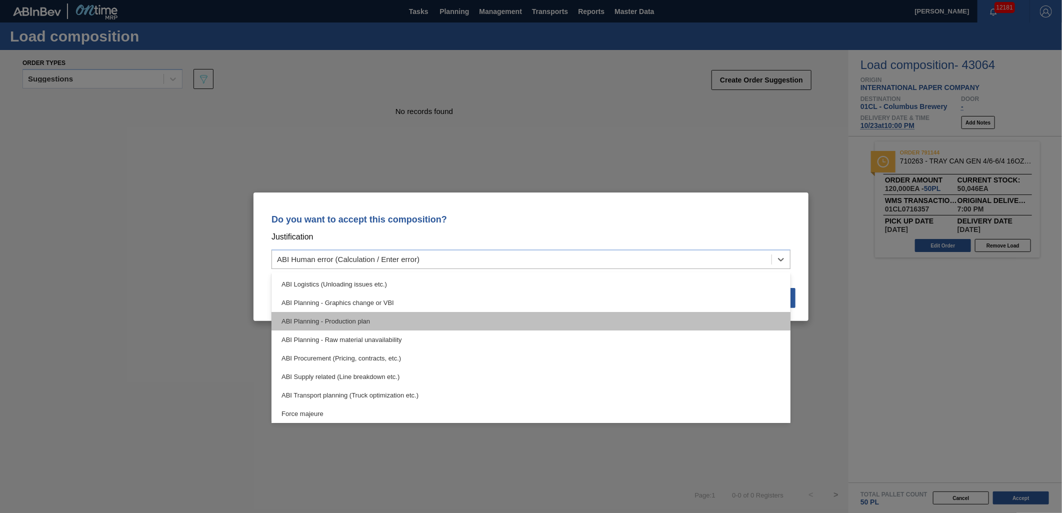
click at [569, 328] on div "ABI Planning - Production plan" at bounding box center [531, 321] width 519 height 19
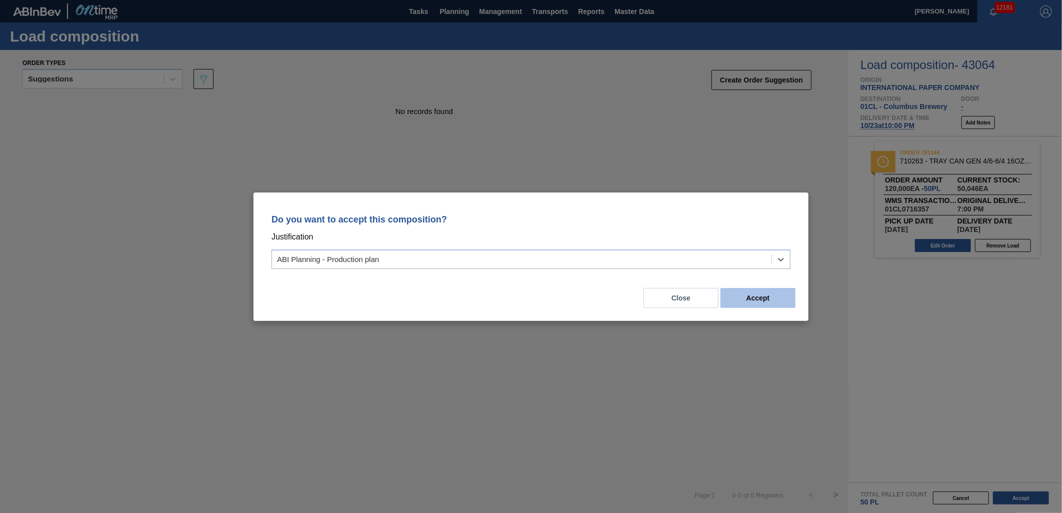
click at [759, 299] on button "Accept" at bounding box center [758, 298] width 75 height 20
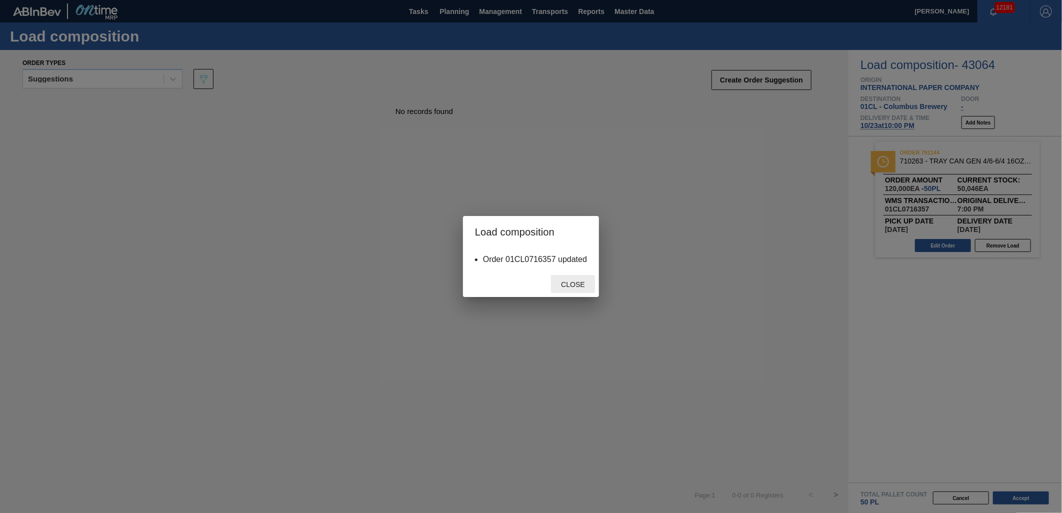
click at [572, 288] on span "Close" at bounding box center [573, 285] width 40 height 8
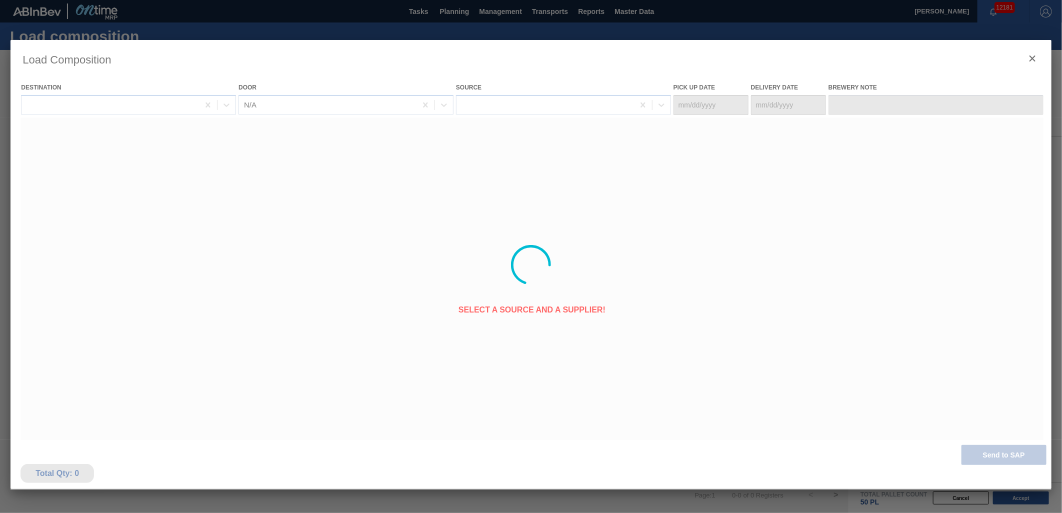
type Date "[DATE]"
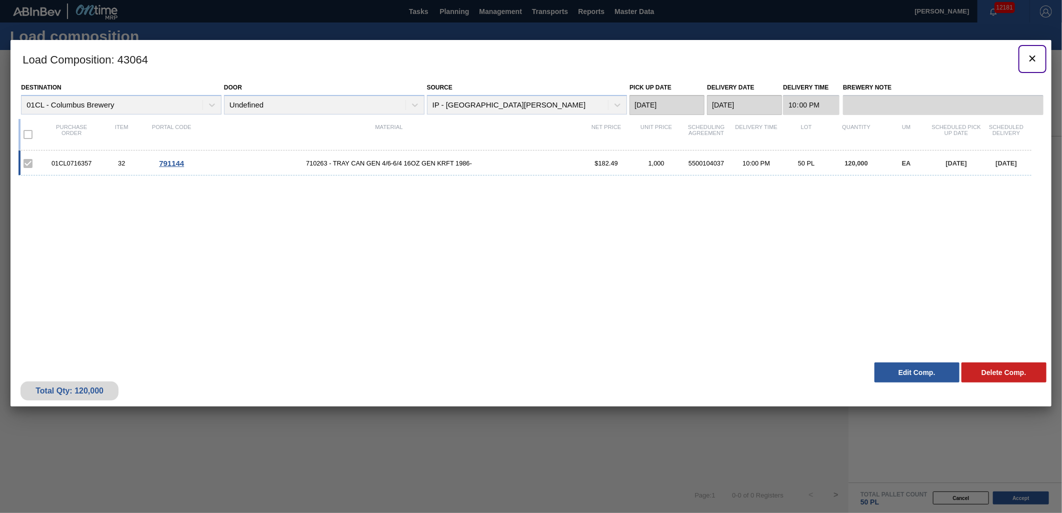
click at [1029, 58] on icon "botão de ícone" at bounding box center [1033, 59] width 12 height 12
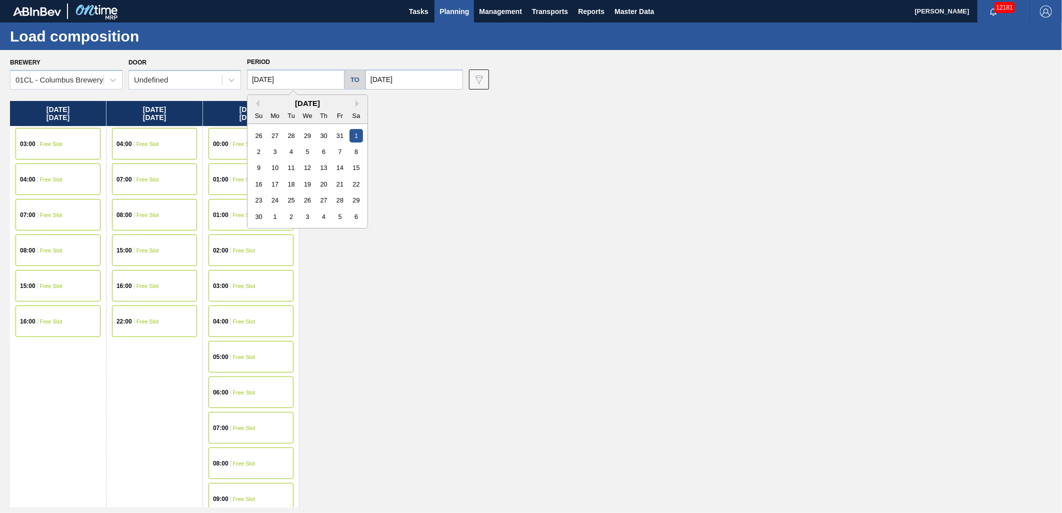
click at [324, 80] on input "[DATE]" at bounding box center [296, 80] width 98 height 20
click at [257, 108] on div "Su Mo Tu We Th Fr Sa" at bounding box center [308, 116] width 120 height 16
click at [259, 104] on button "Previous Month" at bounding box center [256, 103] width 7 height 7
click at [317, 183] on div "19 20 21 22 23 24 25" at bounding box center [308, 184] width 114 height 16
click at [280, 186] on div "20" at bounding box center [276, 185] width 14 height 14
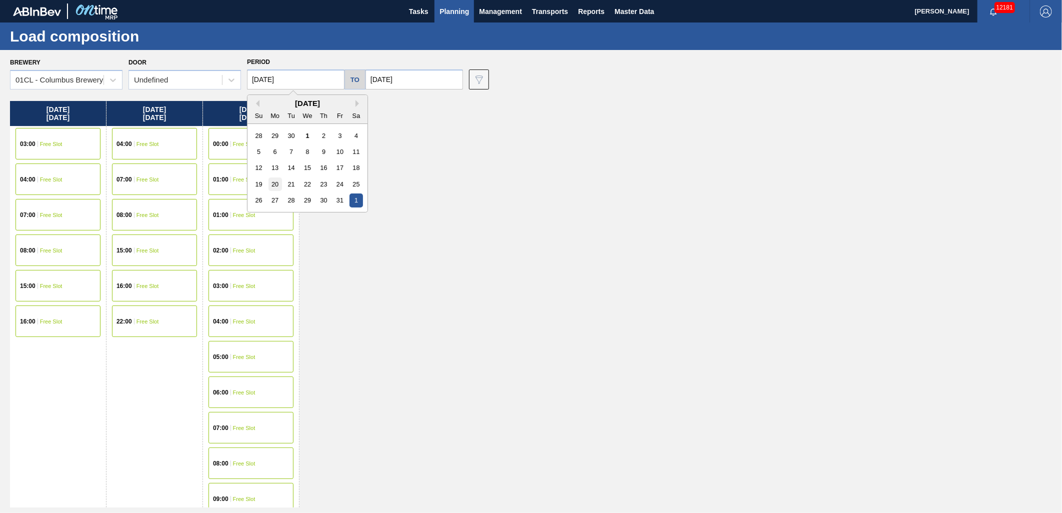
type input "[DATE]"
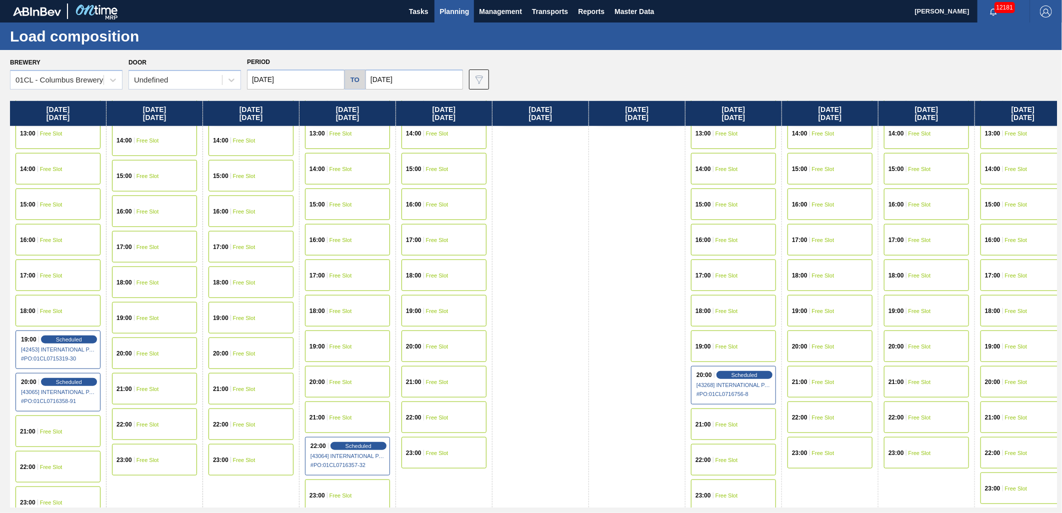
scroll to position [519, 0]
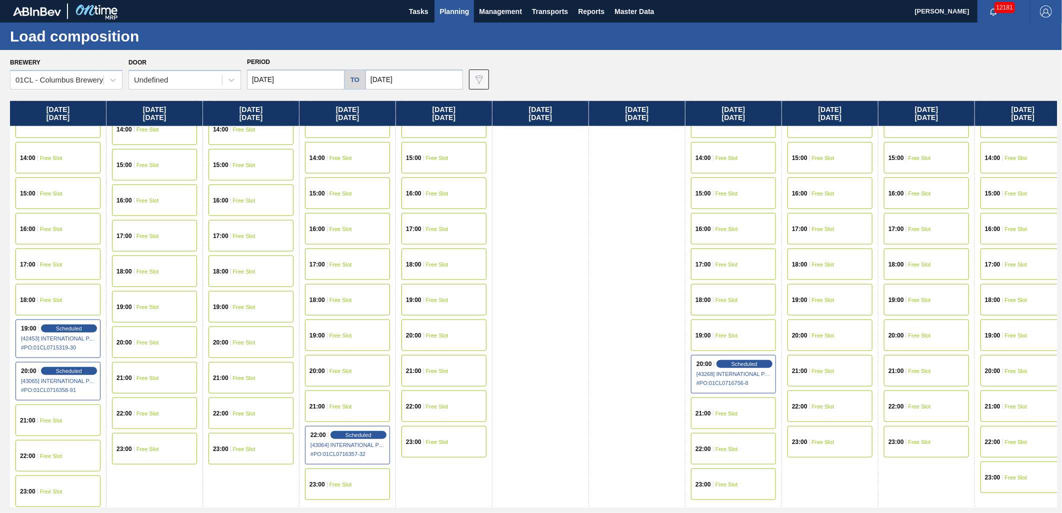
click at [361, 429] on div "22:00 Scheduled [43064] INTERNATIONAL PAPER COMPANY - 0008221785 # PO : 01CL071…" at bounding box center [347, 445] width 85 height 39
click at [361, 433] on span "Scheduled" at bounding box center [358, 435] width 29 height 7
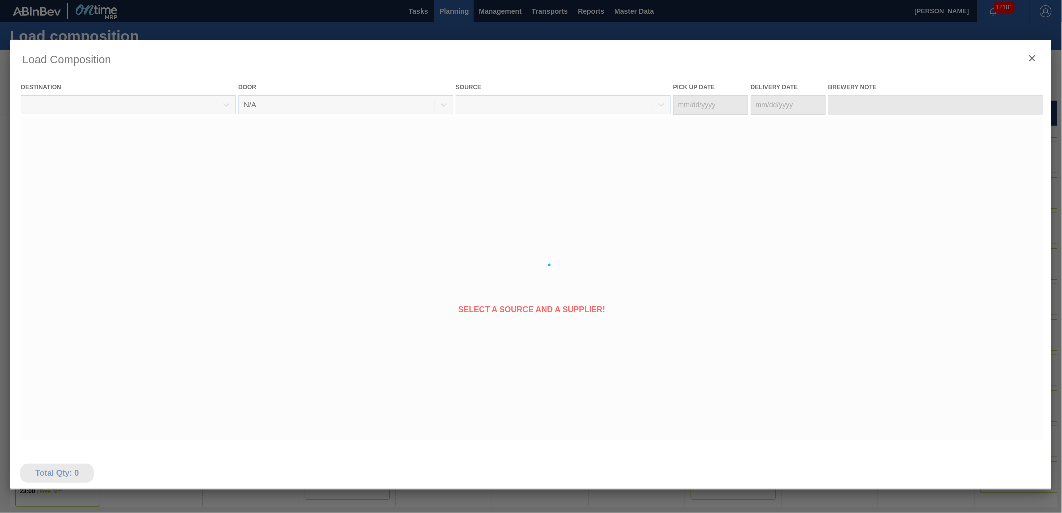
type Date "[DATE]"
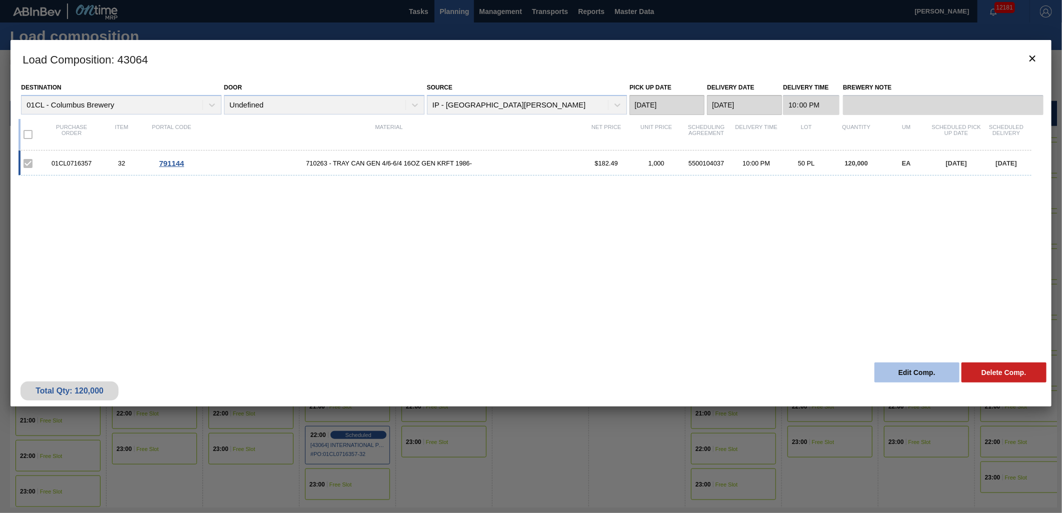
click at [914, 375] on button "Edit Comp." at bounding box center [917, 373] width 85 height 20
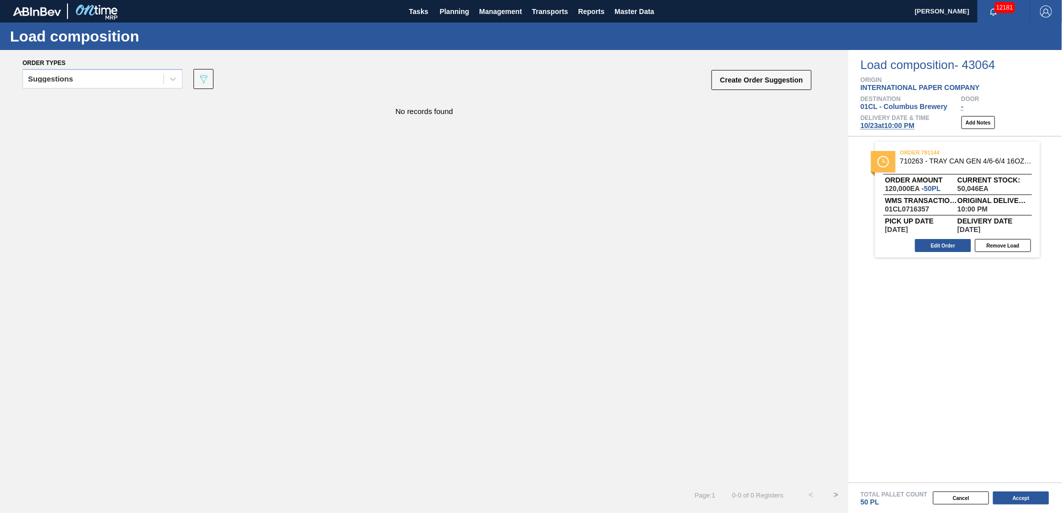
click at [882, 122] on span "10/23 at 10:00 PM" at bounding box center [888, 126] width 54 height 8
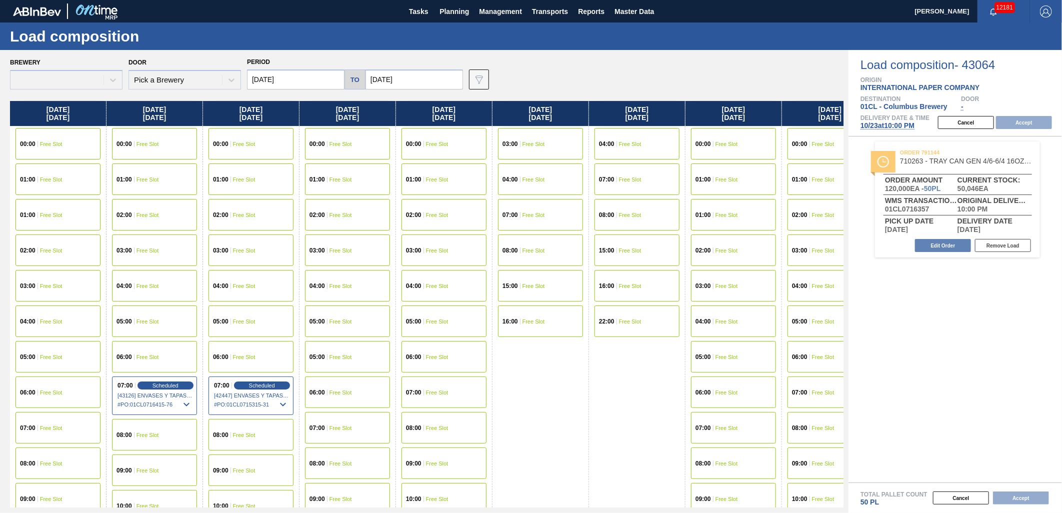
type input "[DATE]"
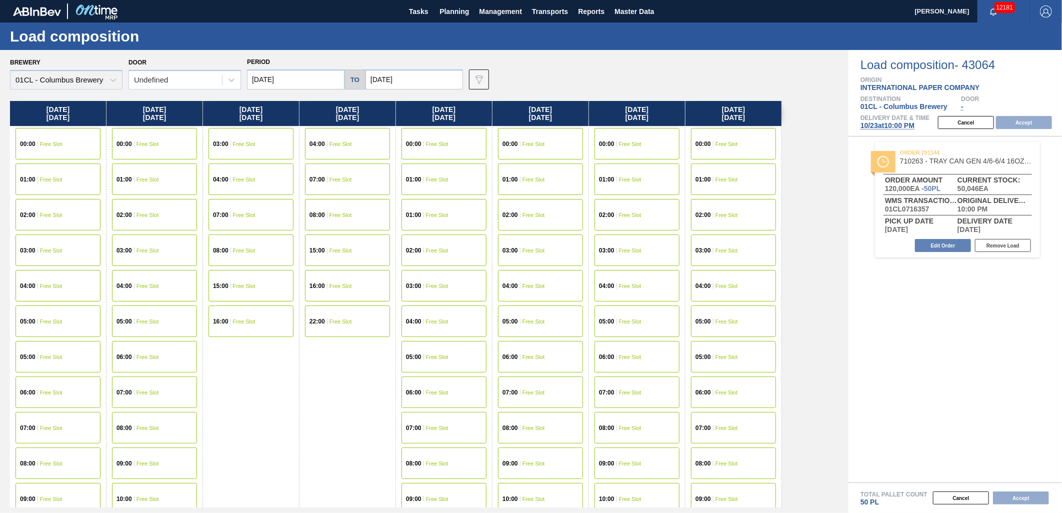
click at [303, 83] on input "[DATE]" at bounding box center [296, 80] width 98 height 20
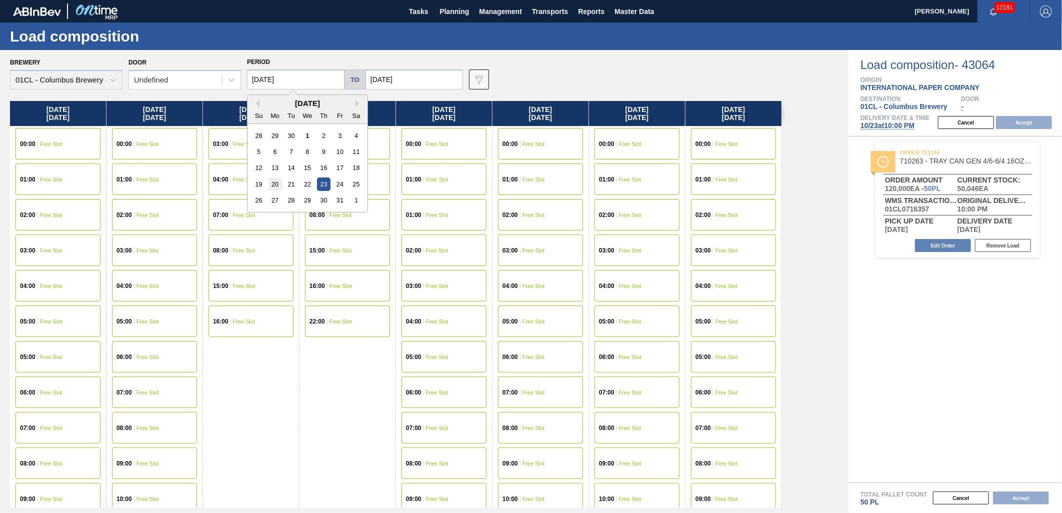
click at [273, 187] on div "20" at bounding box center [276, 185] width 14 height 14
type input "[DATE]"
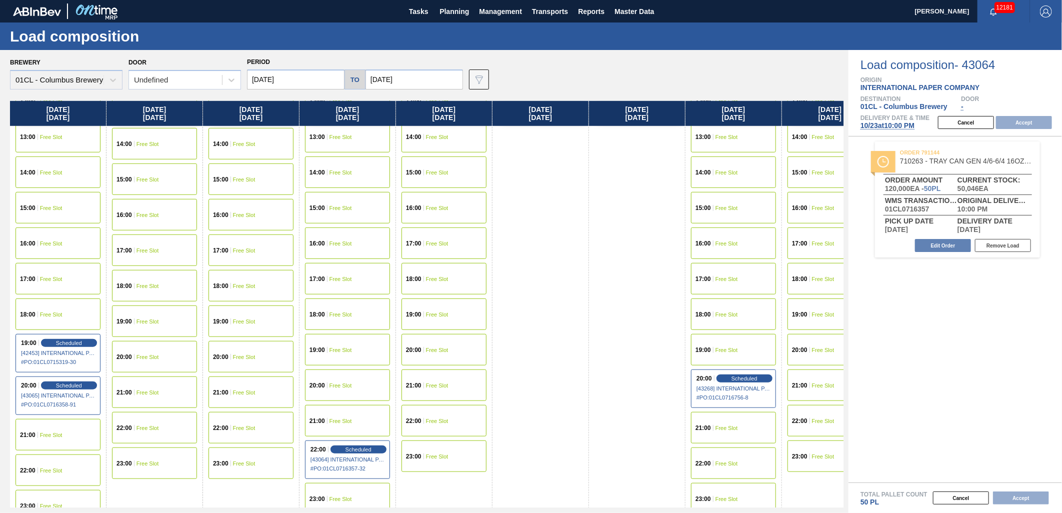
scroll to position [519, 0]
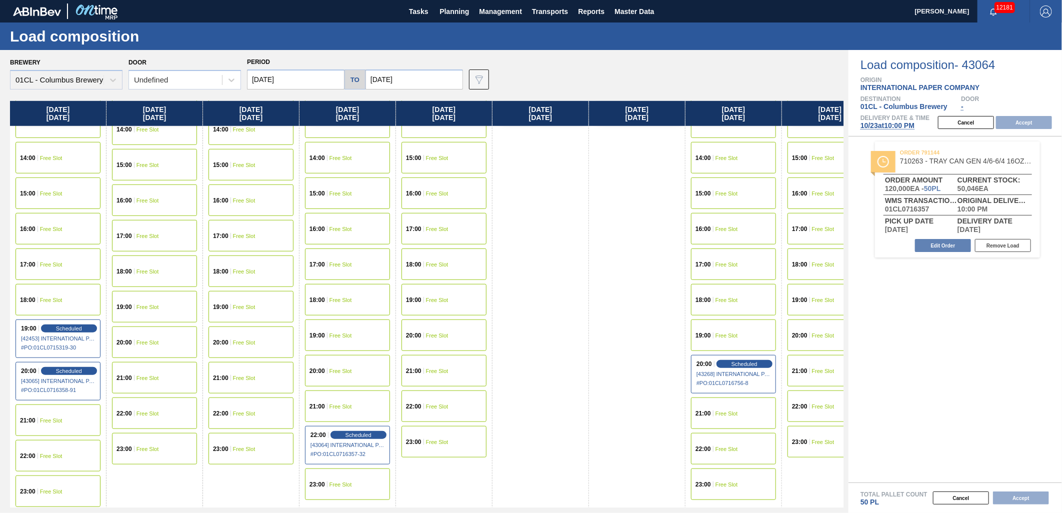
click at [59, 419] on span "Free Slot" at bounding box center [51, 421] width 23 height 6
click at [1036, 123] on button "Accept" at bounding box center [1024, 122] width 56 height 13
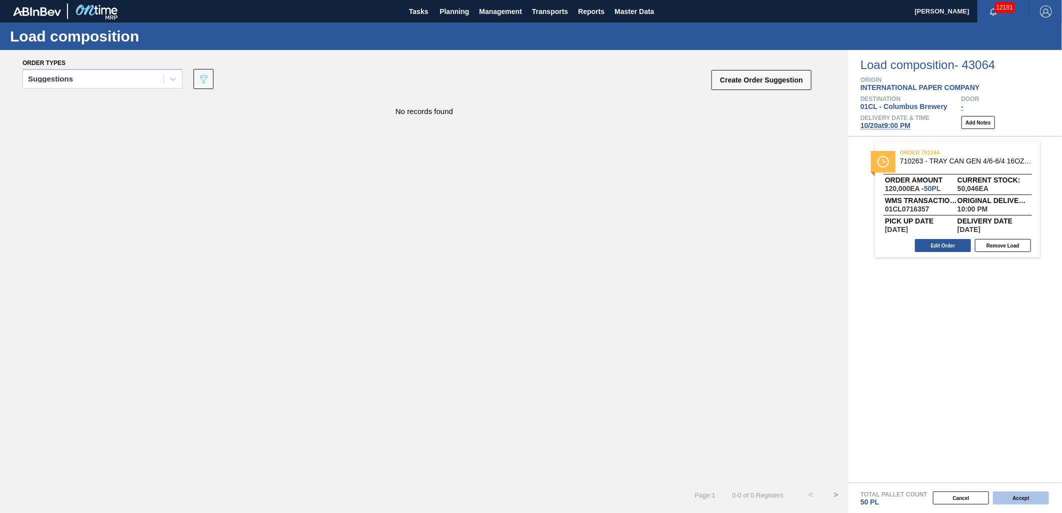
click at [1008, 497] on button "Accept" at bounding box center [1021, 498] width 56 height 13
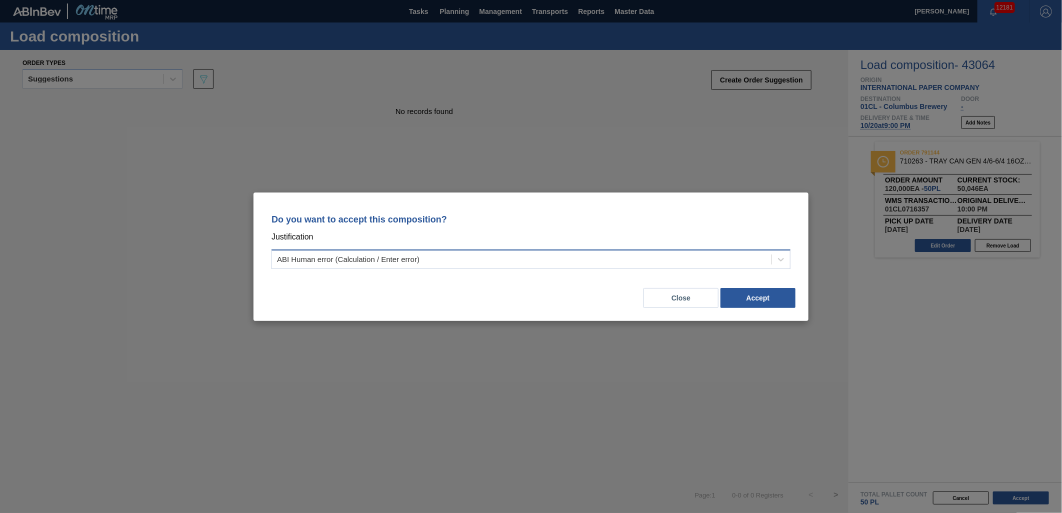
click at [769, 262] on div "ABI Human error (Calculation / Enter error)" at bounding box center [522, 259] width 500 height 15
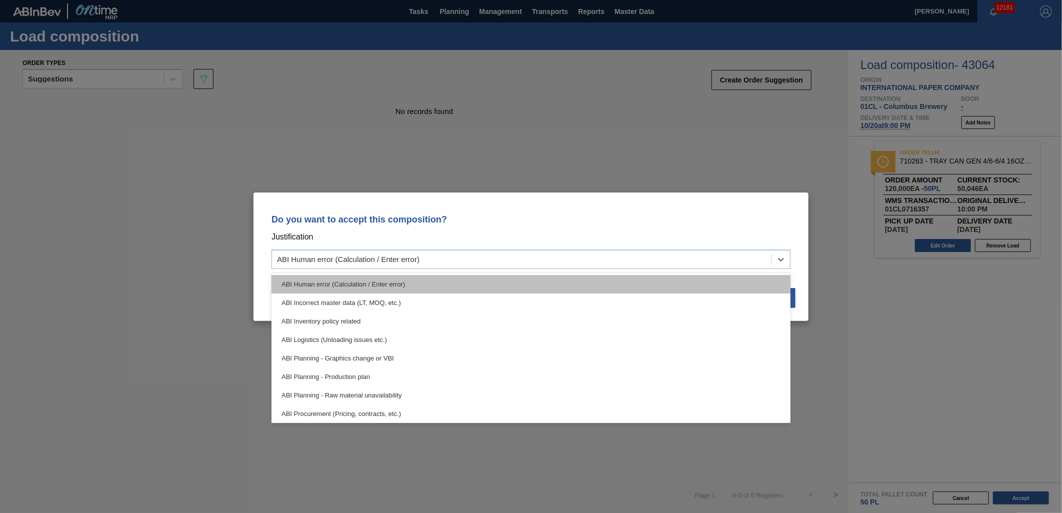
click at [522, 286] on div "ABI Human error (Calculation / Enter error)" at bounding box center [531, 284] width 519 height 19
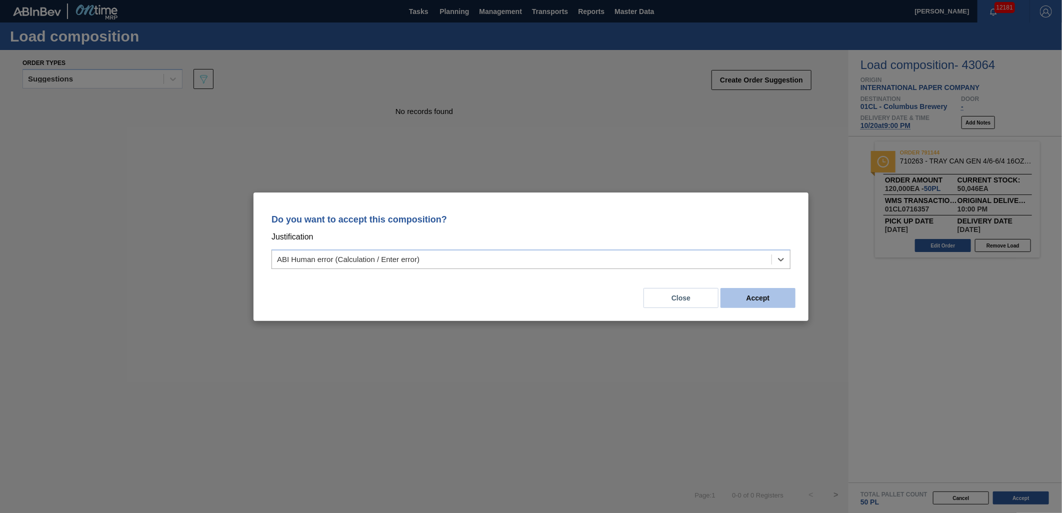
click at [771, 302] on button "Accept" at bounding box center [758, 298] width 75 height 20
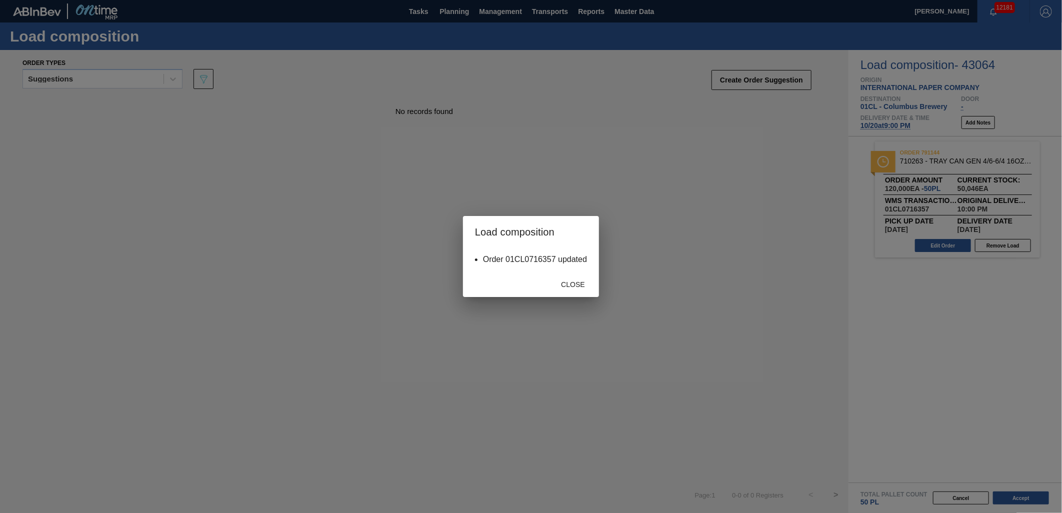
click at [583, 289] on div "Close" at bounding box center [573, 284] width 44 height 19
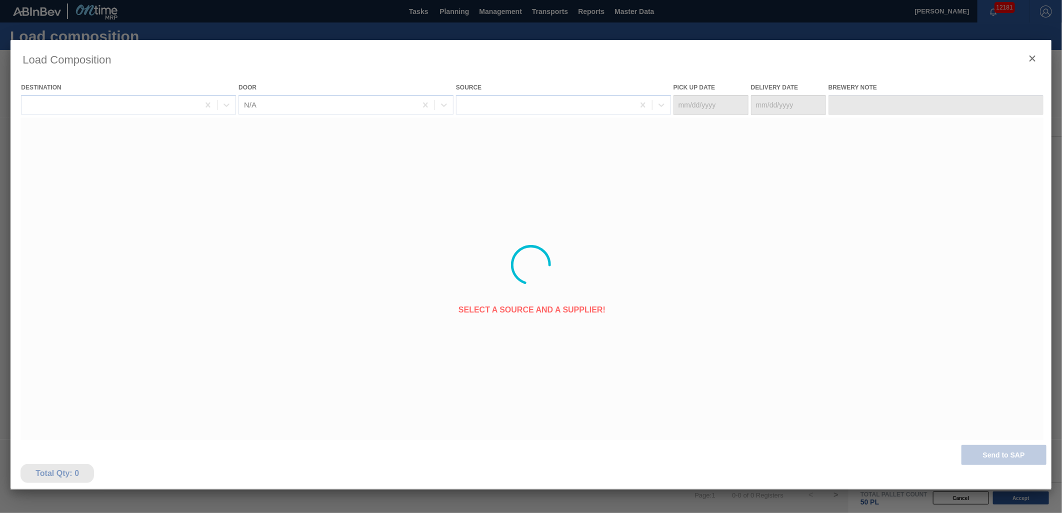
type Date "[DATE]"
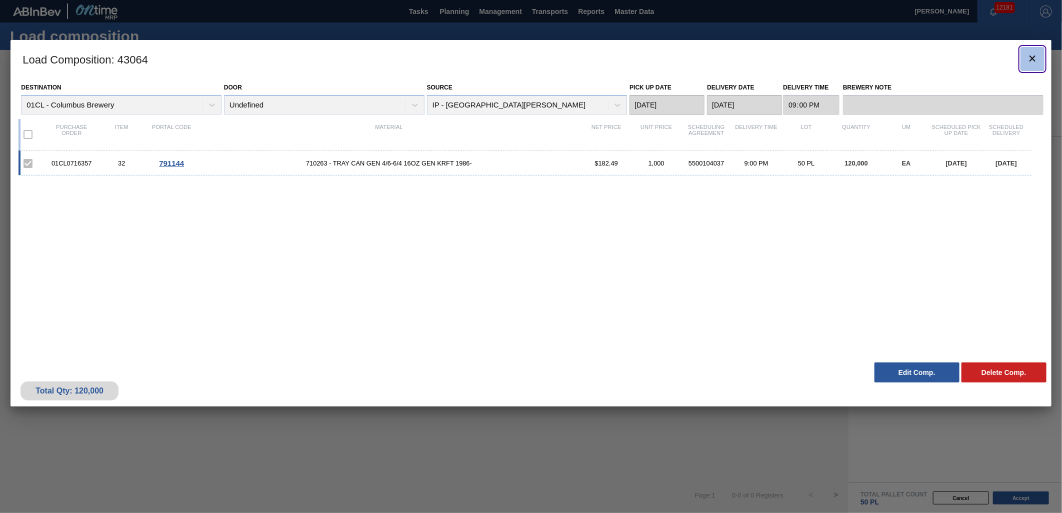
click at [1029, 56] on icon "botão de ícone" at bounding box center [1033, 59] width 12 height 12
